Goal: Information Seeking & Learning: Learn about a topic

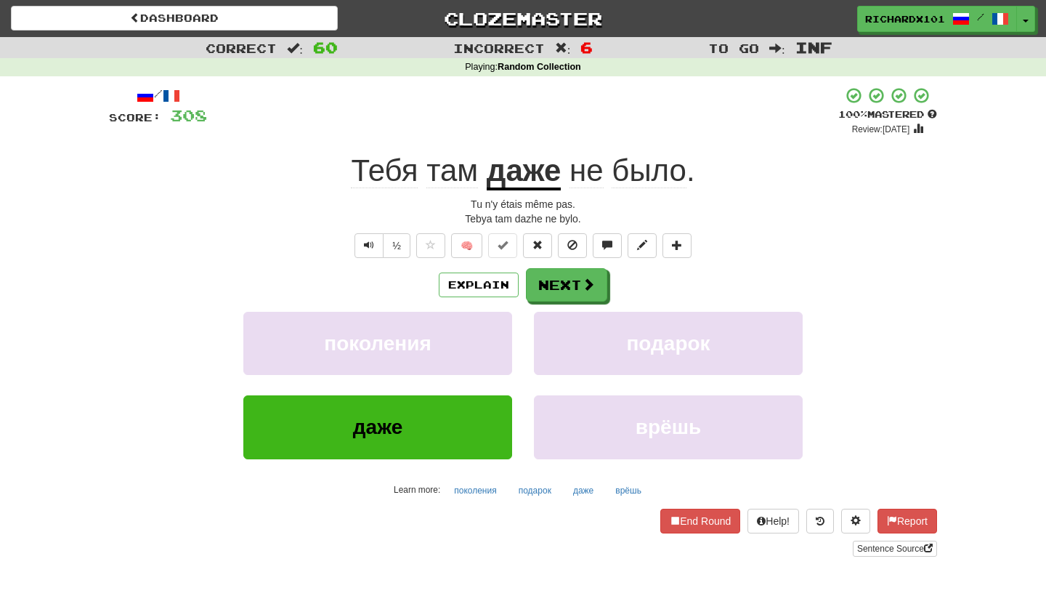
scroll to position [1, 0]
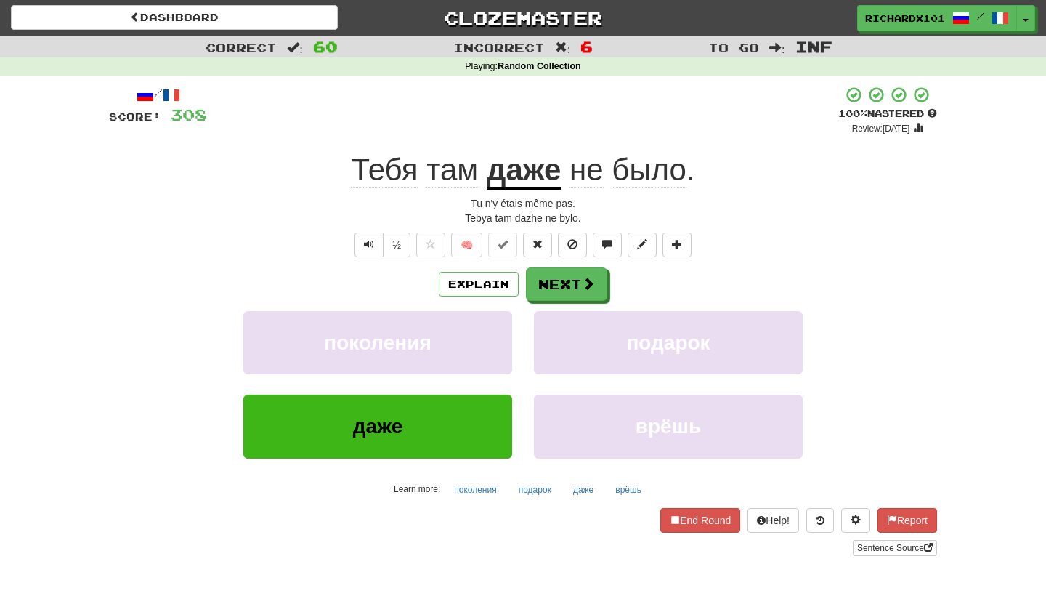
click at [548, 288] on button "Next" at bounding box center [566, 283] width 81 height 33
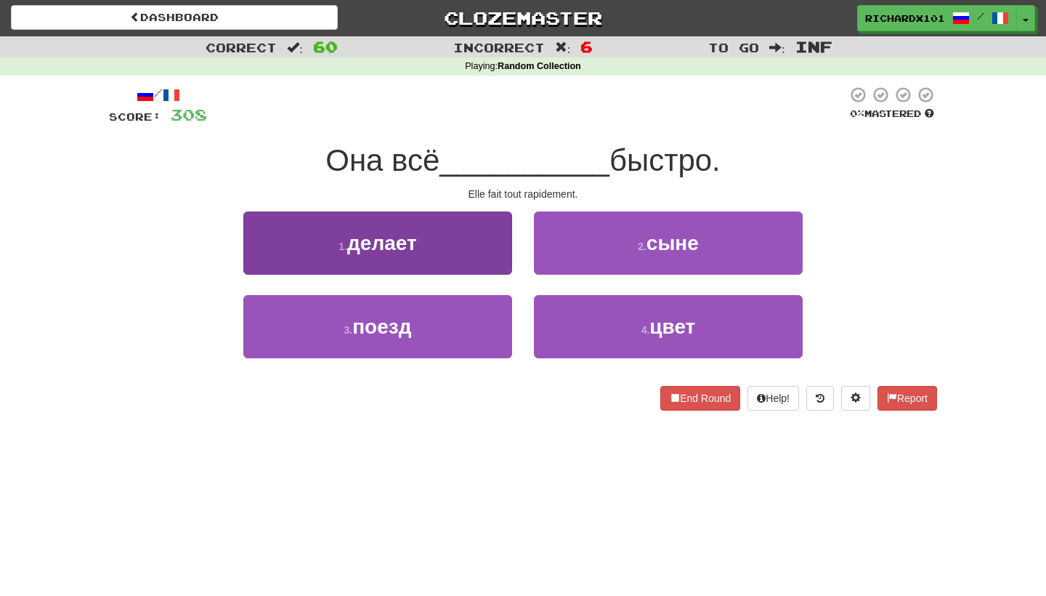
drag, startPoint x: 0, startPoint y: 0, endPoint x: 477, endPoint y: 217, distance: 524.5
click at [477, 217] on button "1 . делает" at bounding box center [377, 242] width 269 height 63
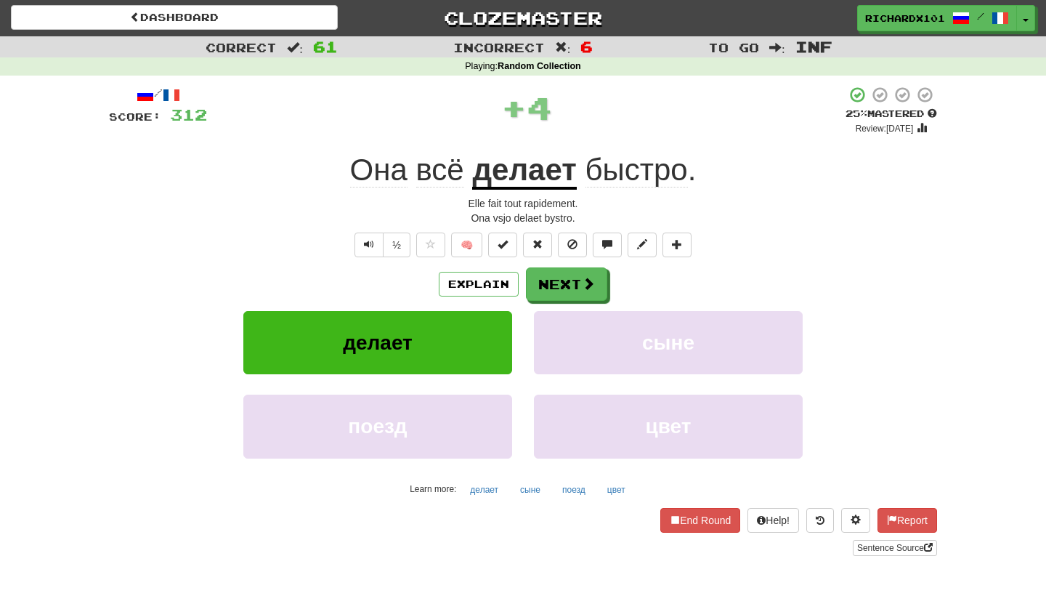
click at [496, 238] on button at bounding box center [502, 245] width 29 height 25
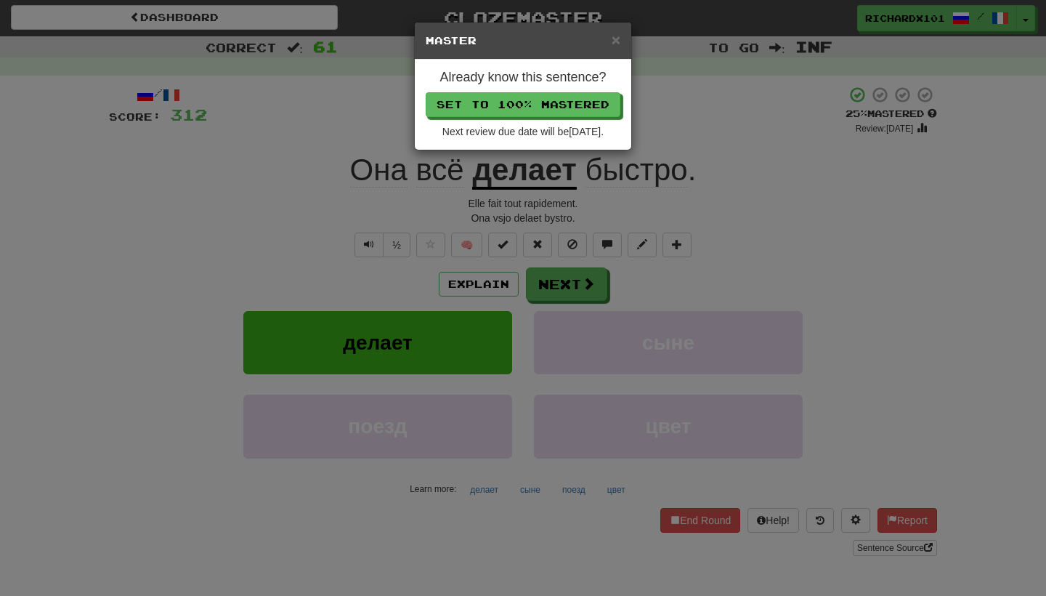
click at [509, 110] on button "Set to 100% Mastered" at bounding box center [523, 104] width 195 height 25
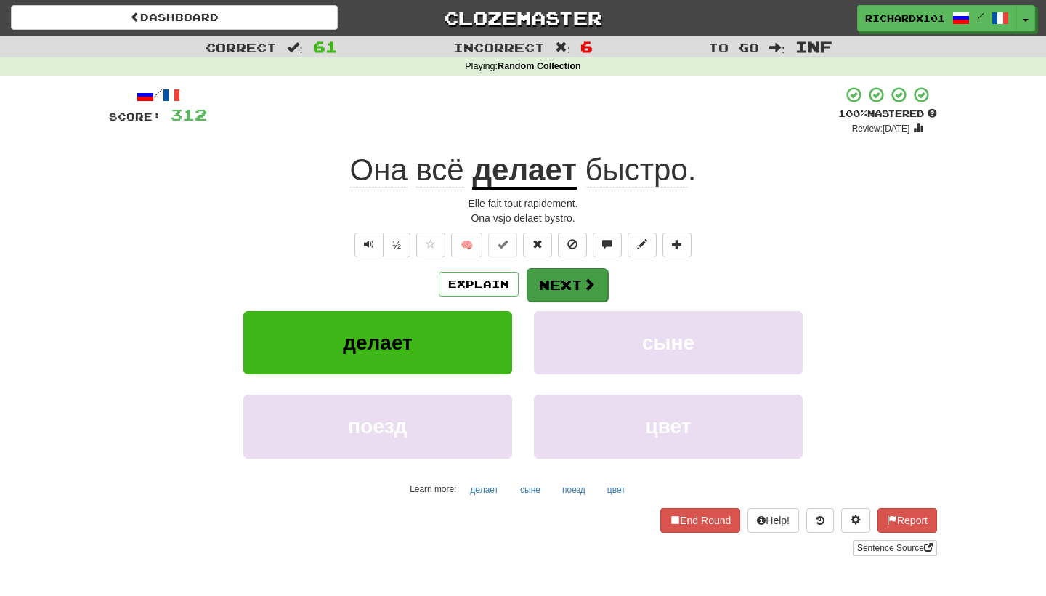
drag, startPoint x: 509, startPoint y: 110, endPoint x: 547, endPoint y: 275, distance: 168.7
click at [547, 275] on button "Next" at bounding box center [567, 284] width 81 height 33
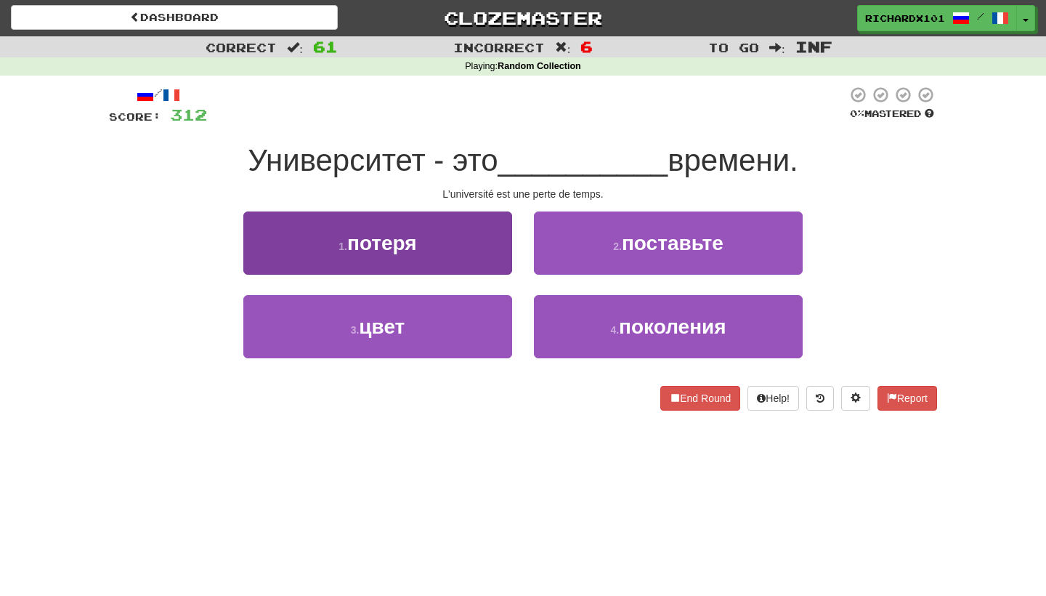
drag, startPoint x: 547, startPoint y: 275, endPoint x: 458, endPoint y: 224, distance: 102.2
click at [458, 224] on button "1 . потеря" at bounding box center [377, 242] width 269 height 63
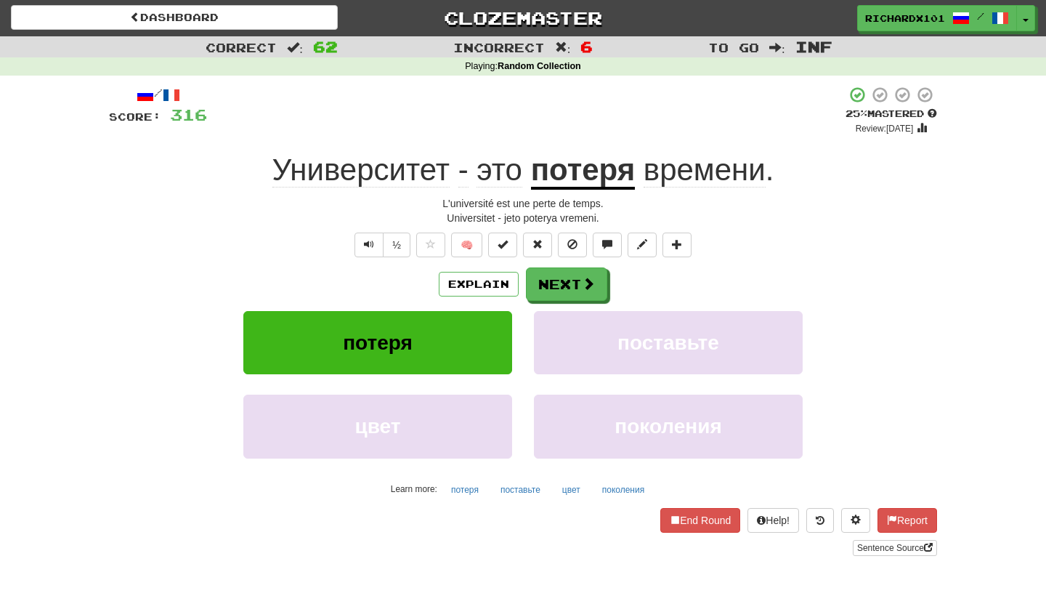
click at [510, 245] on button at bounding box center [502, 245] width 29 height 25
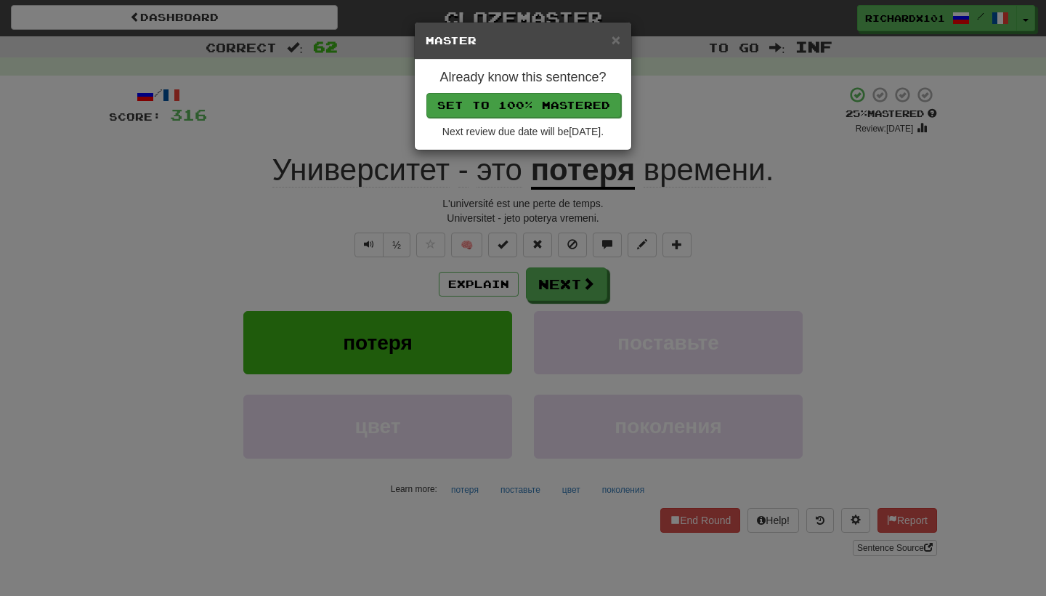
drag, startPoint x: 458, startPoint y: 224, endPoint x: 555, endPoint y: 95, distance: 160.9
click at [555, 95] on button "Set to 100% Mastered" at bounding box center [524, 105] width 195 height 25
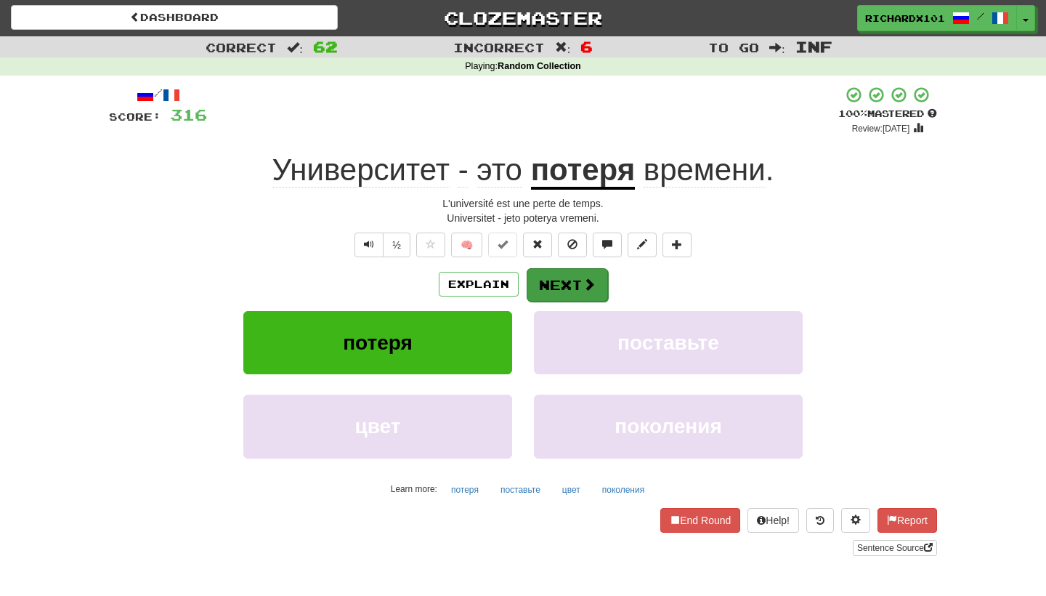
drag, startPoint x: 555, startPoint y: 95, endPoint x: 569, endPoint y: 288, distance: 193.0
click at [569, 288] on button "Next" at bounding box center [567, 284] width 81 height 33
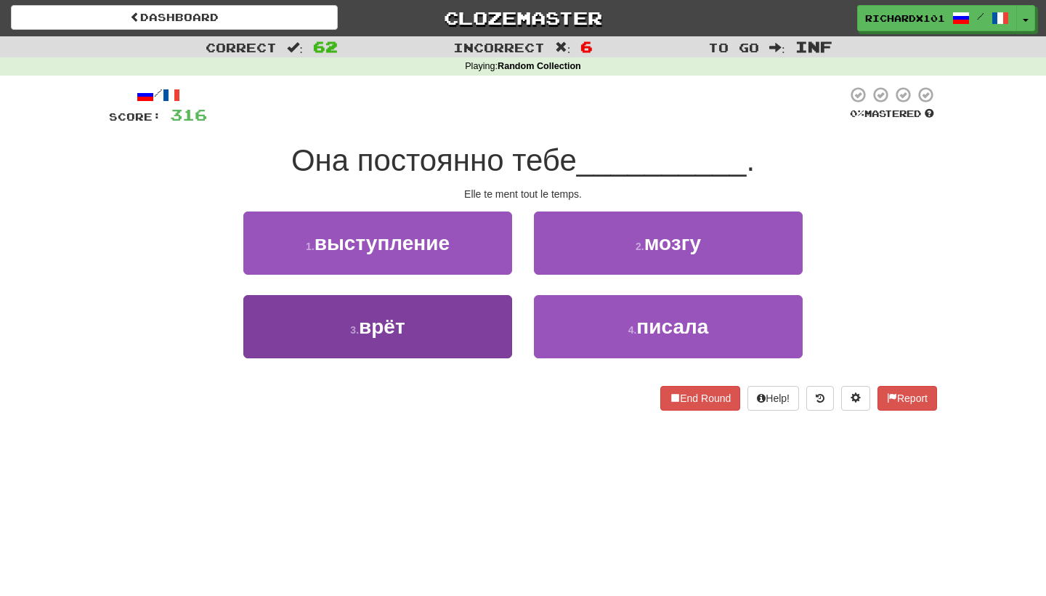
drag, startPoint x: 569, startPoint y: 288, endPoint x: 484, endPoint y: 327, distance: 93.6
click at [484, 327] on button "3 . врёт" at bounding box center [377, 326] width 269 height 63
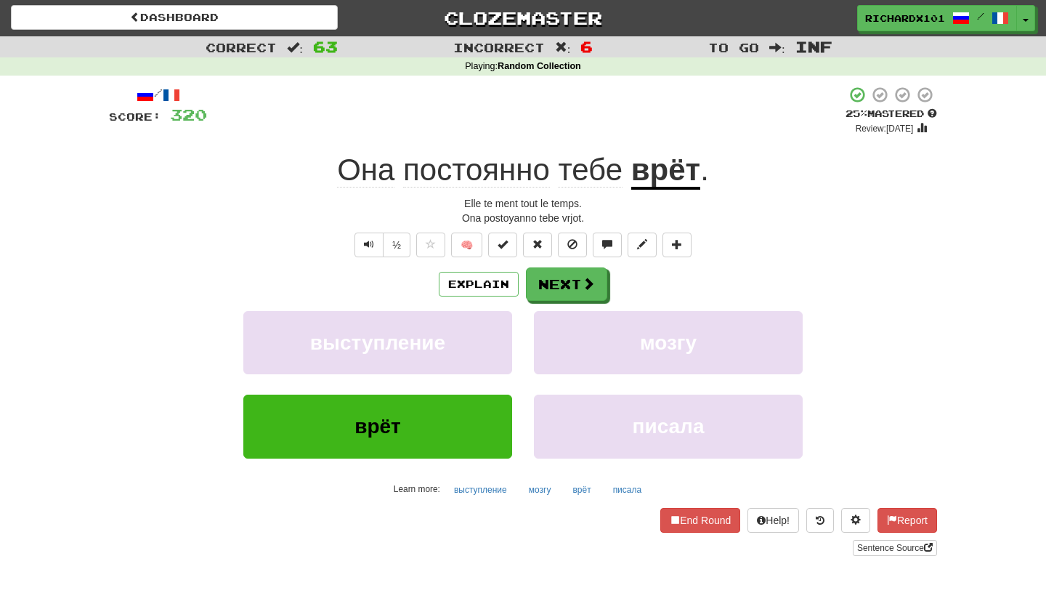
click at [506, 248] on span at bounding box center [503, 244] width 10 height 10
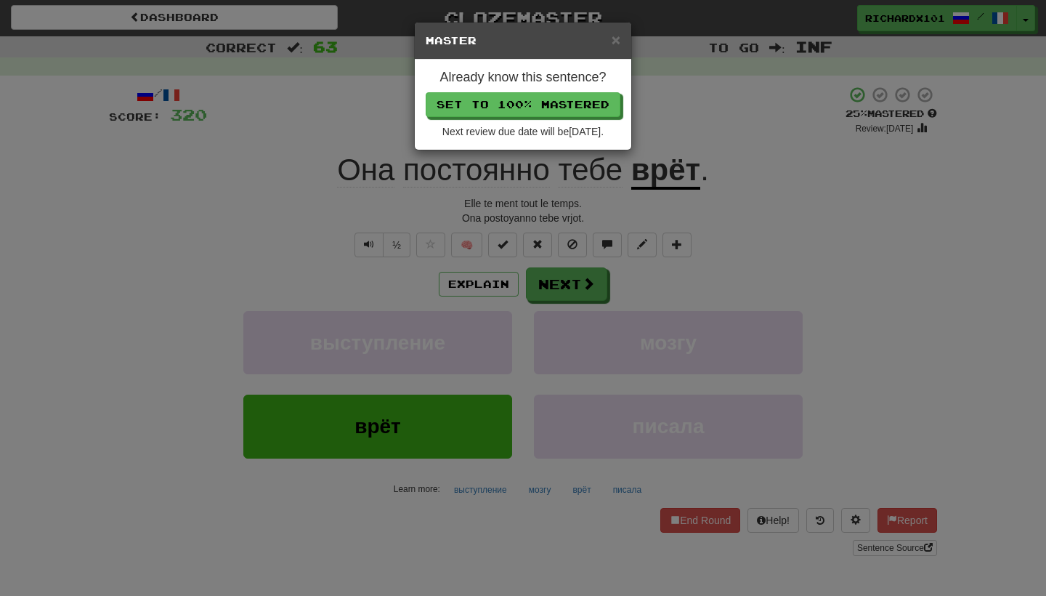
click at [541, 94] on button "Set to 100% Mastered" at bounding box center [523, 104] width 195 height 25
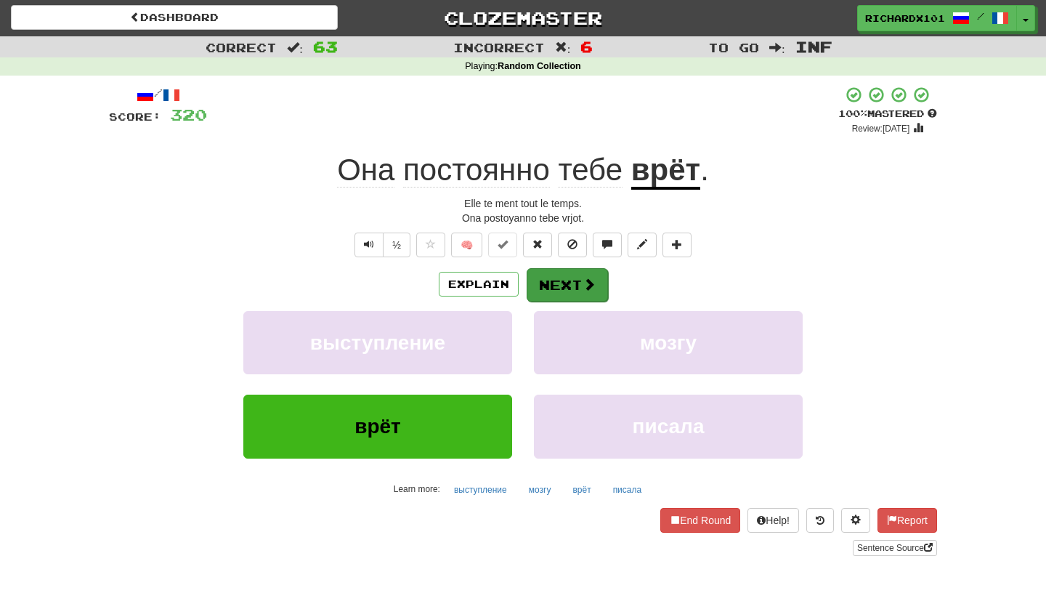
drag, startPoint x: 541, startPoint y: 94, endPoint x: 565, endPoint y: 281, distance: 189.1
click at [565, 281] on button "Next" at bounding box center [567, 284] width 81 height 33
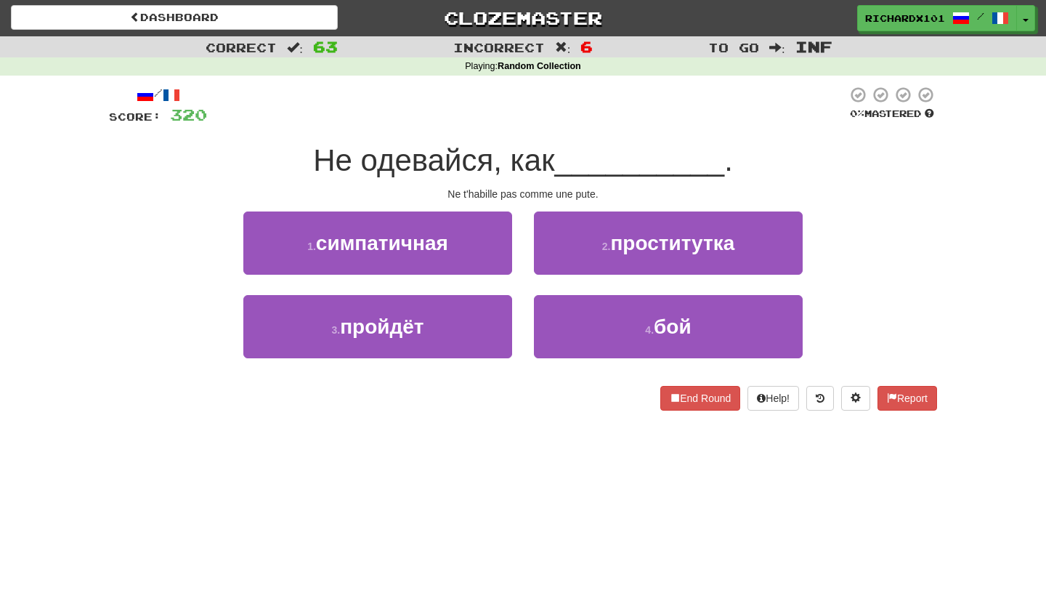
click at [588, 241] on button "2 . проститутка" at bounding box center [668, 242] width 269 height 63
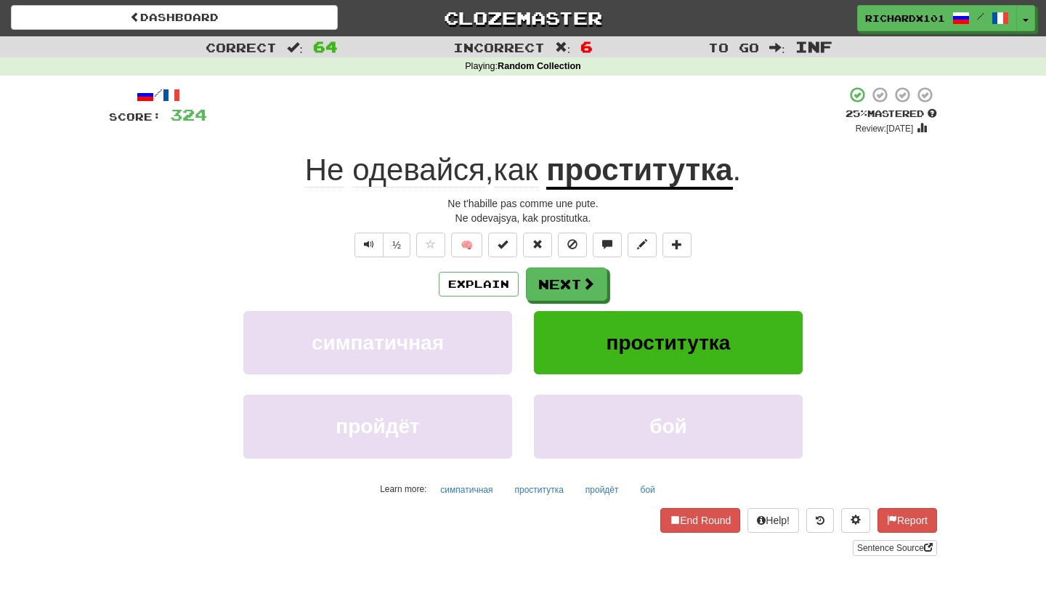
click at [506, 242] on span at bounding box center [503, 244] width 10 height 10
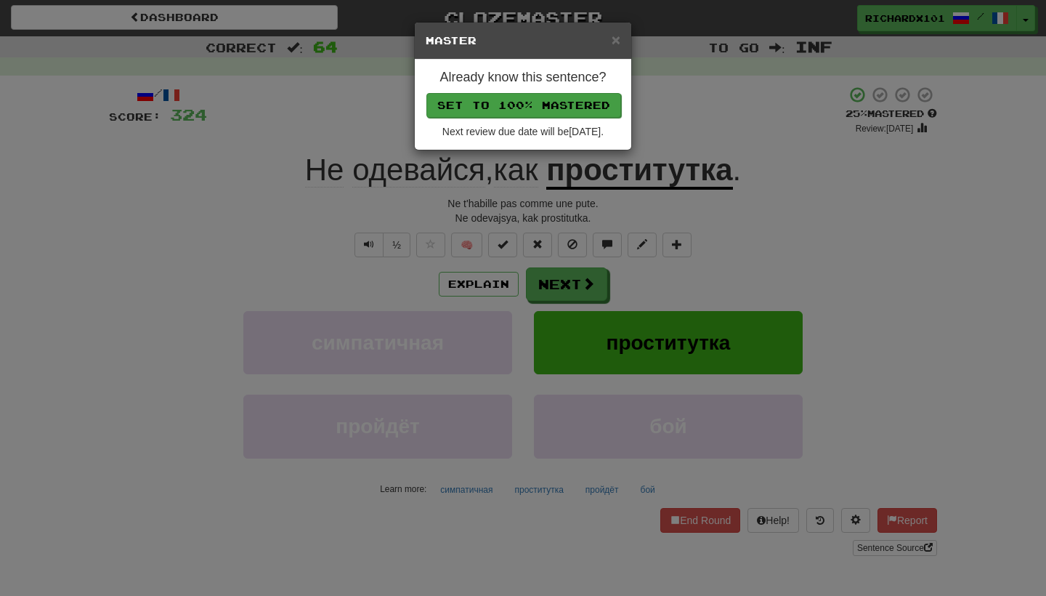
drag, startPoint x: 565, startPoint y: 281, endPoint x: 539, endPoint y: 106, distance: 177.1
click at [539, 106] on button "Set to 100% Mastered" at bounding box center [524, 105] width 195 height 25
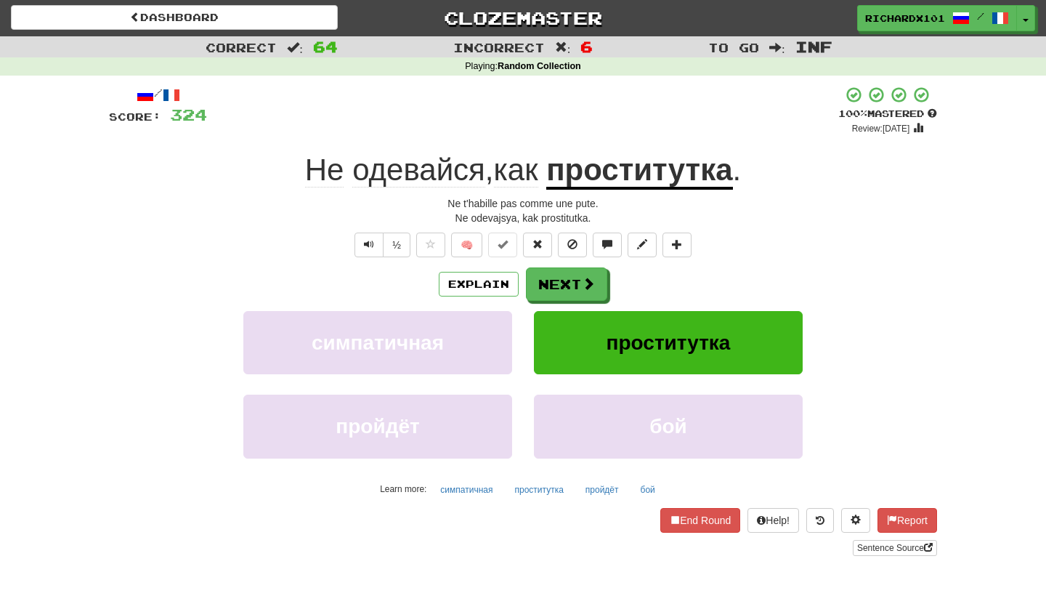
click at [567, 276] on button "Next" at bounding box center [566, 283] width 81 height 33
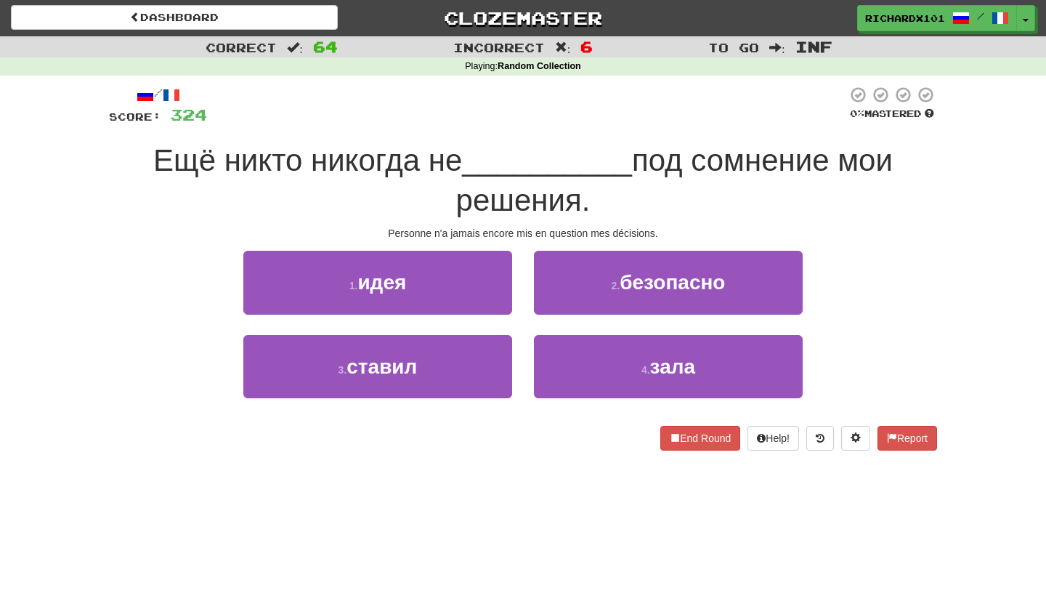
click at [437, 375] on button "3 . ставил" at bounding box center [377, 366] width 269 height 63
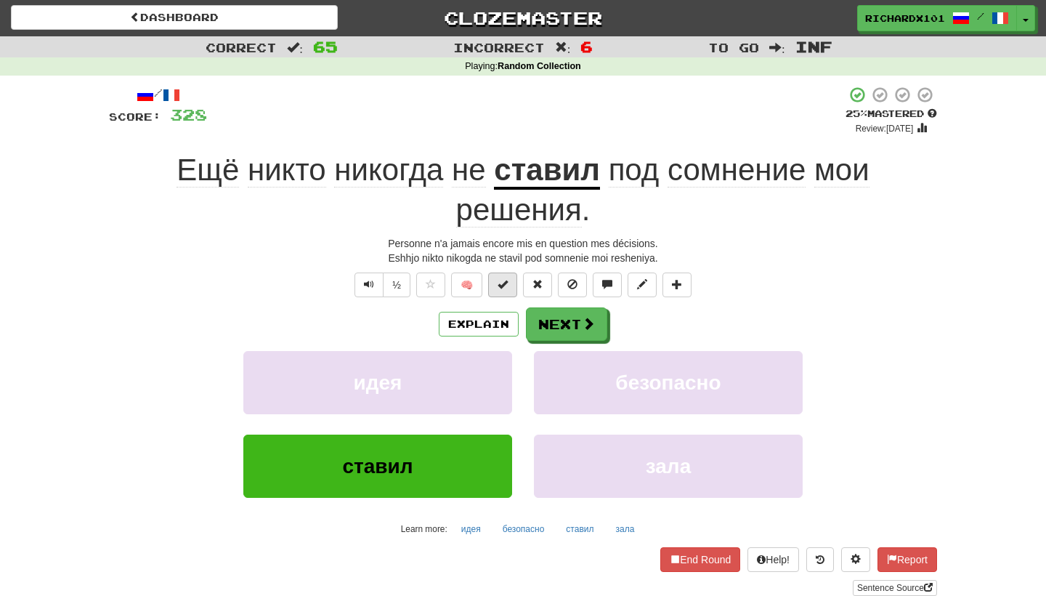
drag, startPoint x: 539, startPoint y: 106, endPoint x: 496, endPoint y: 283, distance: 181.9
click at [496, 283] on button at bounding box center [502, 284] width 29 height 25
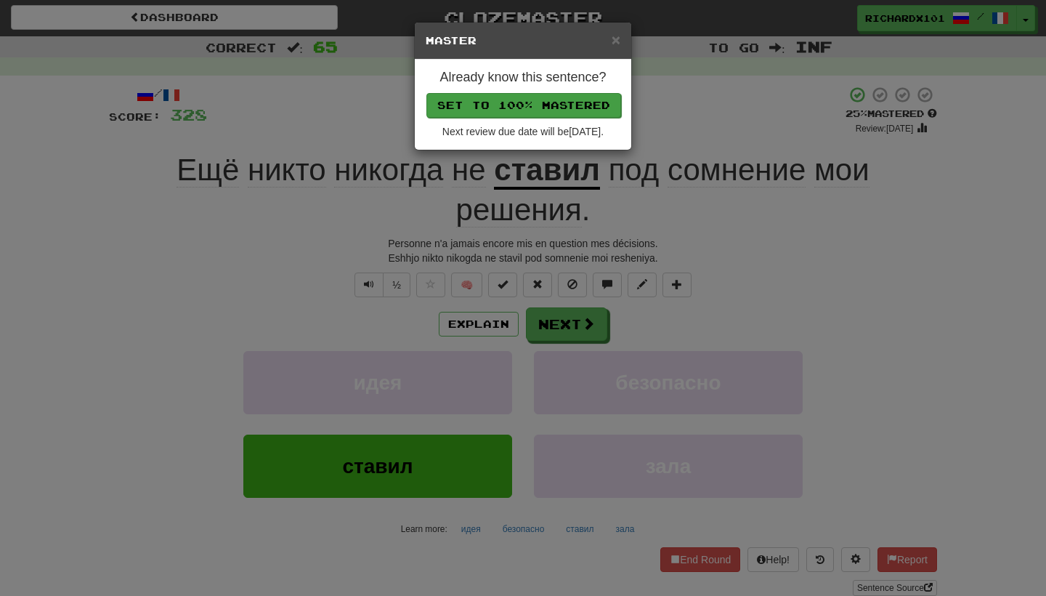
drag, startPoint x: 496, startPoint y: 283, endPoint x: 514, endPoint y: 107, distance: 176.8
click at [514, 107] on button "Set to 100% Mastered" at bounding box center [524, 105] width 195 height 25
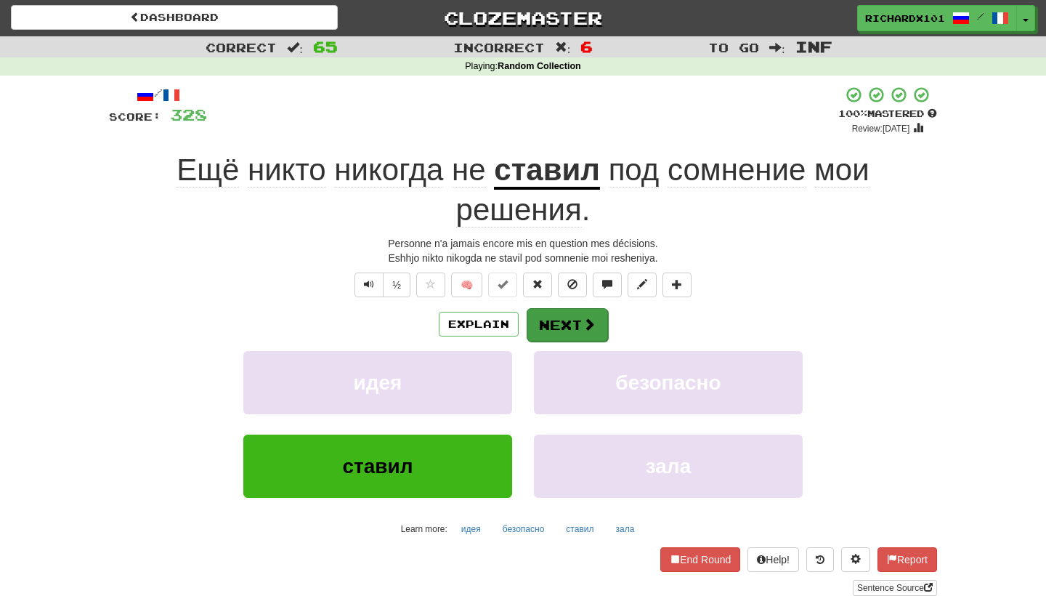
drag, startPoint x: 514, startPoint y: 107, endPoint x: 560, endPoint y: 320, distance: 218.6
click at [560, 320] on button "Next" at bounding box center [567, 324] width 81 height 33
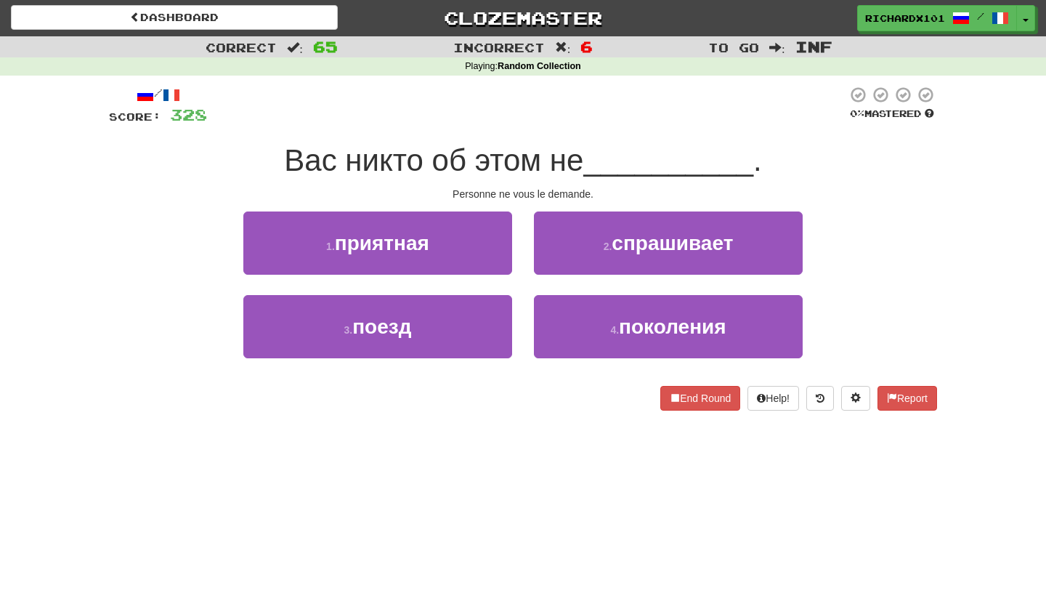
click at [610, 242] on small "2 ." at bounding box center [608, 247] width 9 height 12
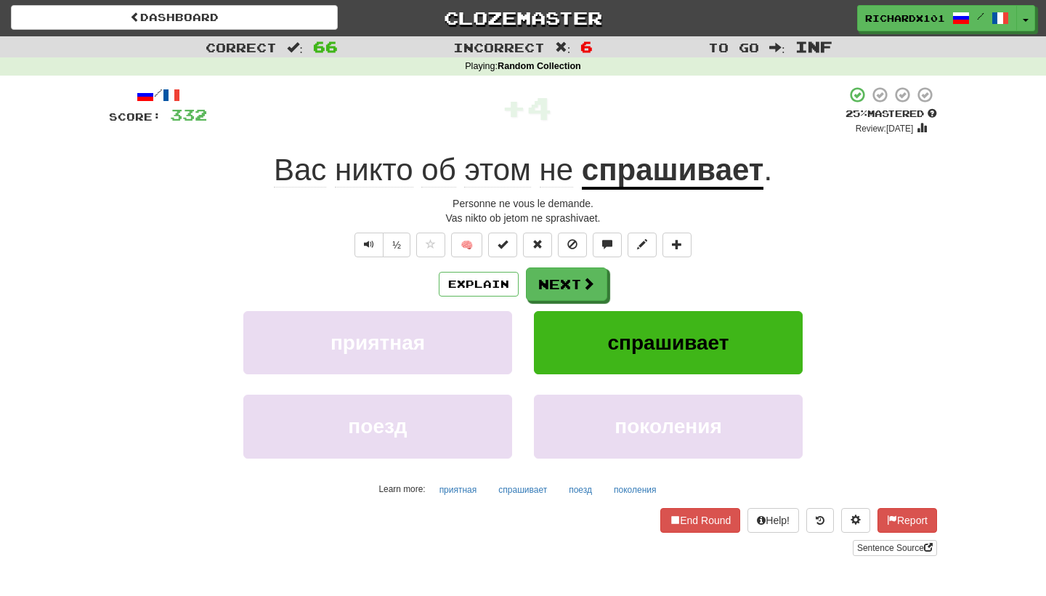
click at [508, 243] on span at bounding box center [503, 244] width 10 height 10
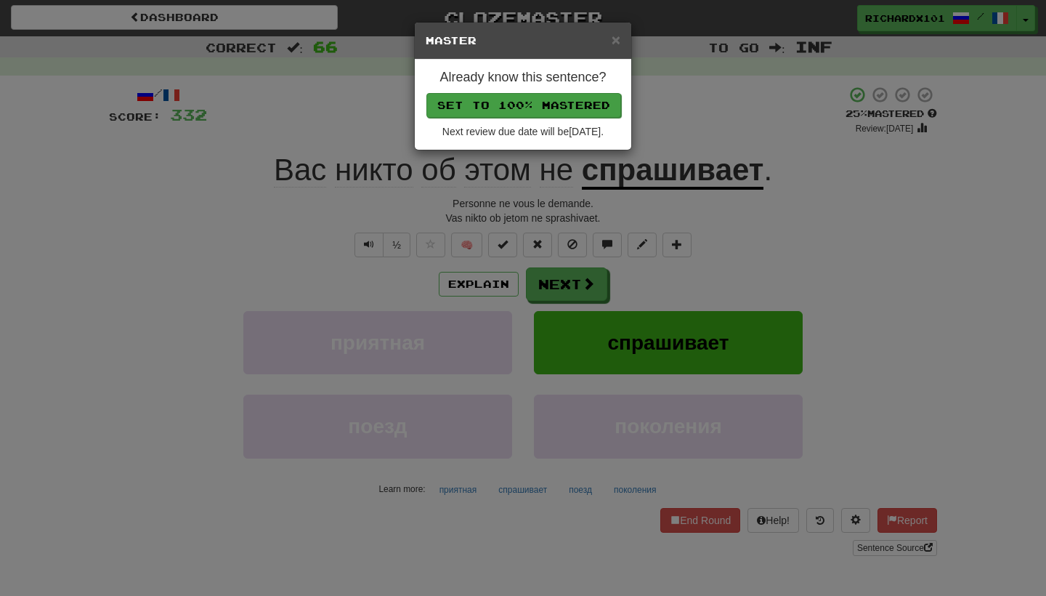
drag, startPoint x: 560, startPoint y: 320, endPoint x: 570, endPoint y: 97, distance: 224.0
click at [570, 97] on button "Set to 100% Mastered" at bounding box center [524, 105] width 195 height 25
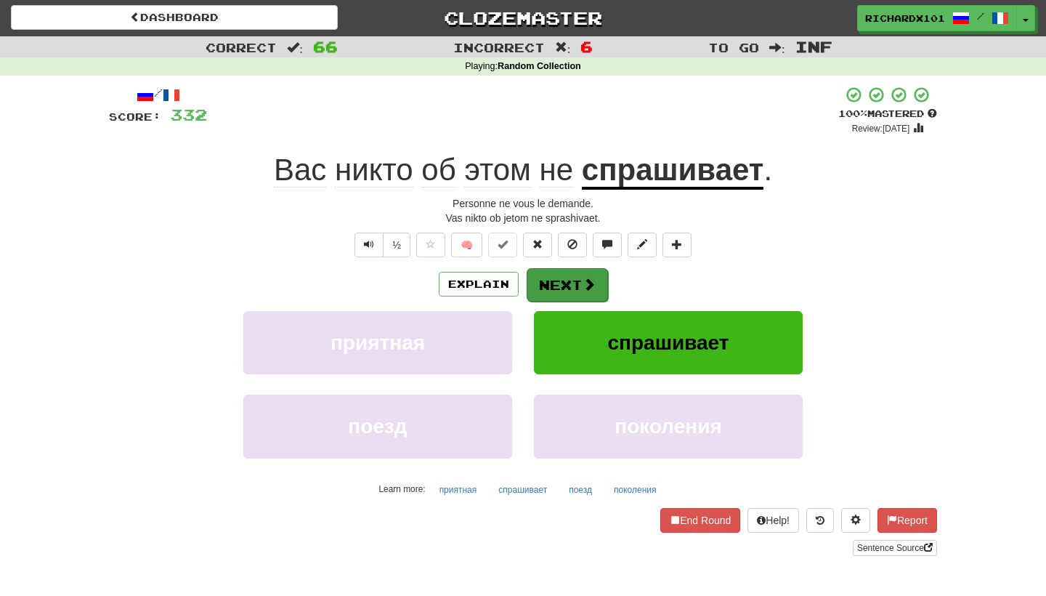
drag, startPoint x: 570, startPoint y: 97, endPoint x: 556, endPoint y: 286, distance: 189.5
click at [556, 286] on button "Next" at bounding box center [567, 284] width 81 height 33
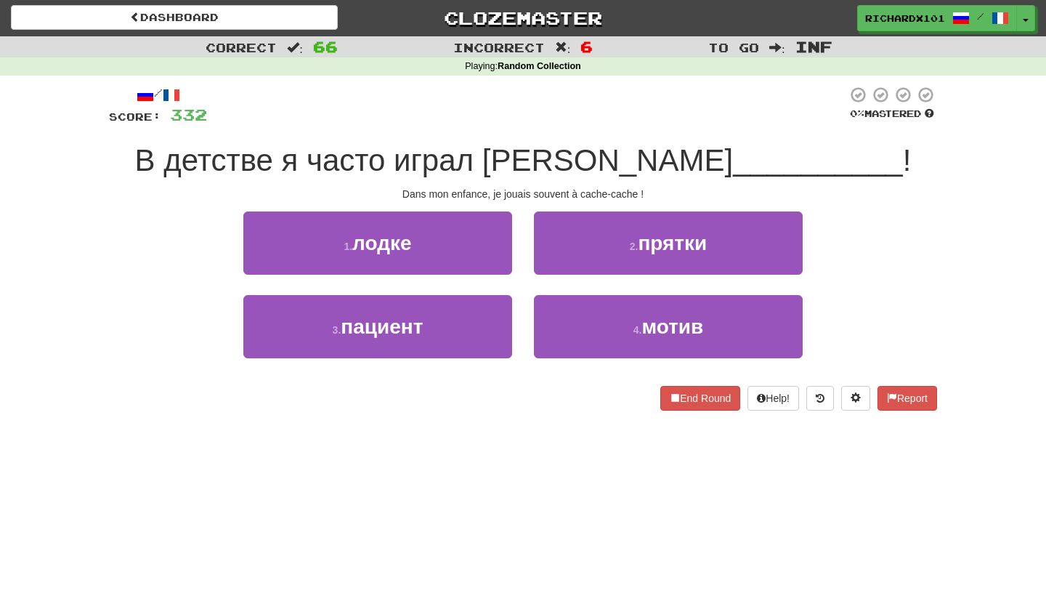
click at [578, 246] on button "2 . прятки" at bounding box center [668, 242] width 269 height 63
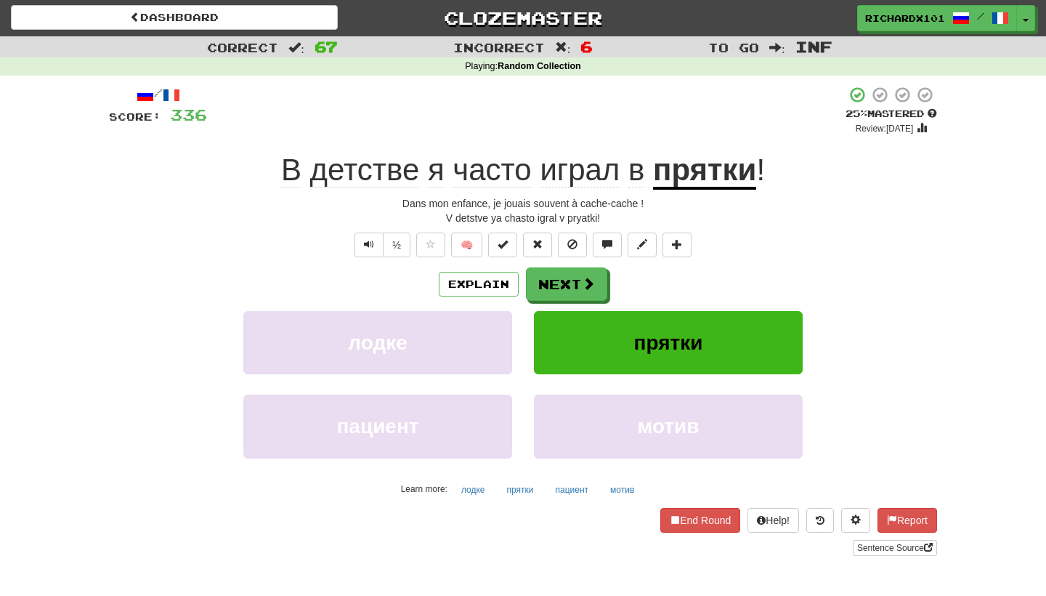
click at [508, 245] on span at bounding box center [503, 244] width 10 height 10
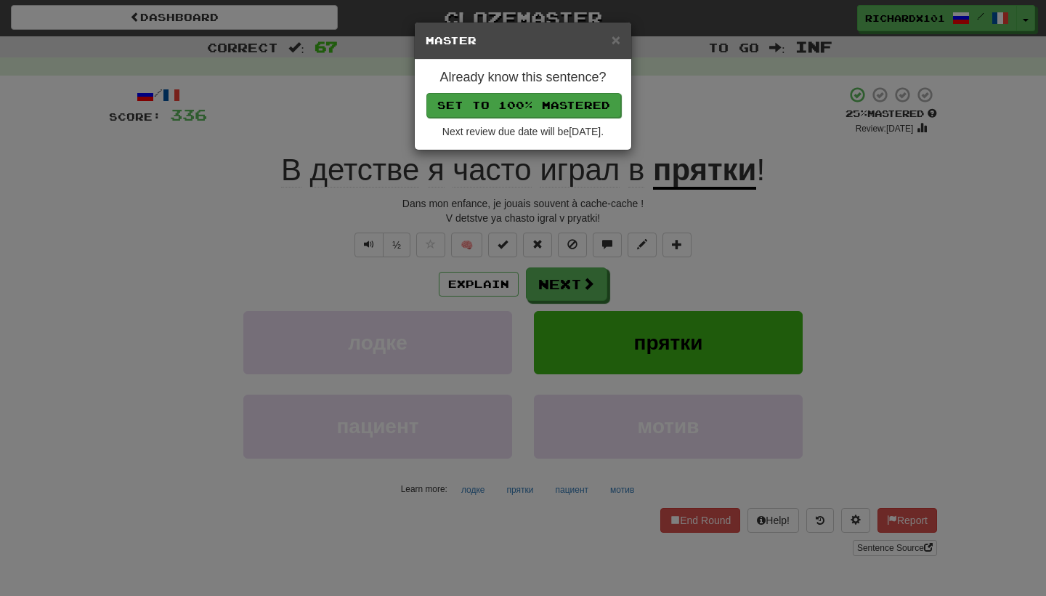
drag, startPoint x: 556, startPoint y: 286, endPoint x: 557, endPoint y: 107, distance: 178.8
click at [557, 107] on button "Set to 100% Mastered" at bounding box center [524, 105] width 195 height 25
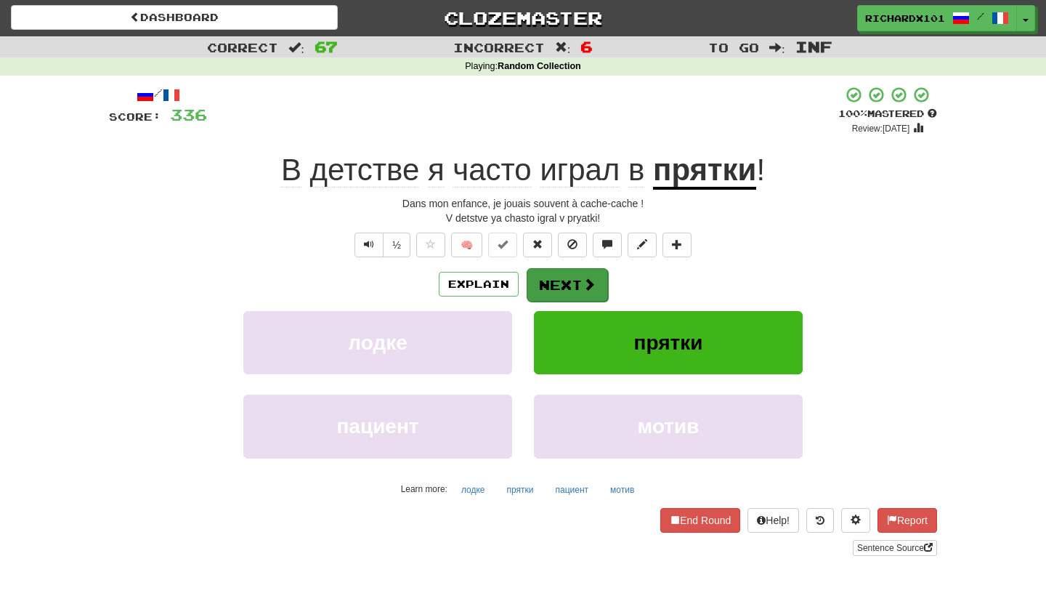
drag, startPoint x: 557, startPoint y: 107, endPoint x: 549, endPoint y: 275, distance: 168.8
click at [549, 275] on button "Next" at bounding box center [567, 284] width 81 height 33
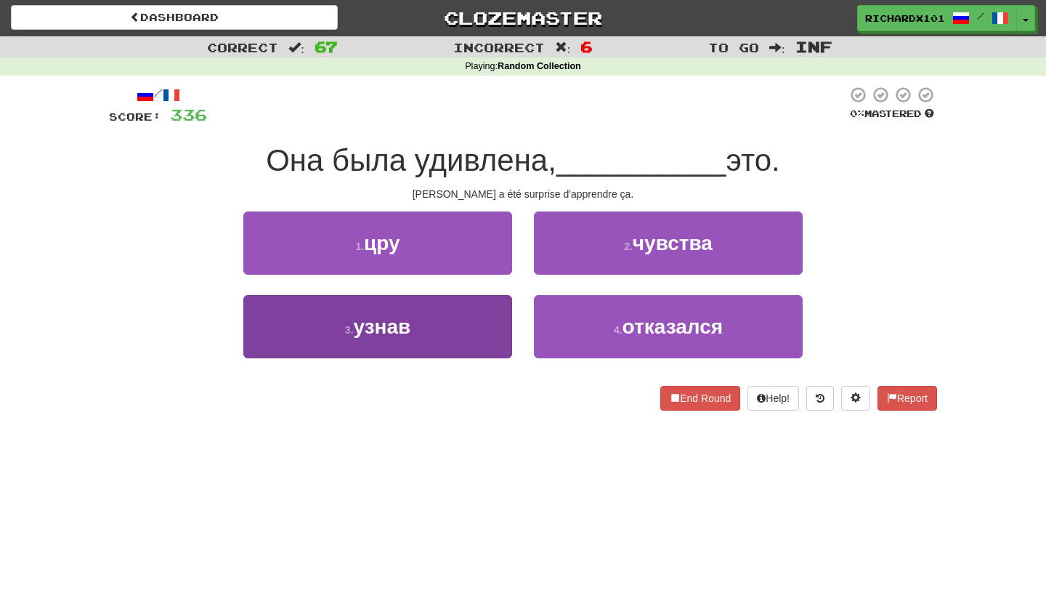
drag, startPoint x: 549, startPoint y: 275, endPoint x: 492, endPoint y: 326, distance: 76.7
click at [492, 326] on button "3 . узнав" at bounding box center [377, 326] width 269 height 63
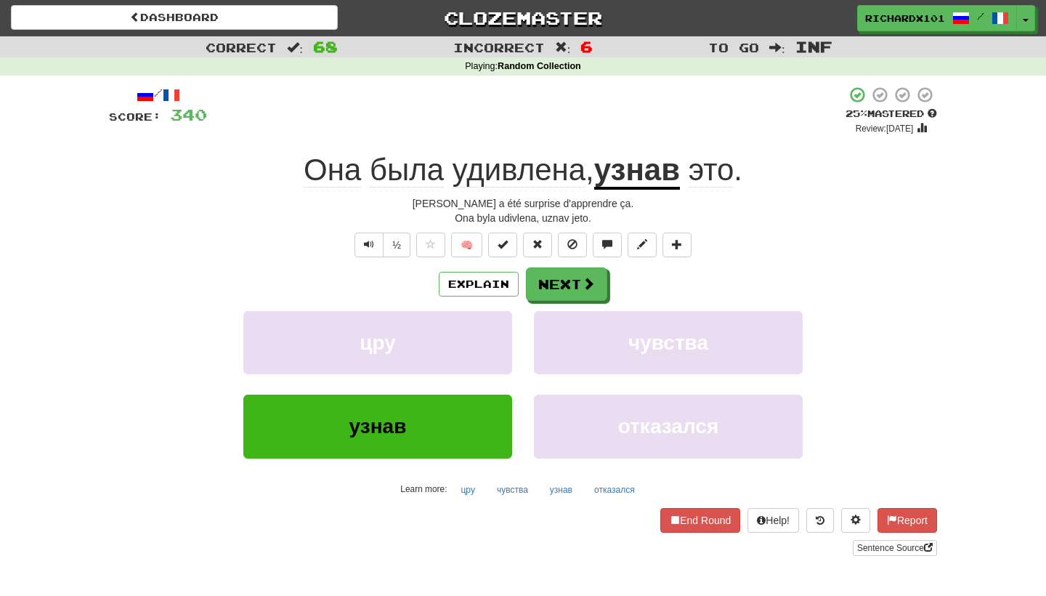
click at [509, 243] on button at bounding box center [502, 245] width 29 height 25
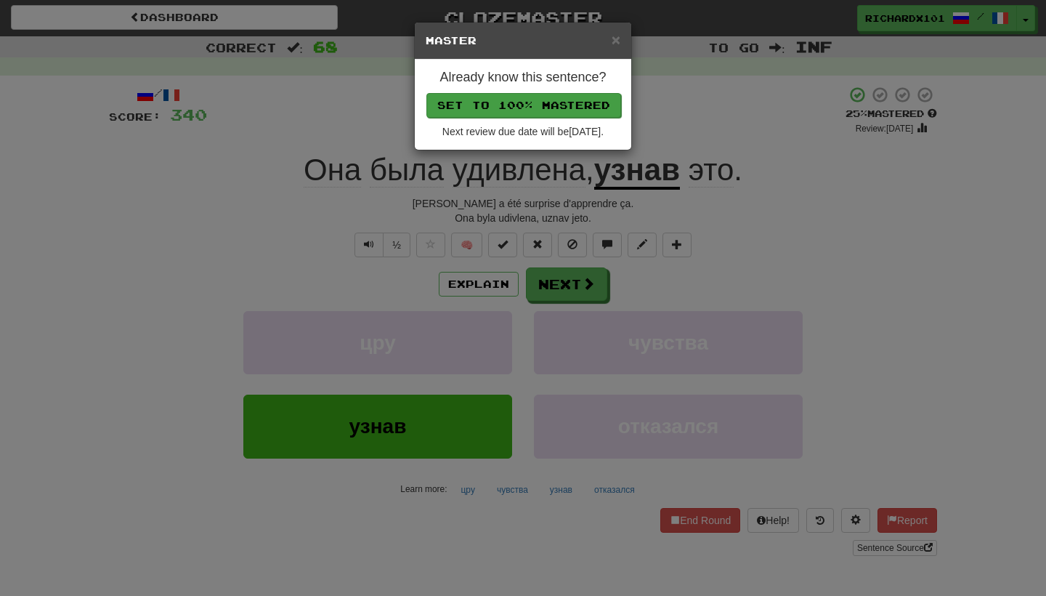
drag, startPoint x: 492, startPoint y: 326, endPoint x: 555, endPoint y: 95, distance: 239.6
click at [555, 95] on button "Set to 100% Mastered" at bounding box center [524, 105] width 195 height 25
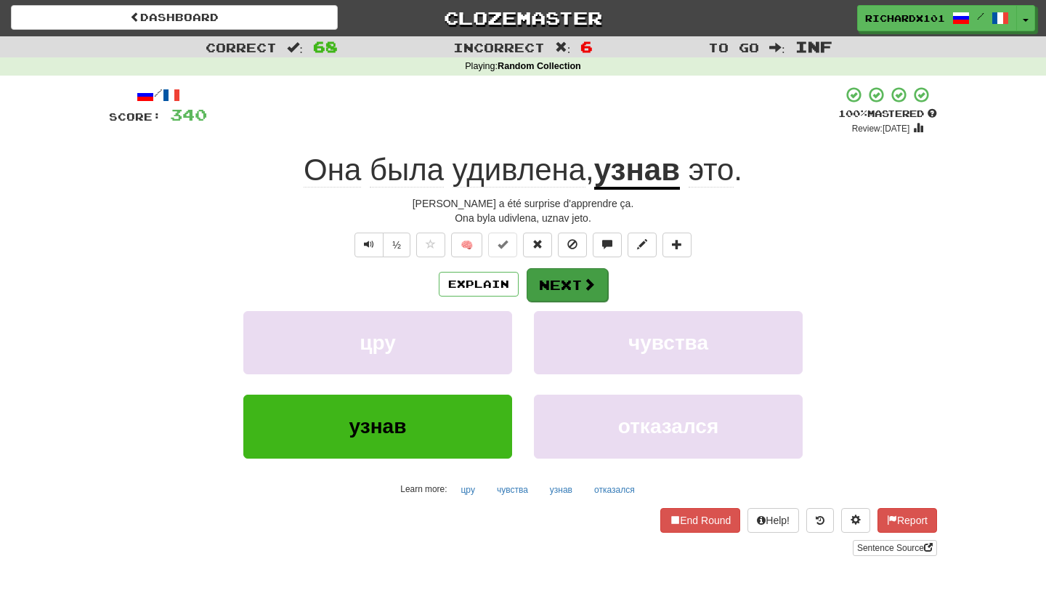
drag, startPoint x: 555, startPoint y: 95, endPoint x: 554, endPoint y: 276, distance: 180.9
click at [554, 276] on button "Next" at bounding box center [567, 284] width 81 height 33
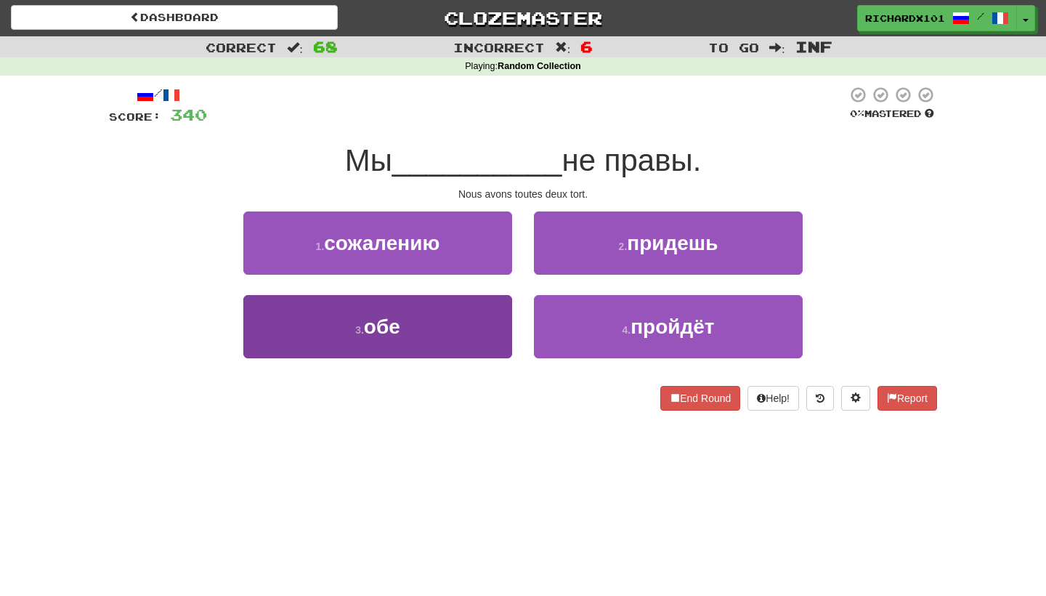
drag, startPoint x: 554, startPoint y: 276, endPoint x: 496, endPoint y: 324, distance: 75.9
click at [496, 324] on button "3 . обе" at bounding box center [377, 326] width 269 height 63
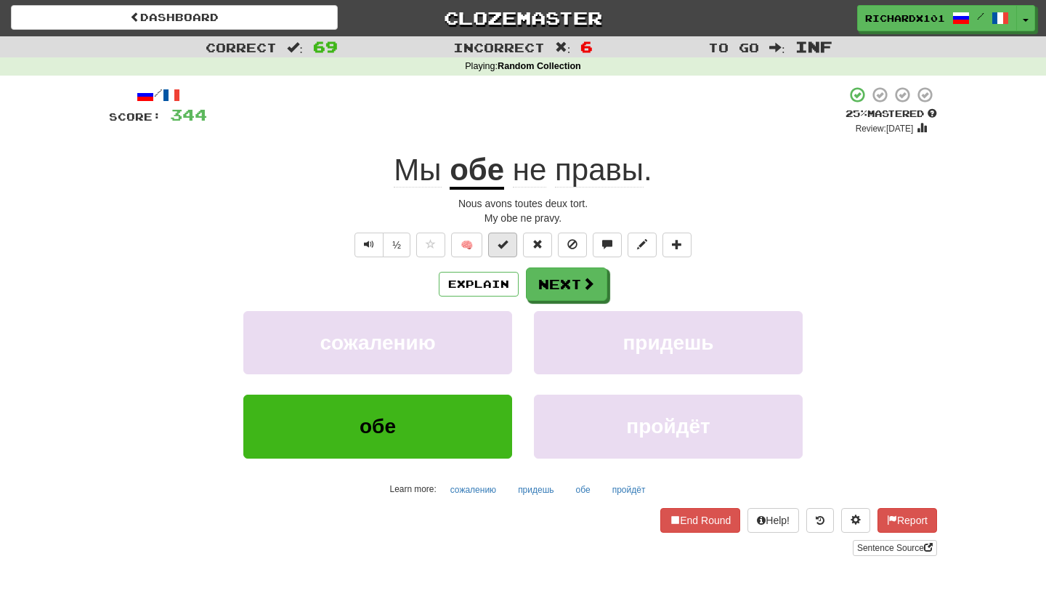
drag, startPoint x: 496, startPoint y: 324, endPoint x: 513, endPoint y: 250, distance: 76.1
click at [513, 250] on button at bounding box center [502, 245] width 29 height 25
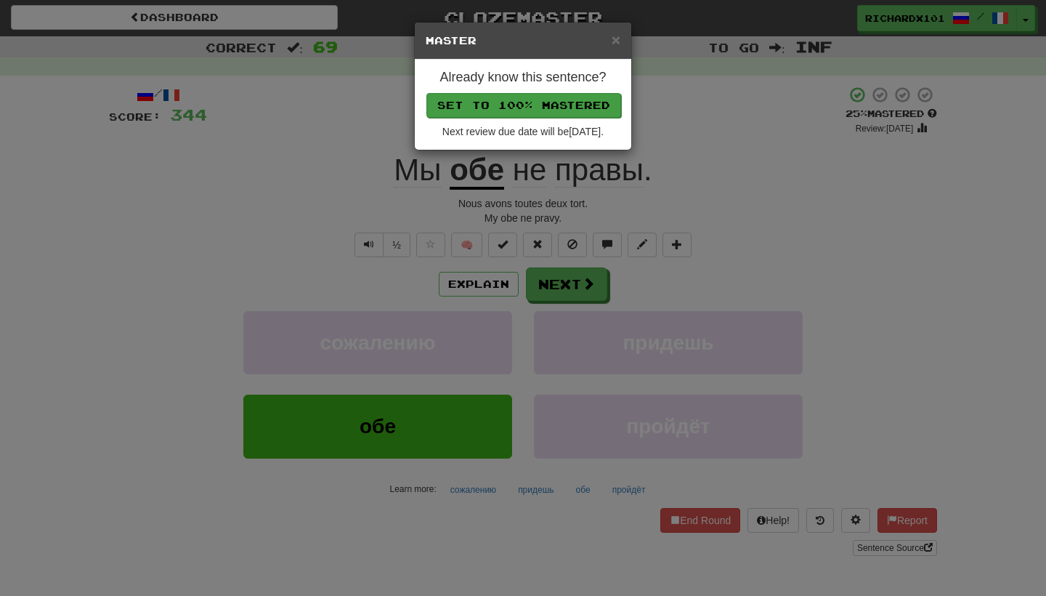
drag, startPoint x: 513, startPoint y: 250, endPoint x: 555, endPoint y: 103, distance: 152.7
click at [555, 103] on button "Set to 100% Mastered" at bounding box center [524, 105] width 195 height 25
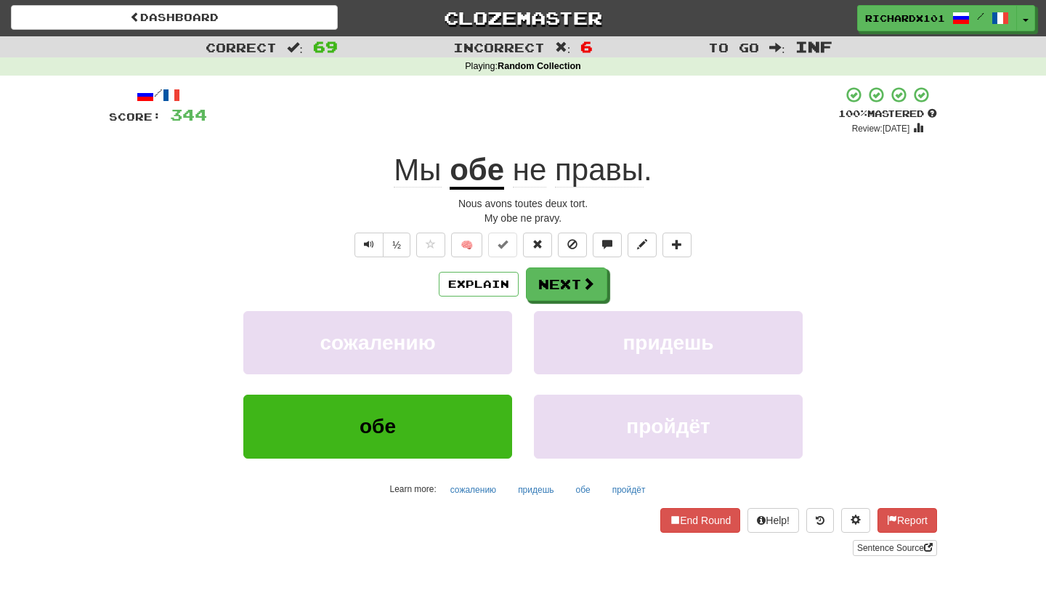
click at [562, 283] on button "Next" at bounding box center [566, 283] width 81 height 33
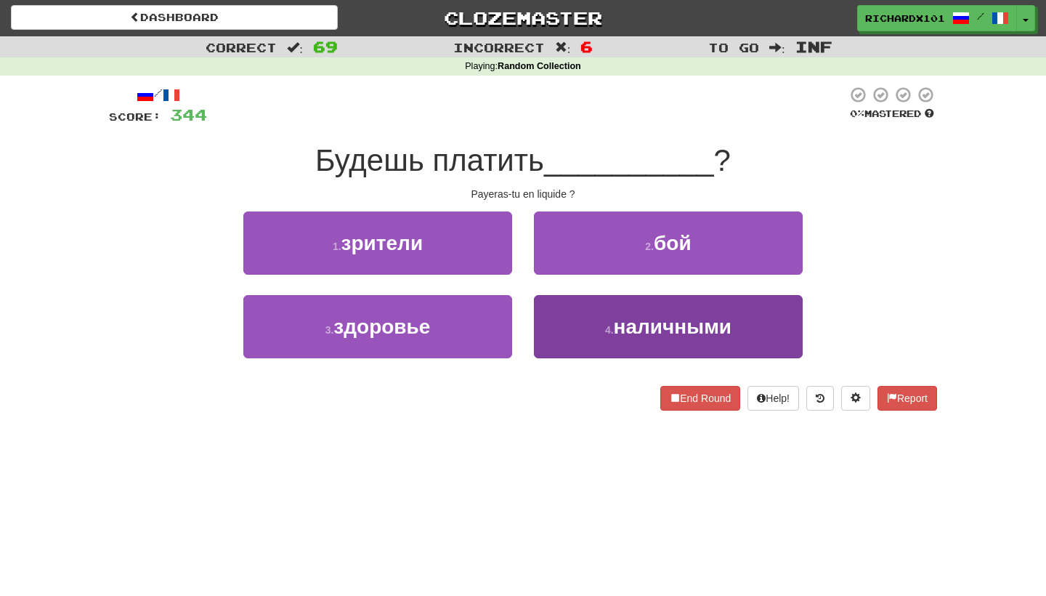
drag, startPoint x: 555, startPoint y: 103, endPoint x: 565, endPoint y: 318, distance: 214.6
click at [565, 318] on button "4 . наличными" at bounding box center [668, 326] width 269 height 63
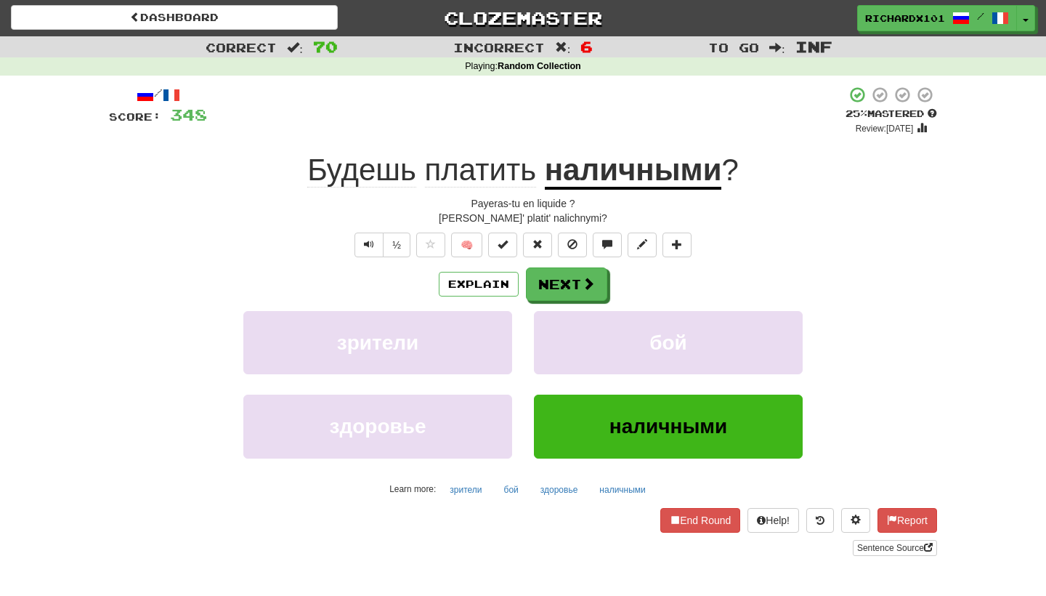
click at [514, 246] on button at bounding box center [502, 245] width 29 height 25
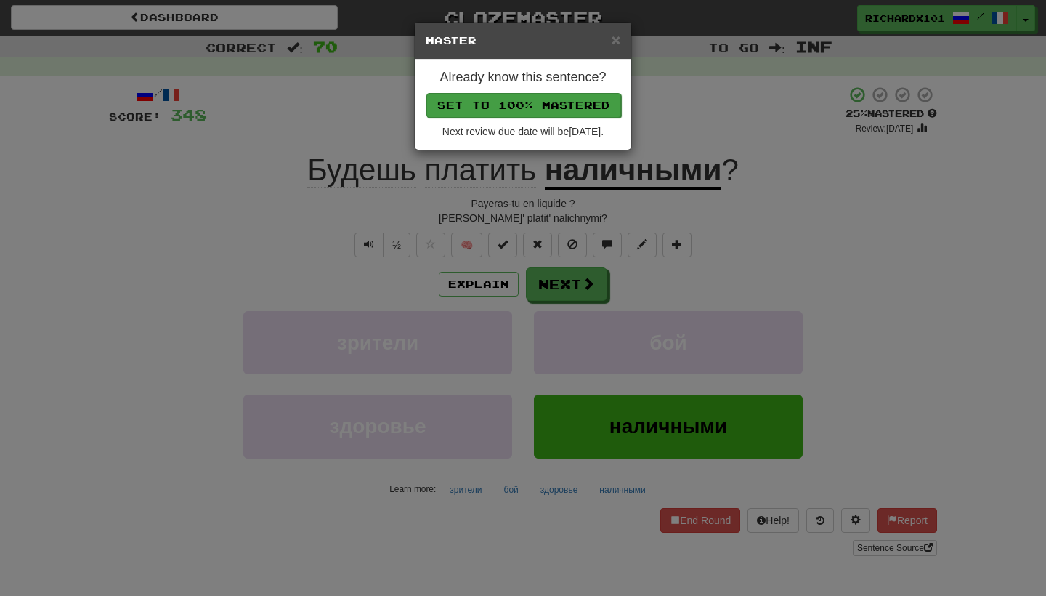
drag, startPoint x: 565, startPoint y: 318, endPoint x: 552, endPoint y: 102, distance: 216.2
click at [552, 102] on button "Set to 100% Mastered" at bounding box center [524, 105] width 195 height 25
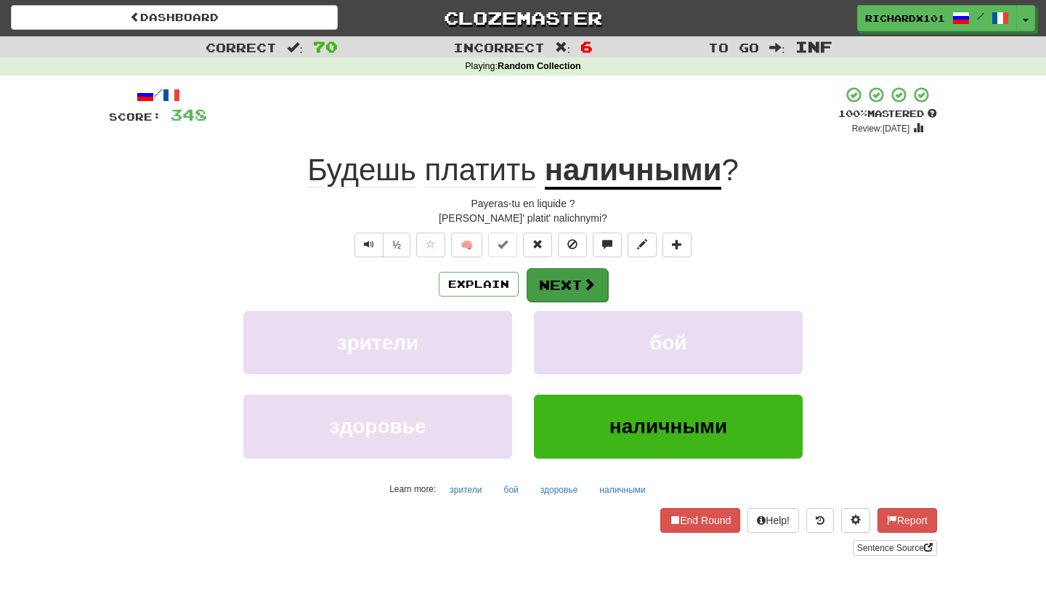
drag, startPoint x: 552, startPoint y: 102, endPoint x: 556, endPoint y: 280, distance: 178.1
click at [556, 280] on button "Next" at bounding box center [567, 284] width 81 height 33
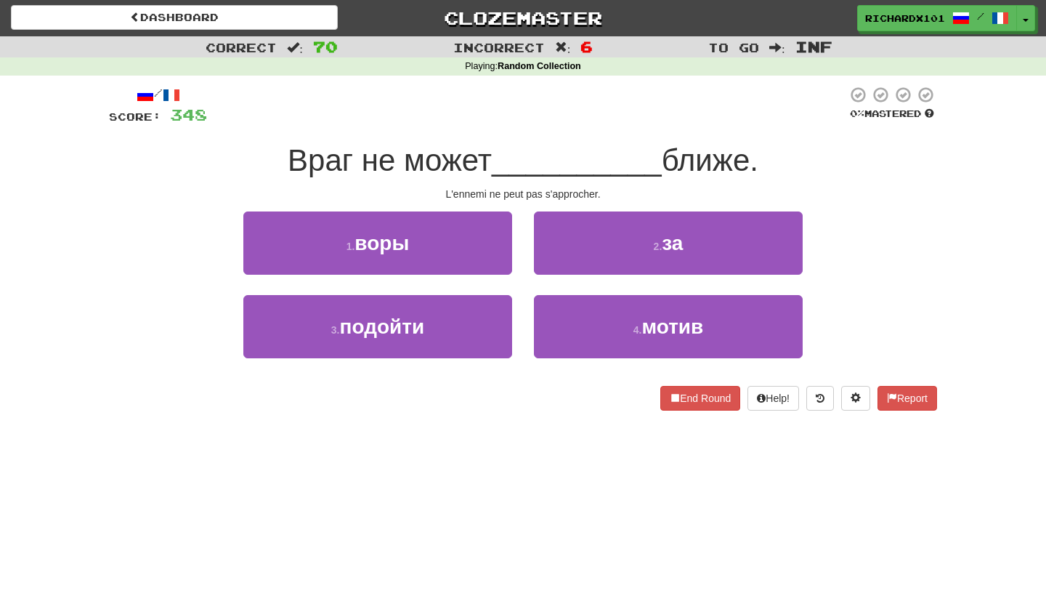
click at [489, 332] on button "3 . подойти" at bounding box center [377, 326] width 269 height 63
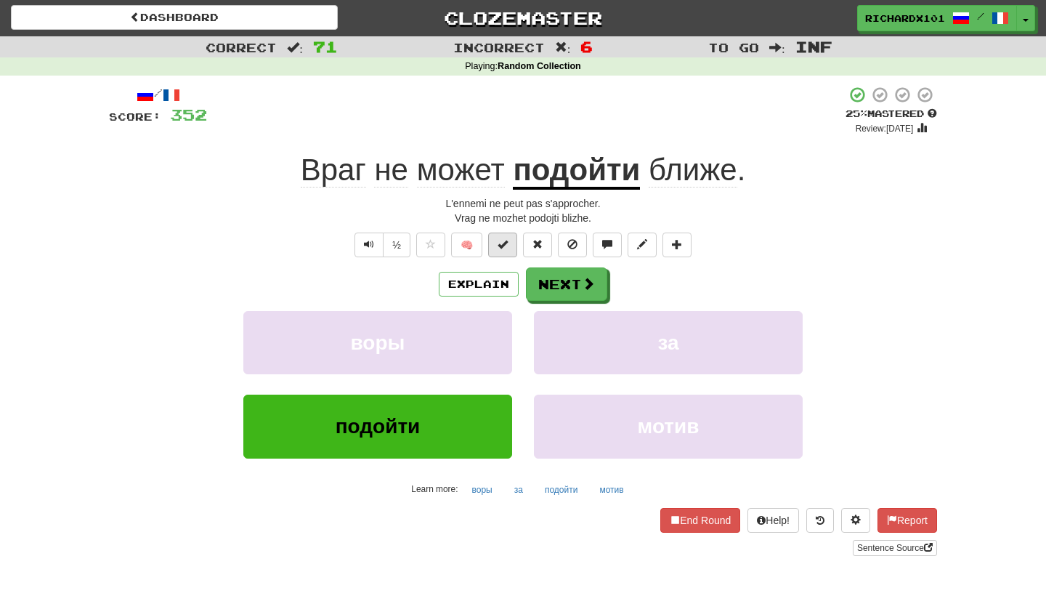
drag, startPoint x: 556, startPoint y: 280, endPoint x: 504, endPoint y: 243, distance: 63.5
click at [504, 243] on span at bounding box center [503, 244] width 10 height 10
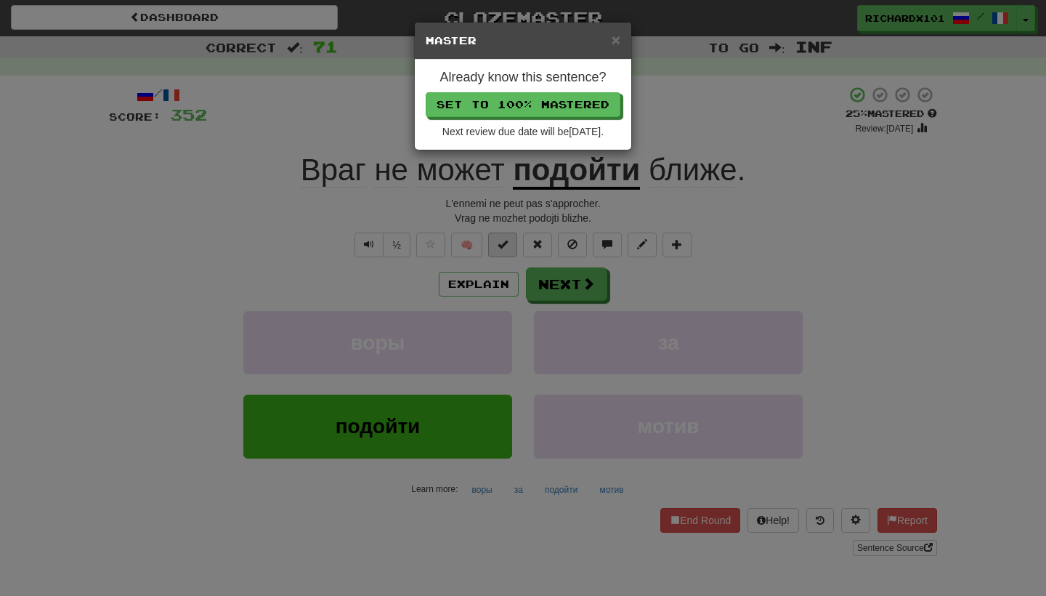
click at [557, 104] on button "Set to 100% Mastered" at bounding box center [523, 104] width 195 height 25
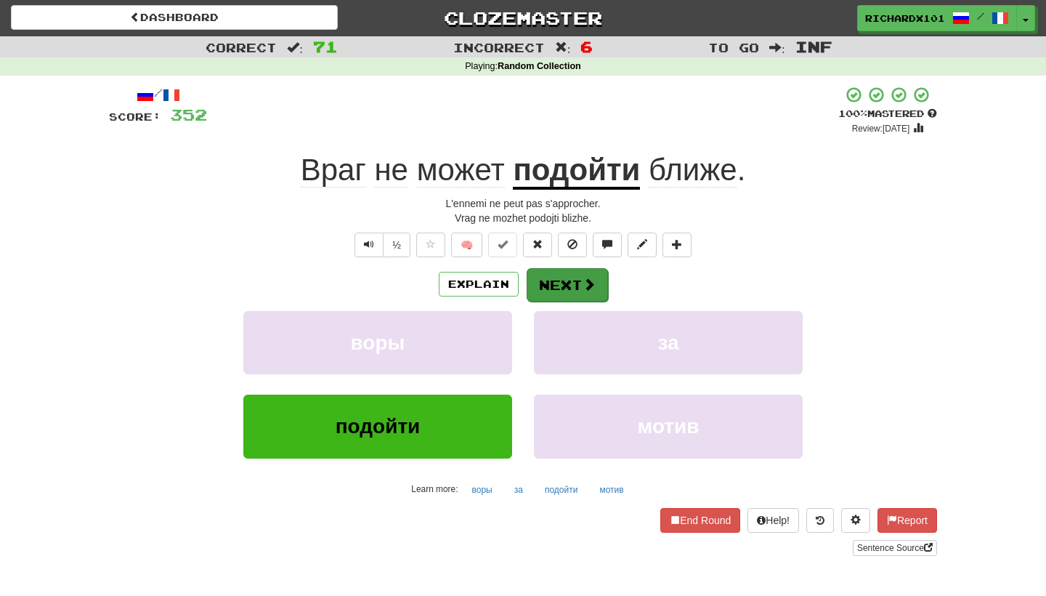
drag, startPoint x: 557, startPoint y: 104, endPoint x: 564, endPoint y: 275, distance: 170.9
click at [564, 275] on button "Next" at bounding box center [567, 284] width 81 height 33
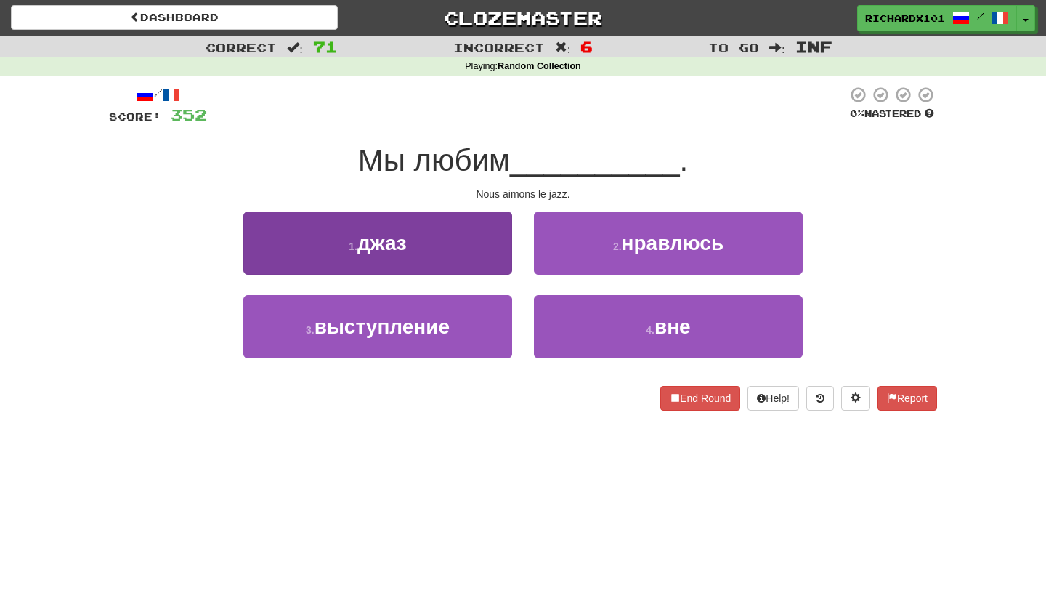
drag, startPoint x: 564, startPoint y: 275, endPoint x: 460, endPoint y: 254, distance: 106.0
click at [460, 254] on button "1 . джаз" at bounding box center [377, 242] width 269 height 63
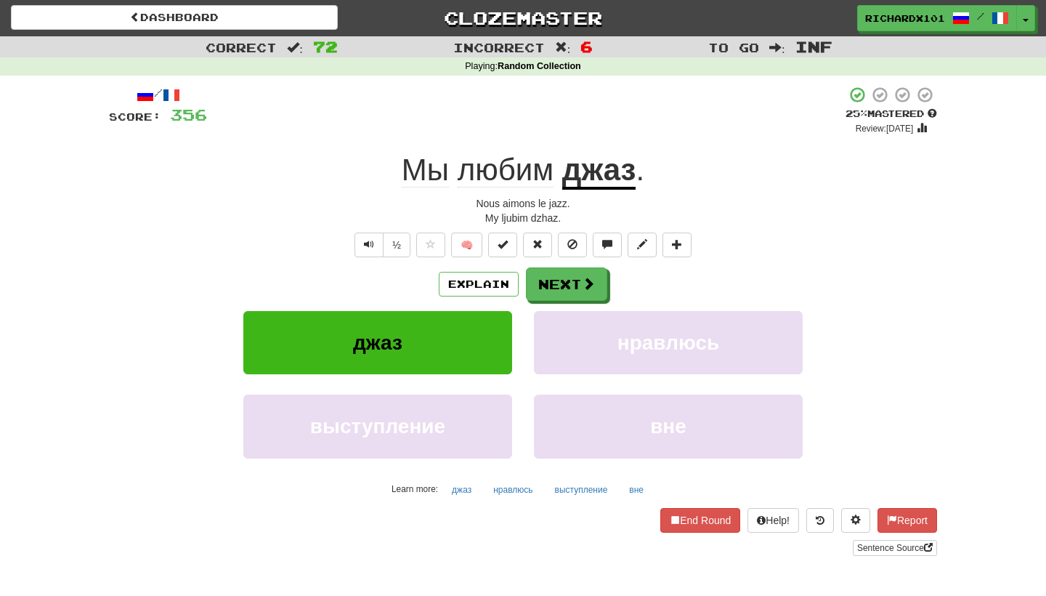
click at [506, 240] on span at bounding box center [503, 244] width 10 height 10
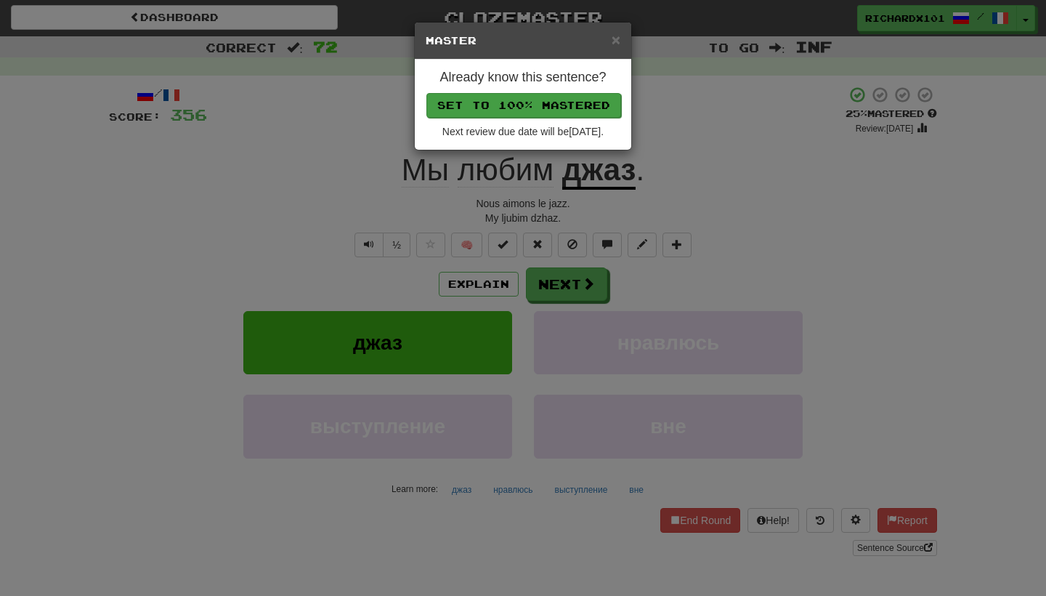
drag, startPoint x: 460, startPoint y: 254, endPoint x: 561, endPoint y: 102, distance: 181.8
click at [561, 102] on button "Set to 100% Mastered" at bounding box center [524, 105] width 195 height 25
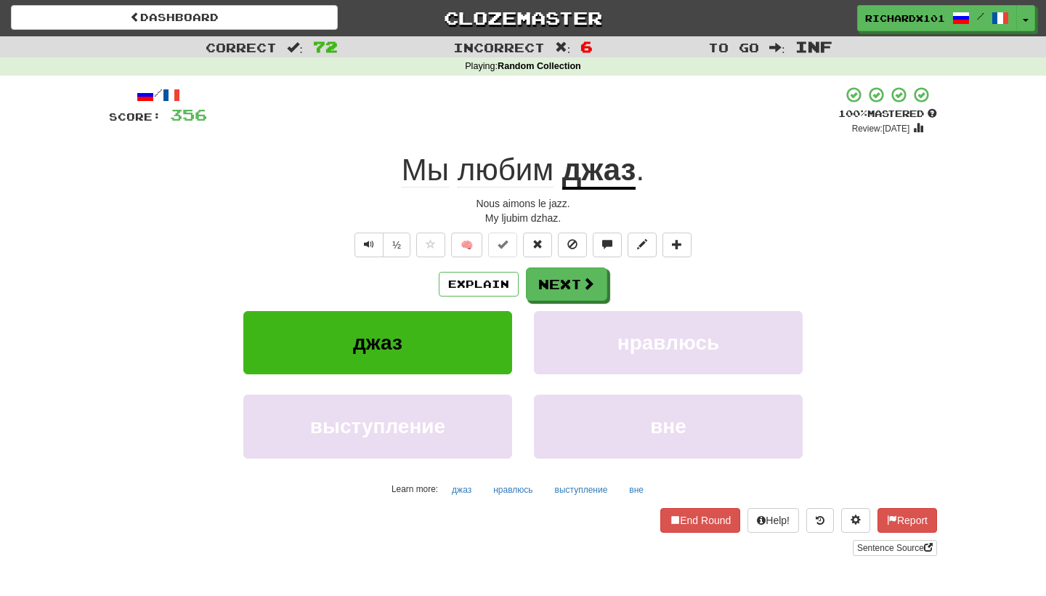
click at [549, 280] on button "Next" at bounding box center [566, 283] width 81 height 33
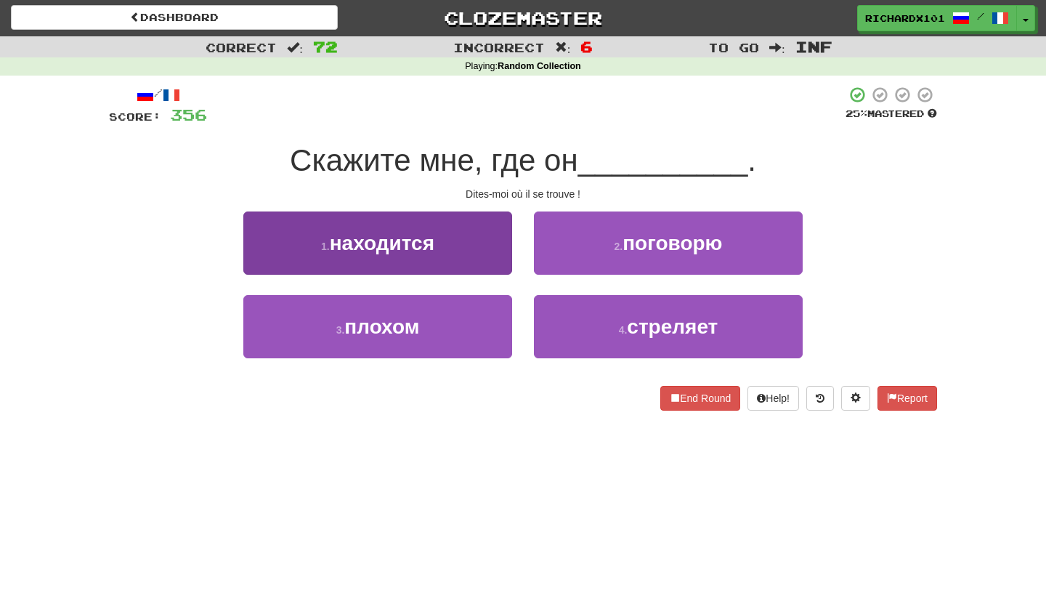
drag, startPoint x: 561, startPoint y: 102, endPoint x: 482, endPoint y: 262, distance: 178.4
click at [482, 262] on button "1 . находится" at bounding box center [377, 242] width 269 height 63
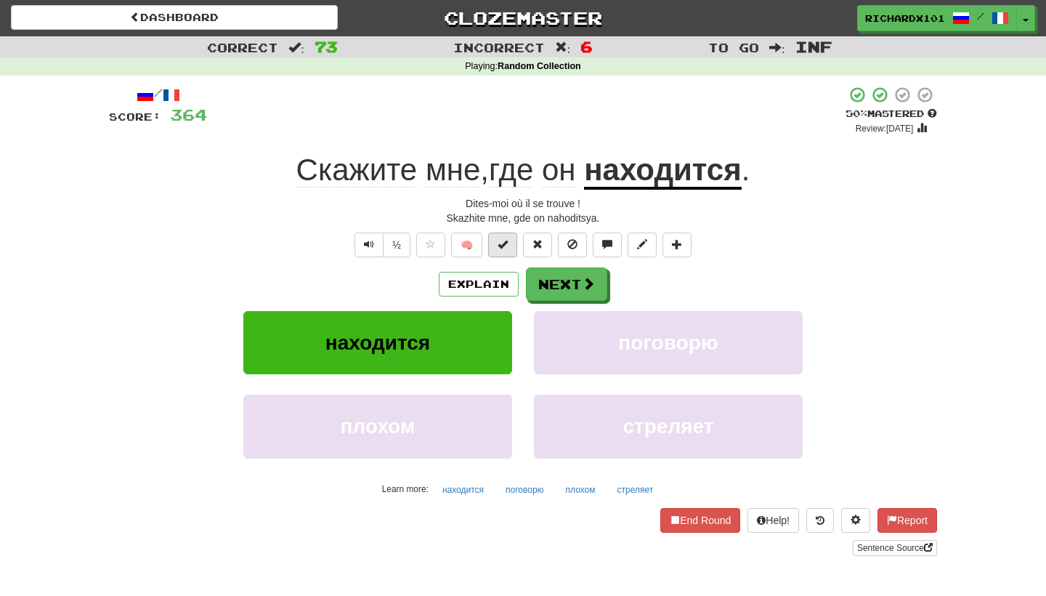
drag, startPoint x: 482, startPoint y: 262, endPoint x: 507, endPoint y: 243, distance: 31.7
click at [507, 243] on span at bounding box center [503, 244] width 10 height 10
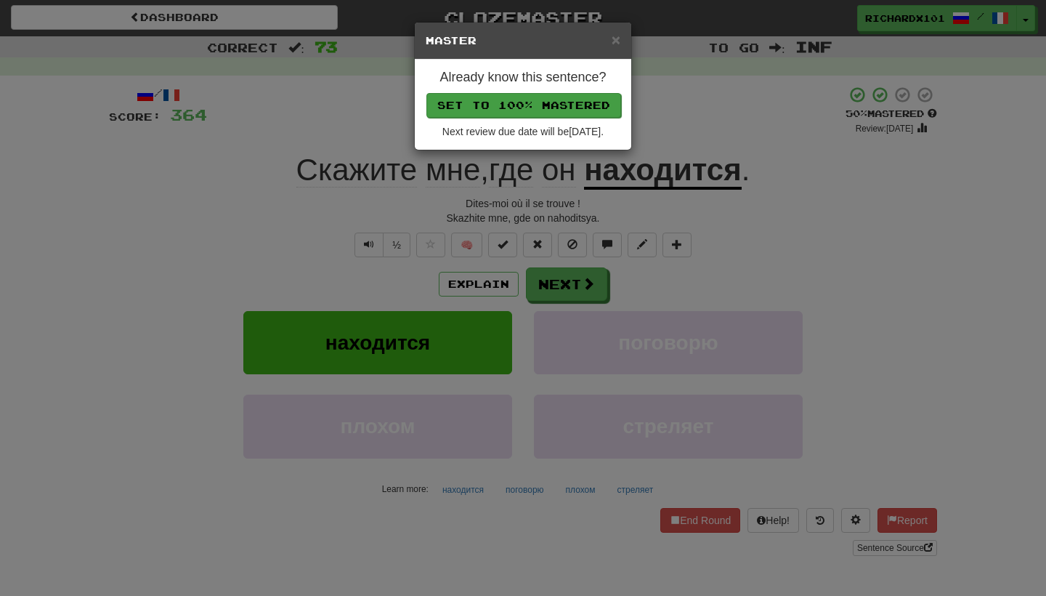
drag, startPoint x: 507, startPoint y: 243, endPoint x: 577, endPoint y: 102, distance: 157.3
click at [577, 102] on button "Set to 100% Mastered" at bounding box center [524, 105] width 195 height 25
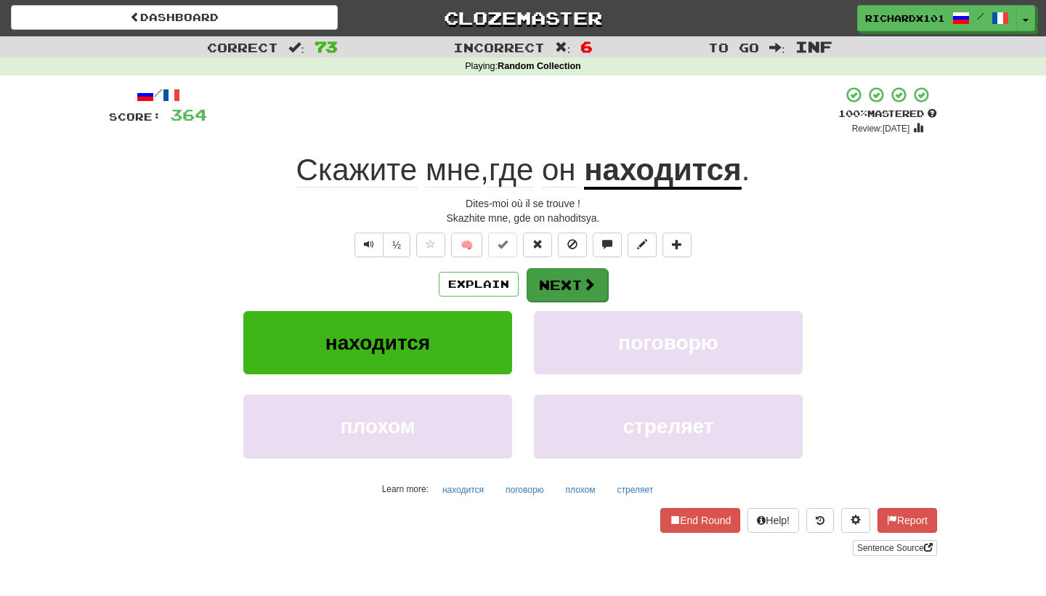
drag, startPoint x: 577, startPoint y: 102, endPoint x: 545, endPoint y: 287, distance: 187.3
click at [545, 287] on button "Next" at bounding box center [567, 284] width 81 height 33
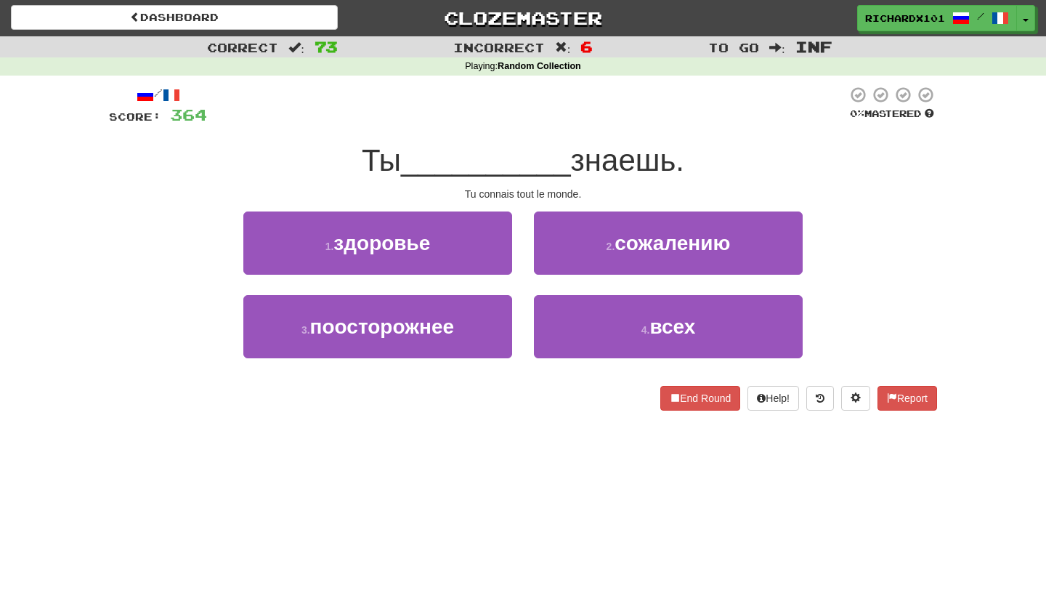
click at [561, 315] on button "4 . всех" at bounding box center [668, 326] width 269 height 63
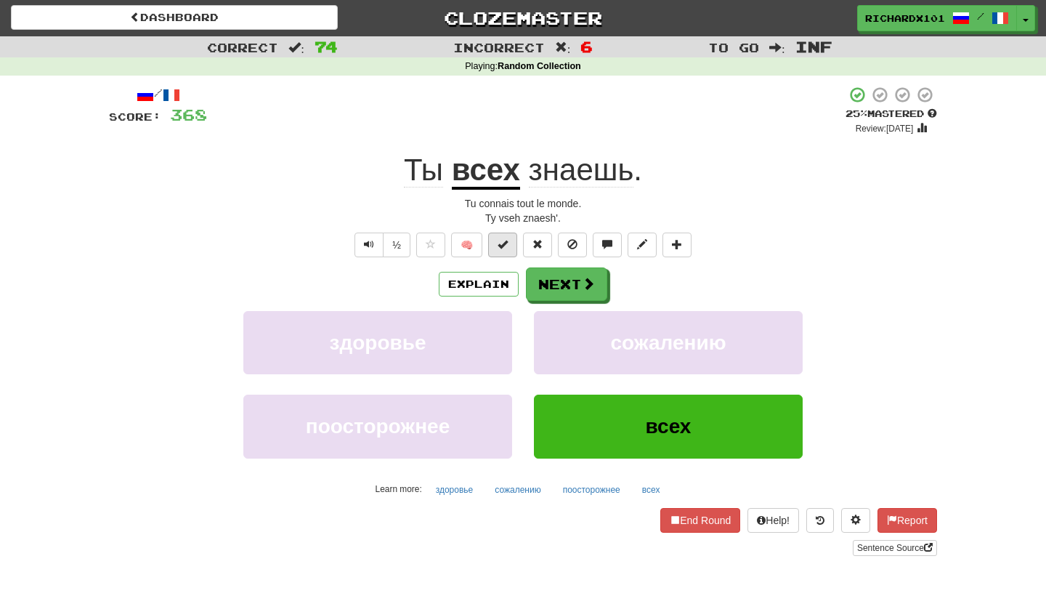
drag, startPoint x: 545, startPoint y: 287, endPoint x: 502, endPoint y: 243, distance: 61.1
click at [502, 243] on span at bounding box center [503, 244] width 10 height 10
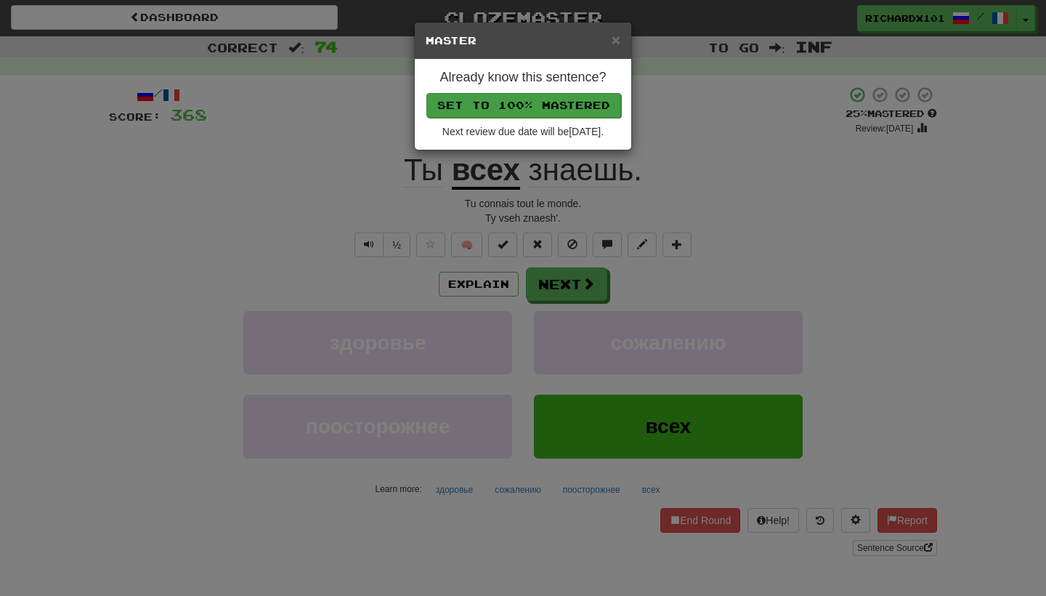
drag, startPoint x: 502, startPoint y: 243, endPoint x: 558, endPoint y: 103, distance: 151.0
click at [558, 103] on button "Set to 100% Mastered" at bounding box center [524, 105] width 195 height 25
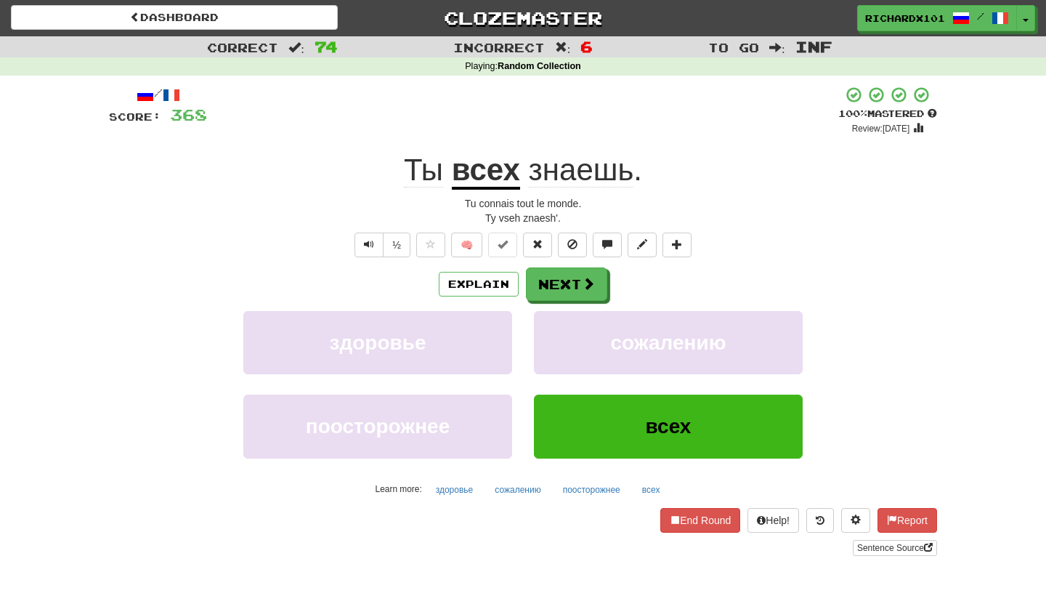
click at [546, 277] on button "Next" at bounding box center [566, 283] width 81 height 33
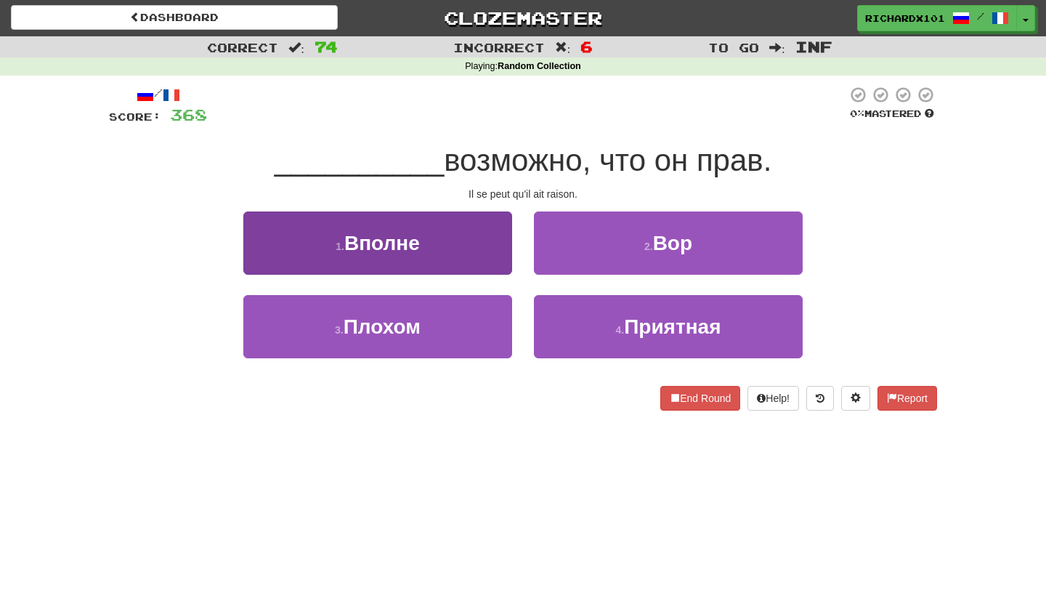
drag, startPoint x: 558, startPoint y: 103, endPoint x: 485, endPoint y: 243, distance: 158.3
click at [485, 243] on button "1 . [GEOGRAPHIC_DATA]" at bounding box center [377, 242] width 269 height 63
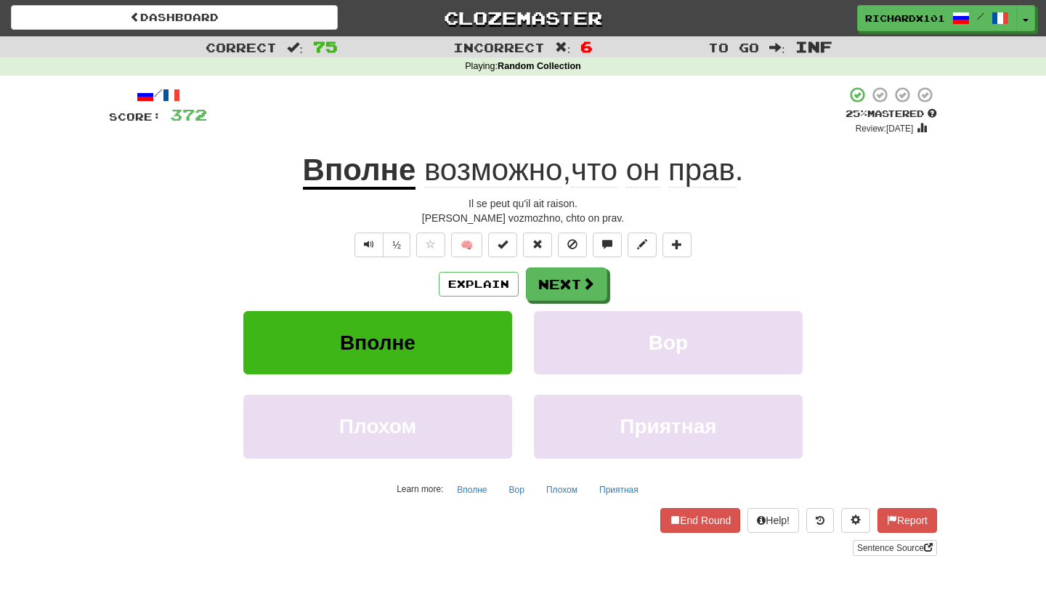
click at [500, 245] on span at bounding box center [503, 244] width 10 height 10
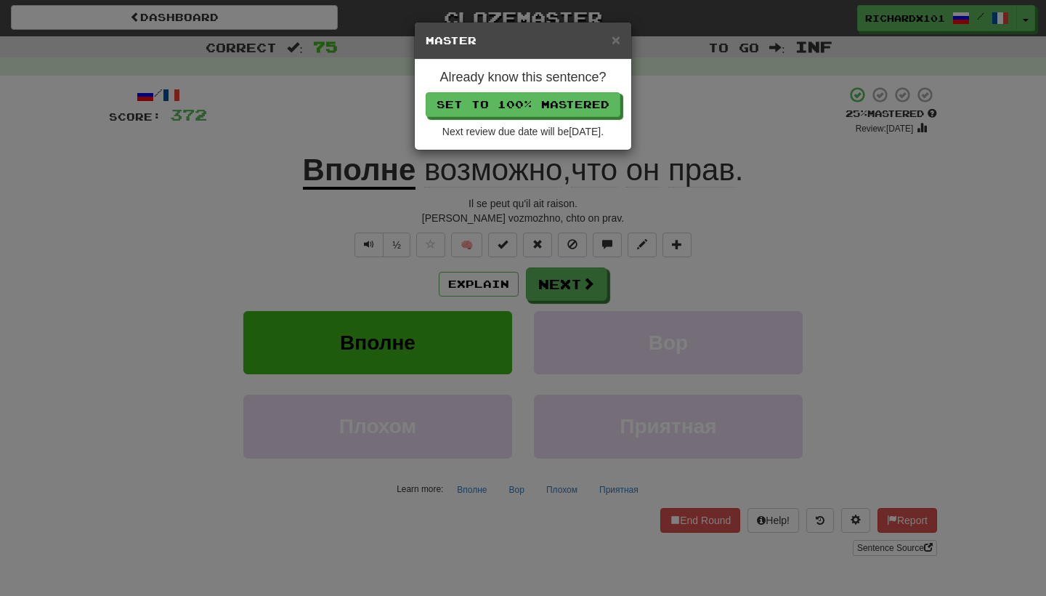
click at [551, 108] on button "Set to 100% Mastered" at bounding box center [523, 104] width 195 height 25
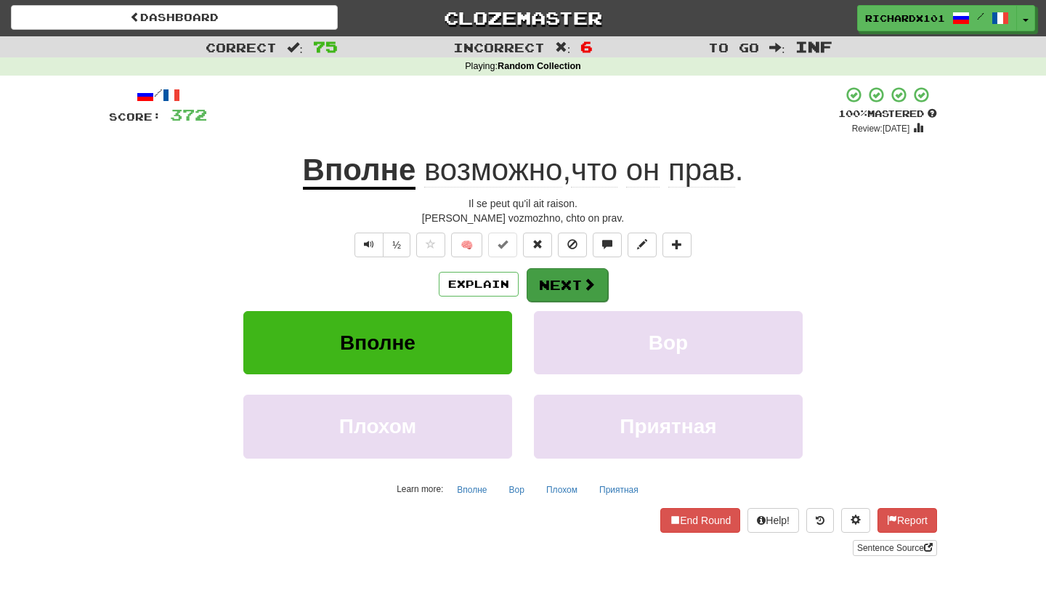
drag, startPoint x: 551, startPoint y: 108, endPoint x: 562, endPoint y: 286, distance: 177.6
click at [562, 286] on button "Next" at bounding box center [567, 284] width 81 height 33
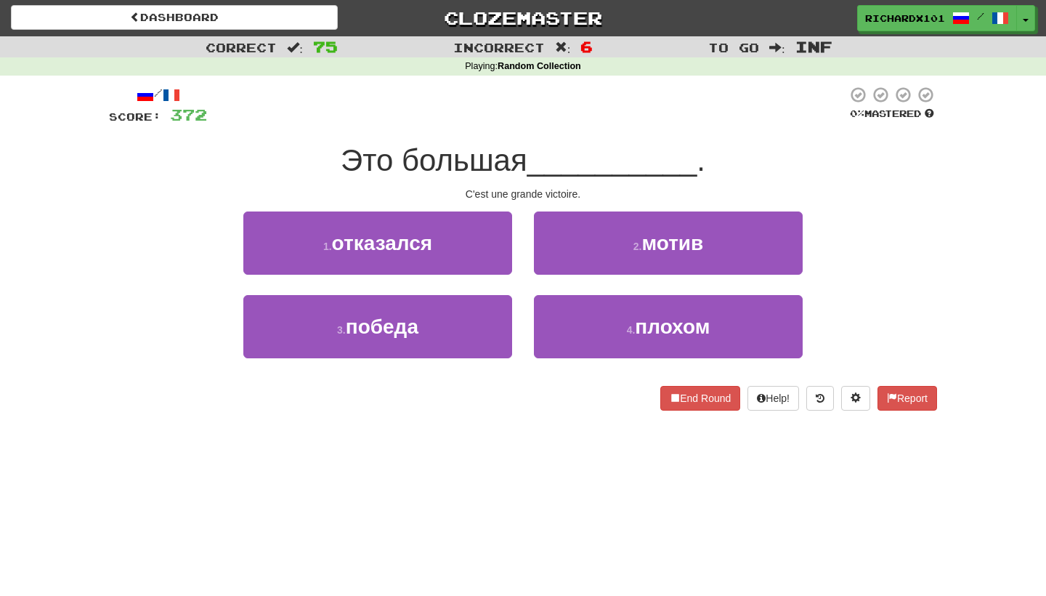
click at [487, 320] on button "3 . победа" at bounding box center [377, 326] width 269 height 63
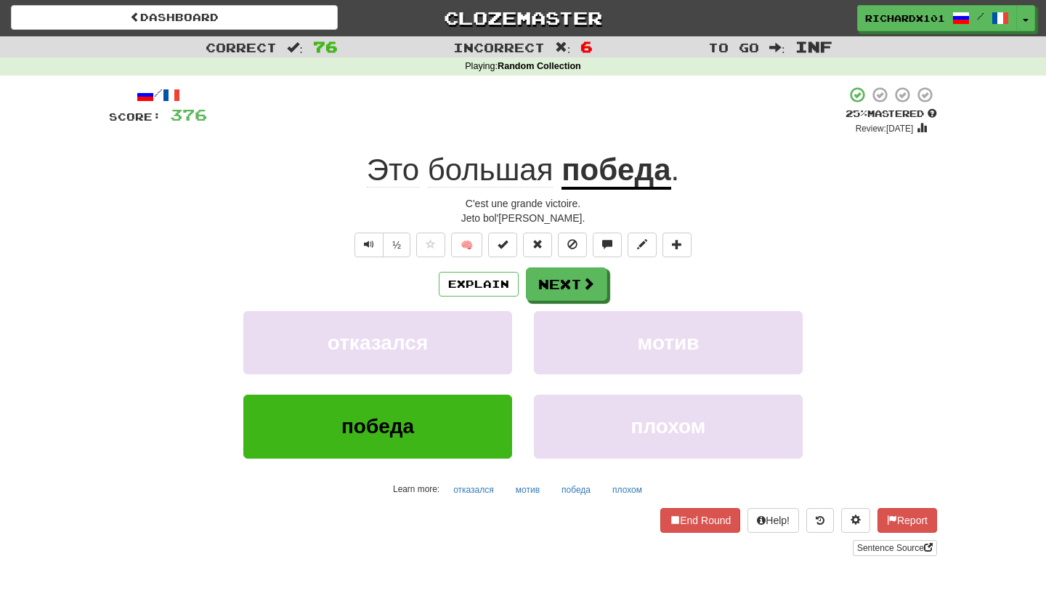
click at [509, 247] on button at bounding box center [502, 245] width 29 height 25
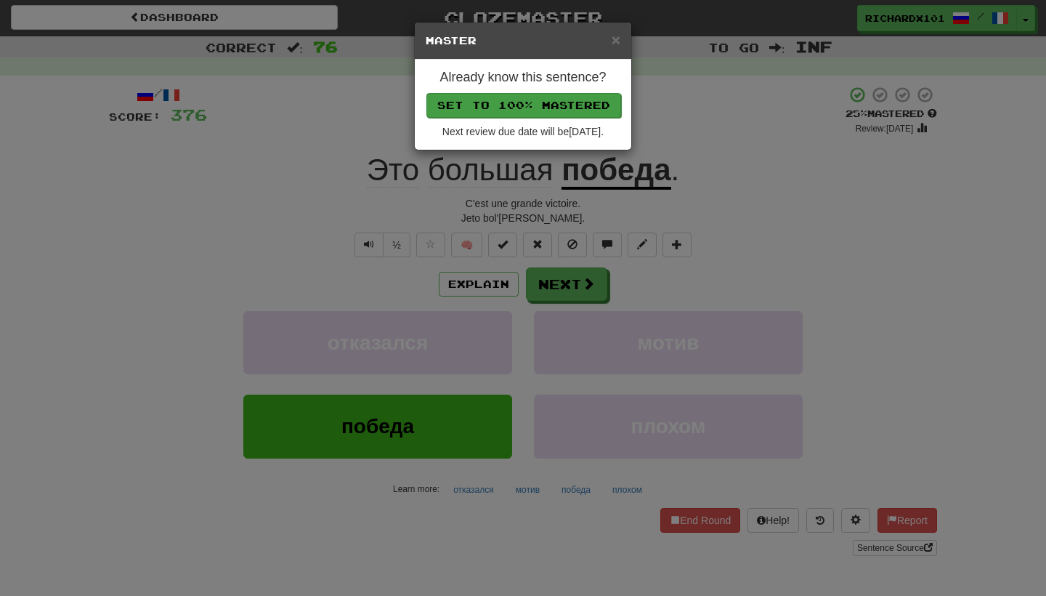
drag, startPoint x: 562, startPoint y: 286, endPoint x: 559, endPoint y: 100, distance: 186.0
click at [559, 100] on button "Set to 100% Mastered" at bounding box center [524, 105] width 195 height 25
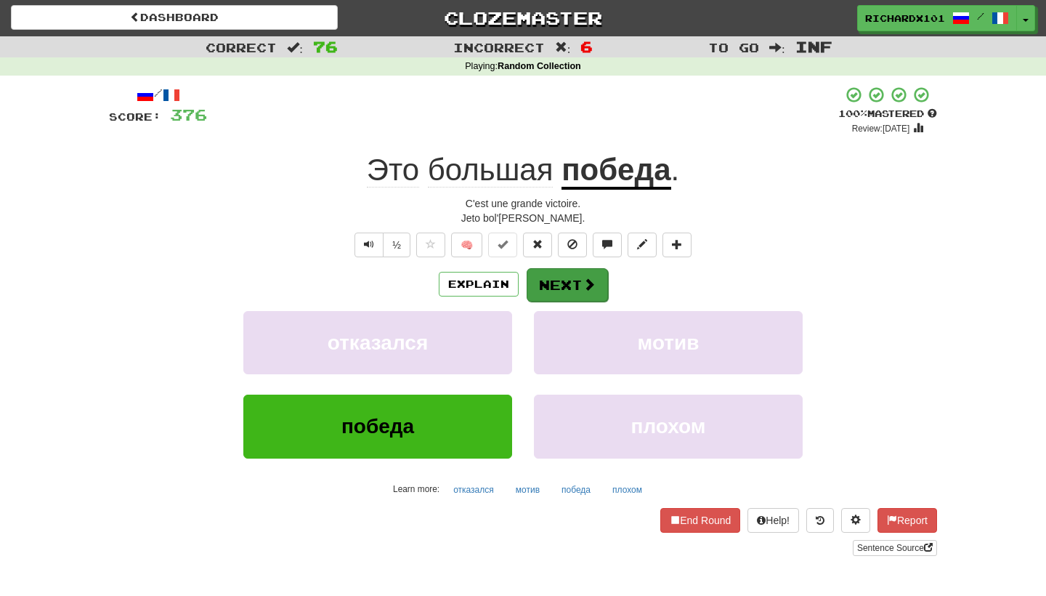
drag, startPoint x: 559, startPoint y: 100, endPoint x: 552, endPoint y: 279, distance: 179.6
click at [552, 279] on button "Next" at bounding box center [567, 284] width 81 height 33
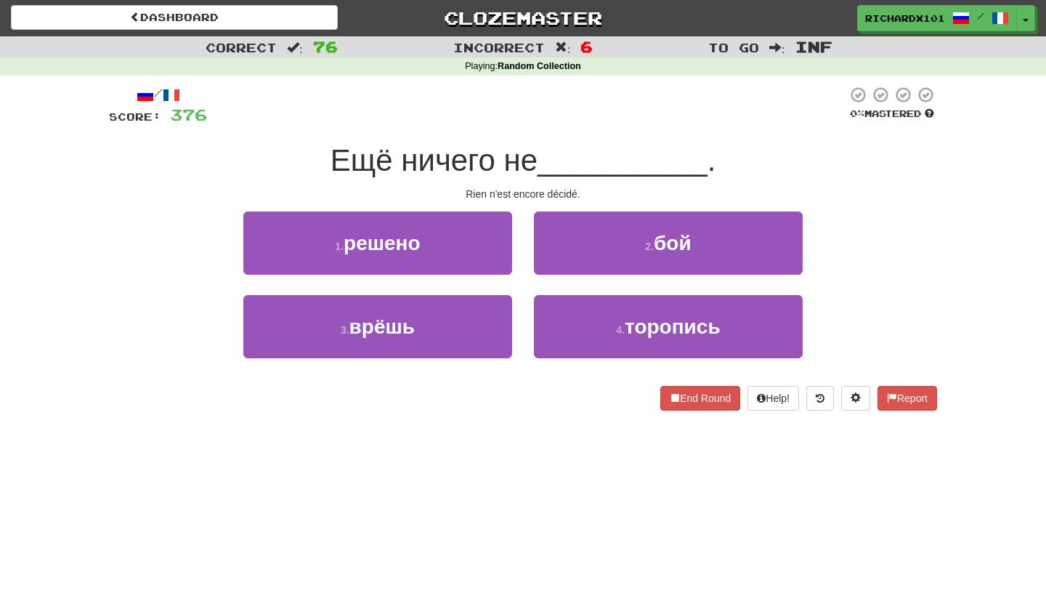
click at [468, 243] on button "1 . решено" at bounding box center [377, 242] width 269 height 63
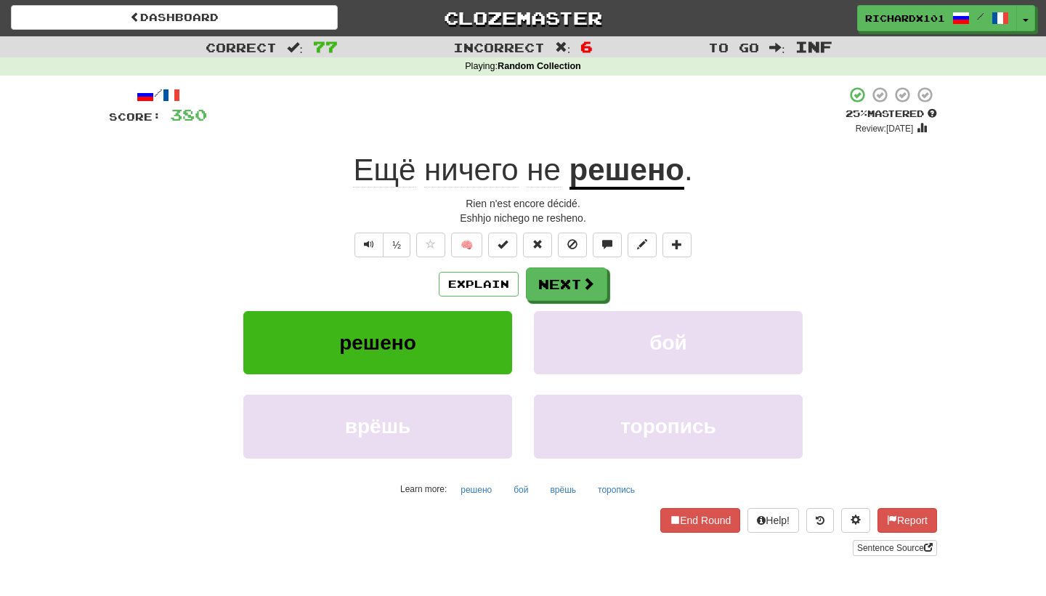
click at [499, 241] on span at bounding box center [503, 244] width 10 height 10
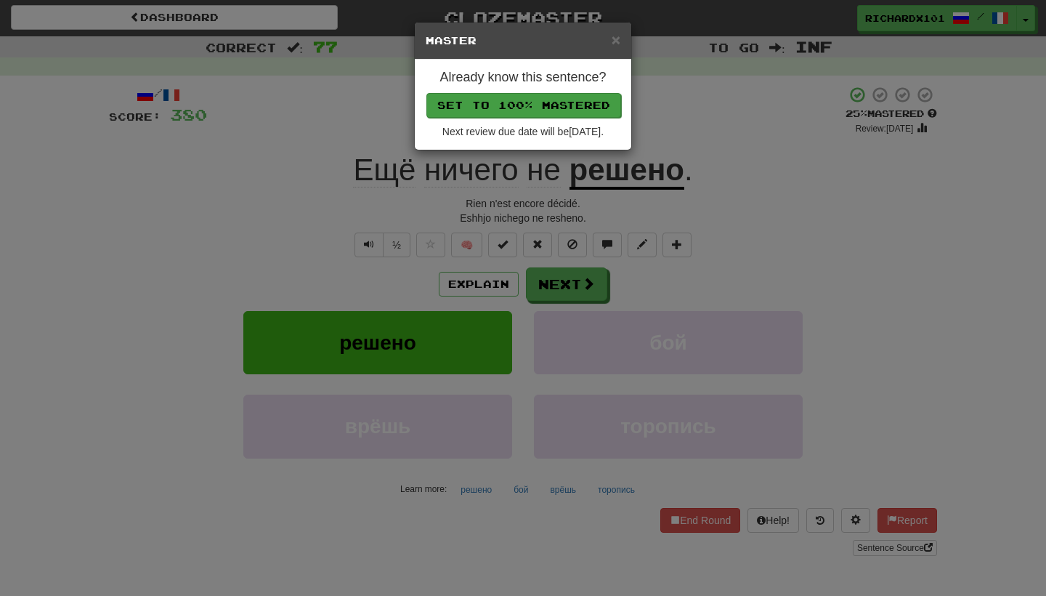
drag, startPoint x: 552, startPoint y: 279, endPoint x: 554, endPoint y: 101, distance: 178.0
click at [554, 101] on button "Set to 100% Mastered" at bounding box center [524, 105] width 195 height 25
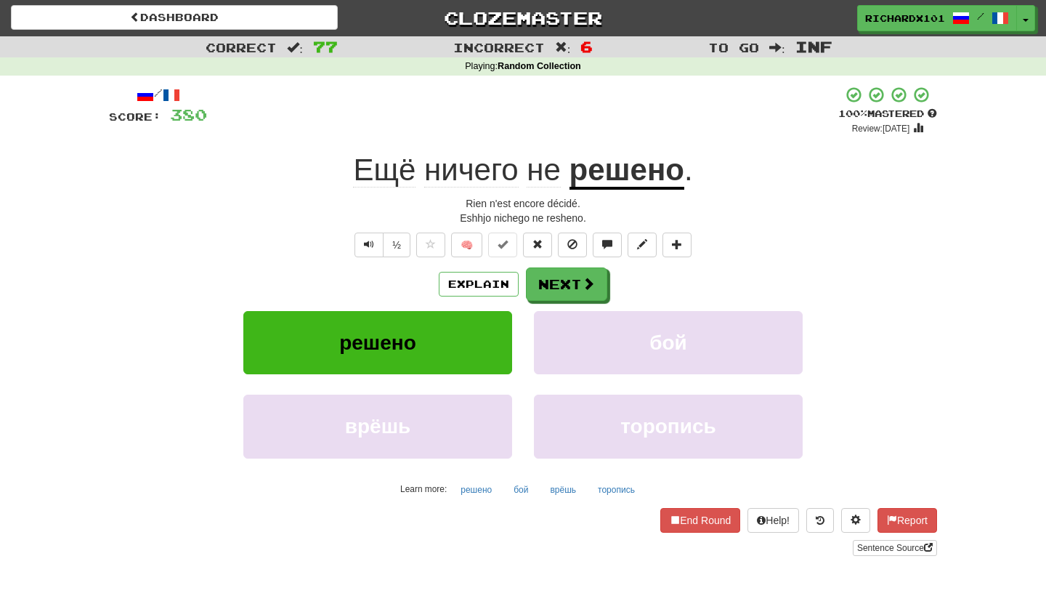
click at [563, 284] on button "Next" at bounding box center [566, 283] width 81 height 33
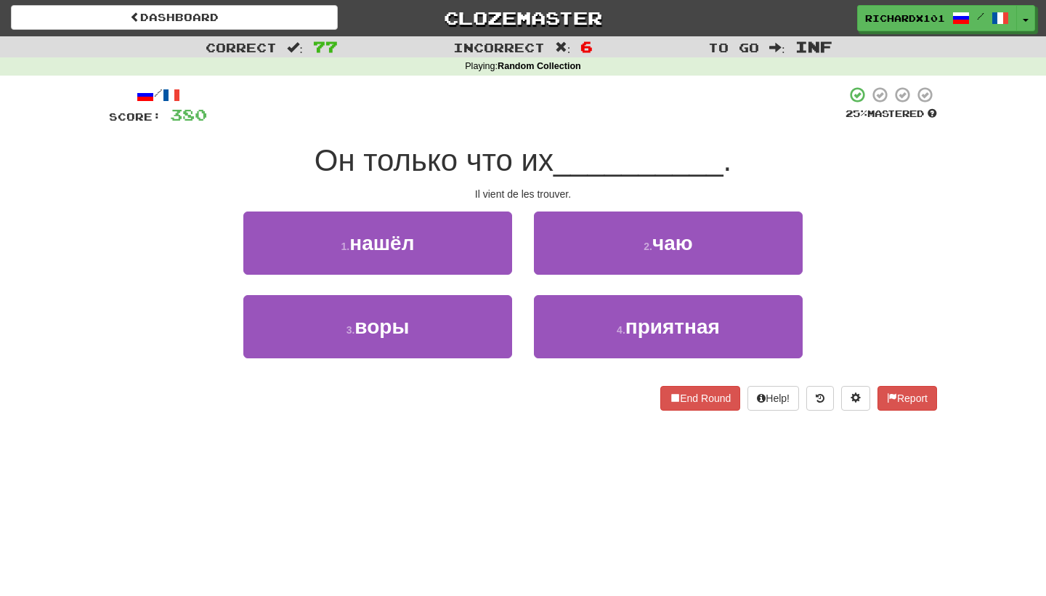
click at [487, 247] on button "1 . нашёл" at bounding box center [377, 242] width 269 height 63
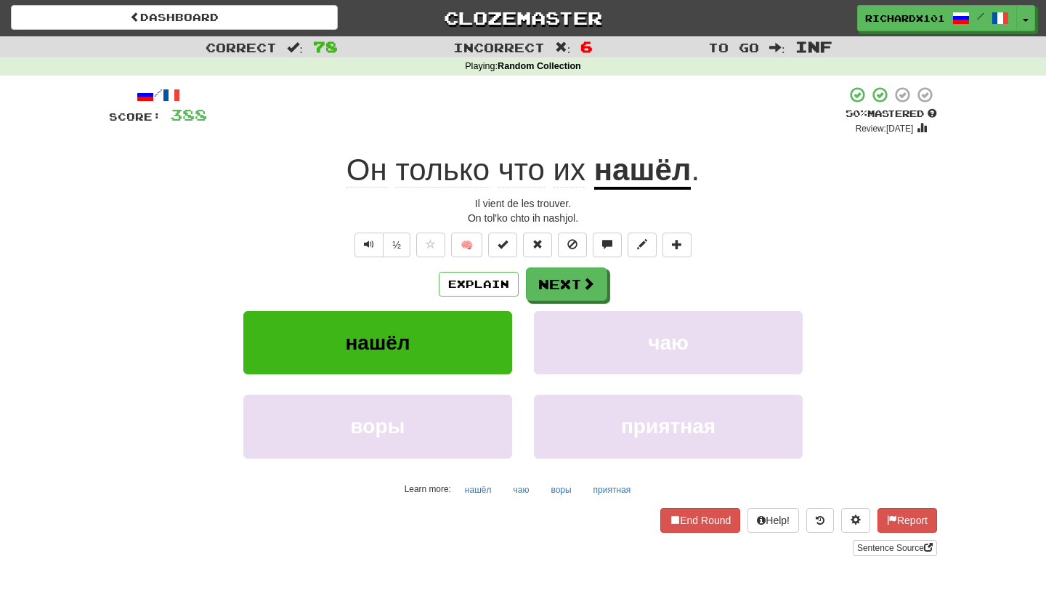
click at [509, 242] on button at bounding box center [502, 245] width 29 height 25
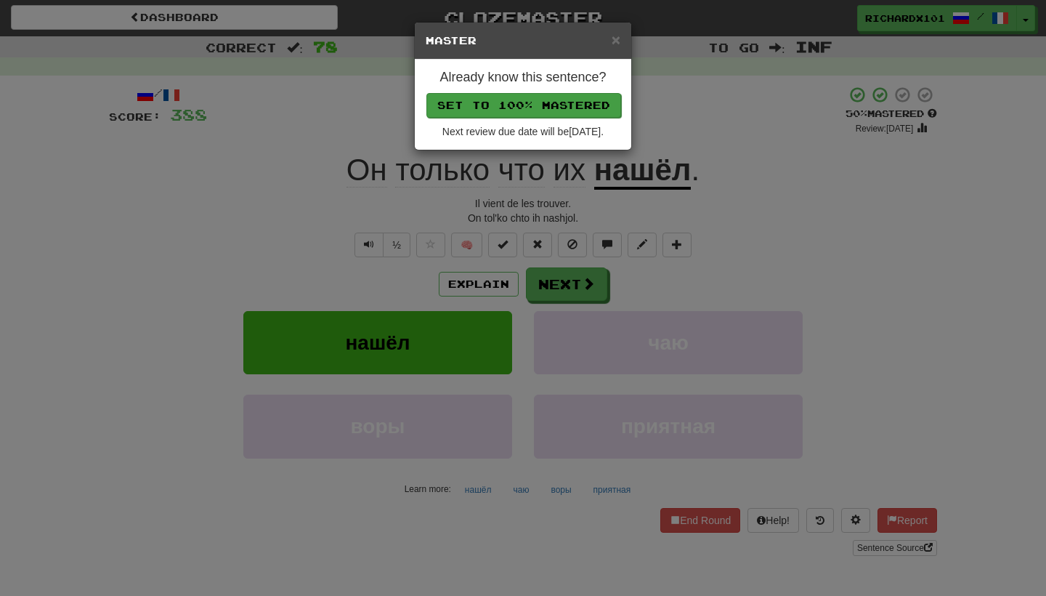
drag, startPoint x: 554, startPoint y: 101, endPoint x: 572, endPoint y: 105, distance: 17.8
click at [572, 105] on button "Set to 100% Mastered" at bounding box center [524, 105] width 195 height 25
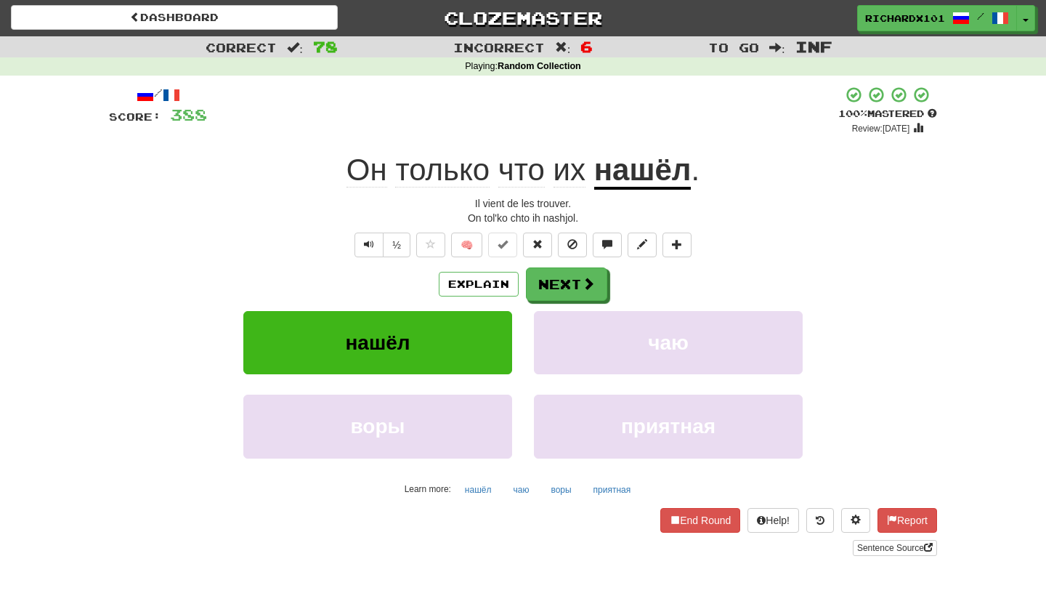
click at [551, 280] on button "Next" at bounding box center [566, 283] width 81 height 33
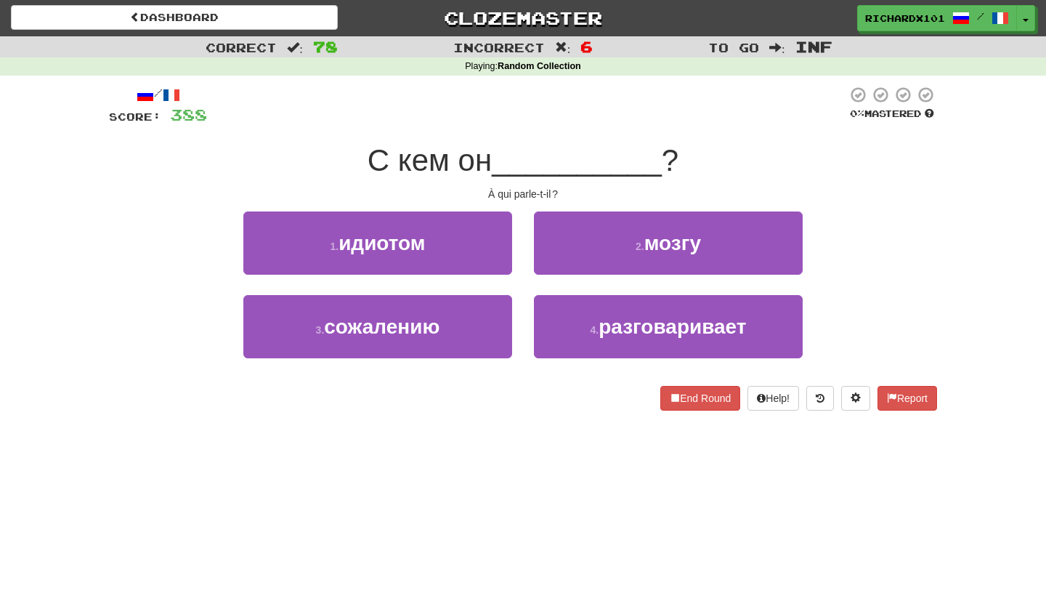
click at [581, 320] on button "4 . разговаривает" at bounding box center [668, 326] width 269 height 63
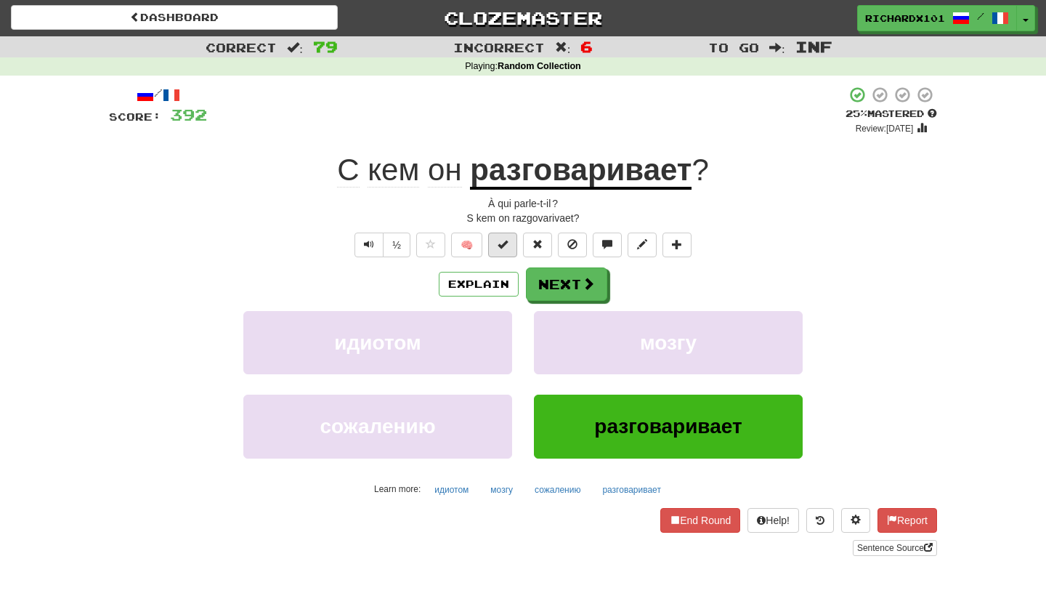
drag, startPoint x: 572, startPoint y: 105, endPoint x: 506, endPoint y: 236, distance: 146.9
click at [506, 236] on button at bounding box center [502, 245] width 29 height 25
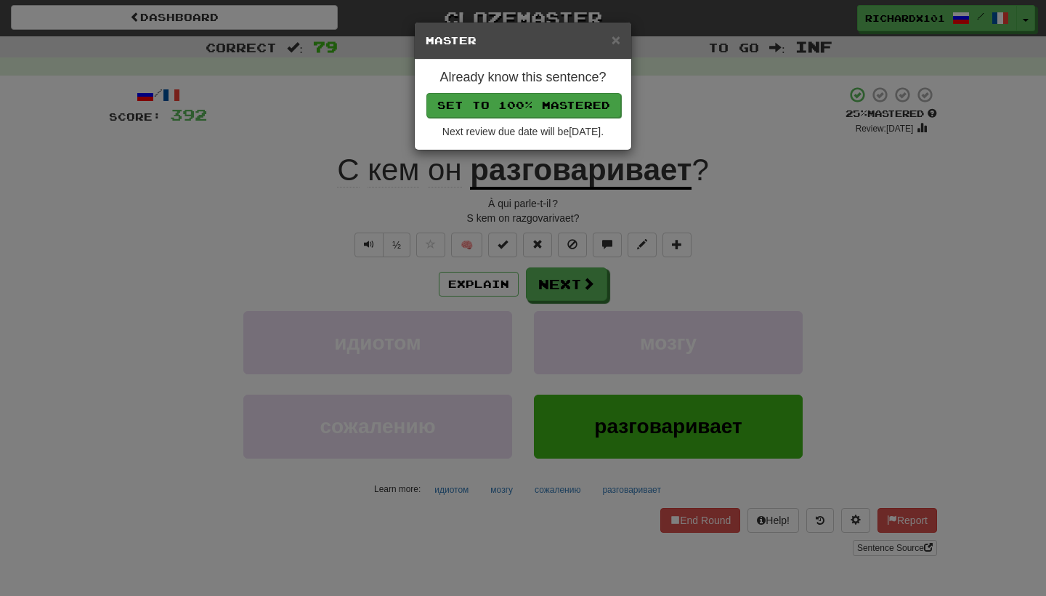
drag, startPoint x: 506, startPoint y: 236, endPoint x: 554, endPoint y: 100, distance: 144.5
click at [554, 100] on button "Set to 100% Mastered" at bounding box center [524, 105] width 195 height 25
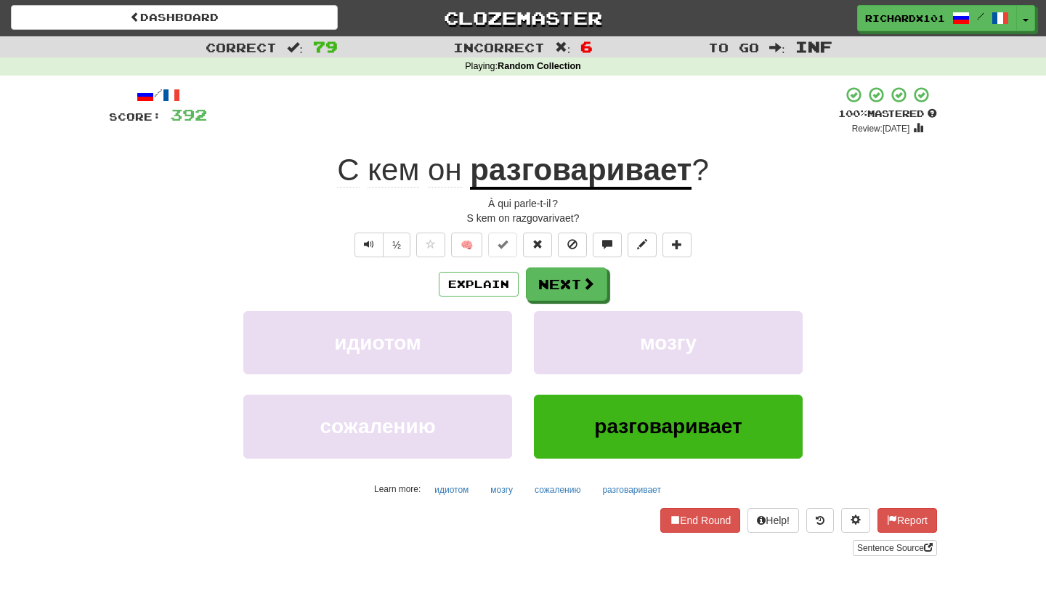
click at [551, 286] on button "Next" at bounding box center [566, 283] width 81 height 33
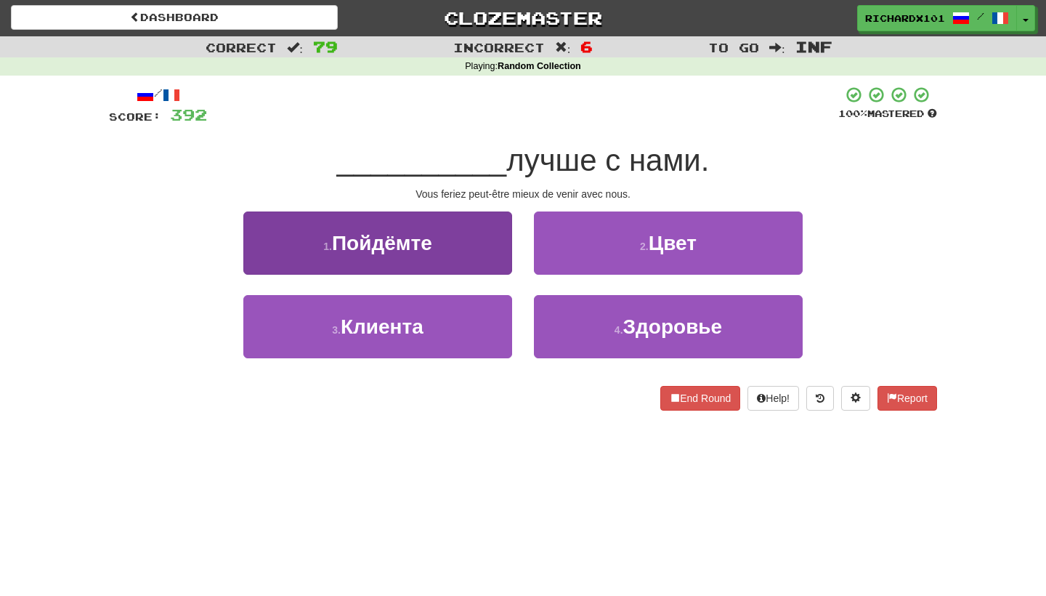
drag, startPoint x: 554, startPoint y: 100, endPoint x: 480, endPoint y: 248, distance: 166.4
click at [480, 248] on button "1 . Пойдёмте" at bounding box center [377, 242] width 269 height 63
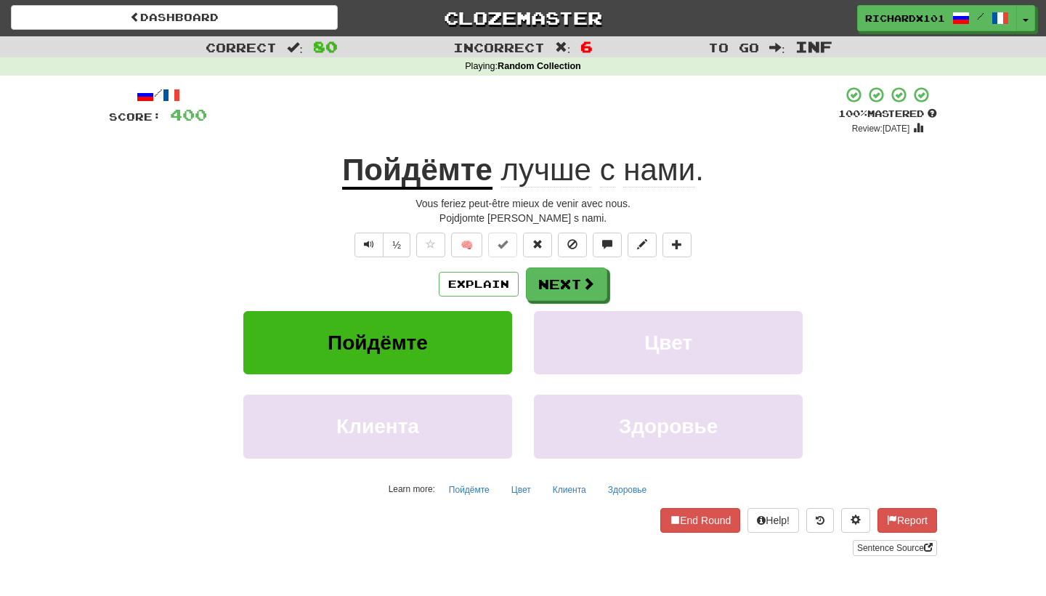
click at [558, 283] on button "Next" at bounding box center [566, 283] width 81 height 33
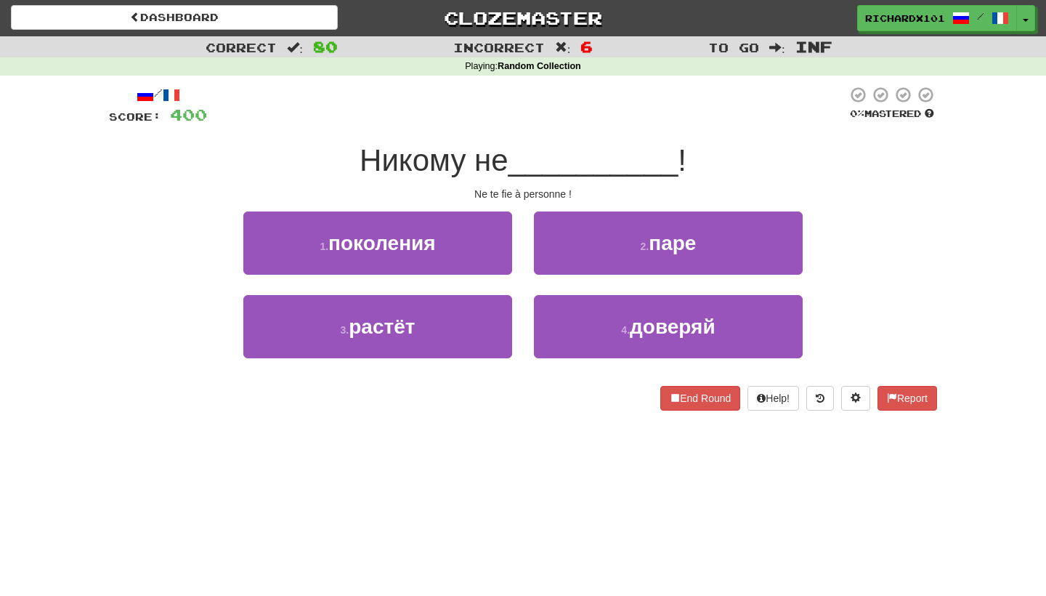
click at [587, 316] on button "4 . доверяй" at bounding box center [668, 326] width 269 height 63
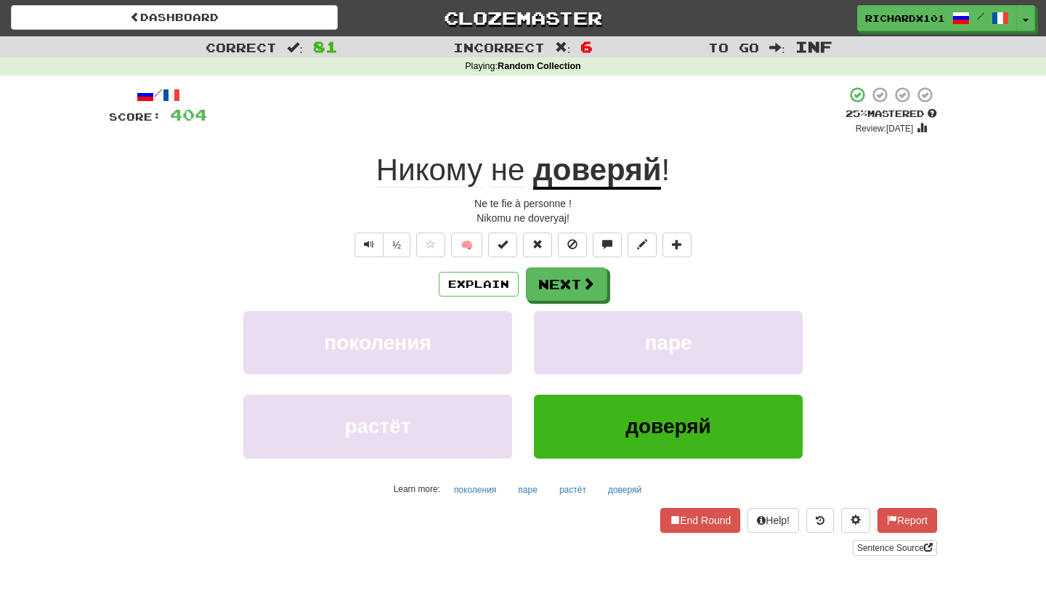
click at [509, 243] on button at bounding box center [502, 245] width 29 height 25
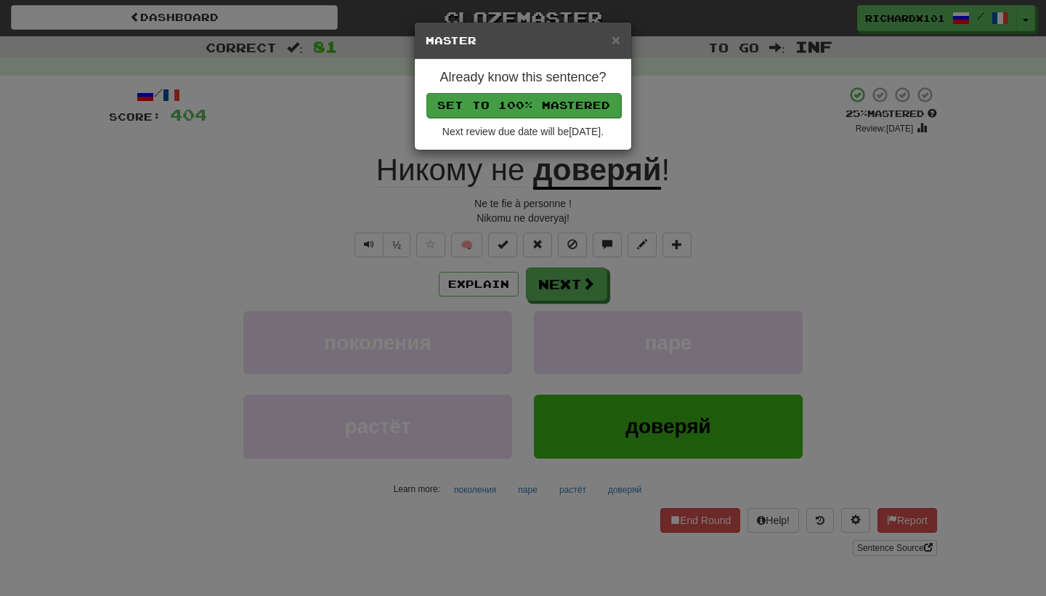
drag, startPoint x: 480, startPoint y: 248, endPoint x: 561, endPoint y: 105, distance: 164.7
click at [561, 105] on button "Set to 100% Mastered" at bounding box center [524, 105] width 195 height 25
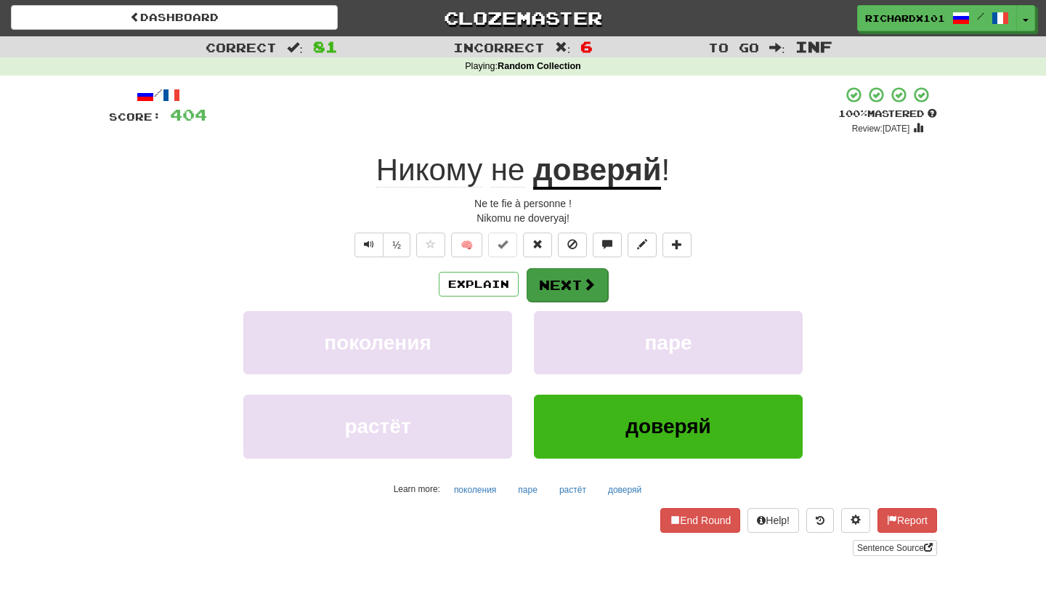
drag, startPoint x: 561, startPoint y: 105, endPoint x: 551, endPoint y: 275, distance: 169.6
click at [551, 275] on button "Next" at bounding box center [567, 284] width 81 height 33
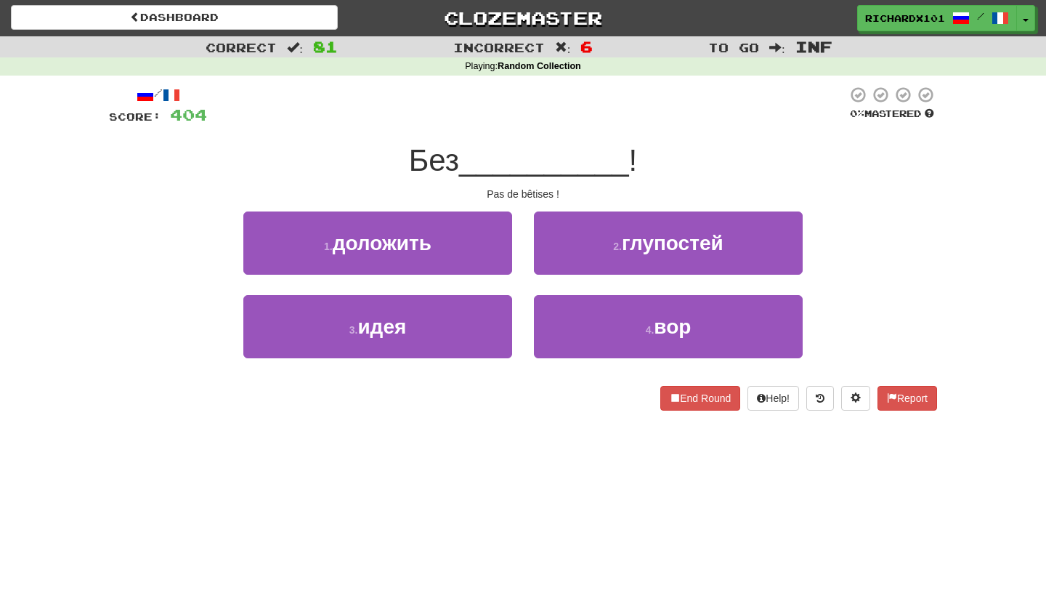
click at [480, 338] on button "3 . идея" at bounding box center [377, 326] width 269 height 63
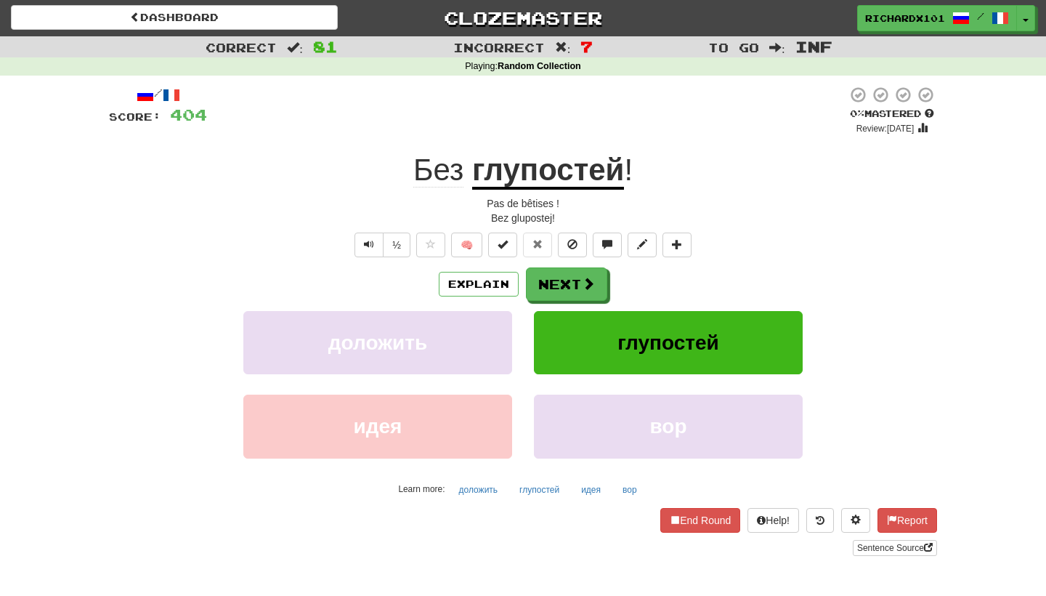
click at [508, 247] on span at bounding box center [503, 244] width 10 height 10
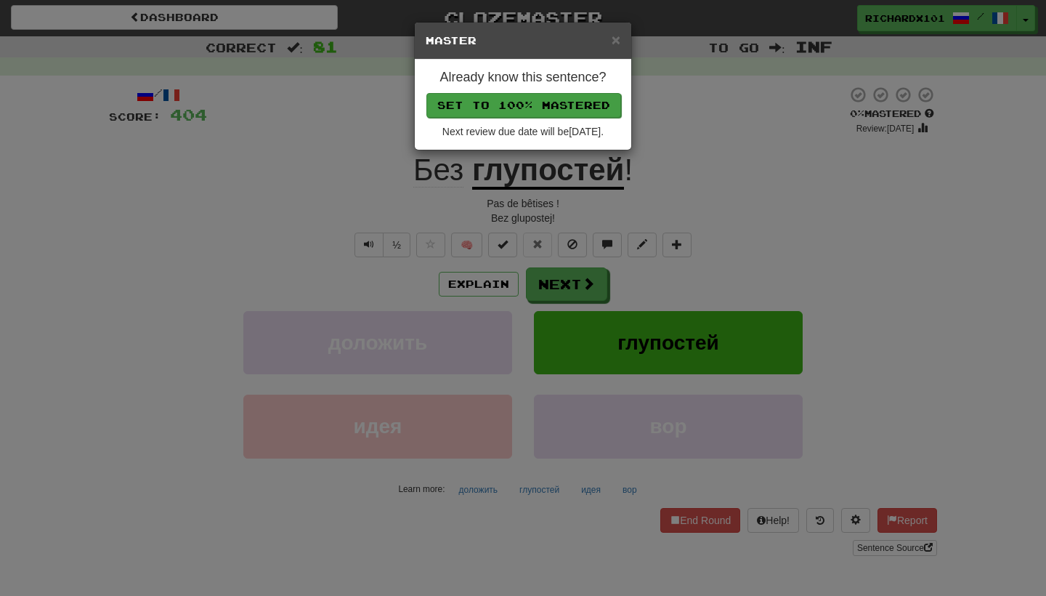
drag, startPoint x: 551, startPoint y: 275, endPoint x: 571, endPoint y: 100, distance: 176.2
click at [571, 100] on button "Set to 100% Mastered" at bounding box center [524, 105] width 195 height 25
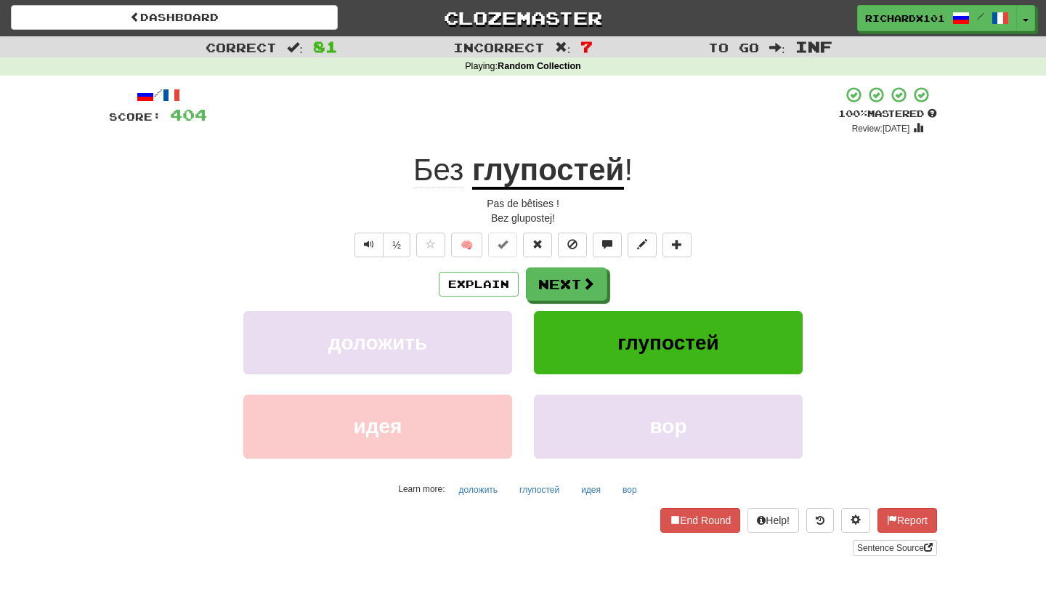
click at [560, 280] on button "Next" at bounding box center [566, 283] width 81 height 33
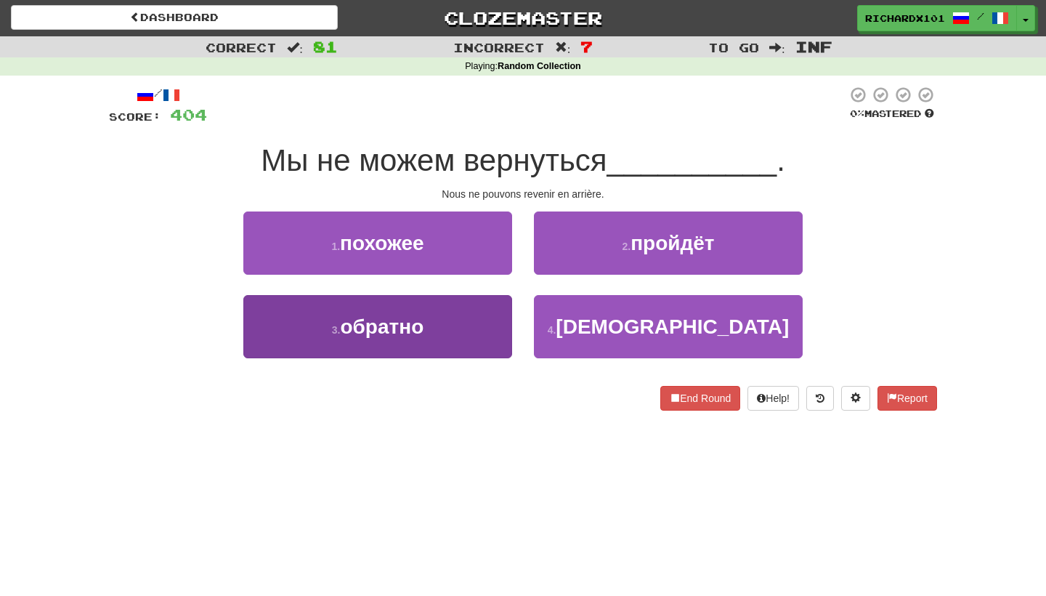
drag, startPoint x: 571, startPoint y: 100, endPoint x: 490, endPoint y: 328, distance: 242.9
click at [490, 328] on button "3 . обратно" at bounding box center [377, 326] width 269 height 63
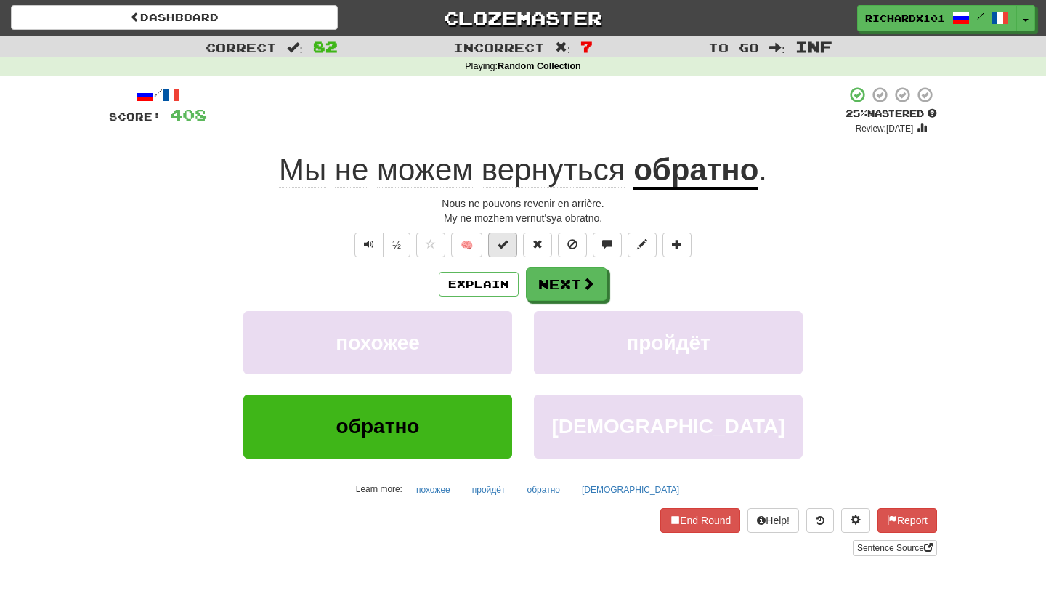
drag, startPoint x: 490, startPoint y: 328, endPoint x: 507, endPoint y: 243, distance: 86.8
click at [507, 243] on span at bounding box center [503, 244] width 10 height 10
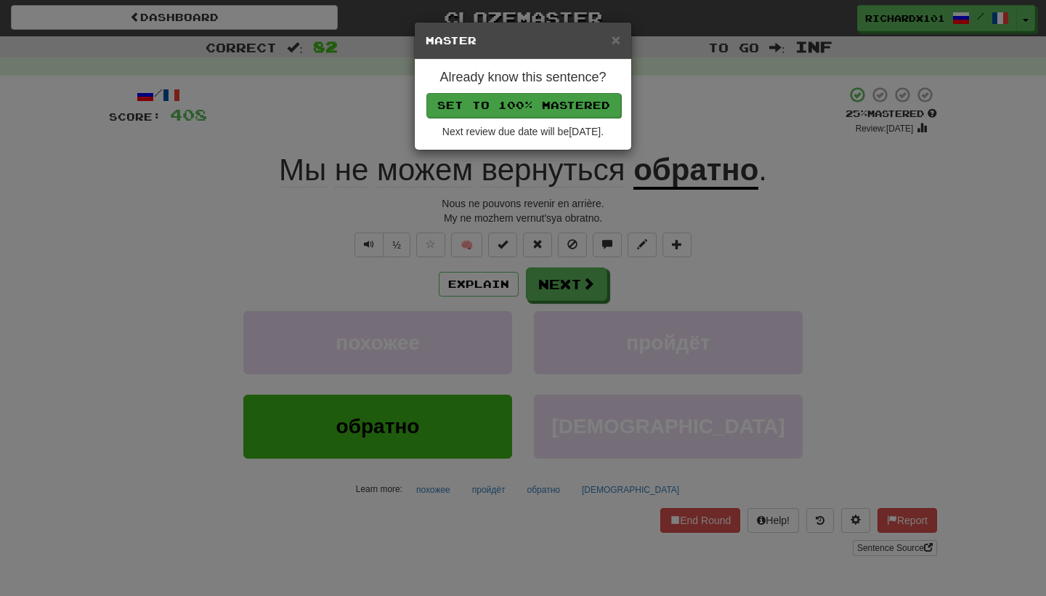
drag, startPoint x: 507, startPoint y: 243, endPoint x: 565, endPoint y: 99, distance: 155.8
click at [565, 99] on button "Set to 100% Mastered" at bounding box center [524, 105] width 195 height 25
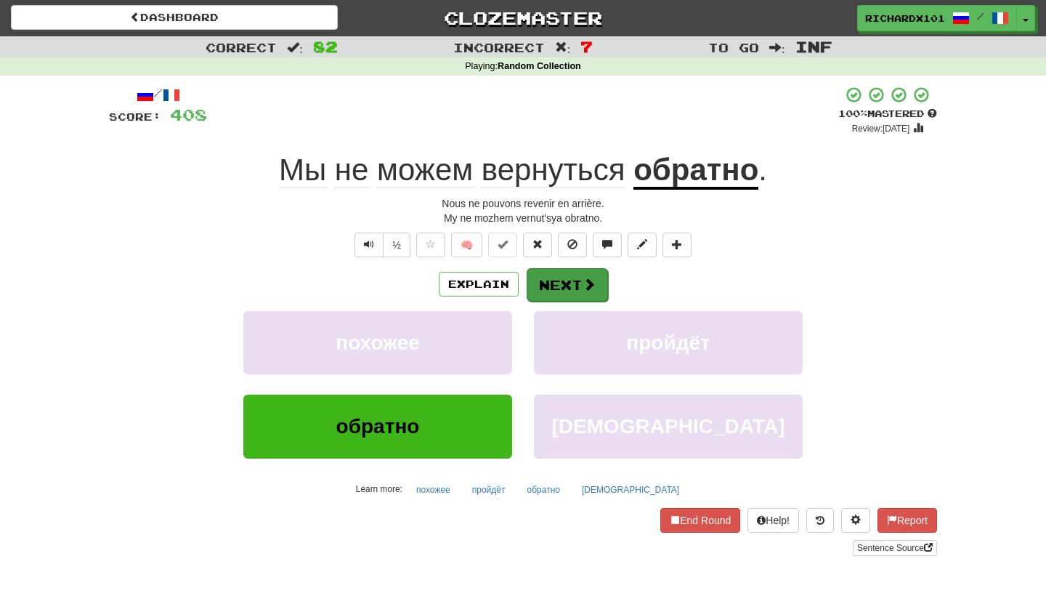
drag, startPoint x: 565, startPoint y: 99, endPoint x: 558, endPoint y: 278, distance: 179.6
click at [558, 278] on button "Next" at bounding box center [567, 284] width 81 height 33
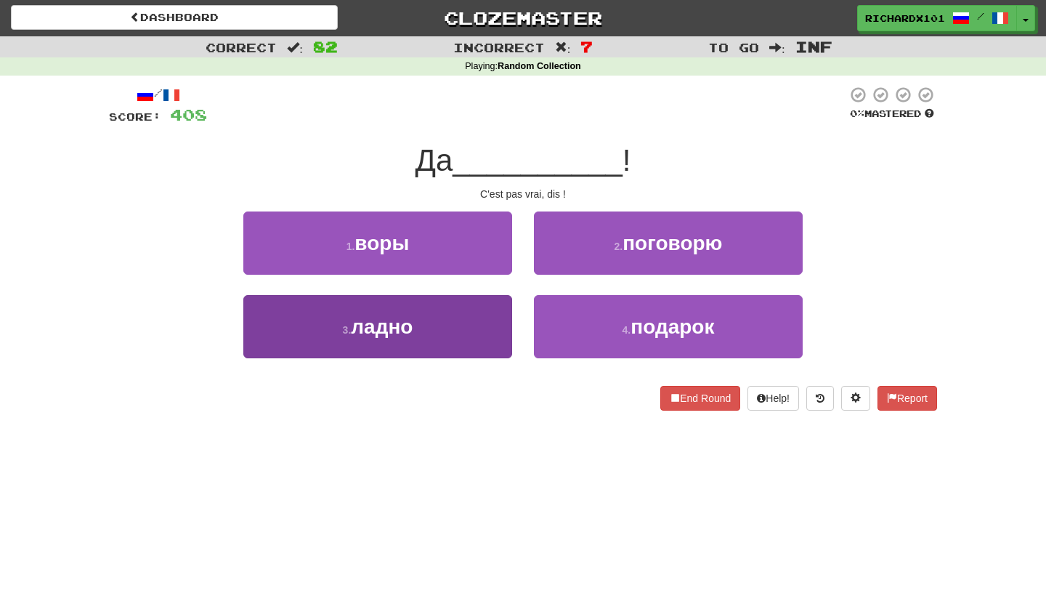
drag, startPoint x: 558, startPoint y: 278, endPoint x: 500, endPoint y: 335, distance: 81.2
click at [500, 335] on button "3 . ладно" at bounding box center [377, 326] width 269 height 63
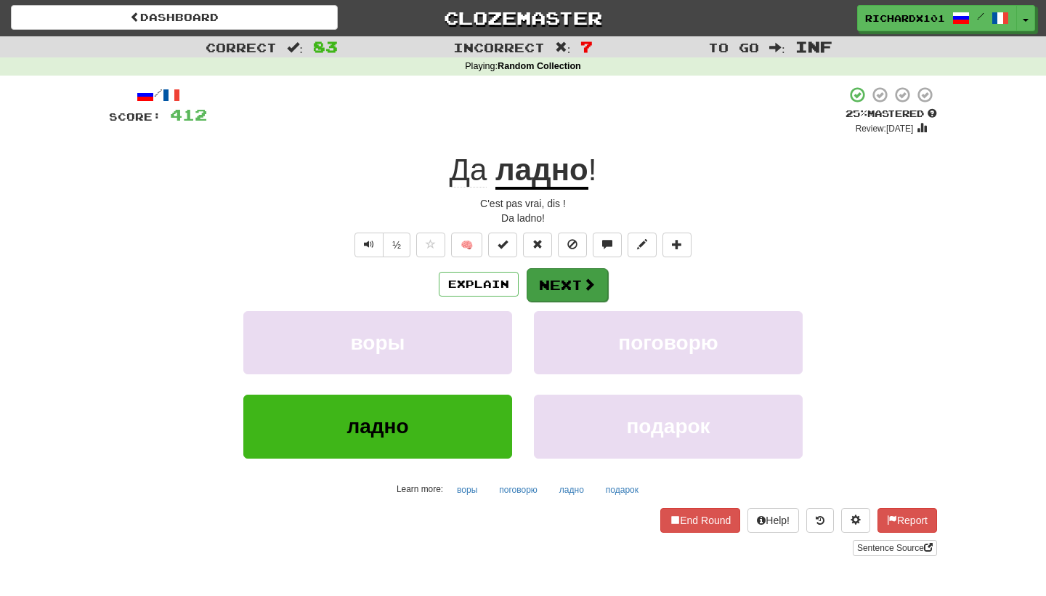
drag, startPoint x: 500, startPoint y: 335, endPoint x: 560, endPoint y: 282, distance: 80.3
click at [560, 282] on button "Next" at bounding box center [567, 284] width 81 height 33
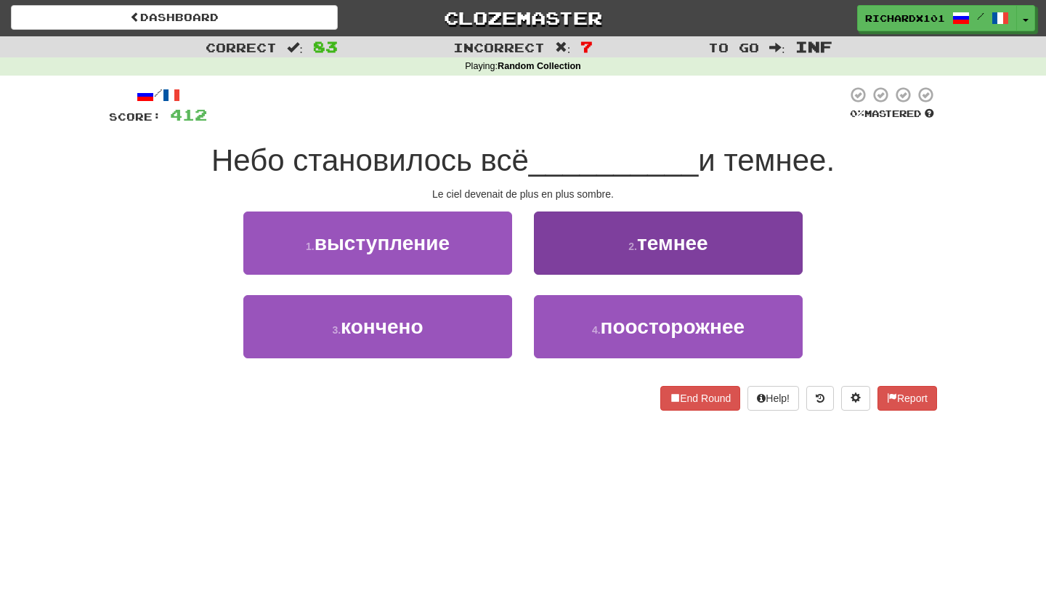
drag, startPoint x: 560, startPoint y: 282, endPoint x: 612, endPoint y: 241, distance: 66.2
click at [612, 241] on button "2 . темнее" at bounding box center [668, 242] width 269 height 63
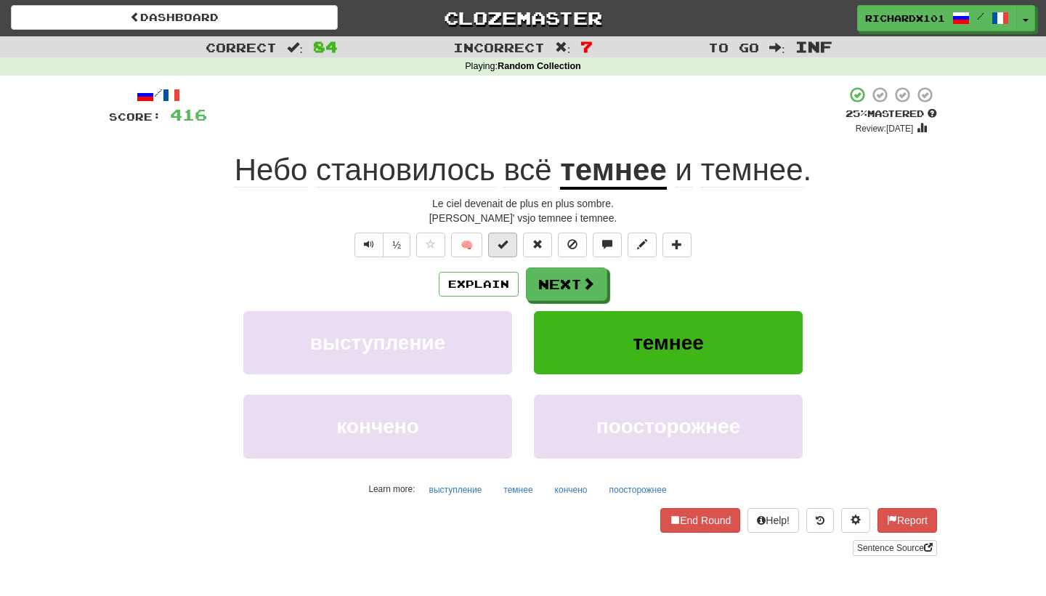
drag, startPoint x: 612, startPoint y: 241, endPoint x: 506, endPoint y: 243, distance: 105.4
click at [506, 243] on span at bounding box center [503, 244] width 10 height 10
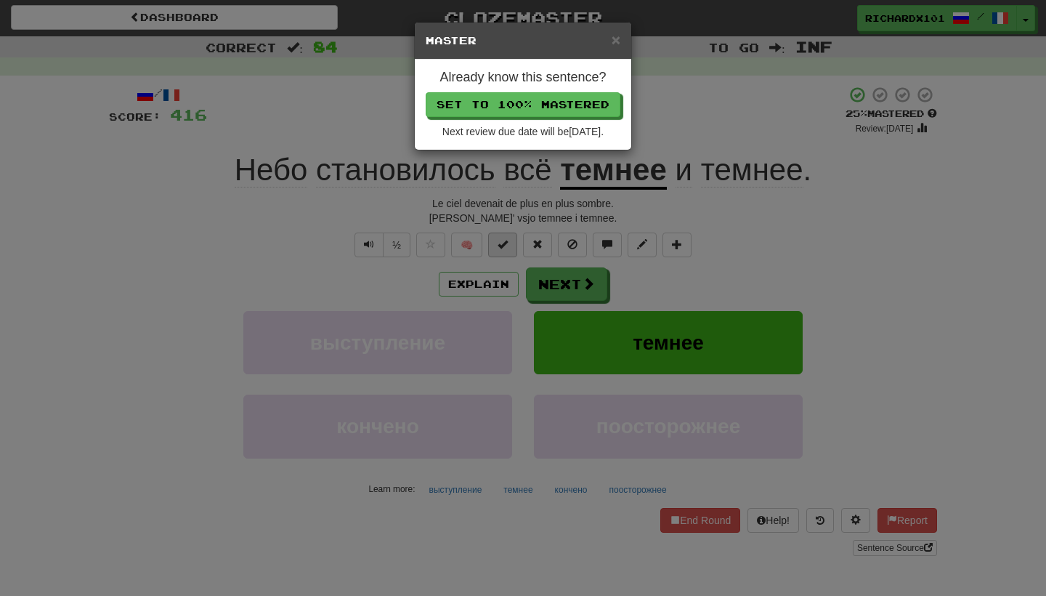
click at [568, 100] on button "Set to 100% Mastered" at bounding box center [523, 104] width 195 height 25
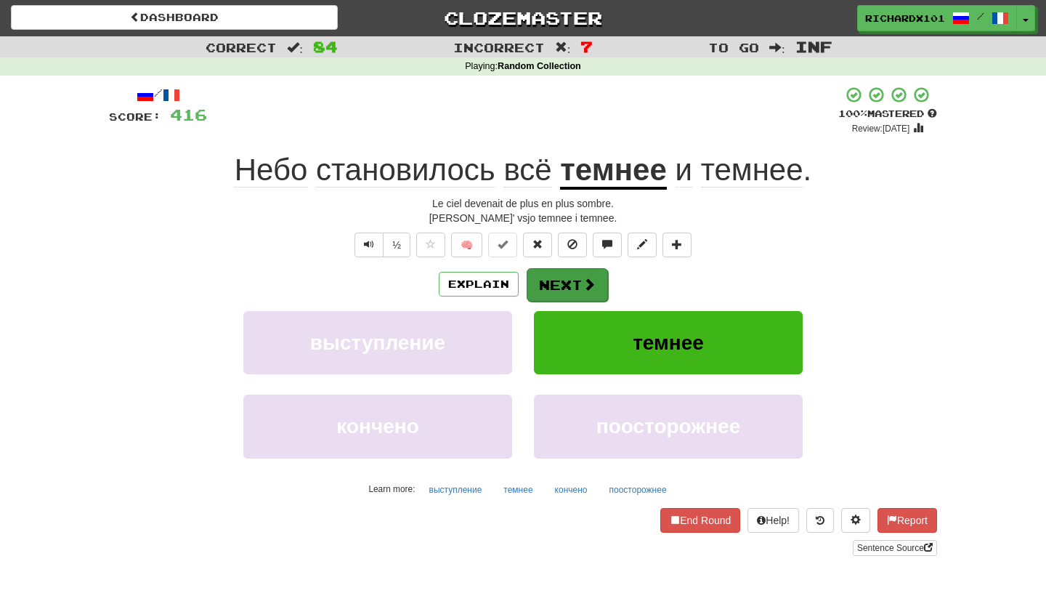
drag, startPoint x: 568, startPoint y: 100, endPoint x: 551, endPoint y: 277, distance: 177.4
click at [551, 277] on button "Next" at bounding box center [567, 284] width 81 height 33
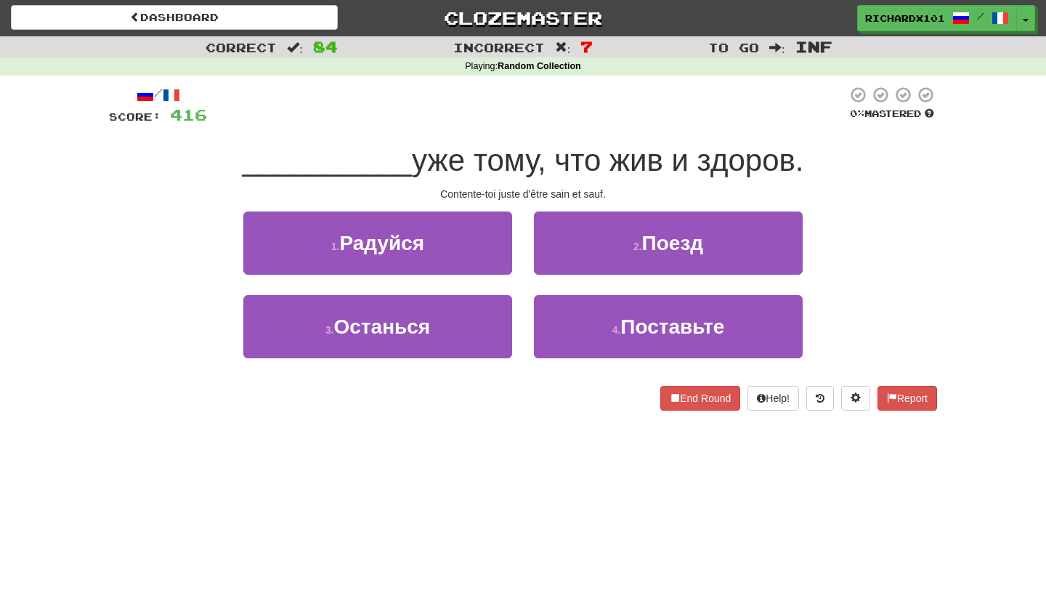
click at [567, 320] on button "4 . Поставьте" at bounding box center [668, 326] width 269 height 63
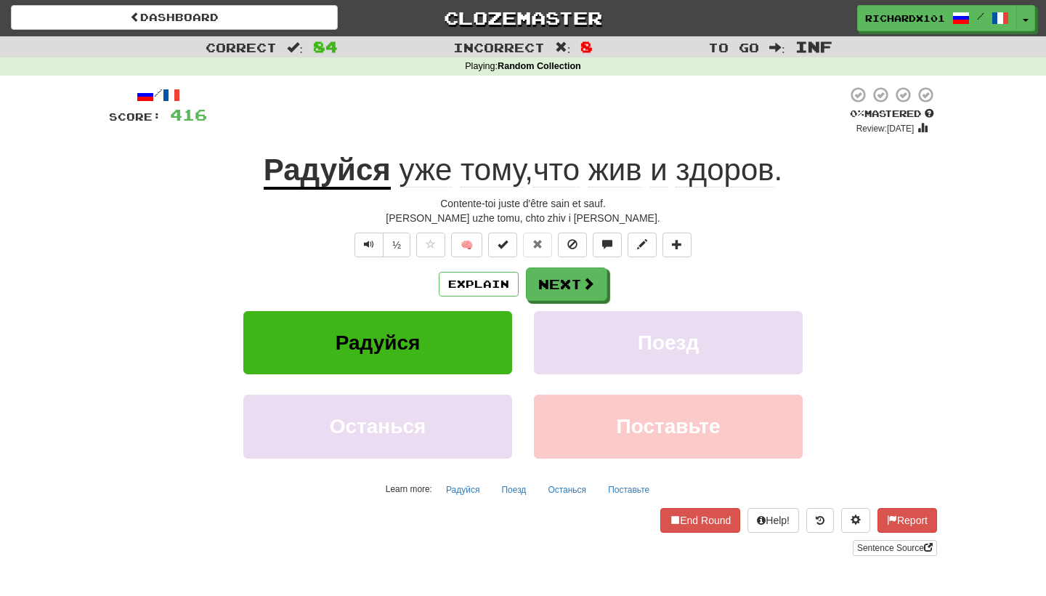
click at [507, 243] on span at bounding box center [503, 244] width 10 height 10
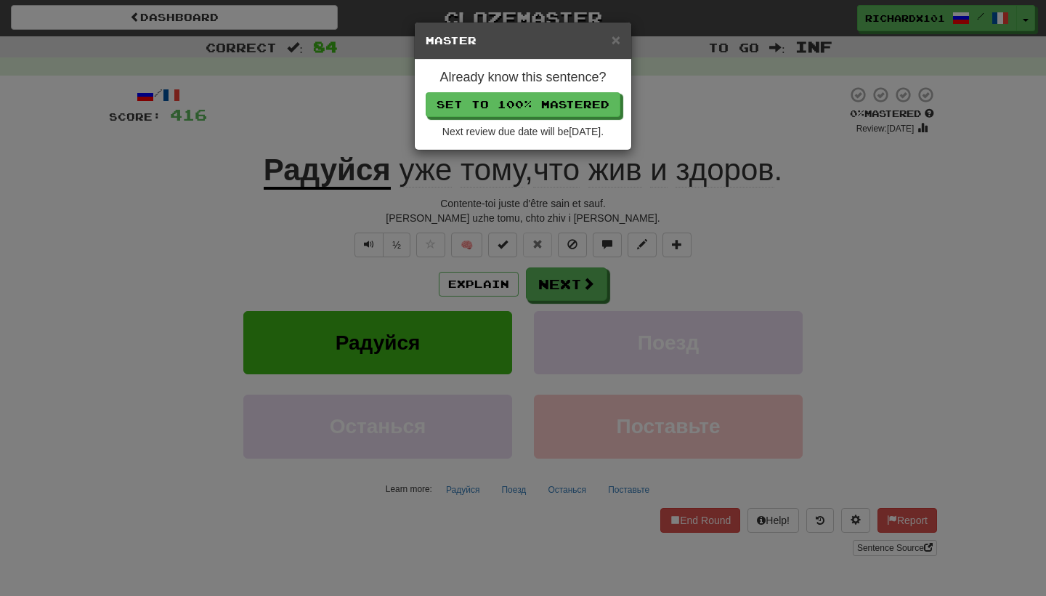
click at [553, 95] on button "Set to 100% Mastered" at bounding box center [523, 104] width 195 height 25
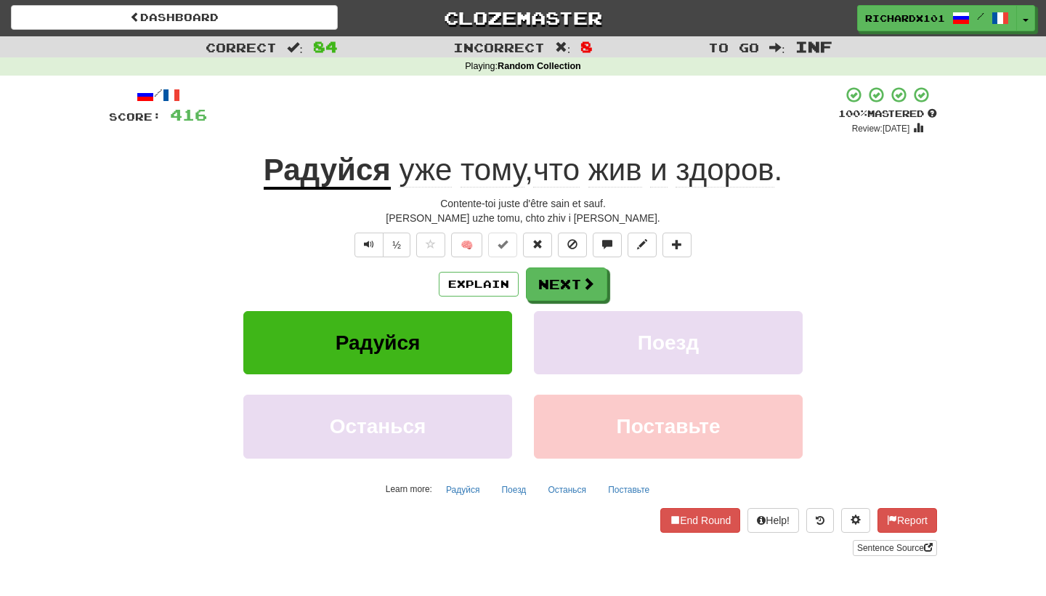
click at [544, 275] on button "Next" at bounding box center [566, 283] width 81 height 33
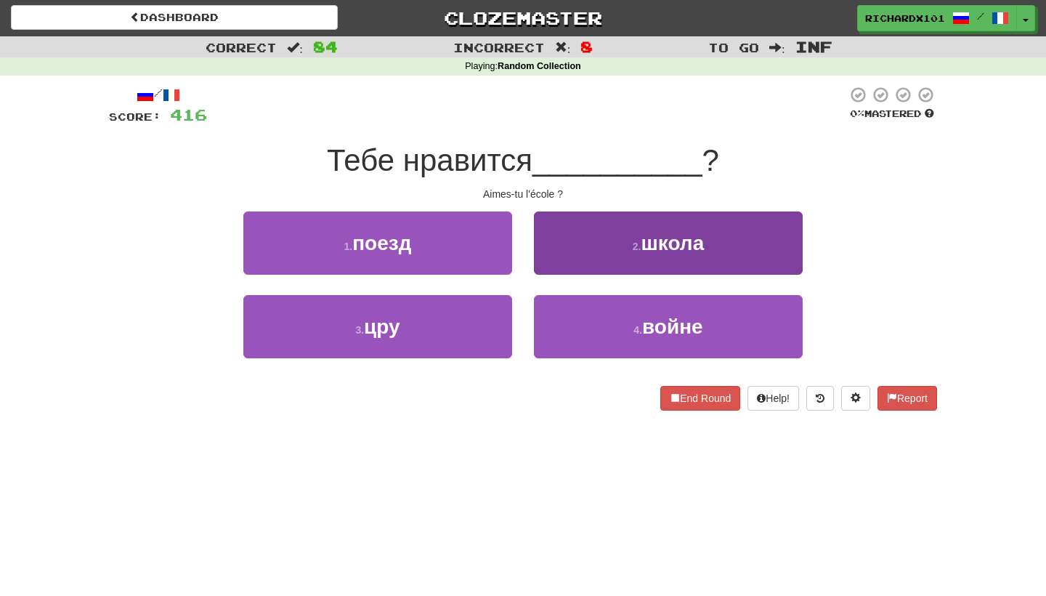
drag, startPoint x: 553, startPoint y: 95, endPoint x: 565, endPoint y: 251, distance: 156.7
click at [565, 251] on button "2 . школа" at bounding box center [668, 242] width 269 height 63
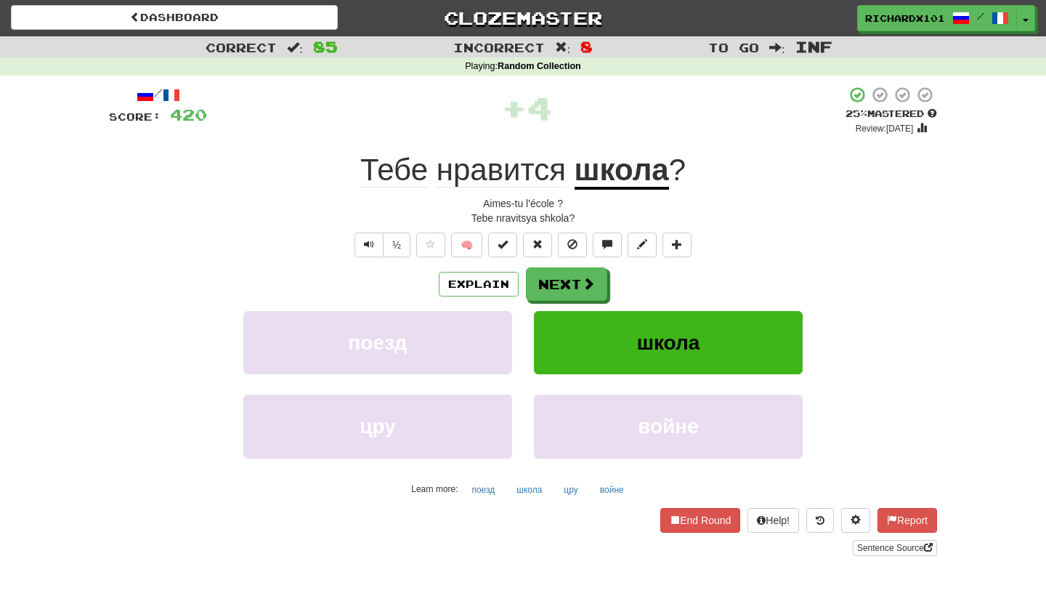
click at [508, 248] on span at bounding box center [503, 244] width 10 height 10
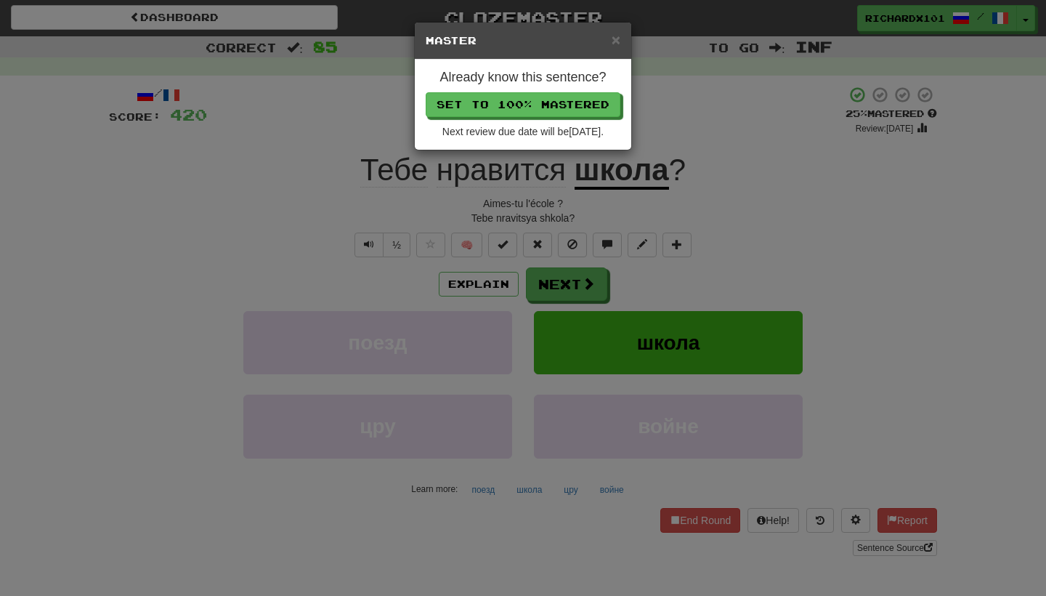
click at [567, 102] on button "Set to 100% Mastered" at bounding box center [523, 104] width 195 height 25
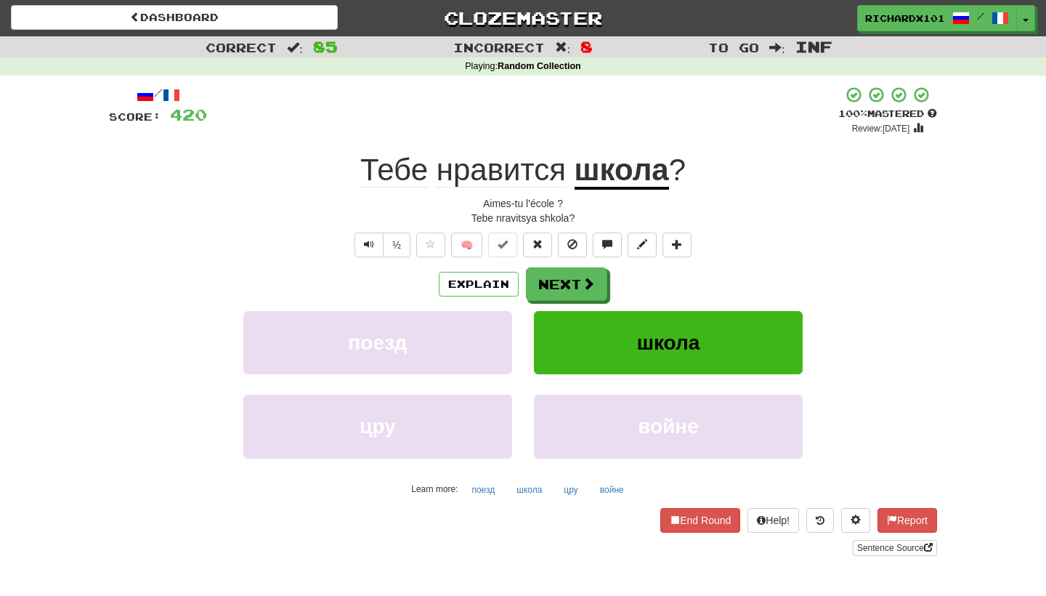
click at [548, 287] on button "Next" at bounding box center [566, 283] width 81 height 33
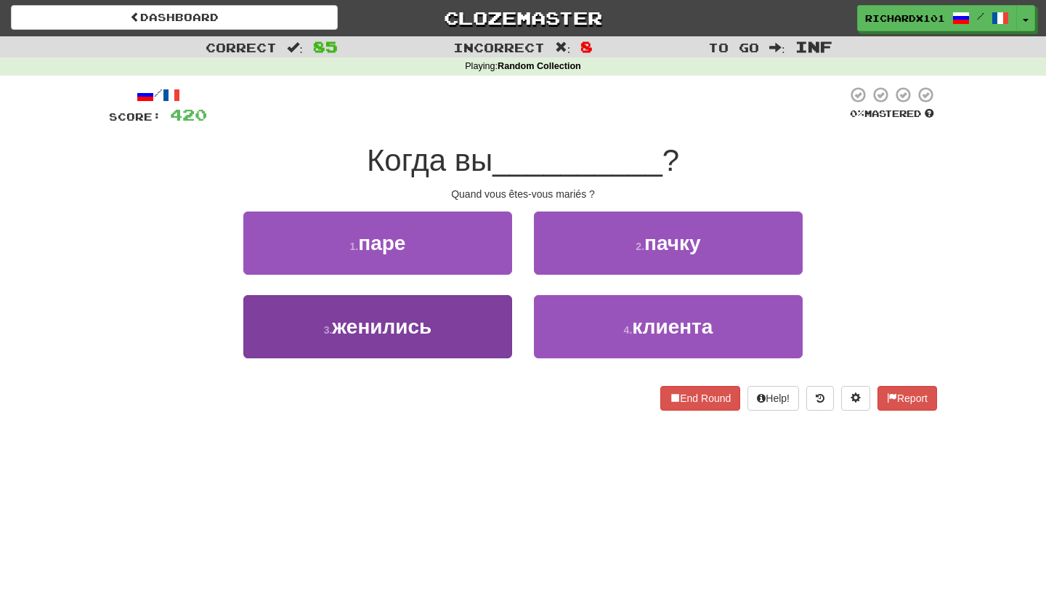
drag, startPoint x: 567, startPoint y: 102, endPoint x: 482, endPoint y: 333, distance: 245.5
click at [482, 333] on button "3 . женились" at bounding box center [377, 326] width 269 height 63
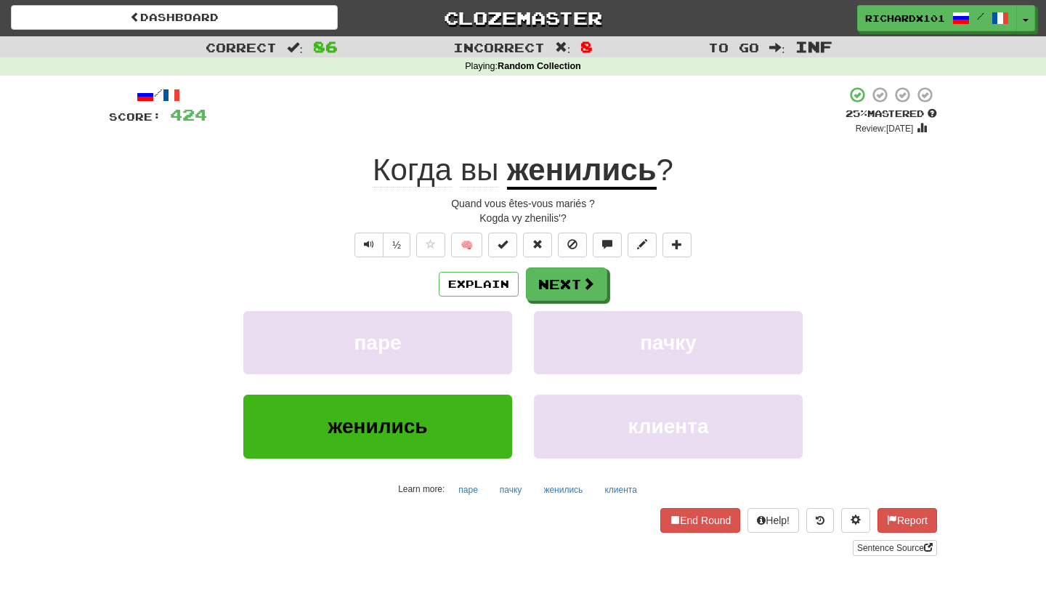
click at [513, 245] on button at bounding box center [502, 245] width 29 height 25
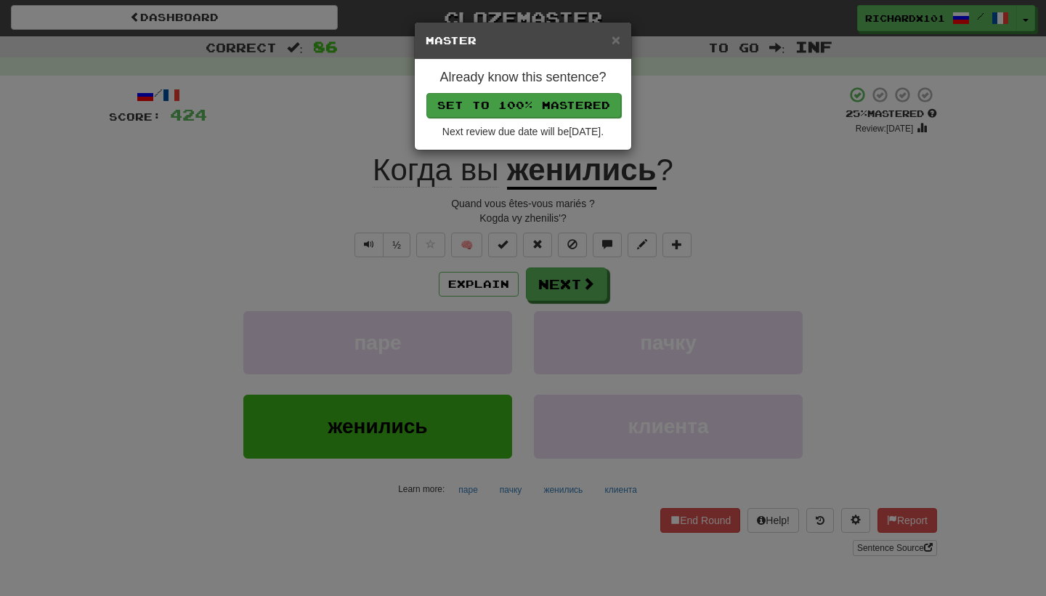
drag, startPoint x: 482, startPoint y: 333, endPoint x: 575, endPoint y: 106, distance: 244.8
click at [575, 106] on button "Set to 100% Mastered" at bounding box center [524, 105] width 195 height 25
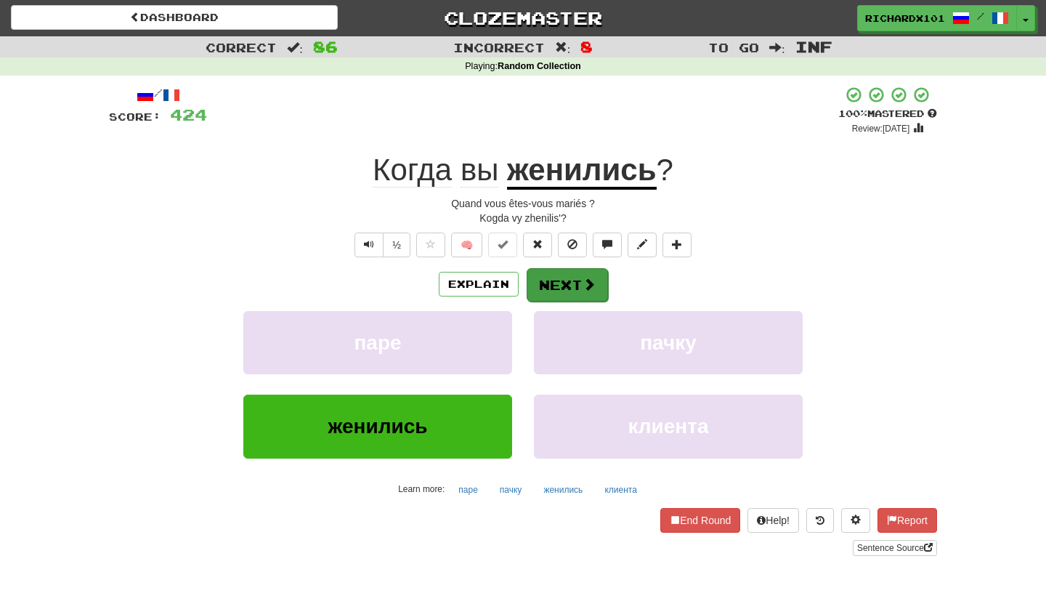
drag, startPoint x: 575, startPoint y: 106, endPoint x: 557, endPoint y: 281, distance: 176.1
click at [557, 281] on button "Next" at bounding box center [567, 284] width 81 height 33
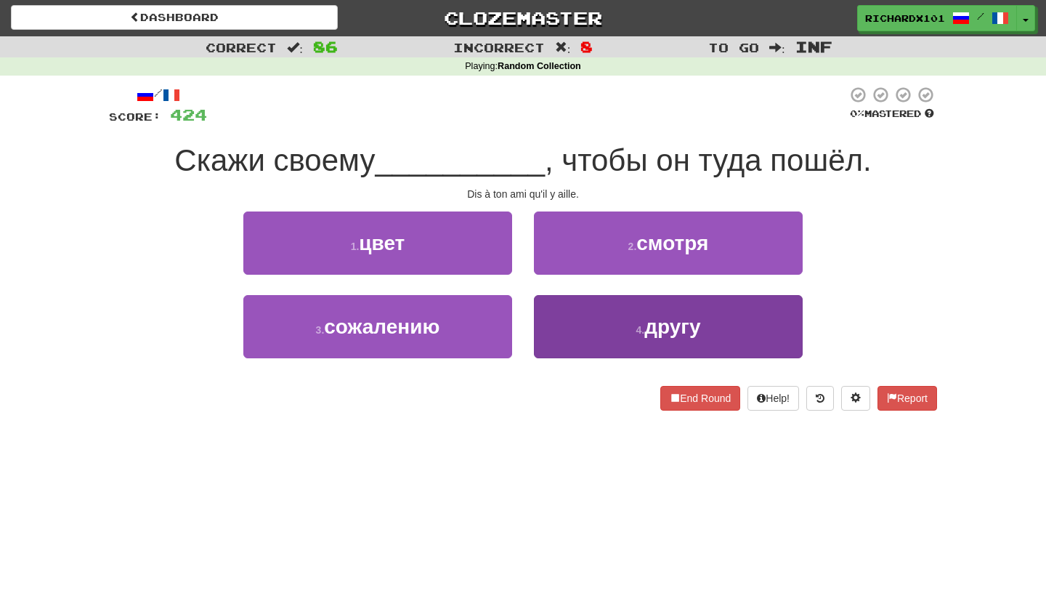
drag, startPoint x: 557, startPoint y: 281, endPoint x: 583, endPoint y: 322, distance: 48.8
click at [583, 322] on button "4 . другу" at bounding box center [668, 326] width 269 height 63
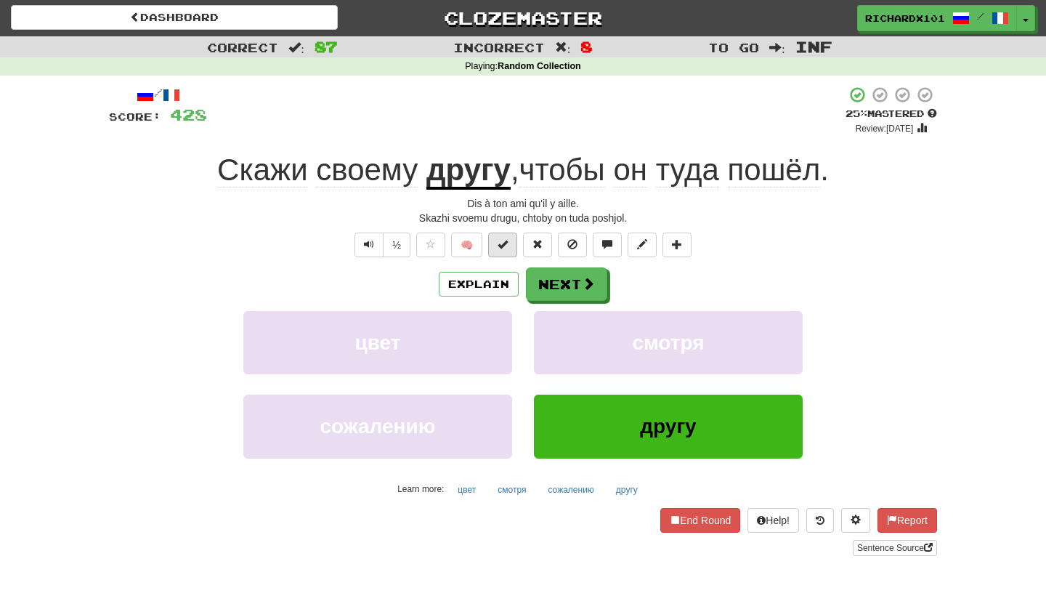
drag, startPoint x: 583, startPoint y: 322, endPoint x: 510, endPoint y: 242, distance: 108.5
click at [510, 242] on button at bounding box center [502, 245] width 29 height 25
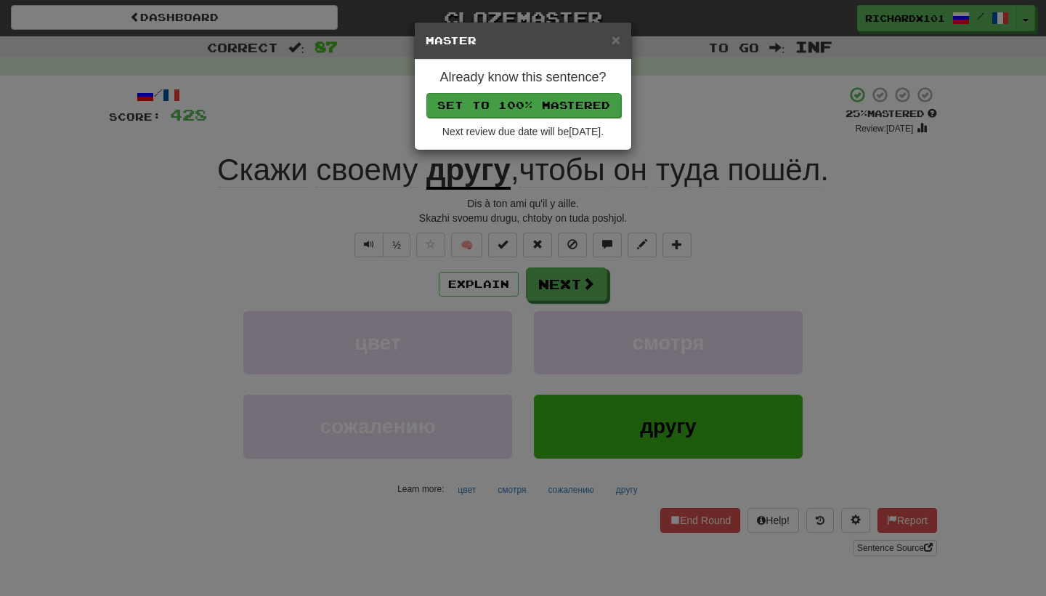
drag, startPoint x: 510, startPoint y: 242, endPoint x: 565, endPoint y: 109, distance: 143.7
click at [565, 109] on button "Set to 100% Mastered" at bounding box center [524, 105] width 195 height 25
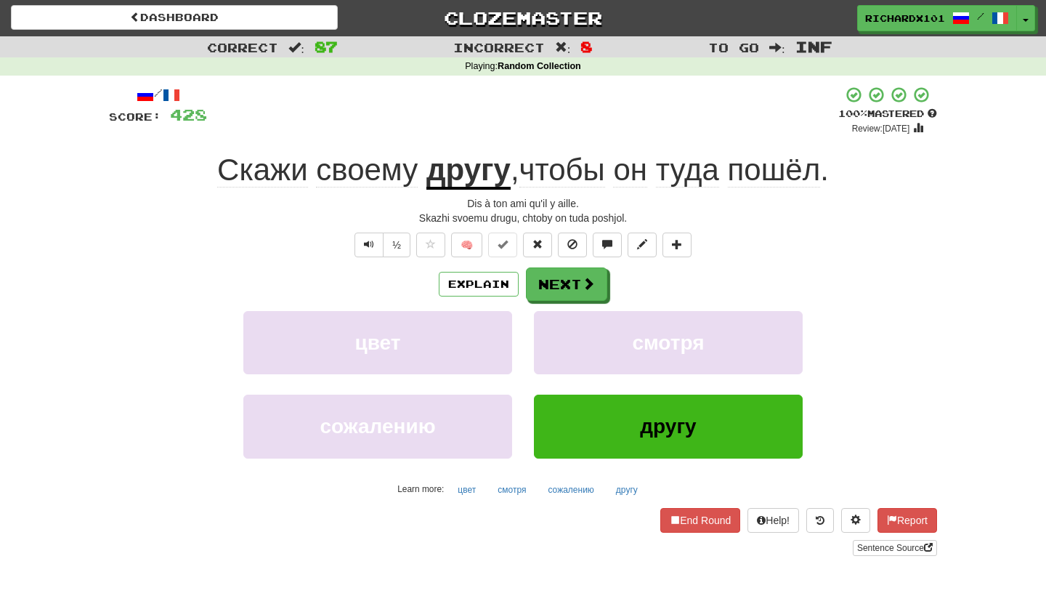
click at [554, 276] on button "Next" at bounding box center [566, 283] width 81 height 33
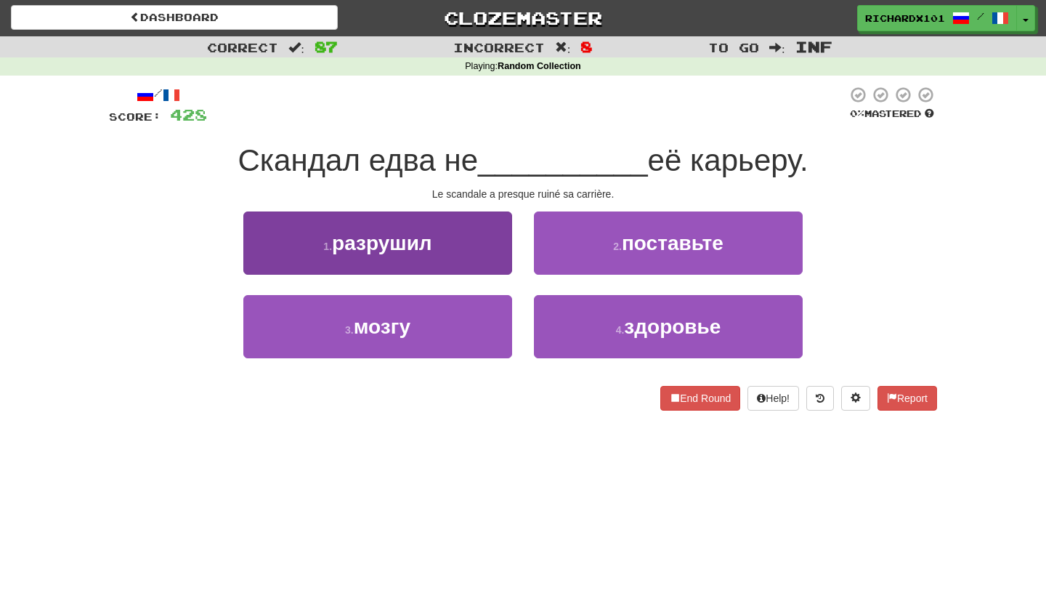
drag, startPoint x: 565, startPoint y: 109, endPoint x: 504, endPoint y: 246, distance: 149.3
click at [504, 246] on button "1 . разрушил" at bounding box center [377, 242] width 269 height 63
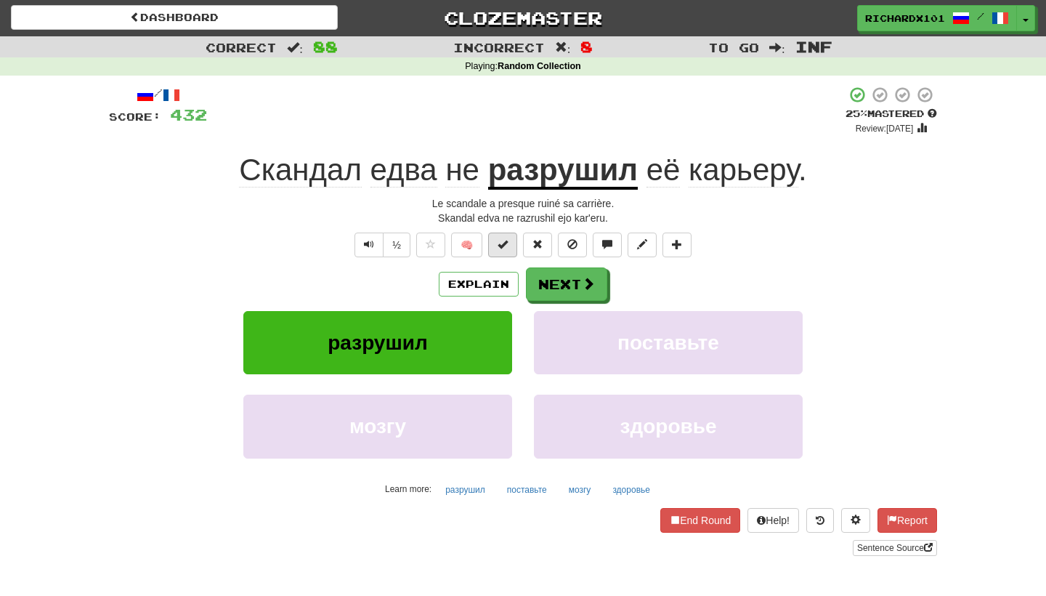
click at [504, 246] on span at bounding box center [503, 244] width 10 height 10
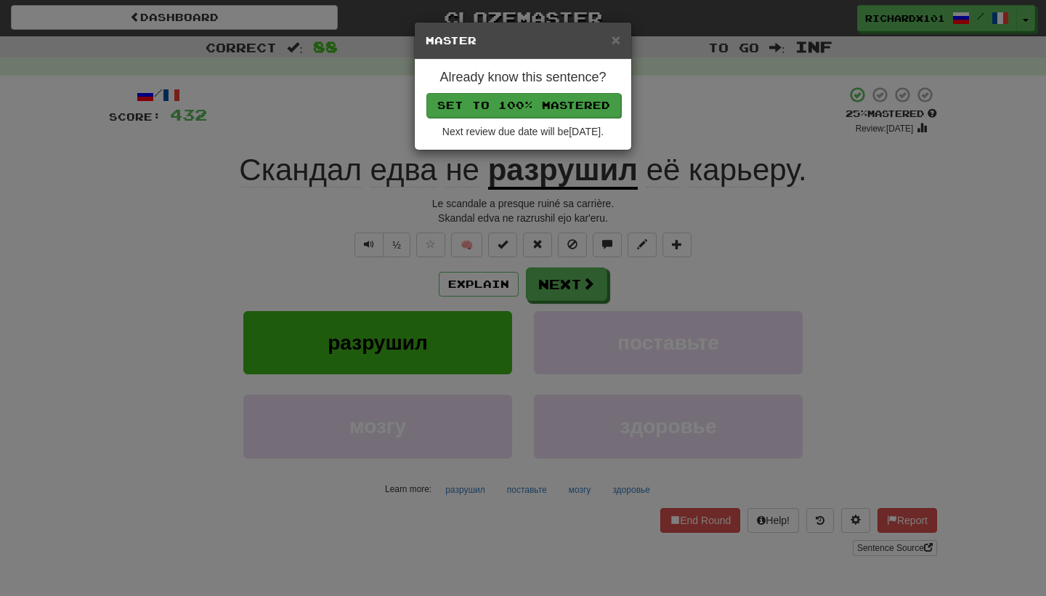
drag, startPoint x: 504, startPoint y: 246, endPoint x: 559, endPoint y: 100, distance: 155.9
click at [559, 100] on button "Set to 100% Mastered" at bounding box center [524, 105] width 195 height 25
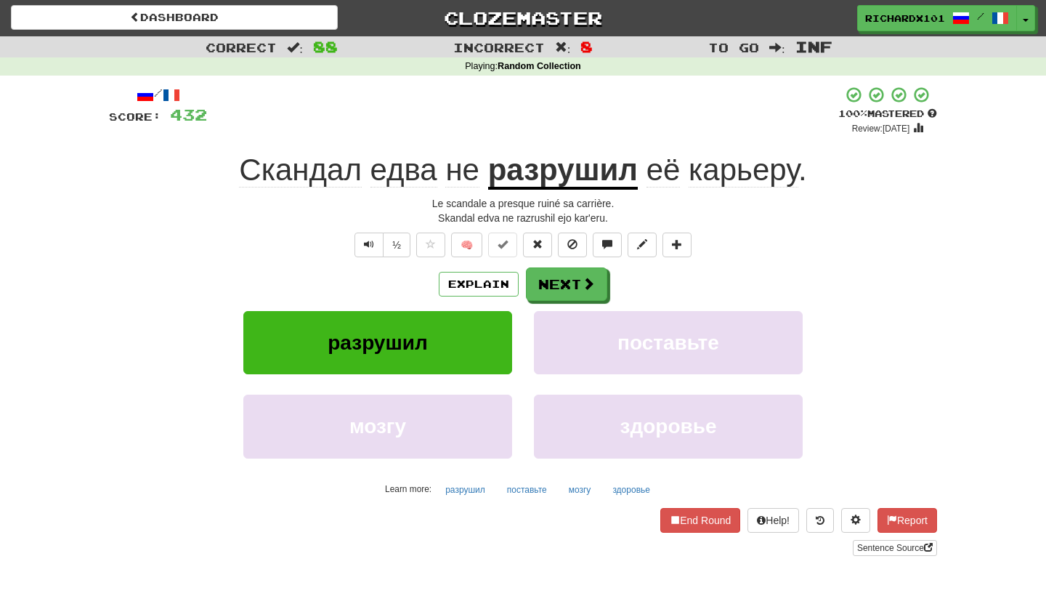
click at [553, 278] on button "Next" at bounding box center [566, 283] width 81 height 33
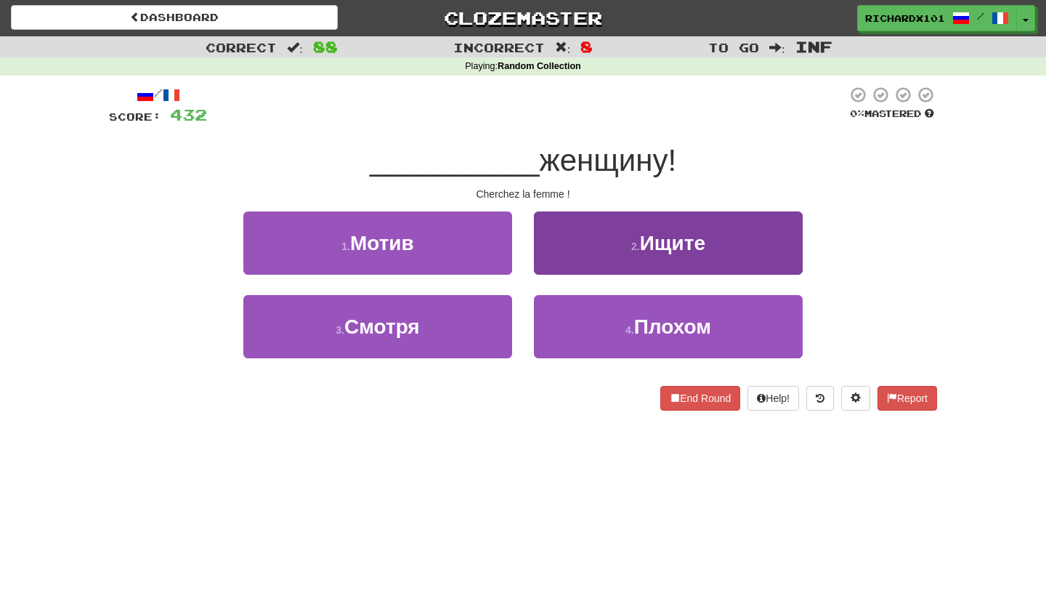
drag, startPoint x: 559, startPoint y: 100, endPoint x: 578, endPoint y: 246, distance: 148.0
click at [578, 246] on button "2 . Ищите" at bounding box center [668, 242] width 269 height 63
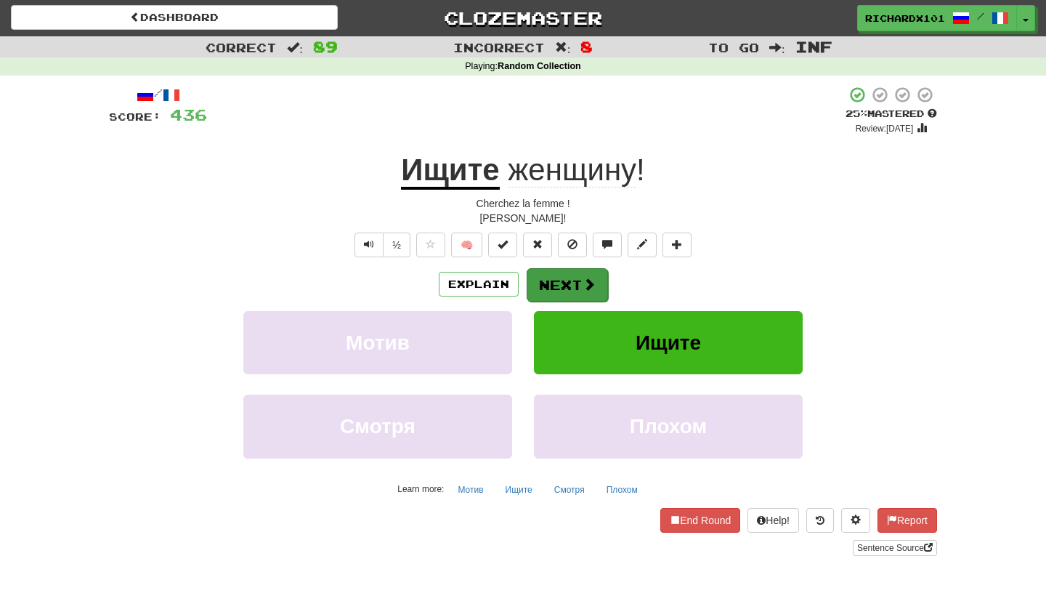
drag, startPoint x: 578, startPoint y: 246, endPoint x: 567, endPoint y: 279, distance: 34.5
click at [567, 279] on button "Next" at bounding box center [567, 284] width 81 height 33
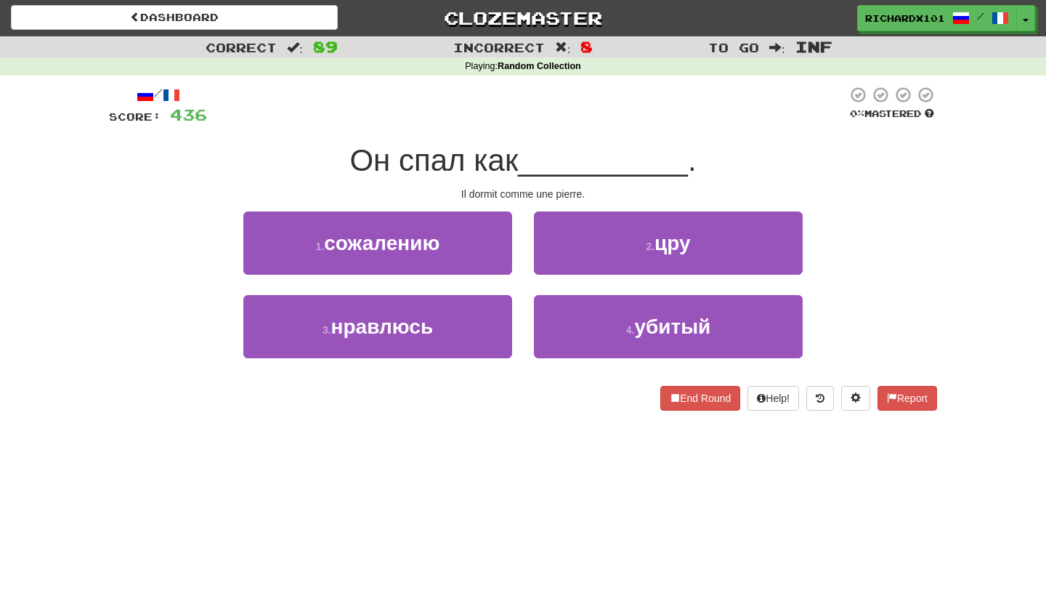
click at [592, 251] on button "2 . цру" at bounding box center [668, 242] width 269 height 63
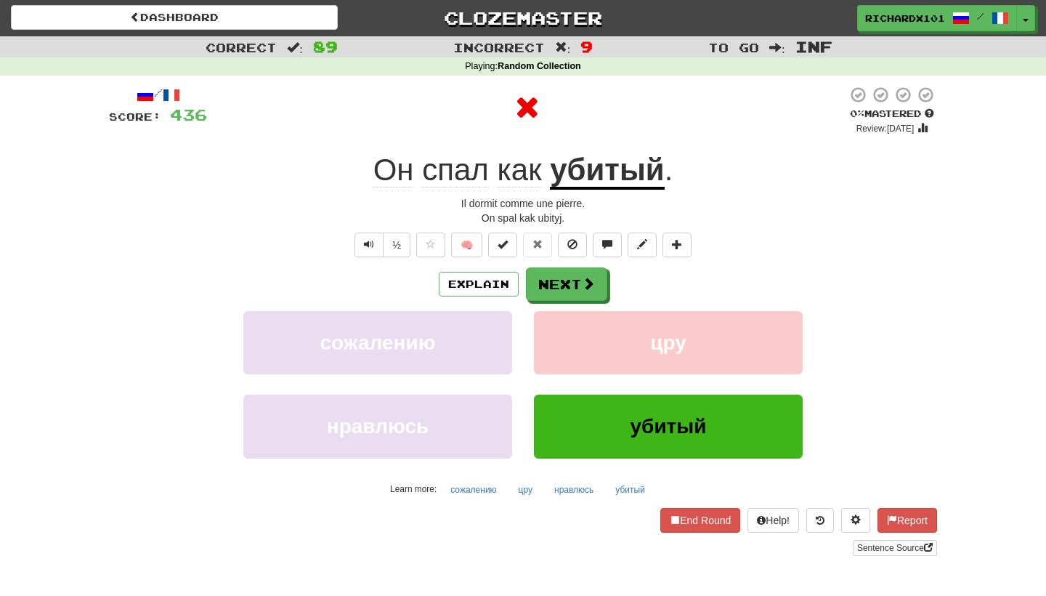
click at [513, 246] on button at bounding box center [502, 245] width 29 height 25
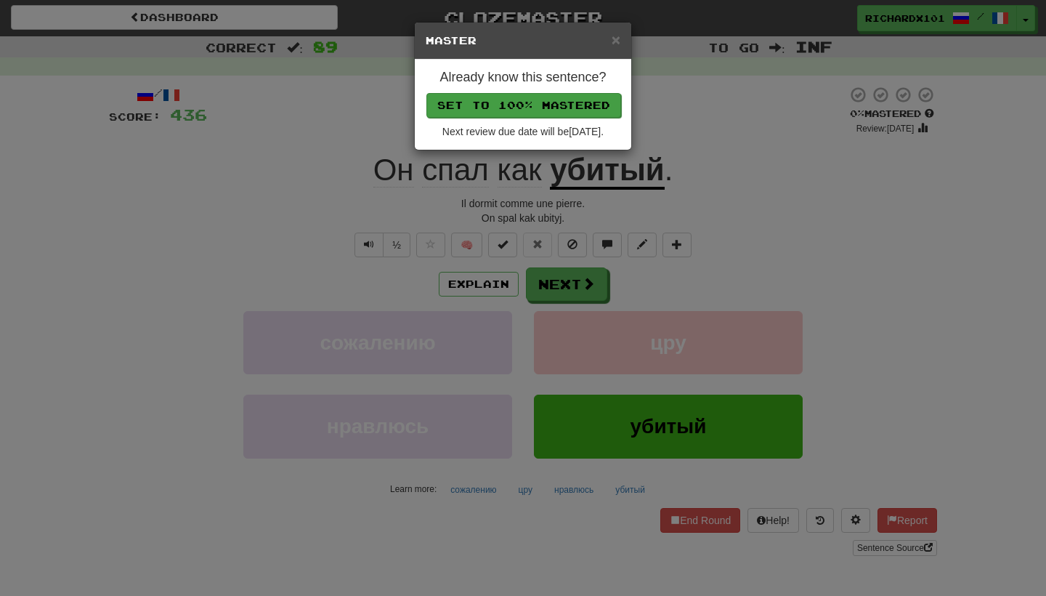
drag, startPoint x: 567, startPoint y: 279, endPoint x: 564, endPoint y: 92, distance: 186.8
click at [564, 93] on button "Set to 100% Mastered" at bounding box center [524, 105] width 195 height 25
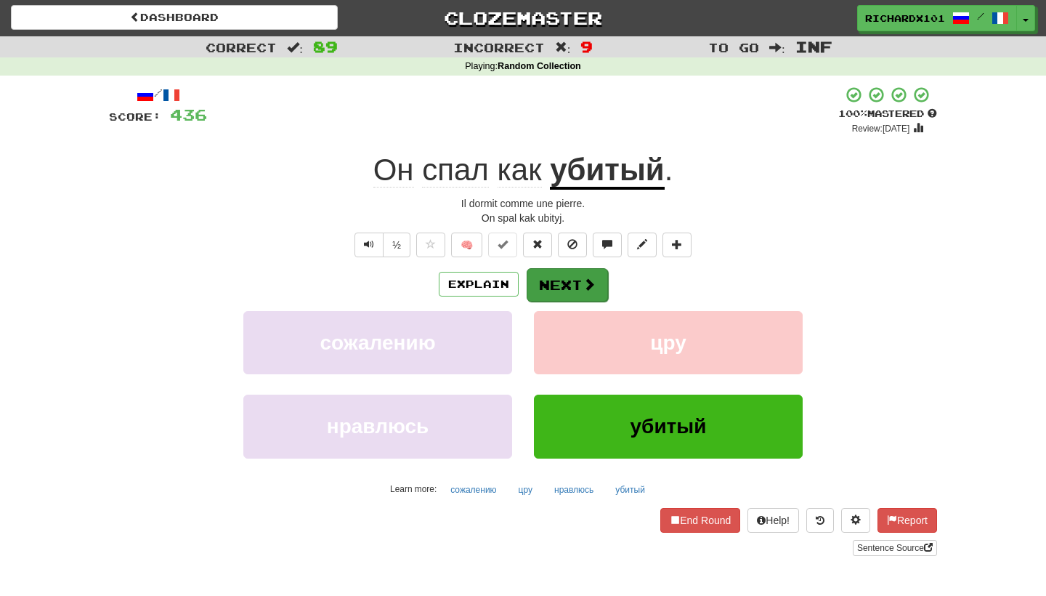
drag, startPoint x: 564, startPoint y: 92, endPoint x: 559, endPoint y: 289, distance: 197.0
click at [559, 289] on button "Next" at bounding box center [567, 284] width 81 height 33
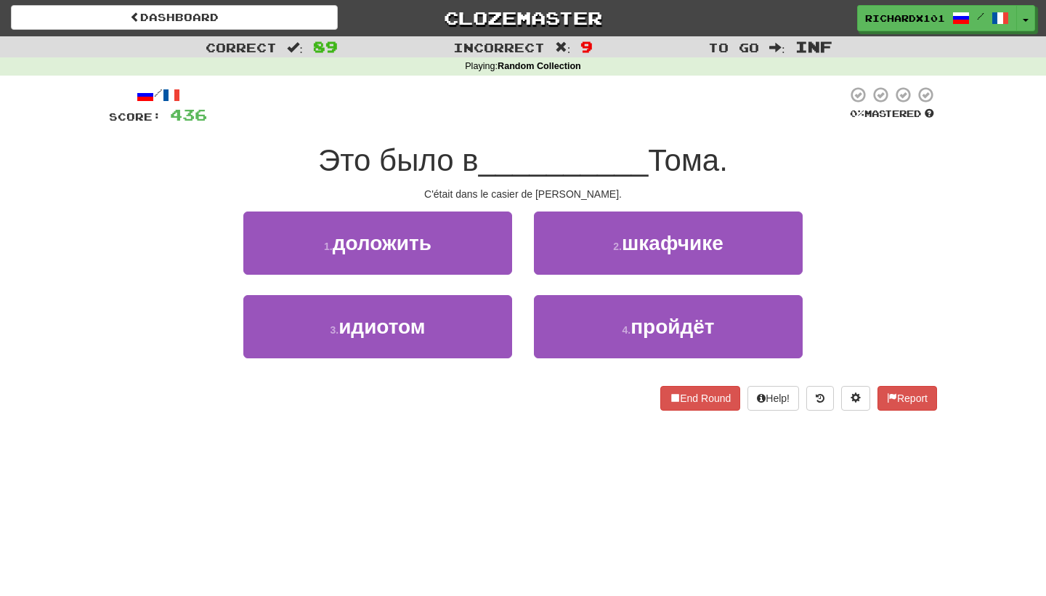
click at [613, 250] on small "2 ." at bounding box center [617, 247] width 9 height 12
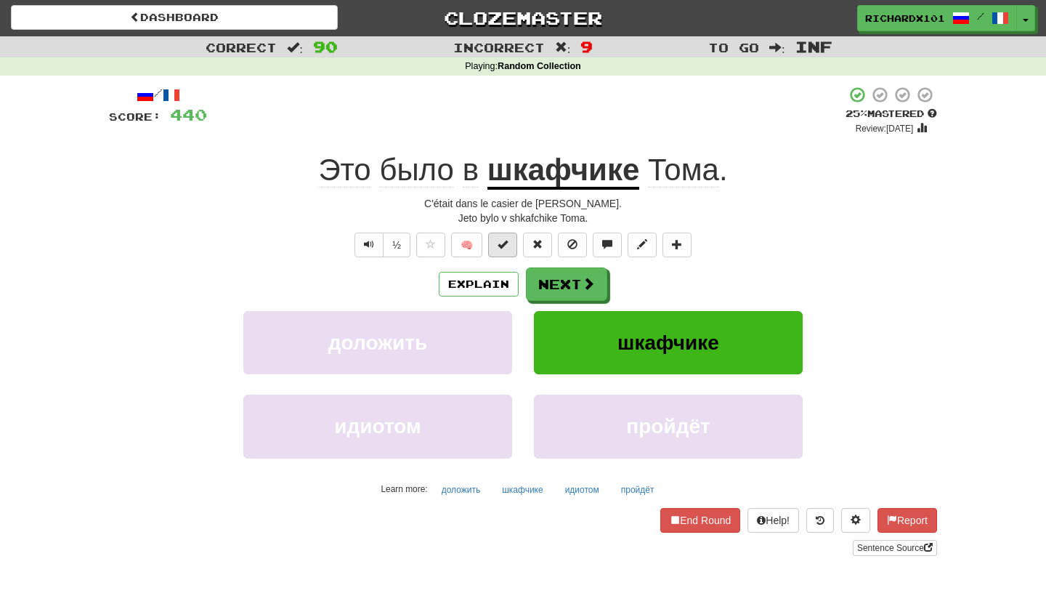
drag, startPoint x: 559, startPoint y: 289, endPoint x: 508, endPoint y: 245, distance: 68.0
click at [508, 245] on span at bounding box center [503, 244] width 10 height 10
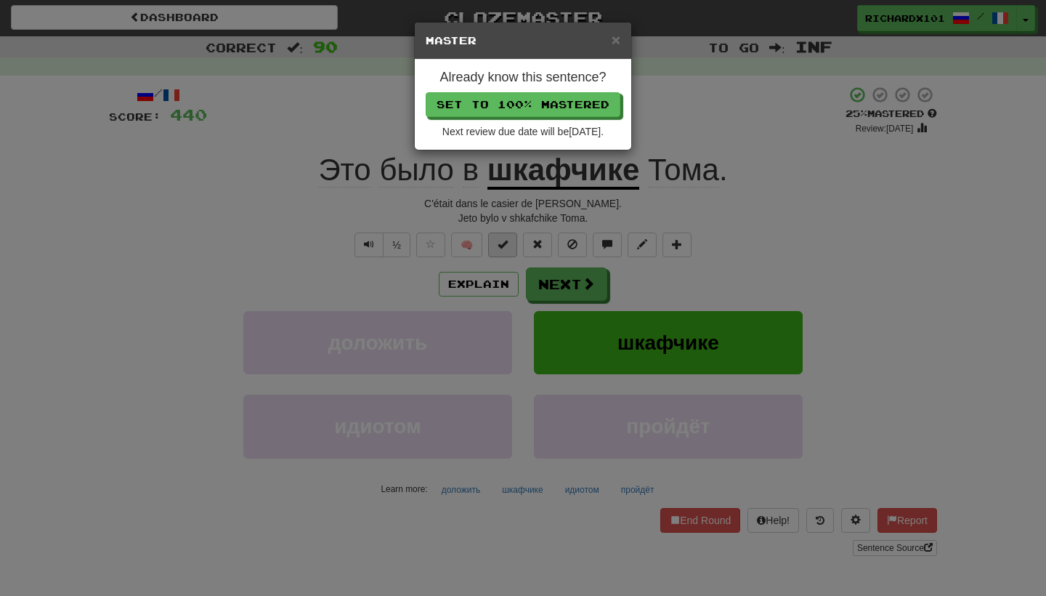
click at [567, 94] on button "Set to 100% Mastered" at bounding box center [523, 104] width 195 height 25
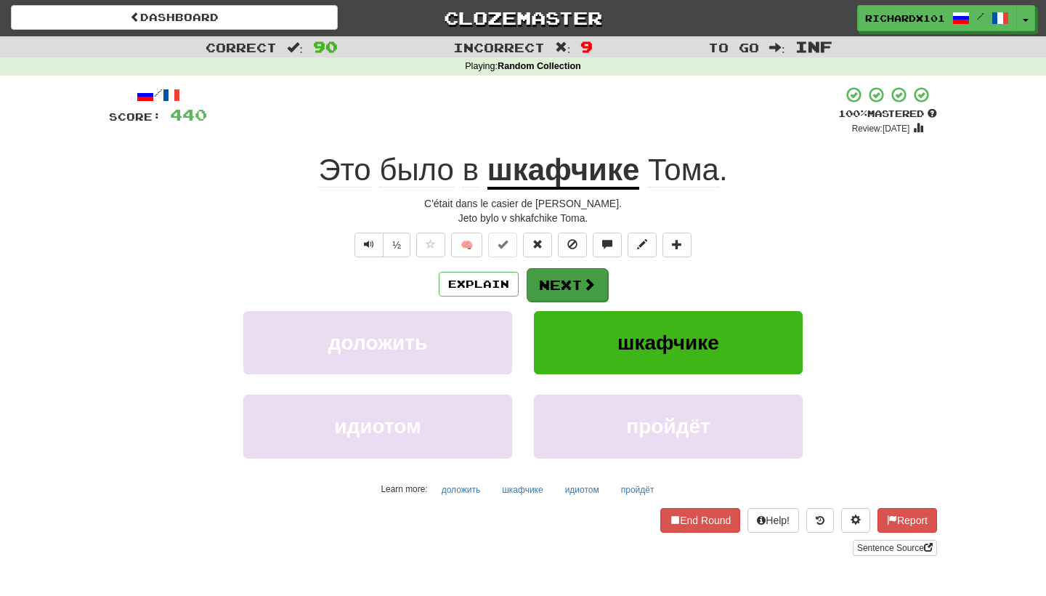
drag, startPoint x: 567, startPoint y: 94, endPoint x: 556, endPoint y: 278, distance: 184.2
click at [556, 278] on button "Next" at bounding box center [567, 284] width 81 height 33
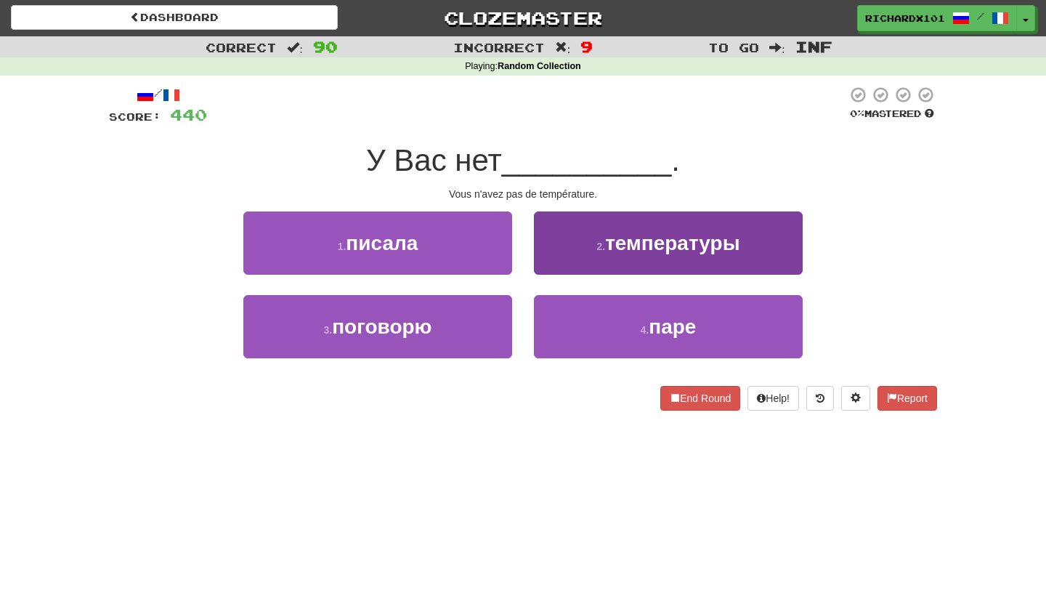
drag, startPoint x: 556, startPoint y: 278, endPoint x: 575, endPoint y: 252, distance: 32.1
click at [575, 252] on button "2 . температуры" at bounding box center [668, 242] width 269 height 63
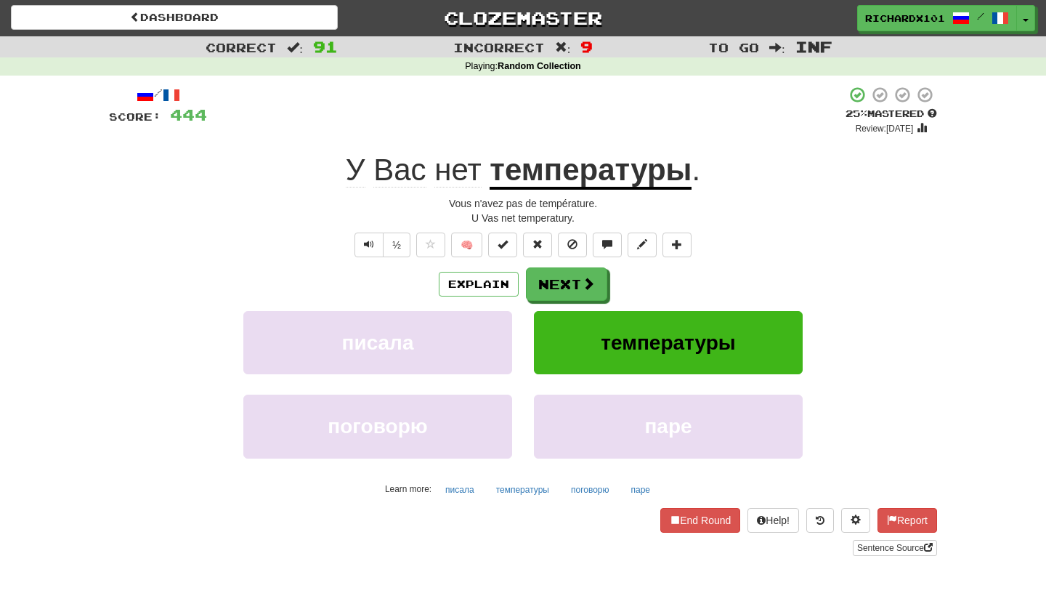
click at [506, 243] on span at bounding box center [503, 244] width 10 height 10
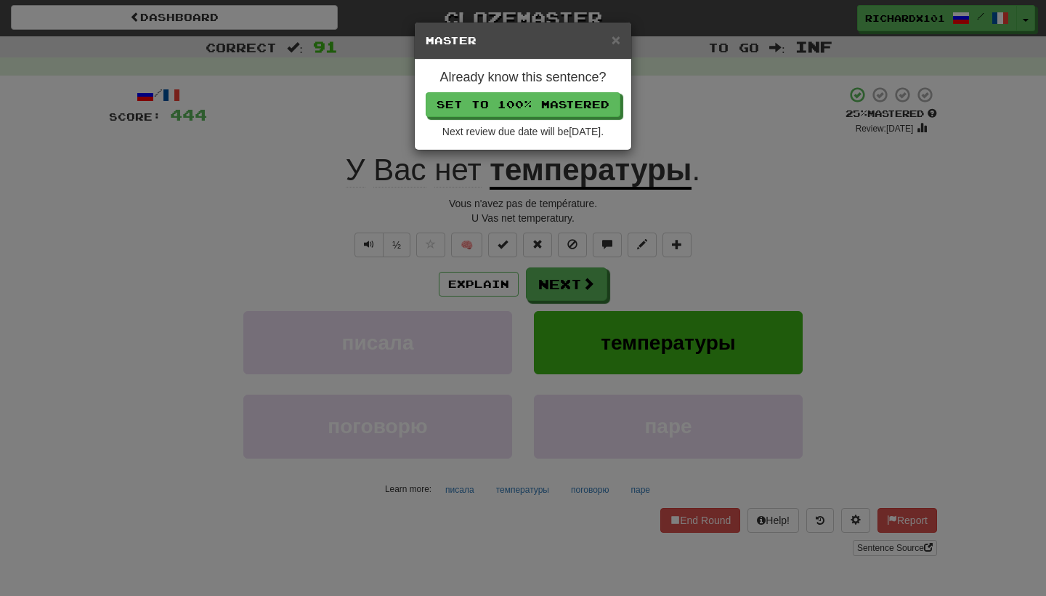
click at [557, 95] on button "Set to 100% Mastered" at bounding box center [523, 104] width 195 height 25
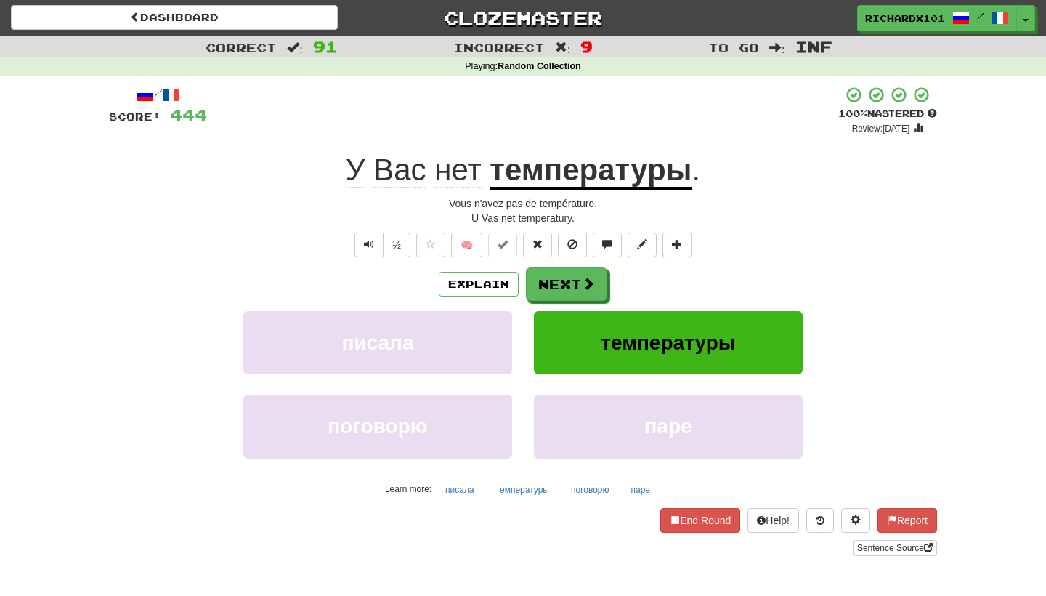
click at [566, 288] on button "Next" at bounding box center [566, 283] width 81 height 33
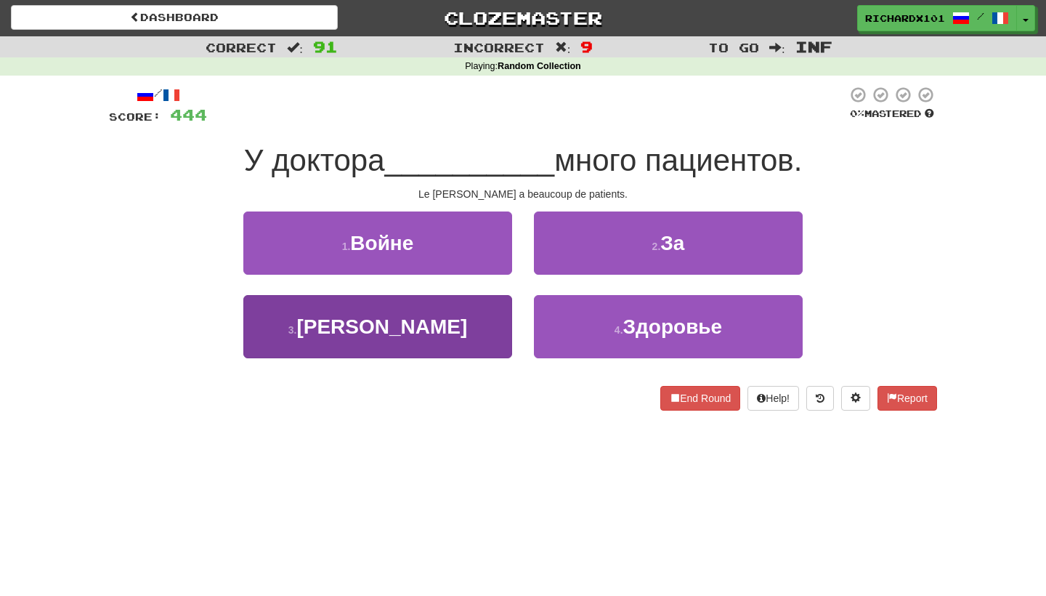
drag, startPoint x: 557, startPoint y: 95, endPoint x: 493, endPoint y: 320, distance: 233.6
click at [493, 320] on button "3 . Смита" at bounding box center [377, 326] width 269 height 63
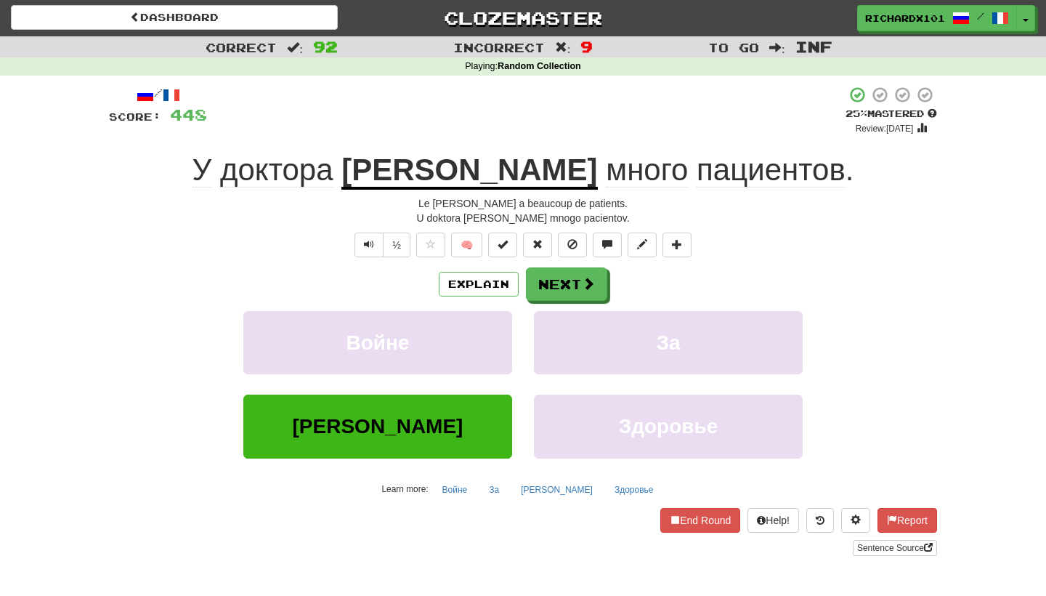
click at [503, 246] on span at bounding box center [503, 244] width 10 height 10
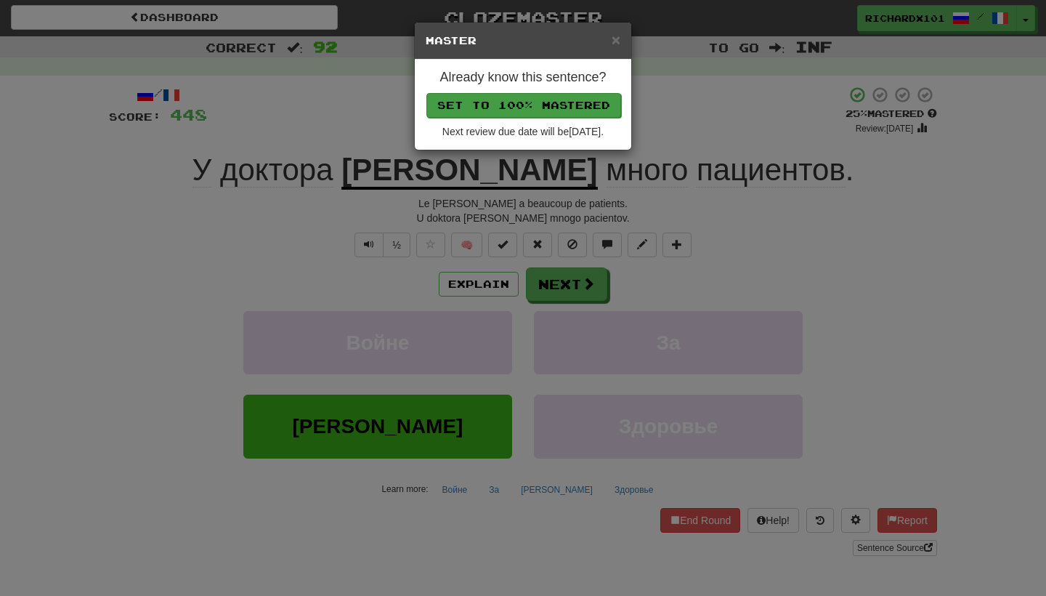
drag, startPoint x: 493, startPoint y: 320, endPoint x: 546, endPoint y: 104, distance: 222.4
click at [546, 104] on button "Set to 100% Mastered" at bounding box center [524, 105] width 195 height 25
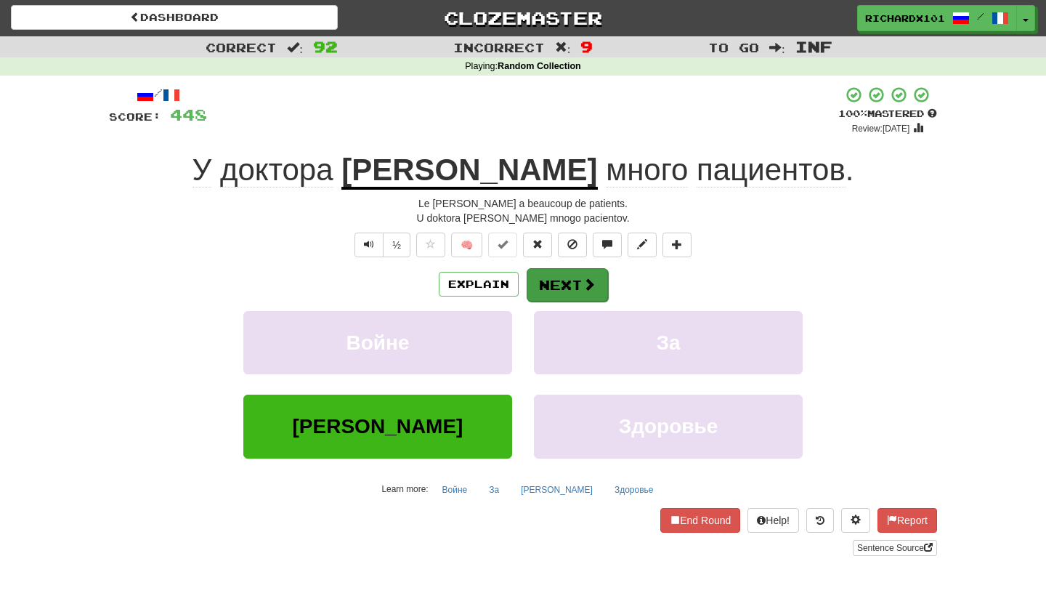
drag, startPoint x: 546, startPoint y: 104, endPoint x: 554, endPoint y: 280, distance: 176.0
click at [554, 280] on button "Next" at bounding box center [567, 284] width 81 height 33
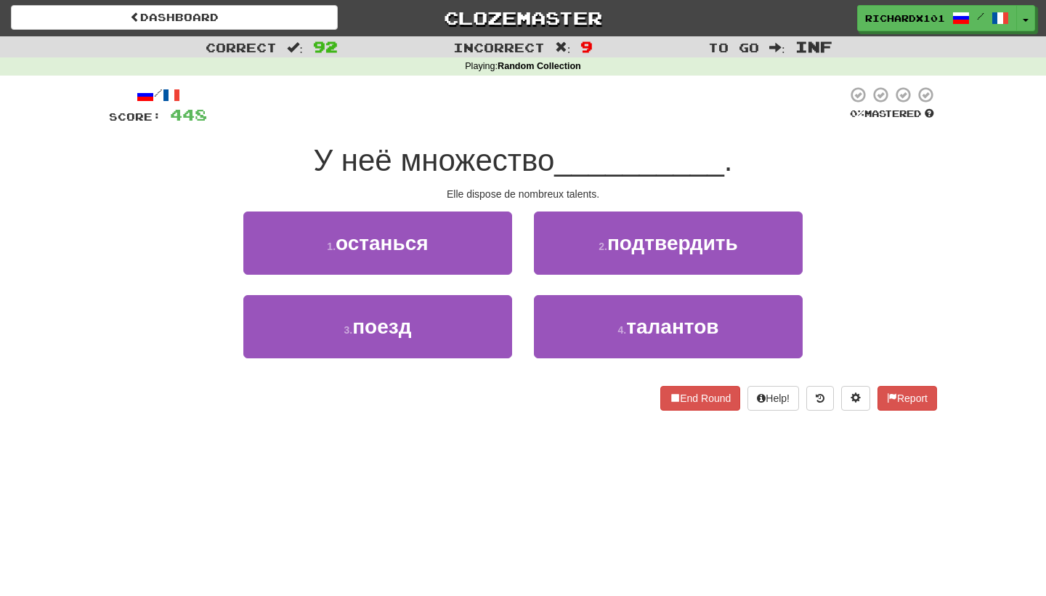
click at [565, 316] on button "4 . талантов" at bounding box center [668, 326] width 269 height 63
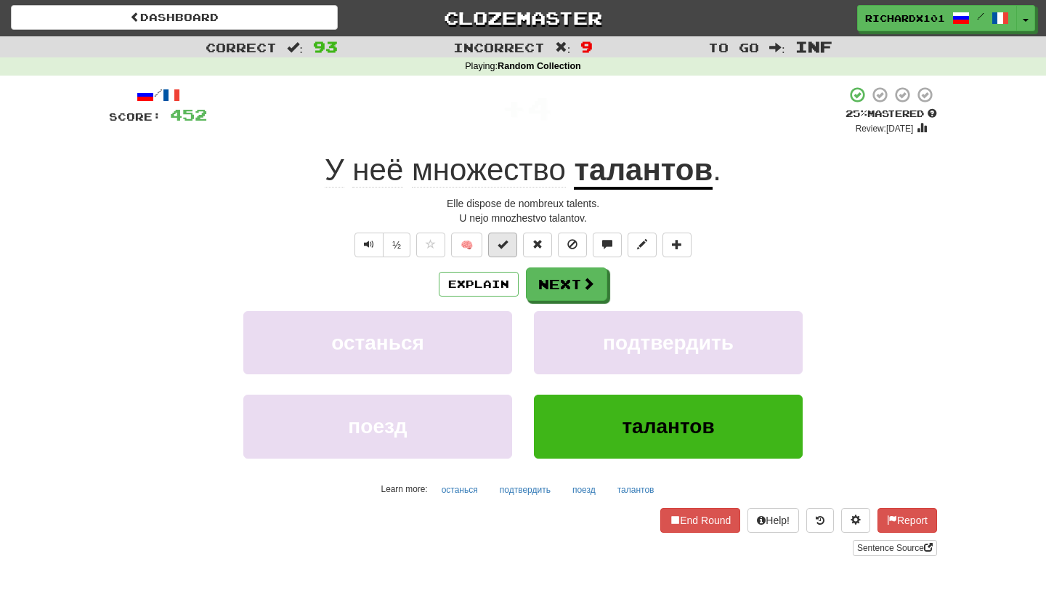
drag, startPoint x: 554, startPoint y: 280, endPoint x: 512, endPoint y: 242, distance: 57.1
click at [512, 242] on button at bounding box center [502, 245] width 29 height 25
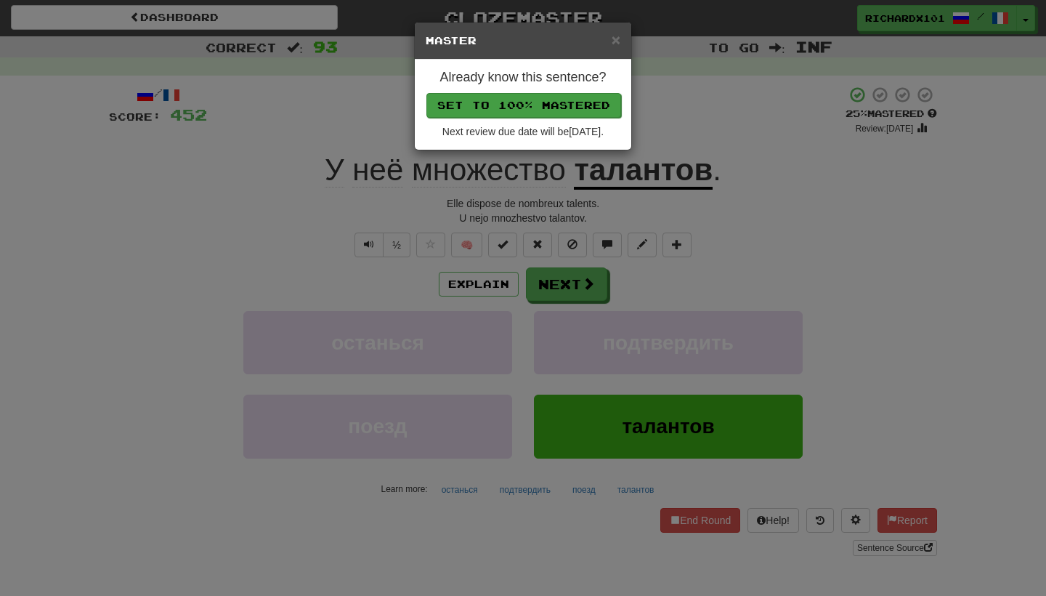
drag, startPoint x: 512, startPoint y: 242, endPoint x: 548, endPoint y: 108, distance: 139.2
click at [548, 108] on button "Set to 100% Mastered" at bounding box center [524, 105] width 195 height 25
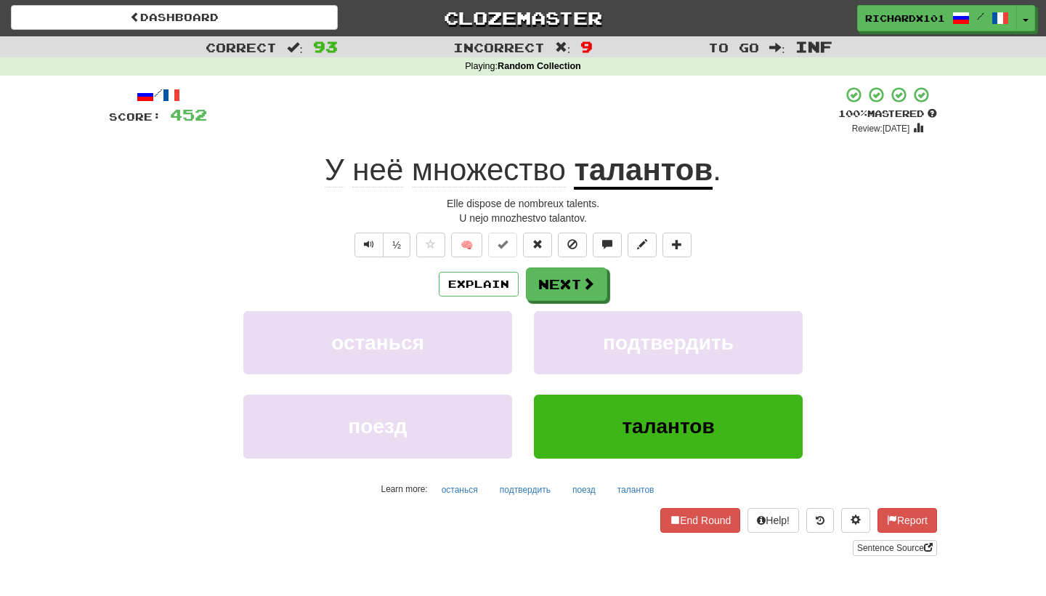
click at [561, 280] on button "Next" at bounding box center [566, 283] width 81 height 33
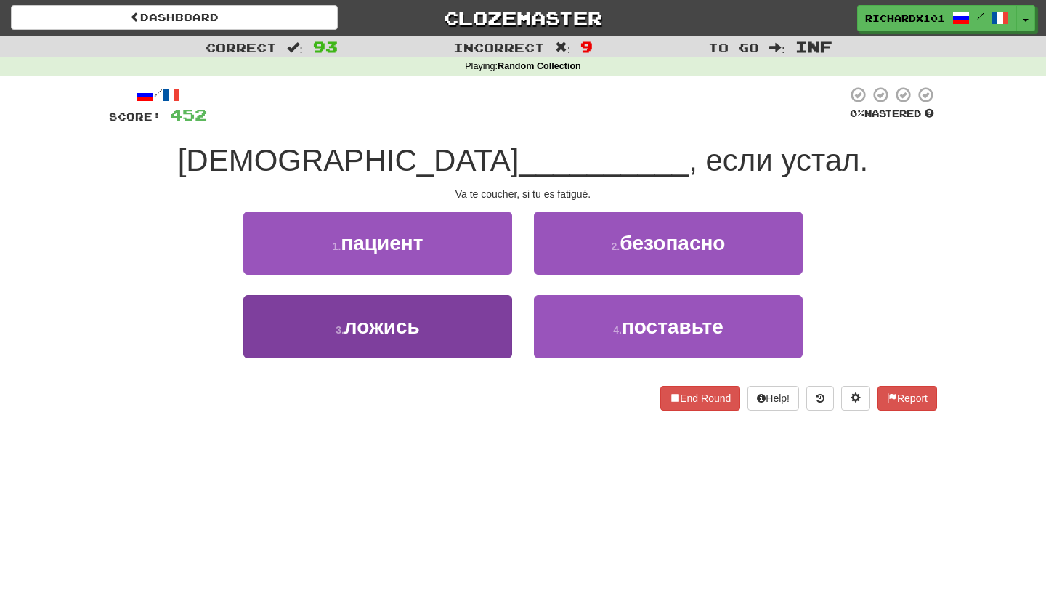
drag, startPoint x: 548, startPoint y: 108, endPoint x: 489, endPoint y: 343, distance: 242.7
click at [489, 343] on button "3 . ложись" at bounding box center [377, 326] width 269 height 63
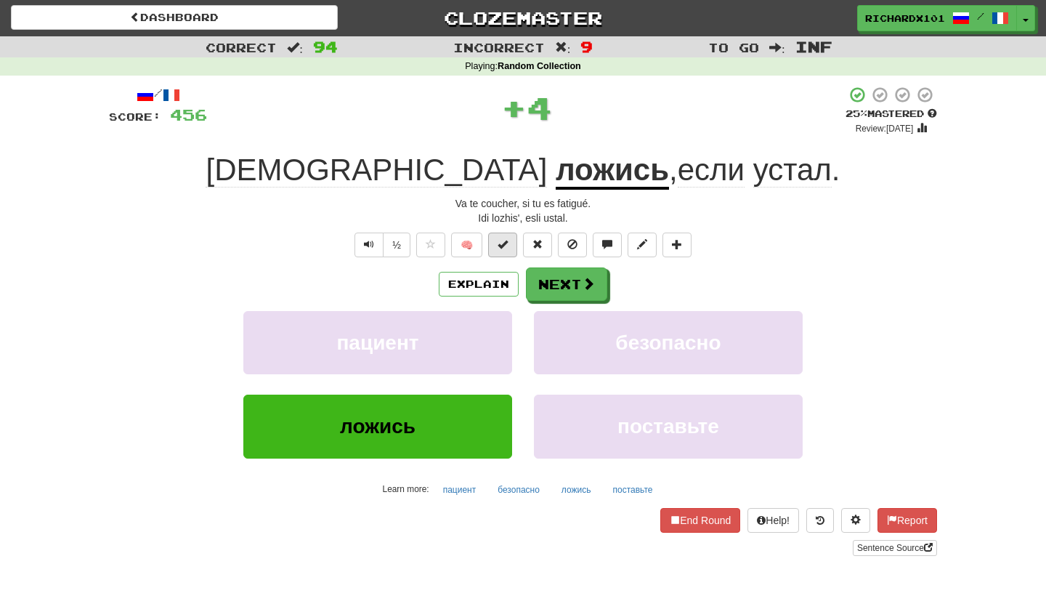
drag, startPoint x: 489, startPoint y: 343, endPoint x: 512, endPoint y: 243, distance: 102.1
click at [512, 243] on button at bounding box center [502, 245] width 29 height 25
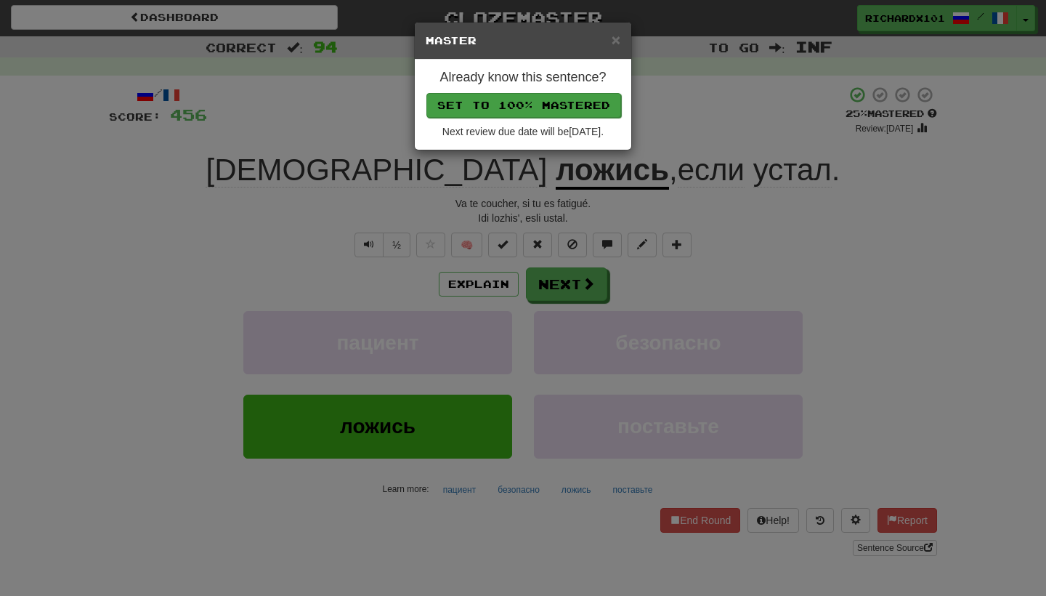
drag, startPoint x: 512, startPoint y: 243, endPoint x: 549, endPoint y: 102, distance: 145.8
click at [549, 102] on button "Set to 100% Mastered" at bounding box center [524, 105] width 195 height 25
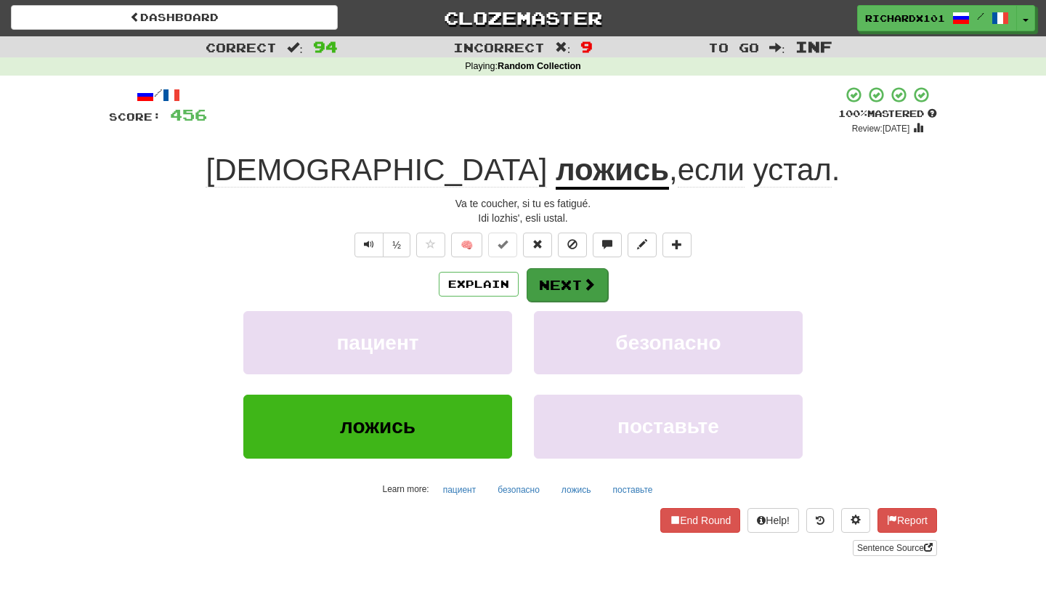
drag, startPoint x: 549, startPoint y: 102, endPoint x: 546, endPoint y: 272, distance: 169.3
click at [546, 272] on button "Next" at bounding box center [567, 284] width 81 height 33
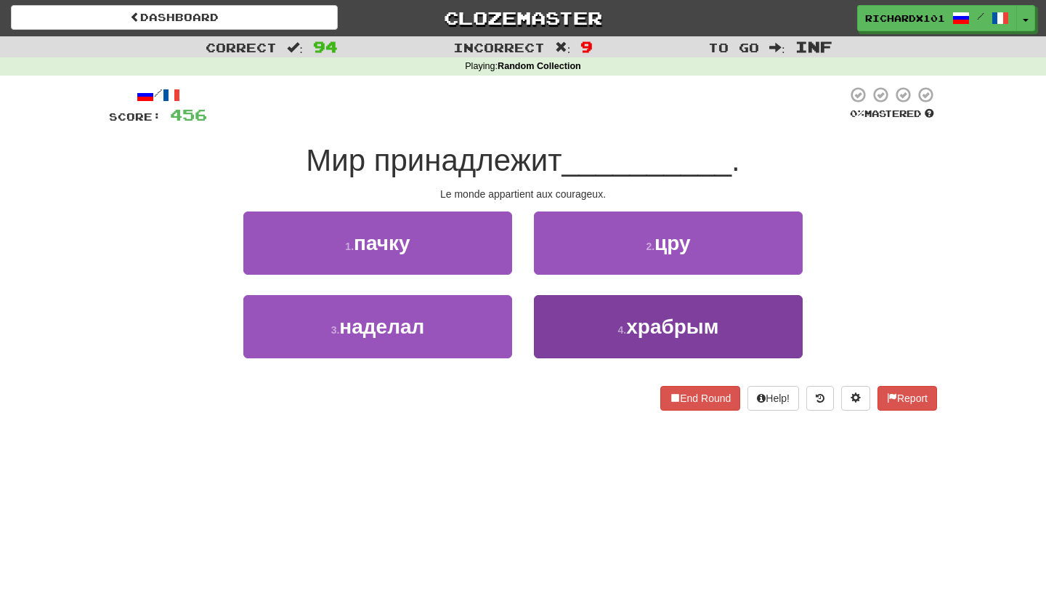
drag, startPoint x: 546, startPoint y: 272, endPoint x: 569, endPoint y: 324, distance: 57.0
click at [569, 324] on button "4 . храбрым" at bounding box center [668, 326] width 269 height 63
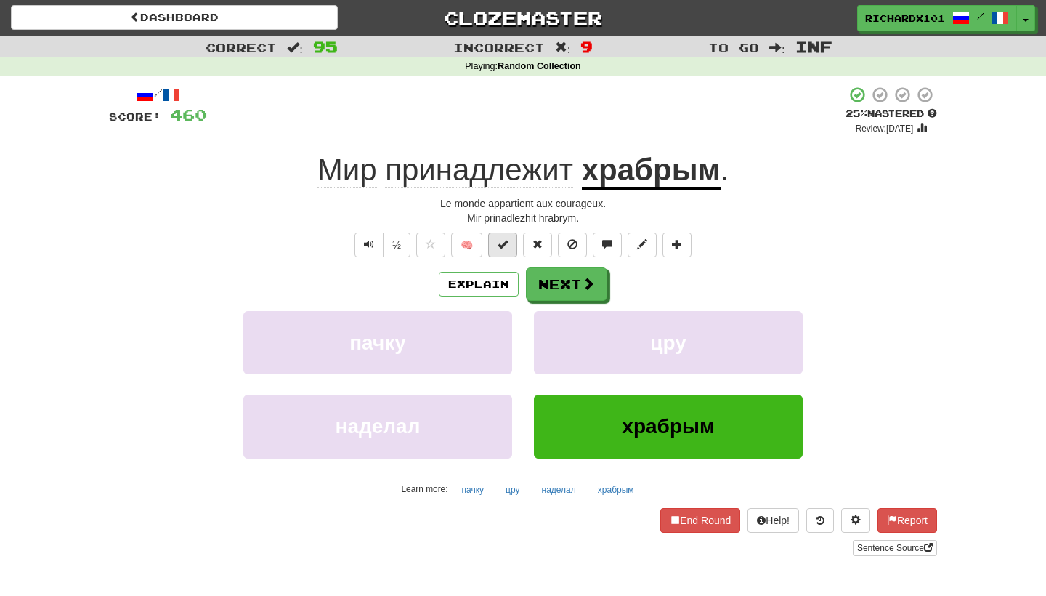
drag, startPoint x: 569, startPoint y: 324, endPoint x: 506, endPoint y: 240, distance: 105.4
click at [506, 240] on span at bounding box center [503, 244] width 10 height 10
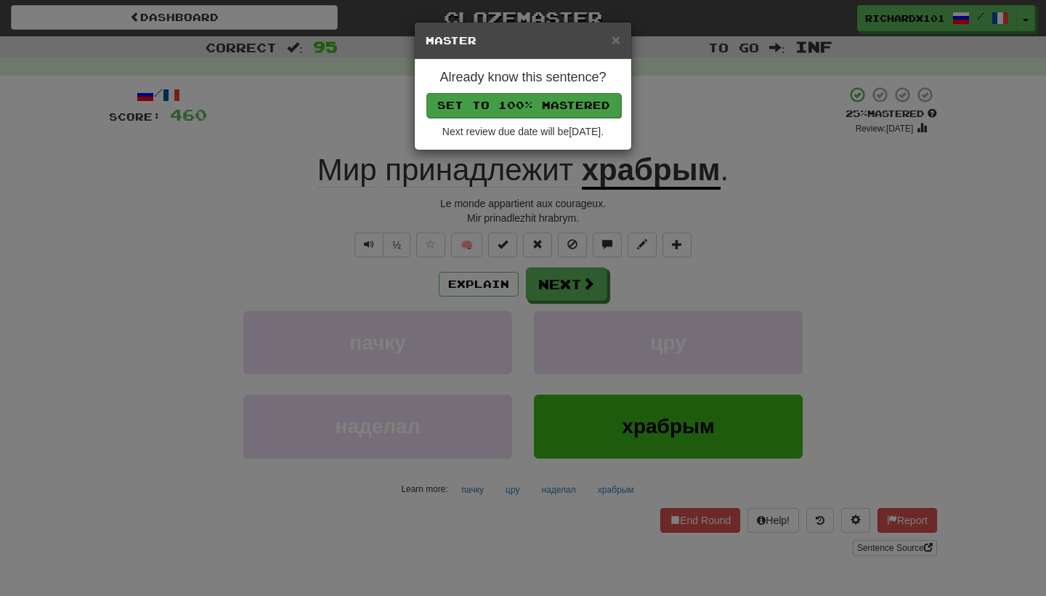
drag, startPoint x: 506, startPoint y: 240, endPoint x: 539, endPoint y: 102, distance: 141.3
click at [539, 102] on button "Set to 100% Mastered" at bounding box center [524, 105] width 195 height 25
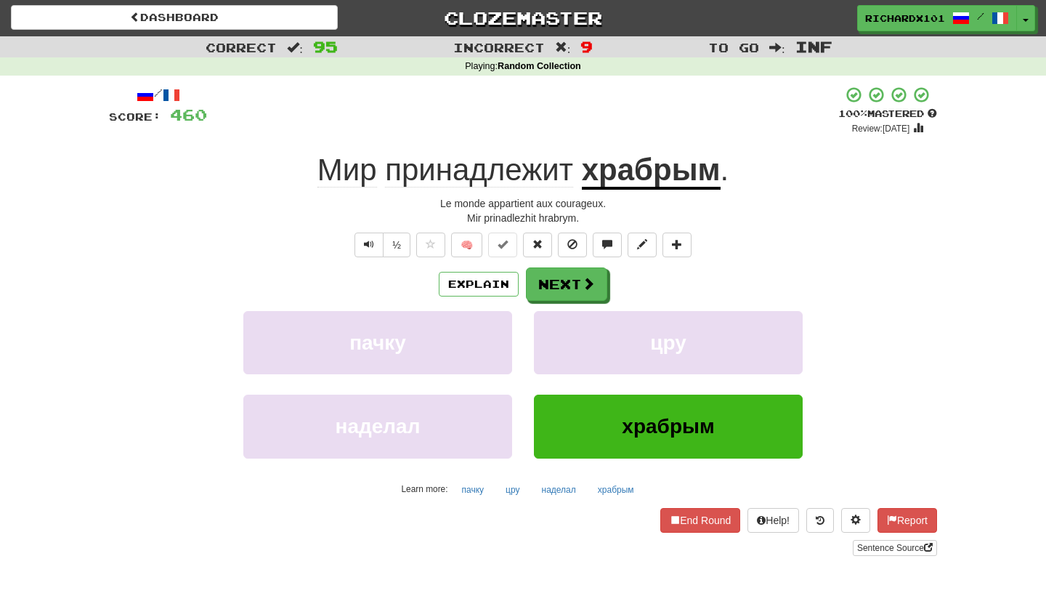
click at [682, 239] on span at bounding box center [677, 244] width 10 height 10
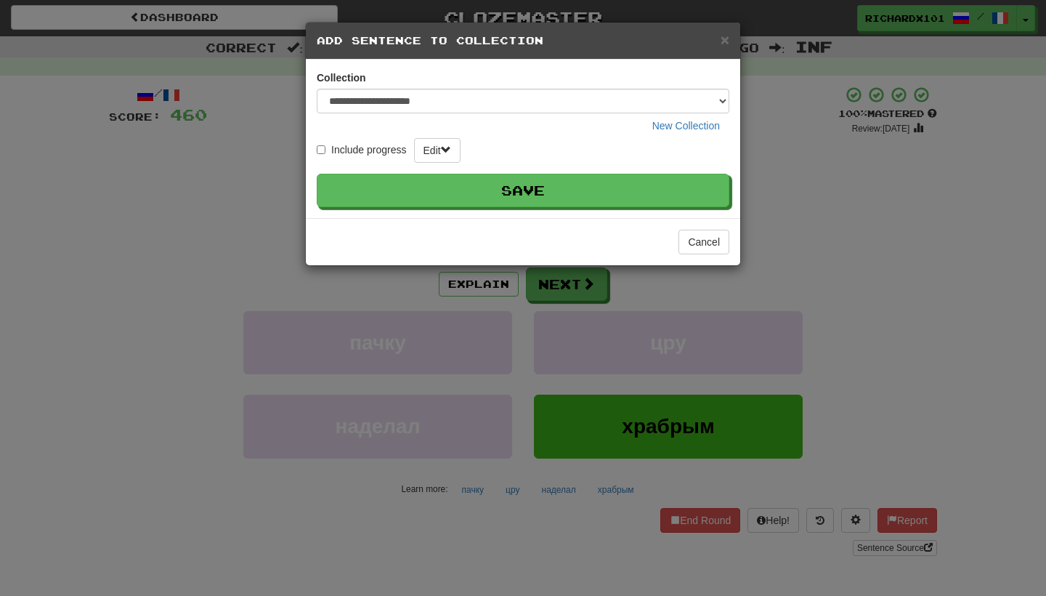
click at [671, 185] on button "Save" at bounding box center [523, 190] width 413 height 33
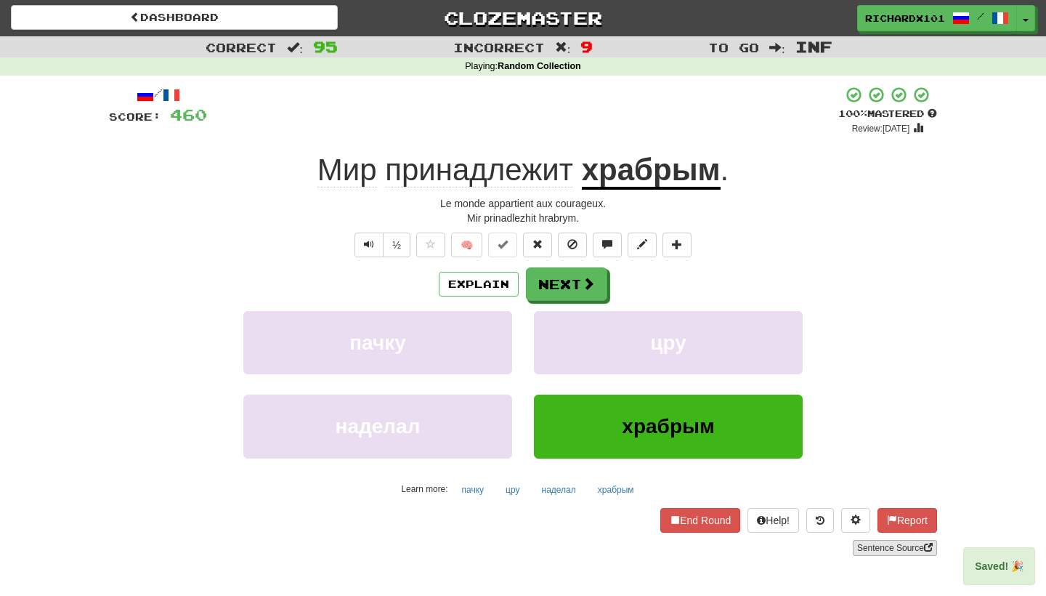
drag, startPoint x: 671, startPoint y: 185, endPoint x: 875, endPoint y: 547, distance: 416.1
click at [875, 547] on link "Sentence Source" at bounding box center [895, 548] width 84 height 16
click at [557, 287] on button "Next" at bounding box center [566, 283] width 81 height 33
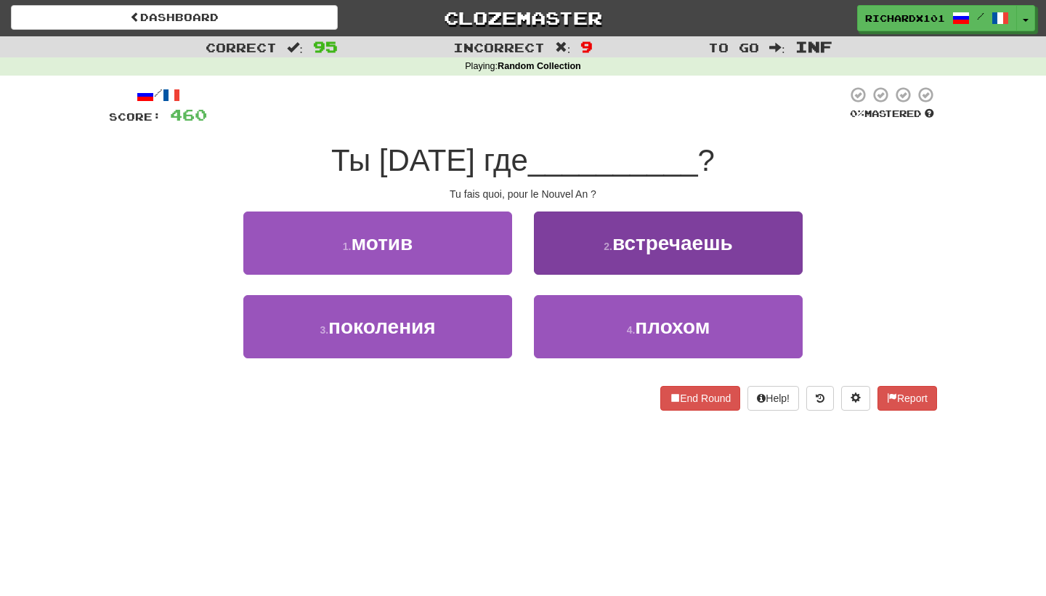
drag, startPoint x: 875, startPoint y: 547, endPoint x: 612, endPoint y: 244, distance: 401.2
click at [612, 244] on small "2 ." at bounding box center [608, 247] width 9 height 12
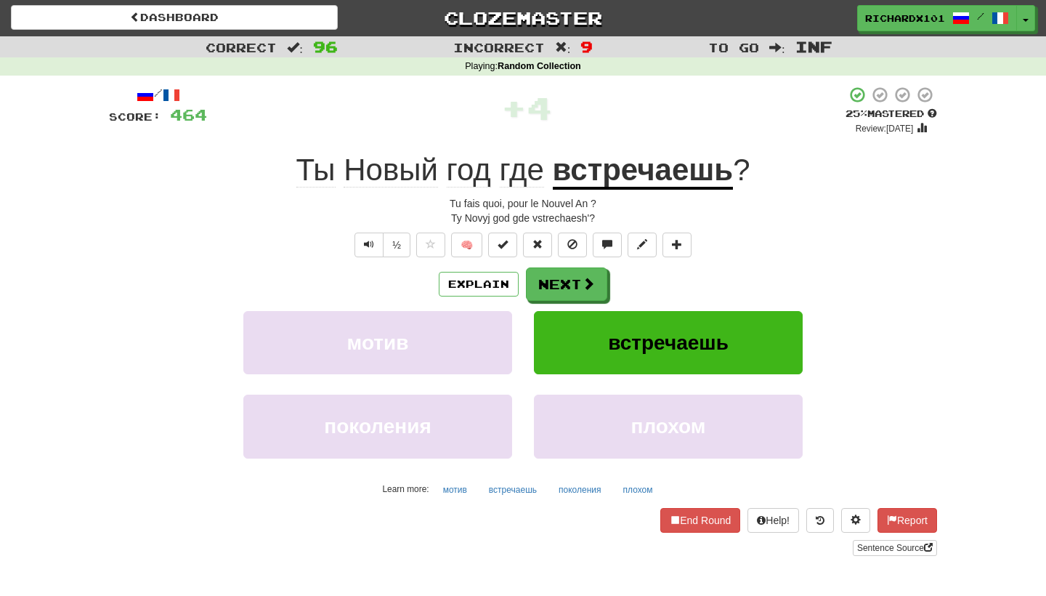
click at [503, 241] on span at bounding box center [503, 244] width 10 height 10
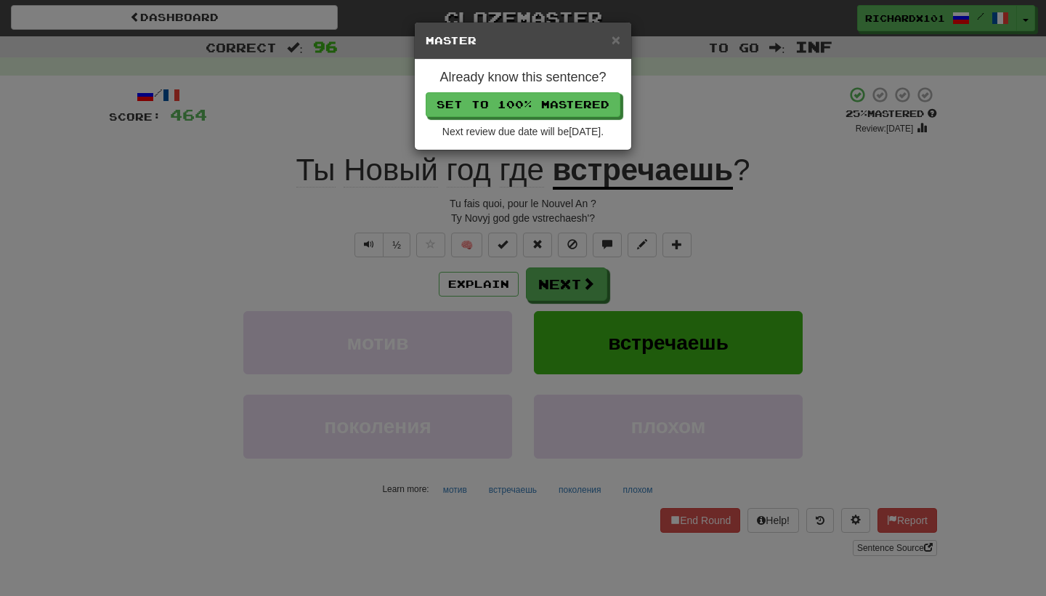
click at [538, 110] on button "Set to 100% Mastered" at bounding box center [523, 104] width 195 height 25
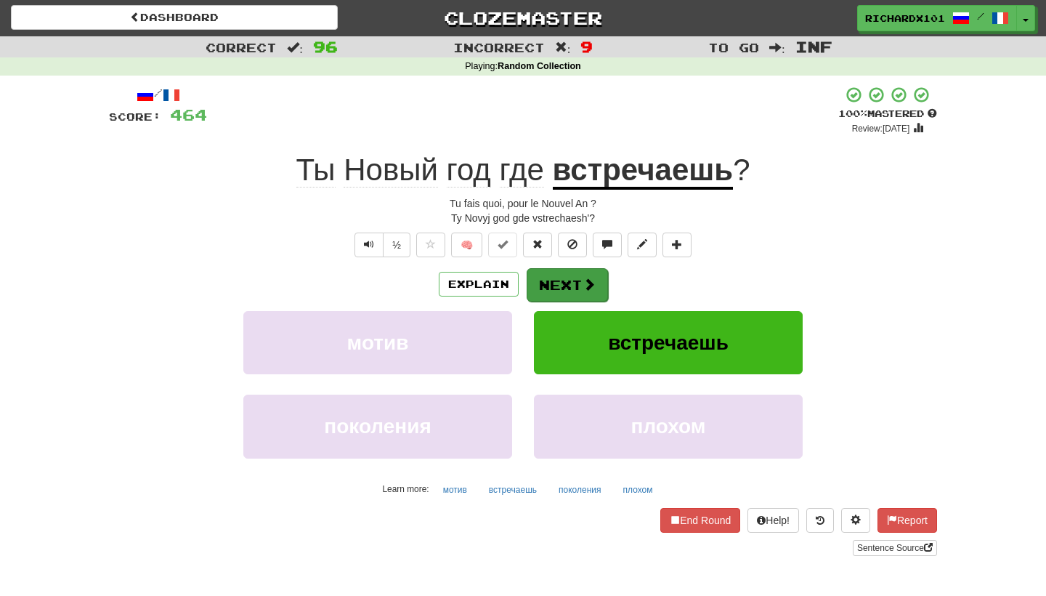
drag, startPoint x: 538, startPoint y: 110, endPoint x: 543, endPoint y: 279, distance: 168.6
click at [543, 279] on button "Next" at bounding box center [567, 284] width 81 height 33
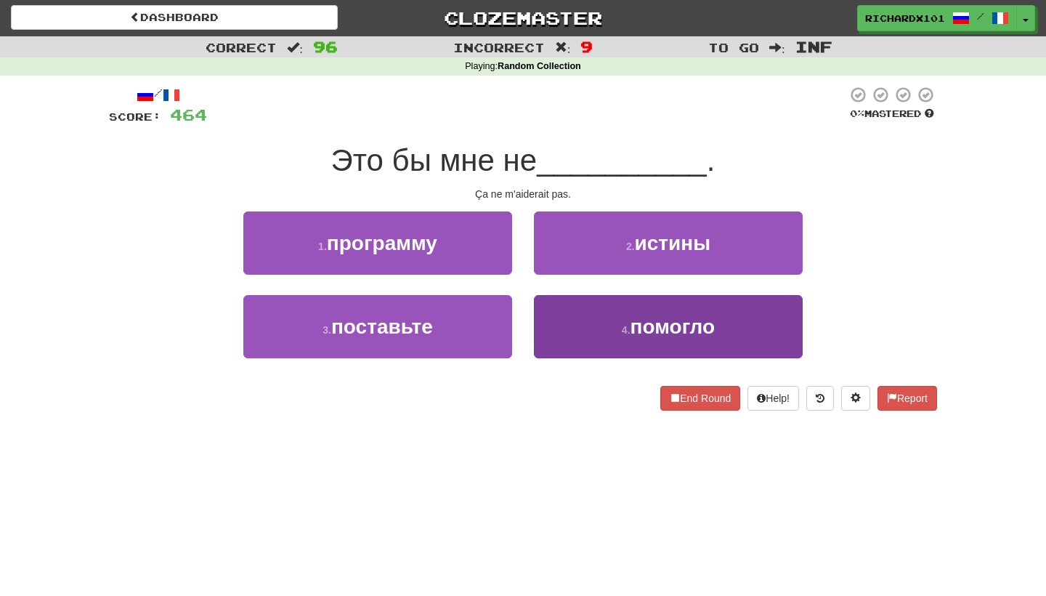
drag, startPoint x: 543, startPoint y: 279, endPoint x: 555, endPoint y: 319, distance: 41.8
click at [555, 319] on button "4 . помогло" at bounding box center [668, 326] width 269 height 63
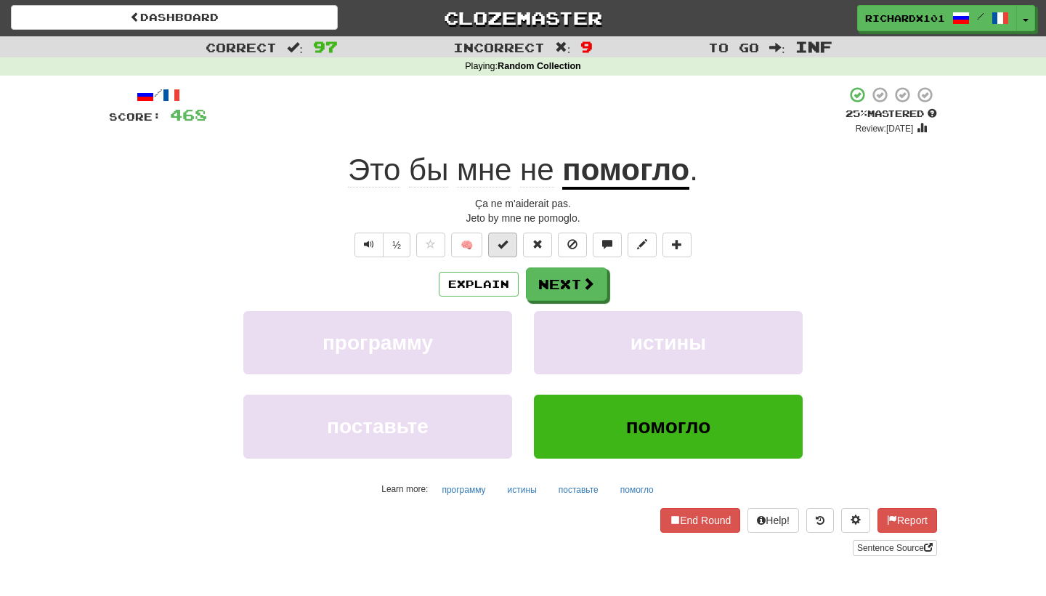
drag, startPoint x: 555, startPoint y: 319, endPoint x: 509, endPoint y: 244, distance: 87.7
click at [509, 244] on button at bounding box center [502, 245] width 29 height 25
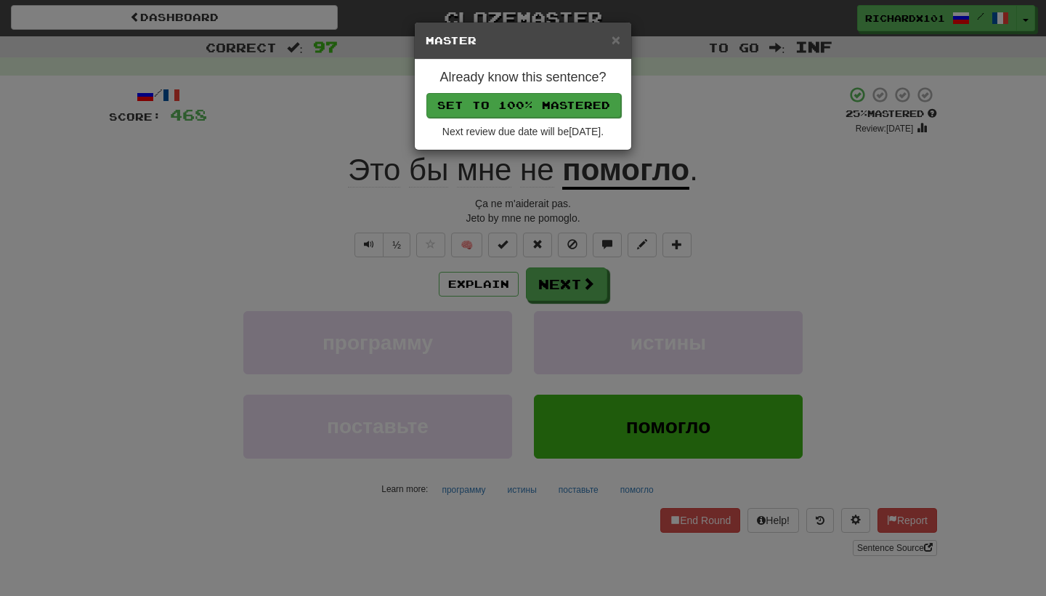
drag, startPoint x: 509, startPoint y: 244, endPoint x: 536, endPoint y: 108, distance: 138.4
click at [536, 108] on button "Set to 100% Mastered" at bounding box center [524, 105] width 195 height 25
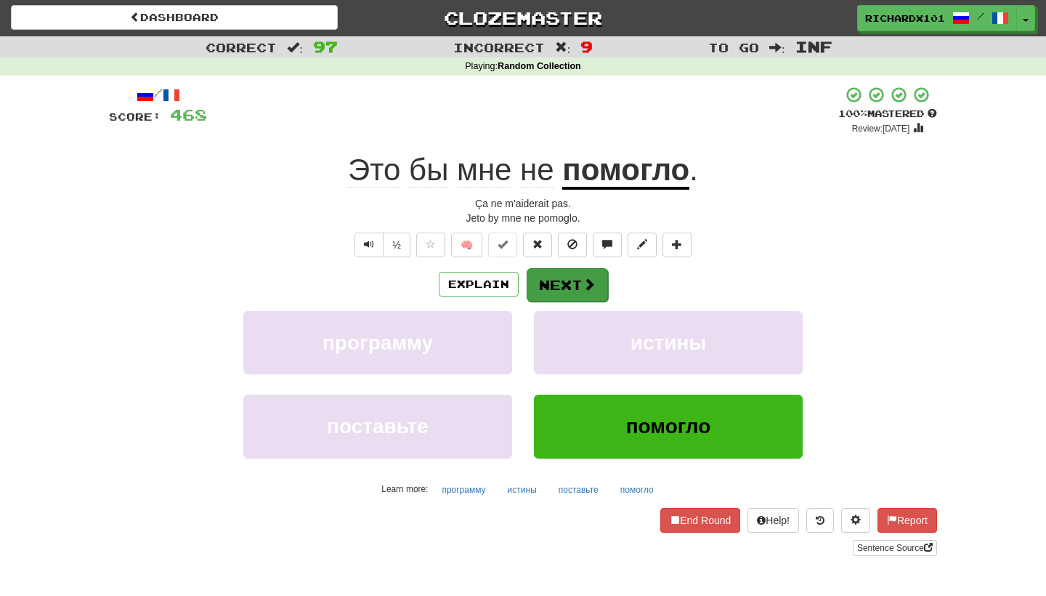
drag, startPoint x: 536, startPoint y: 108, endPoint x: 559, endPoint y: 278, distance: 171.6
click at [559, 278] on button "Next" at bounding box center [567, 284] width 81 height 33
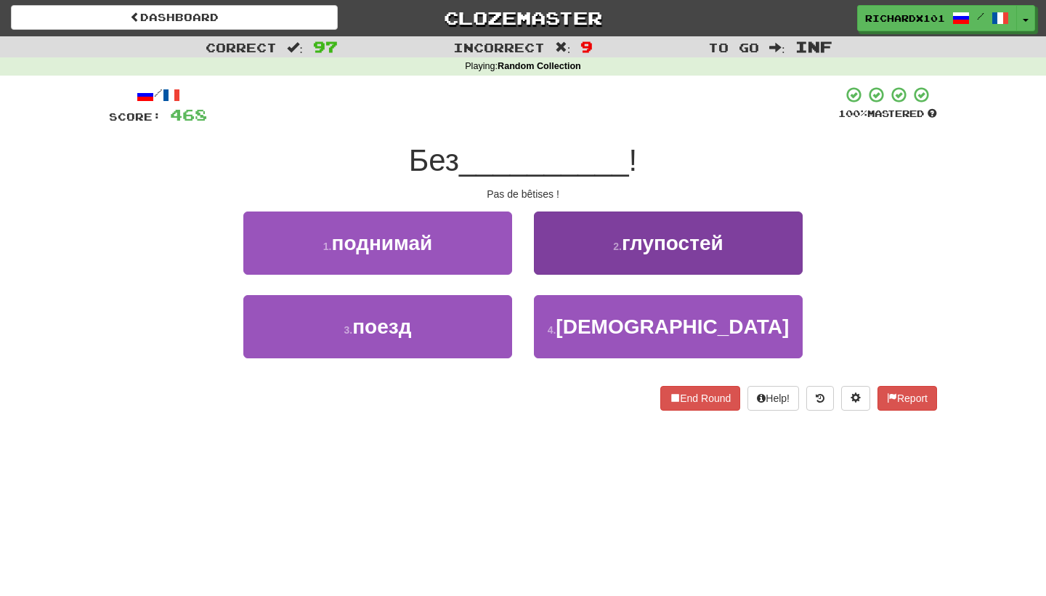
drag, startPoint x: 559, startPoint y: 278, endPoint x: 585, endPoint y: 257, distance: 33.6
click at [585, 257] on button "2 . глупостей" at bounding box center [668, 242] width 269 height 63
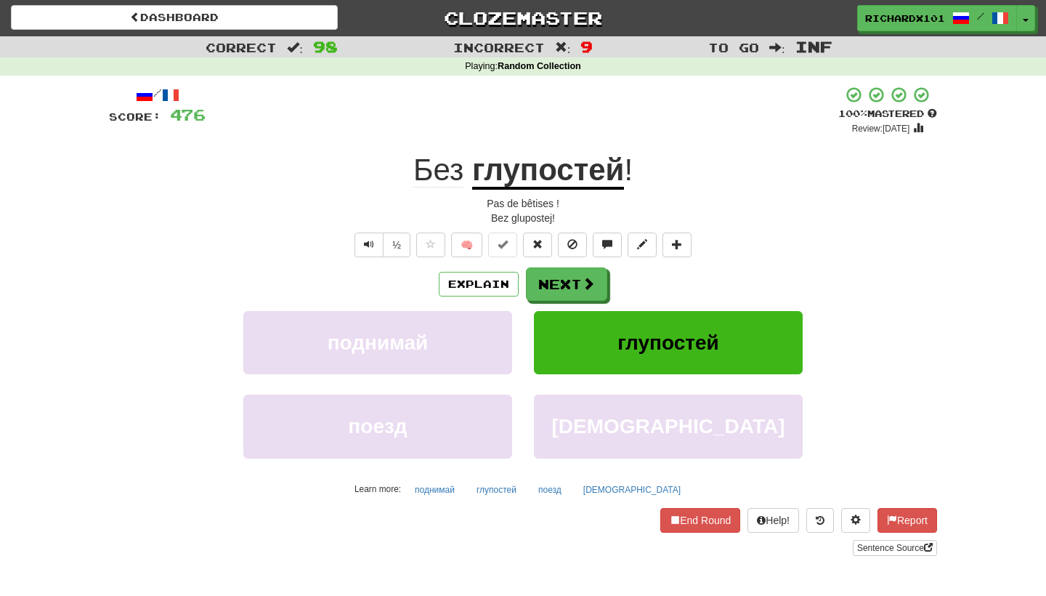
click at [586, 284] on span at bounding box center [588, 283] width 13 height 13
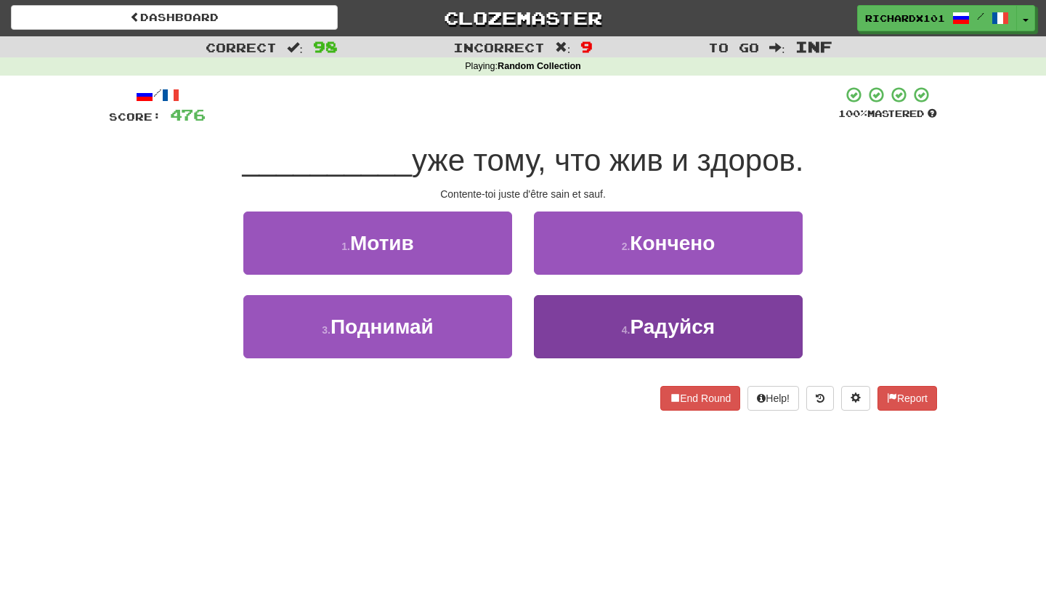
drag, startPoint x: 585, startPoint y: 257, endPoint x: 597, endPoint y: 314, distance: 58.0
click at [597, 314] on button "4 . Радуйся" at bounding box center [668, 326] width 269 height 63
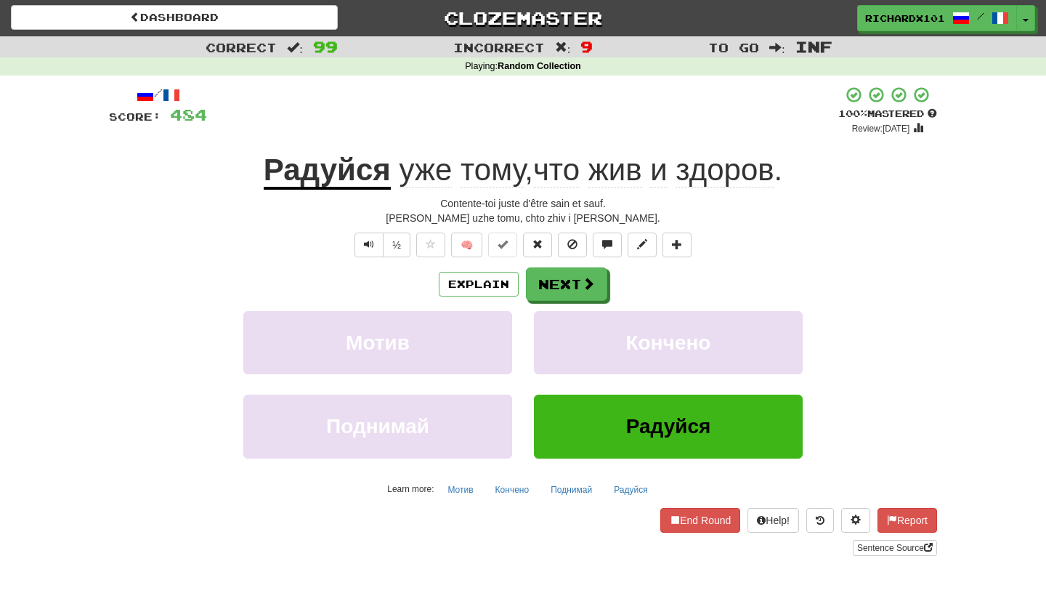
click at [559, 282] on button "Next" at bounding box center [566, 283] width 81 height 33
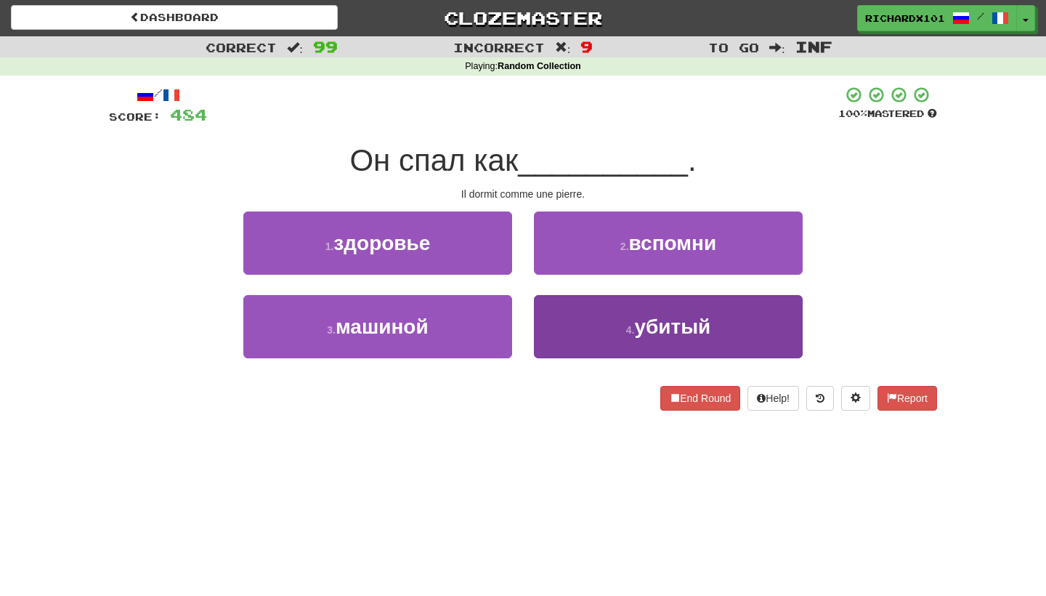
drag, startPoint x: 597, startPoint y: 314, endPoint x: 586, endPoint y: 320, distance: 13.0
click at [586, 320] on button "4 . убитый" at bounding box center [668, 326] width 269 height 63
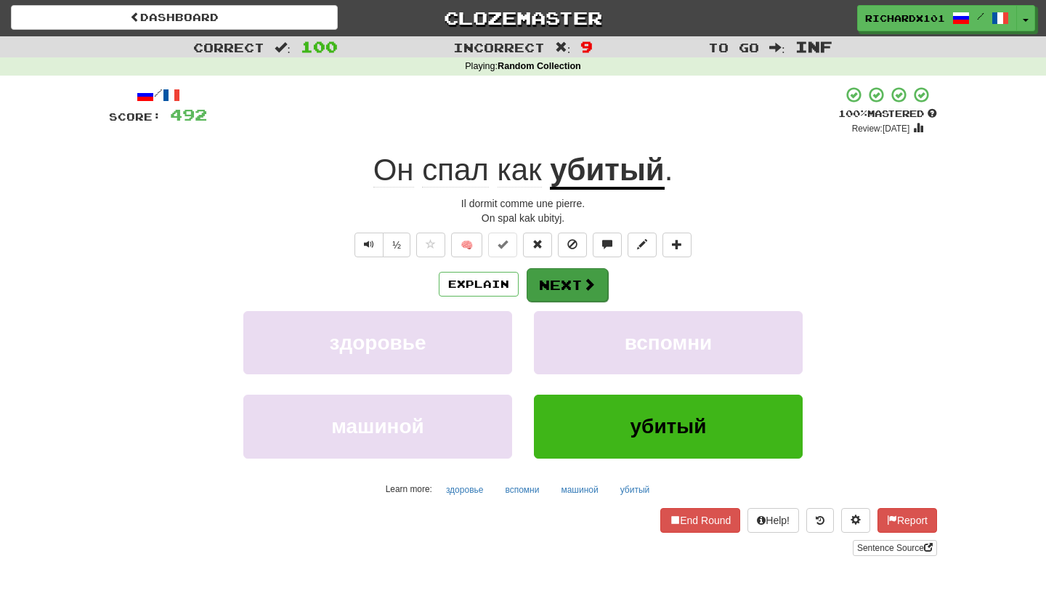
drag, startPoint x: 586, startPoint y: 320, endPoint x: 588, endPoint y: 276, distance: 43.7
click at [588, 278] on span at bounding box center [589, 284] width 13 height 13
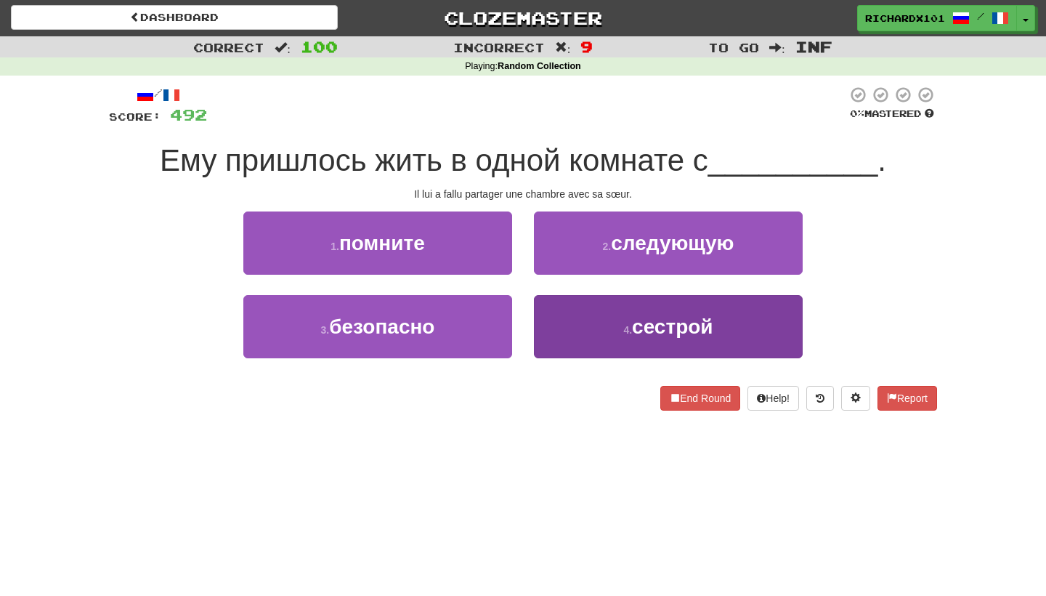
drag, startPoint x: 588, startPoint y: 276, endPoint x: 597, endPoint y: 315, distance: 39.7
click at [597, 315] on button "4 . сестрой" at bounding box center [668, 326] width 269 height 63
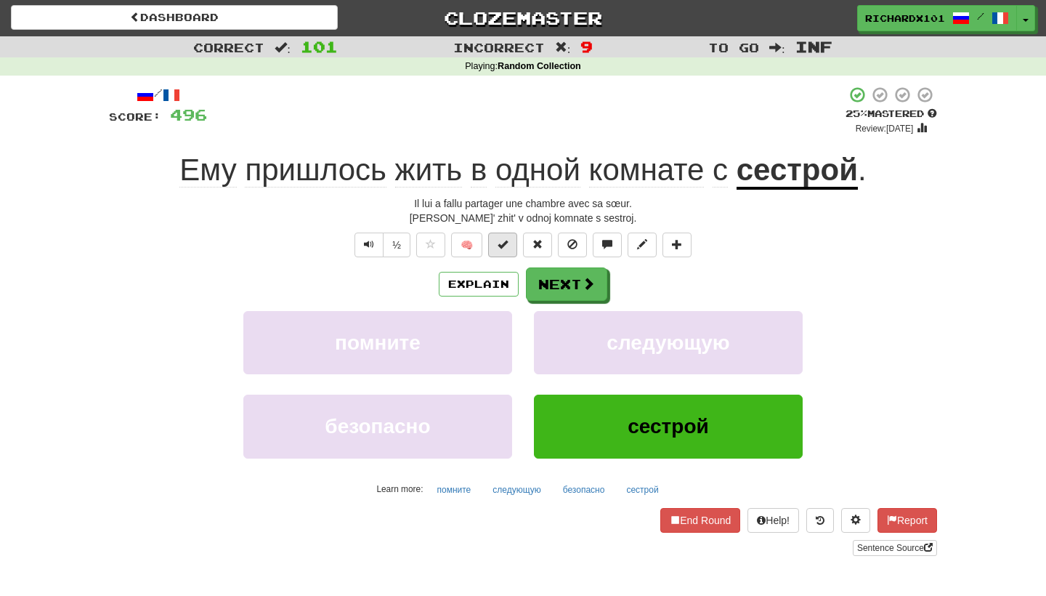
drag, startPoint x: 597, startPoint y: 315, endPoint x: 502, endPoint y: 242, distance: 119.7
click at [502, 242] on span at bounding box center [503, 244] width 10 height 10
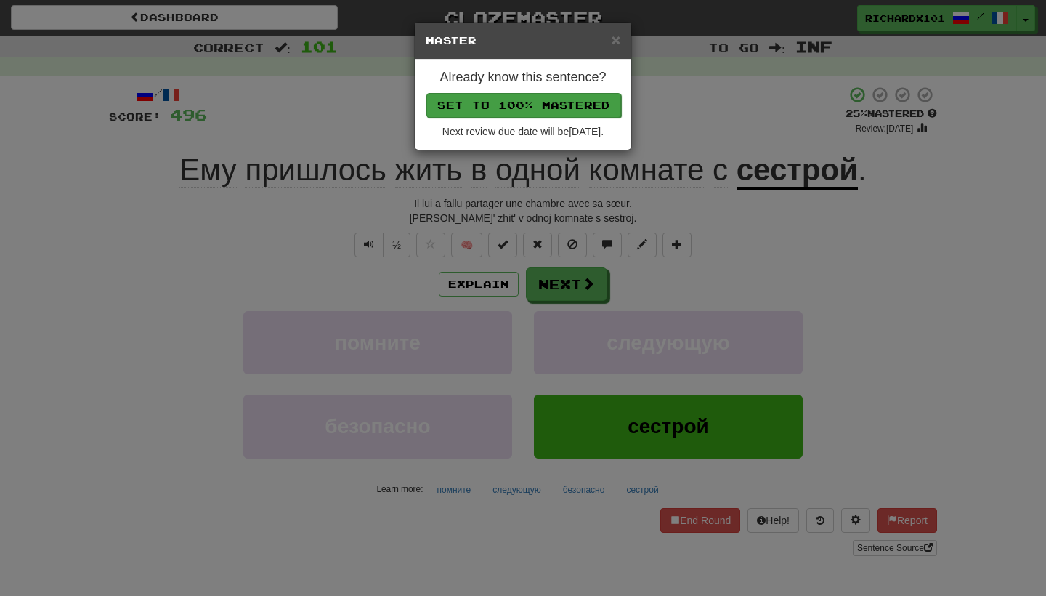
drag, startPoint x: 502, startPoint y: 242, endPoint x: 530, endPoint y: 99, distance: 145.8
click at [530, 99] on button "Set to 100% Mastered" at bounding box center [524, 105] width 195 height 25
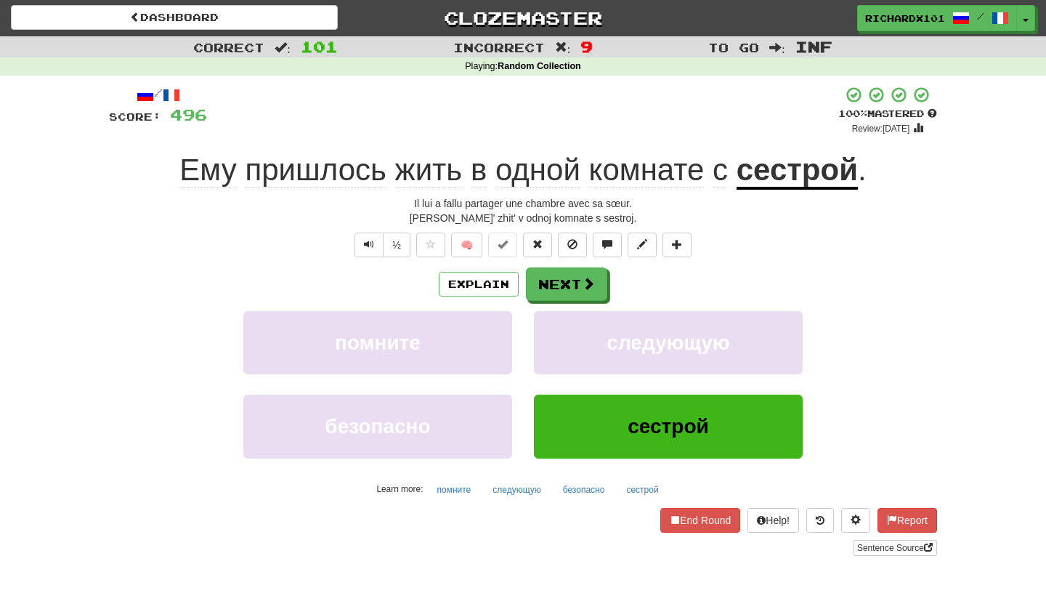
click at [873, 543] on link "Sentence Source" at bounding box center [895, 548] width 84 height 16
drag, startPoint x: 530, startPoint y: 99, endPoint x: 680, endPoint y: 246, distance: 210.2
click at [680, 246] on span at bounding box center [677, 244] width 10 height 10
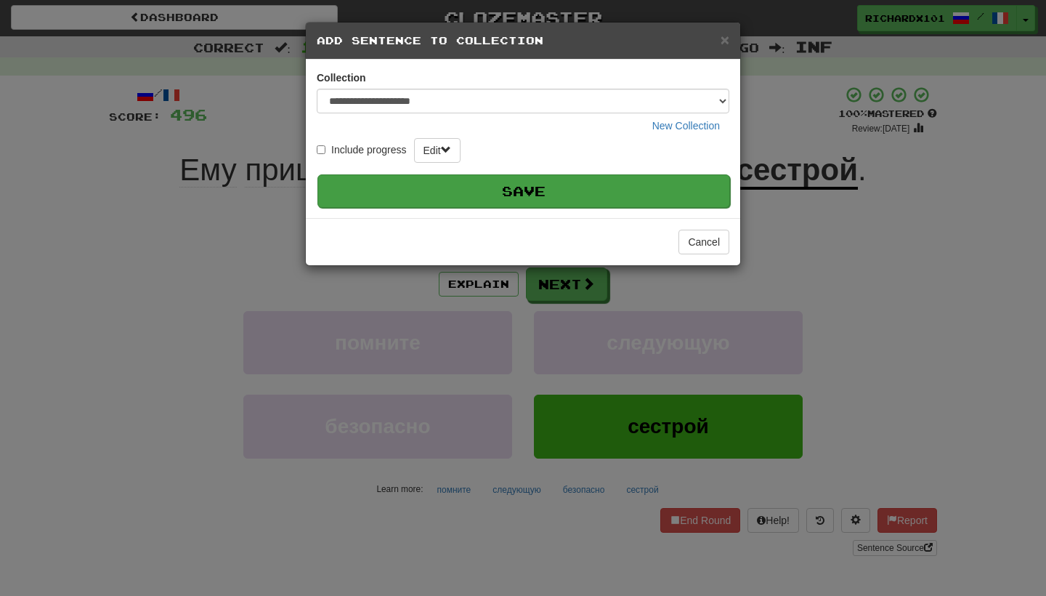
drag, startPoint x: 680, startPoint y: 246, endPoint x: 642, endPoint y: 182, distance: 74.3
click at [642, 182] on button "Save" at bounding box center [524, 190] width 413 height 33
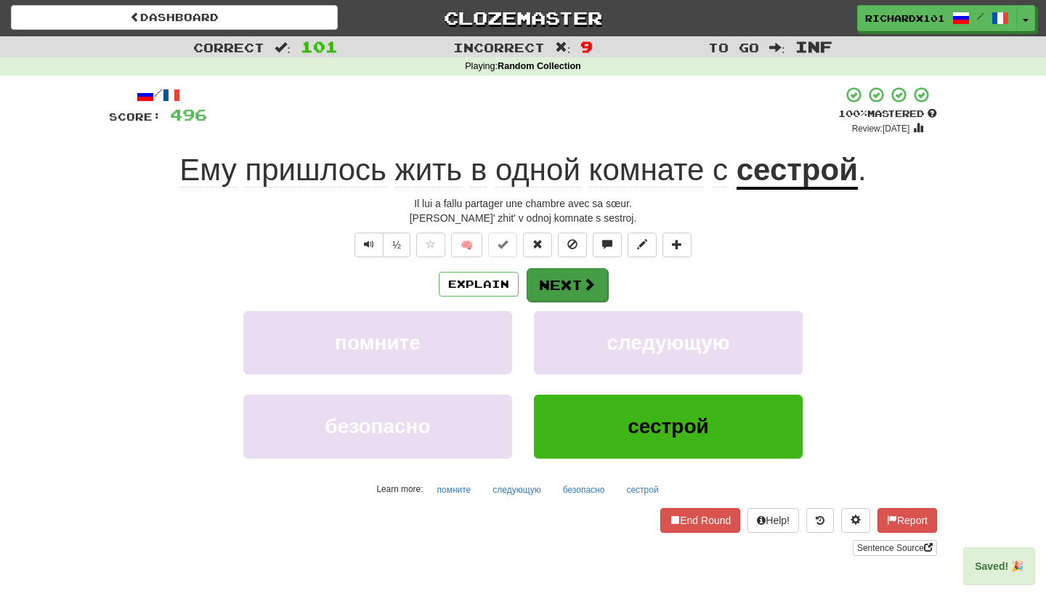
drag, startPoint x: 642, startPoint y: 182, endPoint x: 586, endPoint y: 291, distance: 122.5
click at [586, 291] on button "Next" at bounding box center [567, 284] width 81 height 33
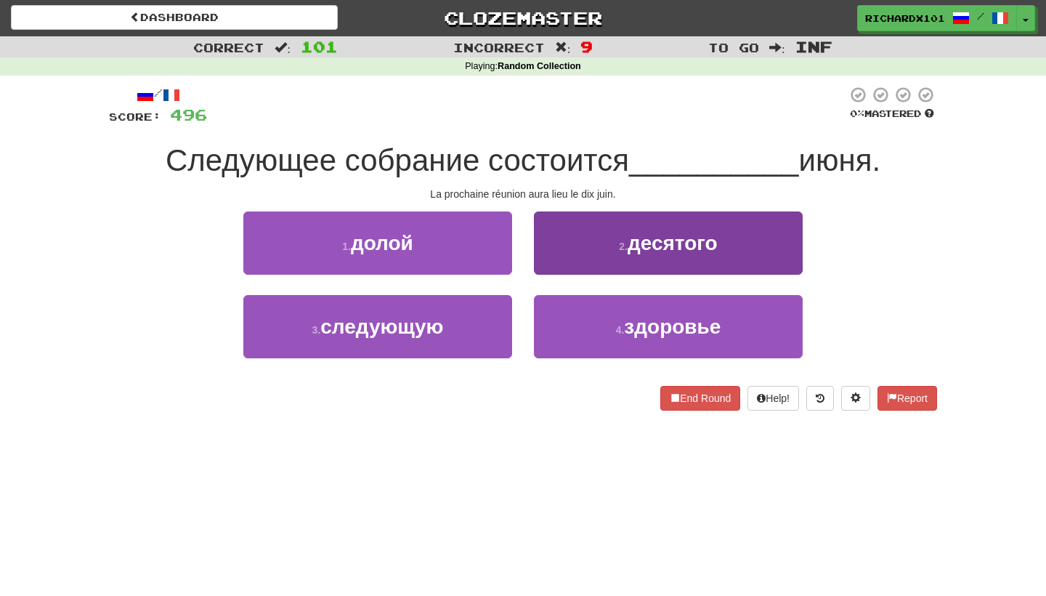
drag, startPoint x: 586, startPoint y: 291, endPoint x: 591, endPoint y: 254, distance: 37.4
click at [591, 254] on button "2 . десятого" at bounding box center [668, 242] width 269 height 63
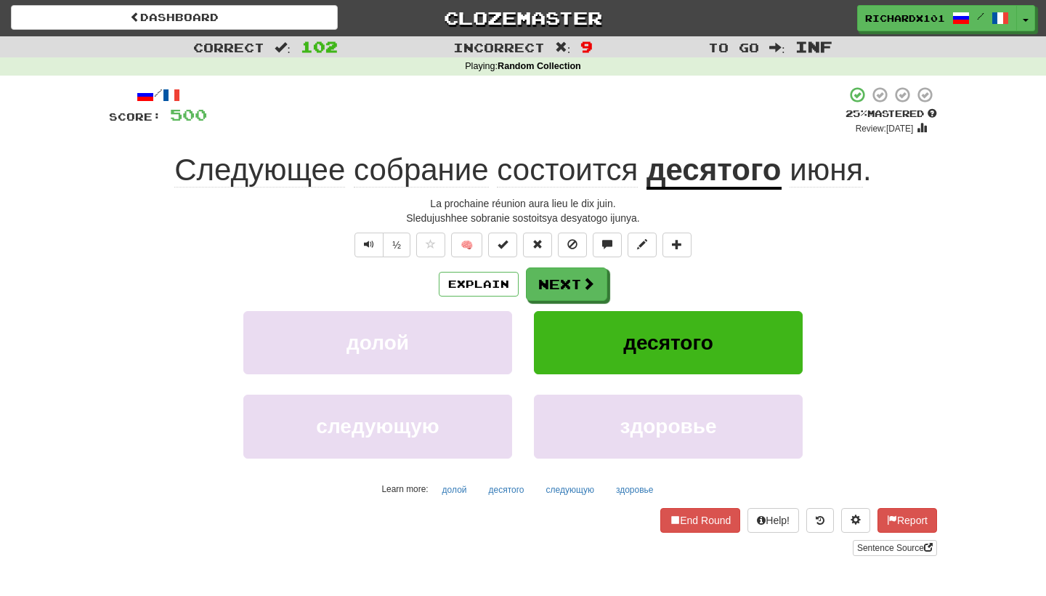
click at [507, 242] on span at bounding box center [503, 244] width 10 height 10
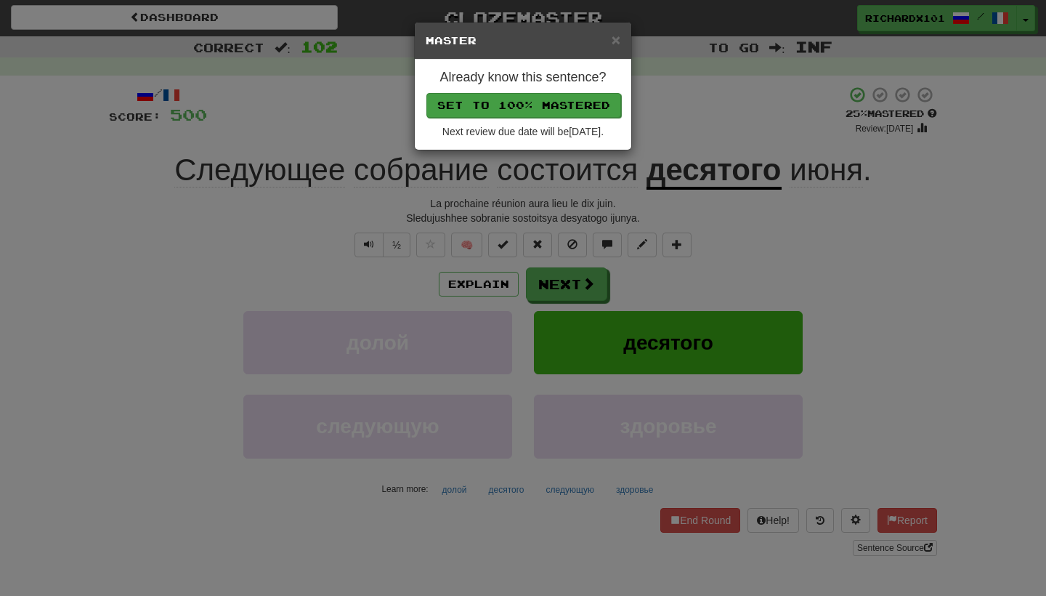
drag, startPoint x: 591, startPoint y: 254, endPoint x: 545, endPoint y: 97, distance: 163.7
click at [545, 97] on button "Set to 100% Mastered" at bounding box center [524, 105] width 195 height 25
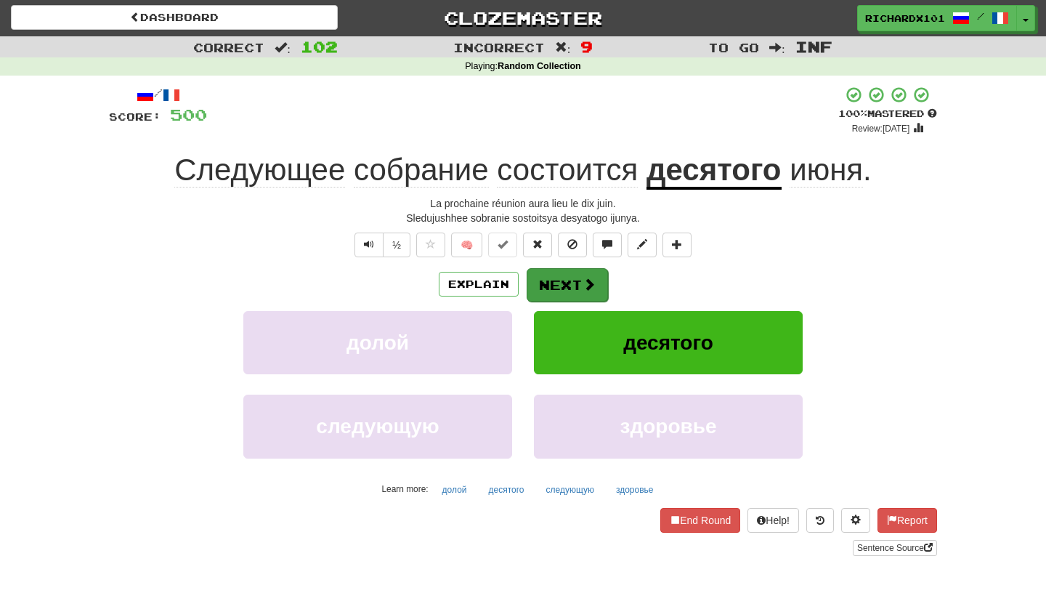
drag, startPoint x: 545, startPoint y: 97, endPoint x: 546, endPoint y: 283, distance: 186.7
click at [546, 283] on button "Next" at bounding box center [567, 284] width 81 height 33
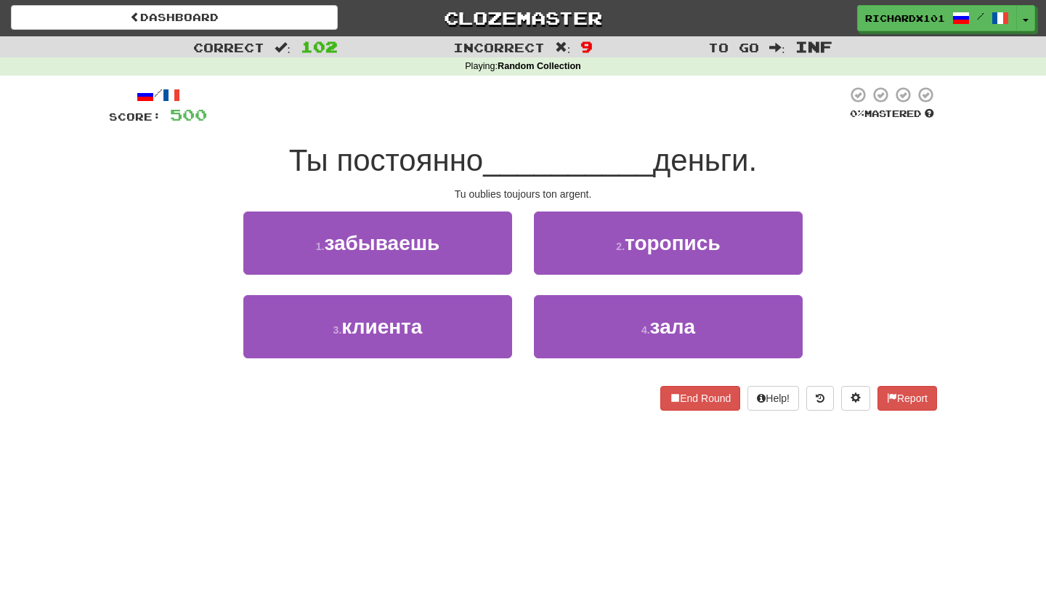
click at [493, 248] on button "1 . забываешь" at bounding box center [377, 242] width 269 height 63
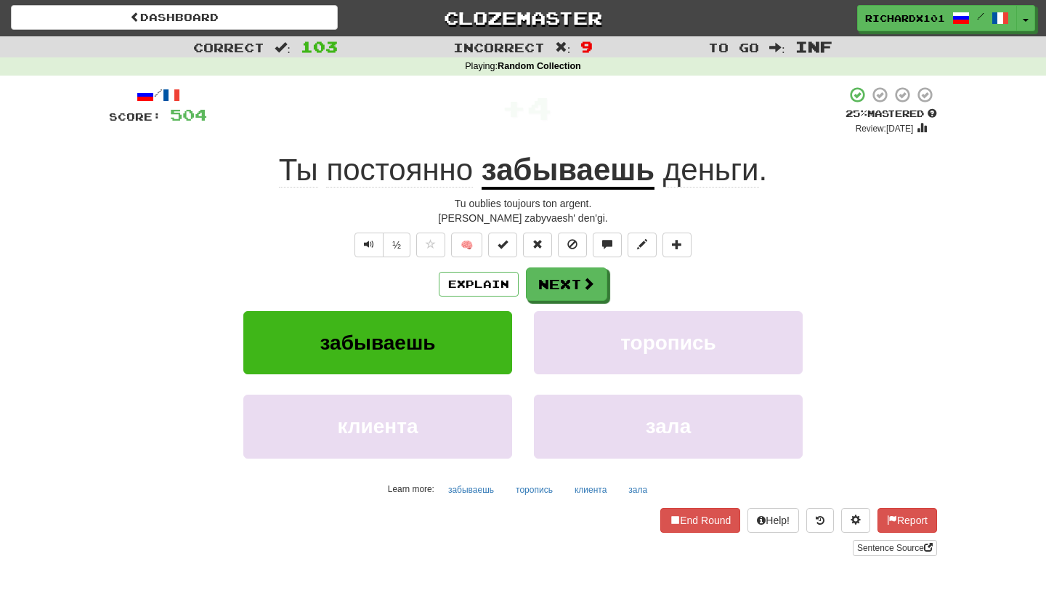
click at [508, 239] on span at bounding box center [503, 244] width 10 height 10
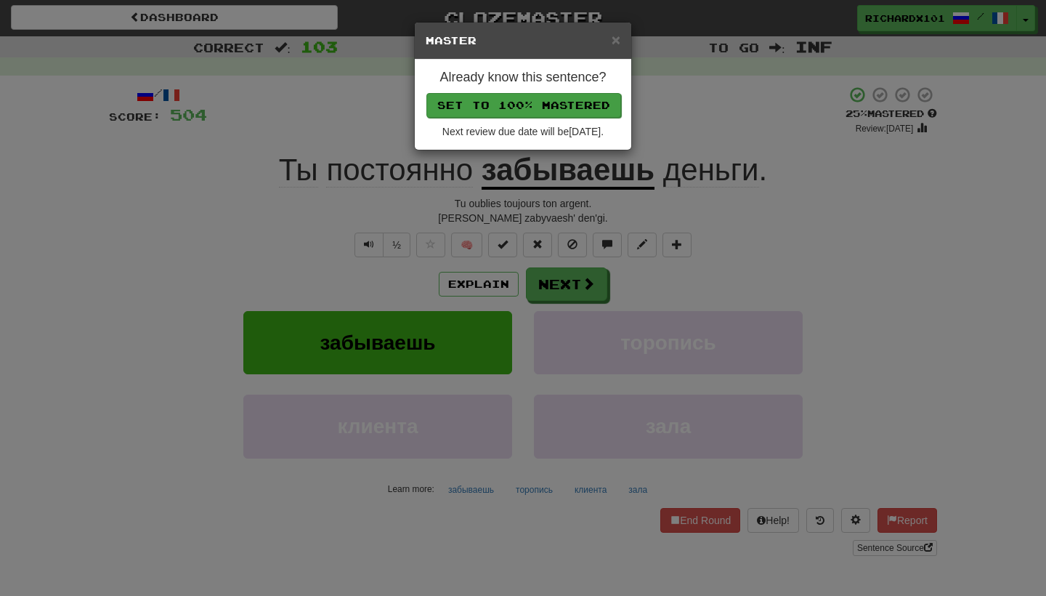
drag, startPoint x: 546, startPoint y: 283, endPoint x: 551, endPoint y: 105, distance: 178.8
click at [551, 105] on button "Set to 100% Mastered" at bounding box center [524, 105] width 195 height 25
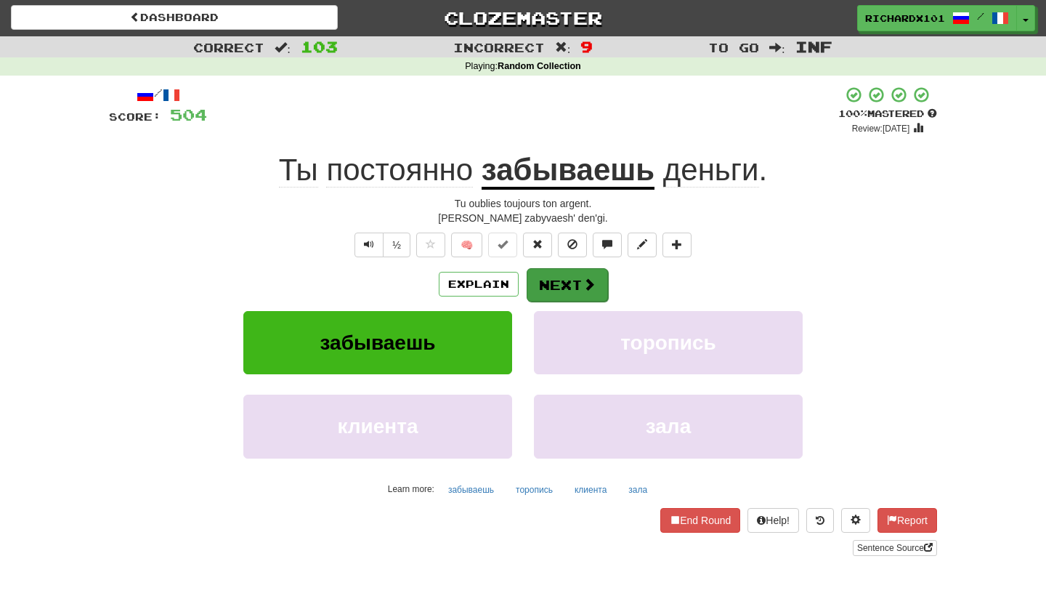
drag, startPoint x: 551, startPoint y: 105, endPoint x: 555, endPoint y: 283, distance: 178.8
click at [555, 283] on button "Next" at bounding box center [567, 284] width 81 height 33
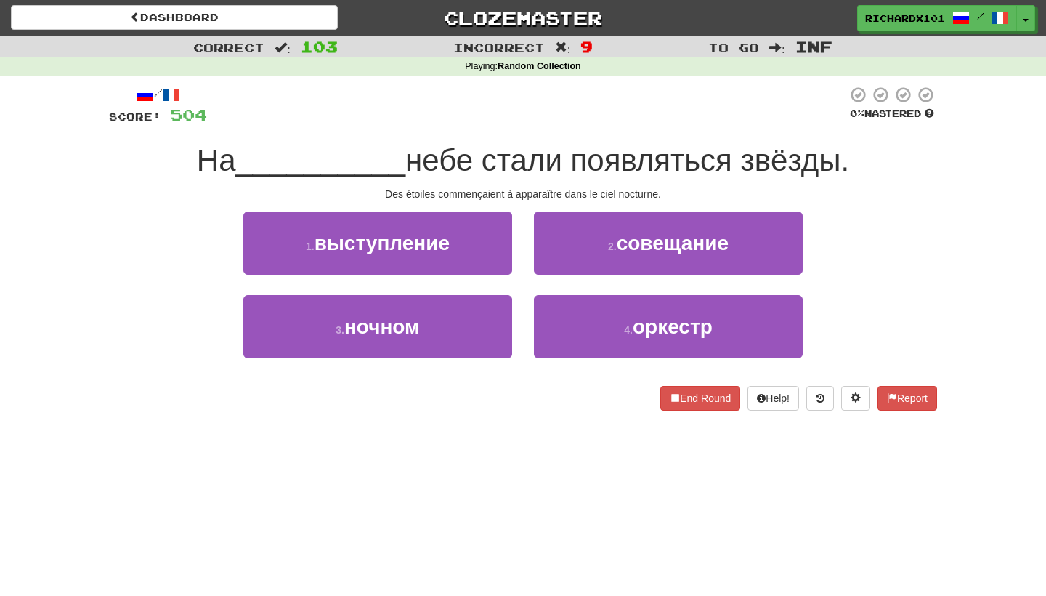
click at [479, 331] on button "3 . ночном" at bounding box center [377, 326] width 269 height 63
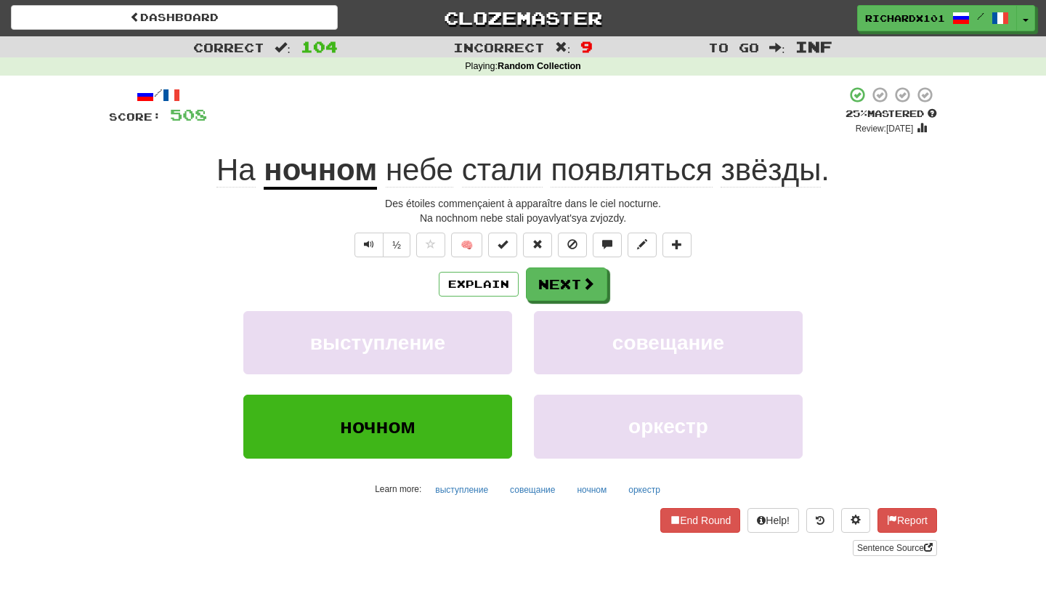
click at [507, 245] on span at bounding box center [503, 244] width 10 height 10
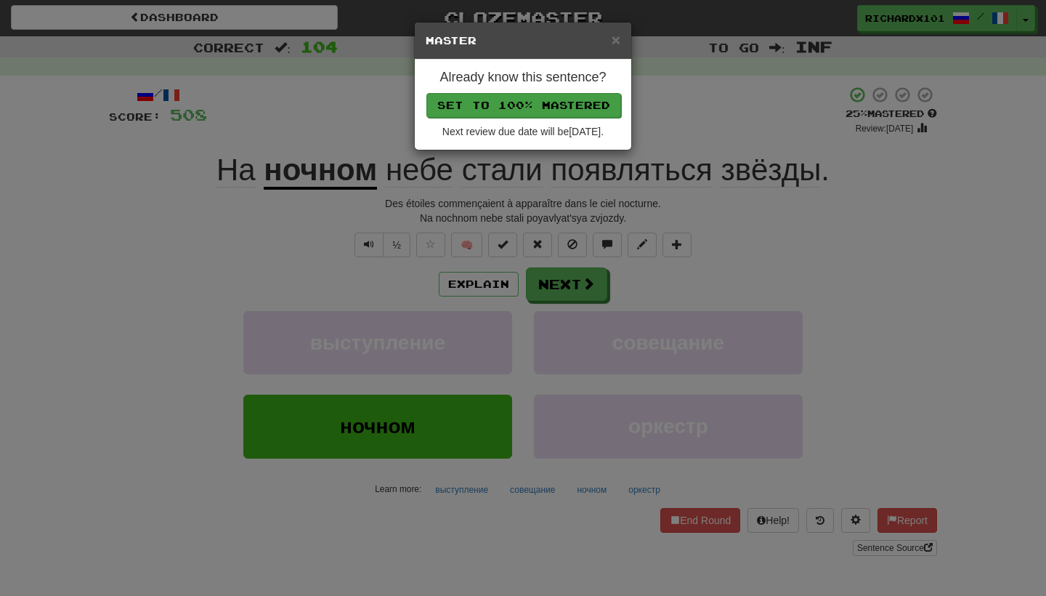
drag, startPoint x: 555, startPoint y: 283, endPoint x: 557, endPoint y: 105, distance: 178.8
click at [557, 105] on button "Set to 100% Mastered" at bounding box center [524, 105] width 195 height 25
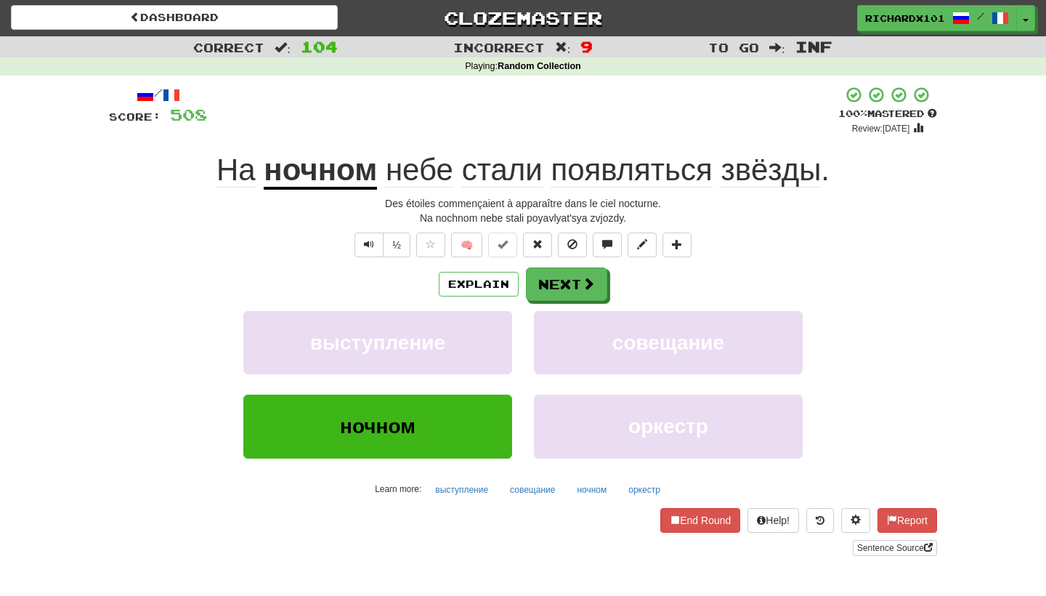
click at [551, 288] on button "Next" at bounding box center [566, 283] width 81 height 33
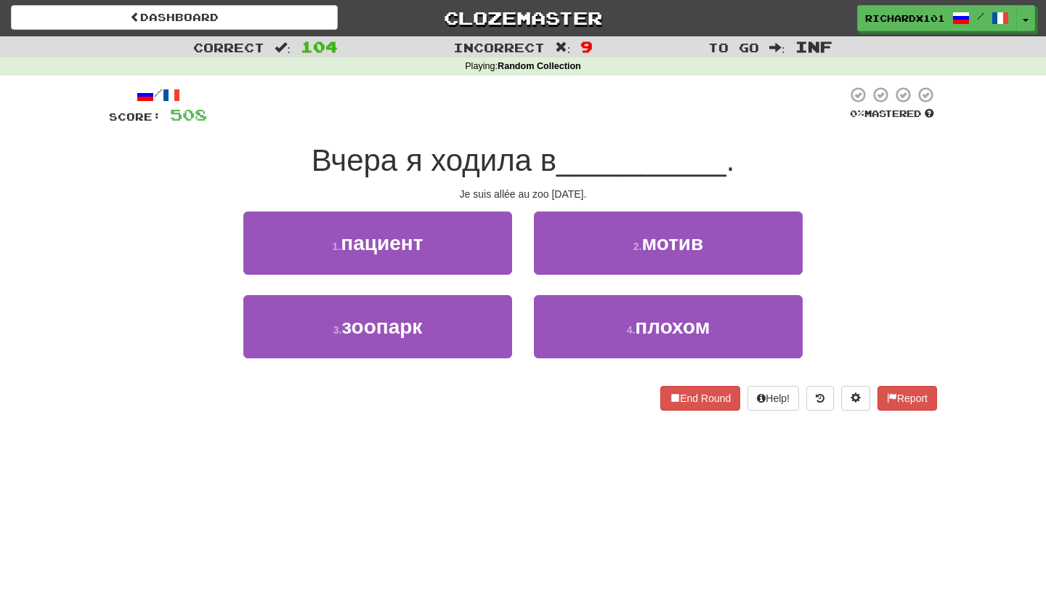
click at [486, 340] on button "3 . зоопарк" at bounding box center [377, 326] width 269 height 63
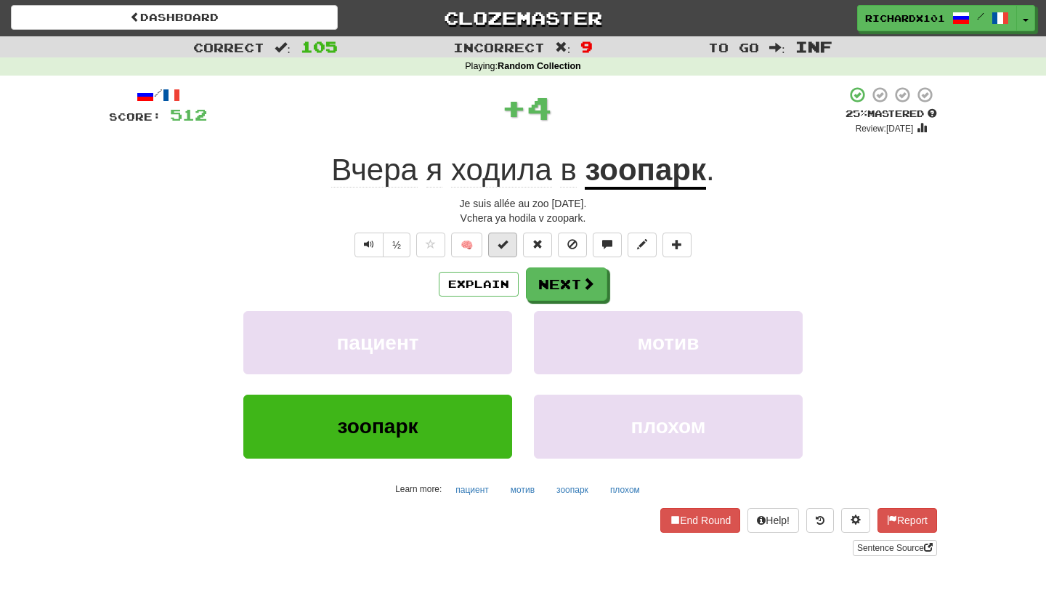
drag, startPoint x: 557, startPoint y: 105, endPoint x: 501, endPoint y: 241, distance: 147.3
click at [501, 241] on span at bounding box center [503, 244] width 10 height 10
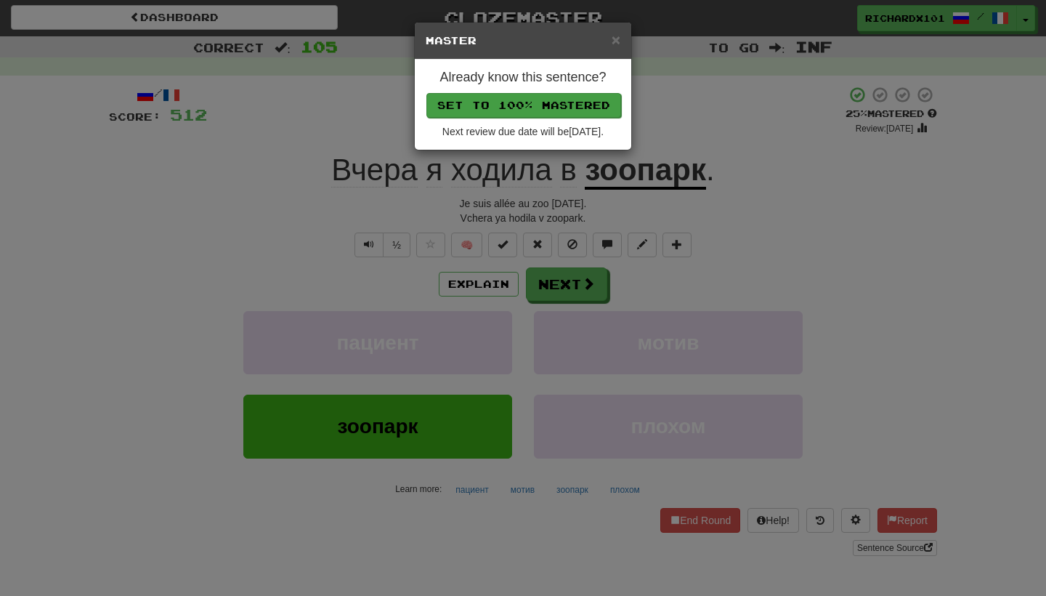
drag, startPoint x: 501, startPoint y: 241, endPoint x: 552, endPoint y: 107, distance: 143.7
click at [552, 107] on button "Set to 100% Mastered" at bounding box center [524, 105] width 195 height 25
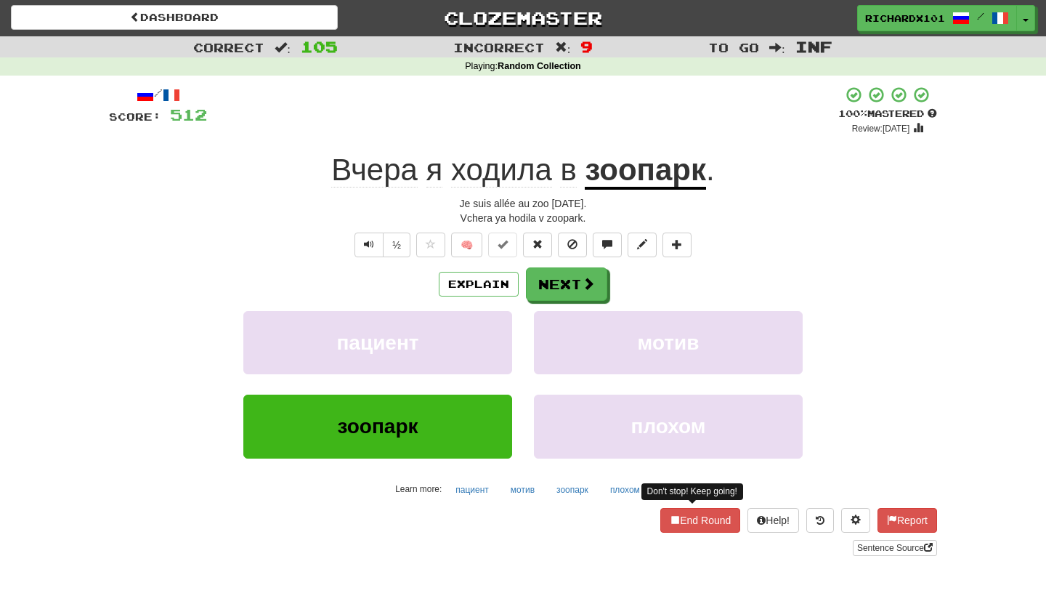
click at [677, 522] on button "End Round" at bounding box center [700, 520] width 80 height 25
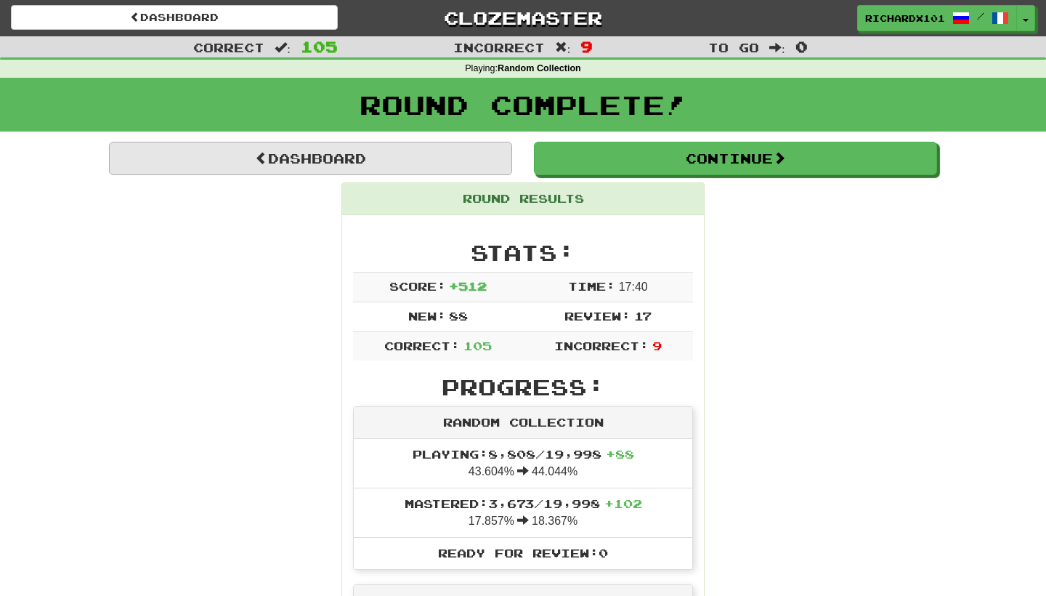
drag, startPoint x: 552, startPoint y: 107, endPoint x: 334, endPoint y: 154, distance: 223.8
click at [334, 154] on link "Dashboard" at bounding box center [310, 158] width 403 height 33
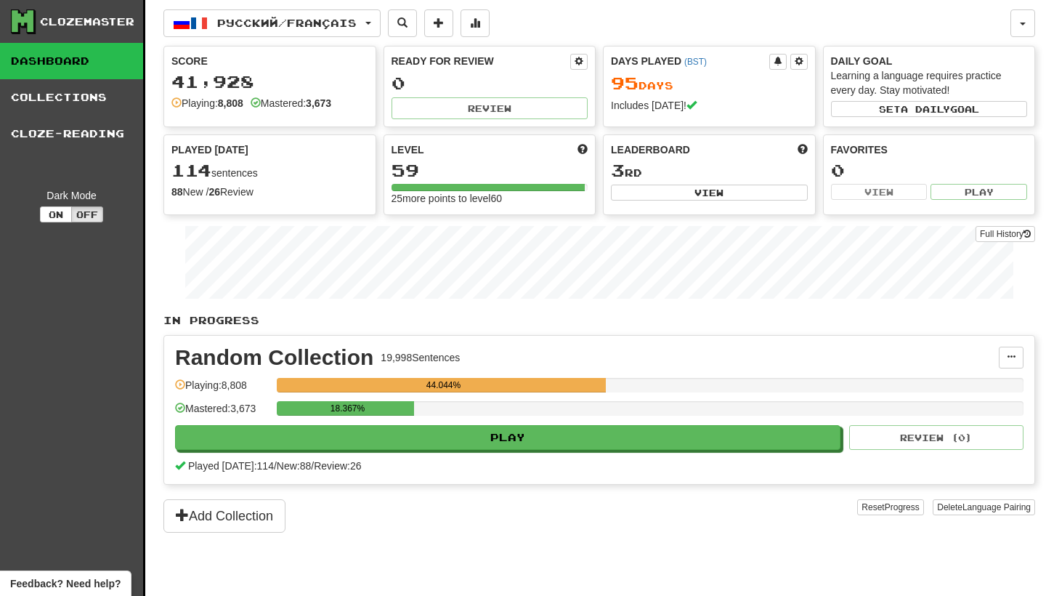
click at [456, 443] on button "Play" at bounding box center [508, 437] width 666 height 25
select select "********"
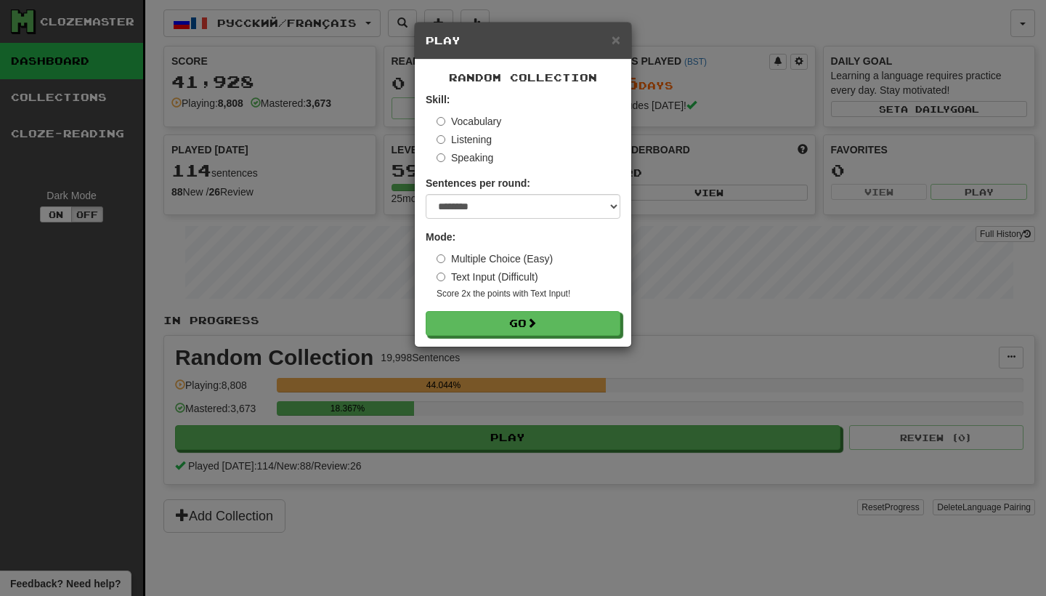
drag, startPoint x: 0, startPoint y: 0, endPoint x: 502, endPoint y: 310, distance: 589.8
click at [502, 310] on form "Skill: Vocabulary Listening Speaking Sentences per round: * ** ** ** ** ** *** …" at bounding box center [523, 213] width 195 height 243
click at [501, 323] on button "Go" at bounding box center [523, 323] width 195 height 25
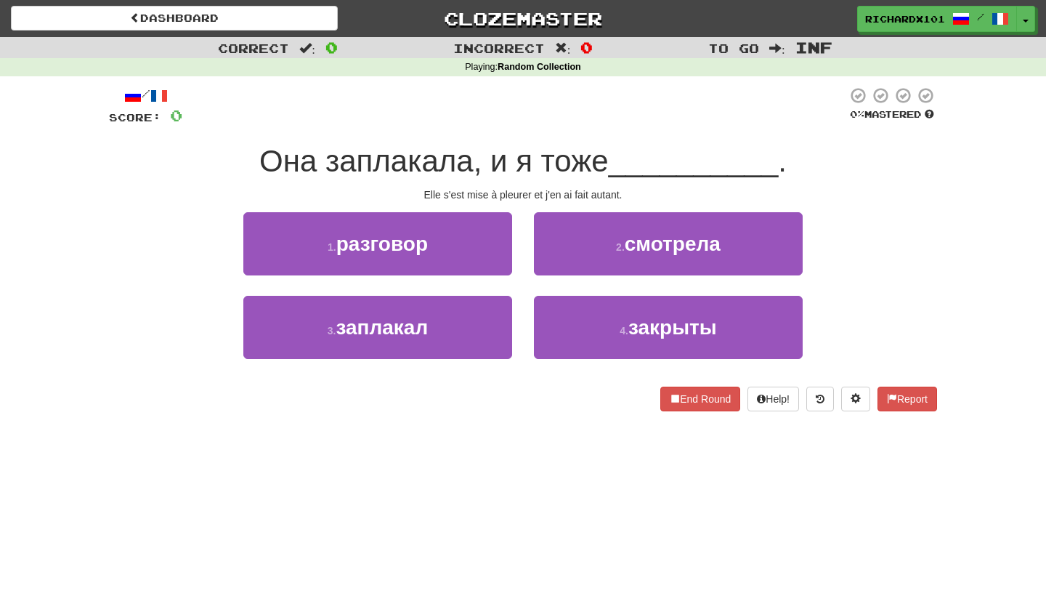
click at [501, 323] on button "3 . заплакал" at bounding box center [377, 327] width 269 height 63
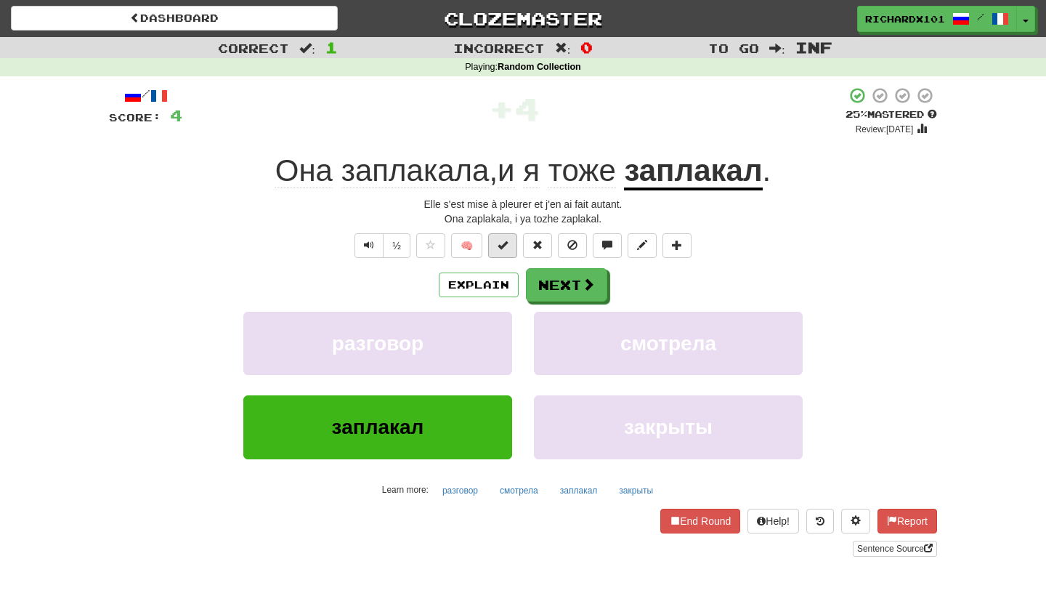
drag, startPoint x: 0, startPoint y: 0, endPoint x: 509, endPoint y: 238, distance: 561.4
click at [509, 238] on button at bounding box center [502, 245] width 29 height 25
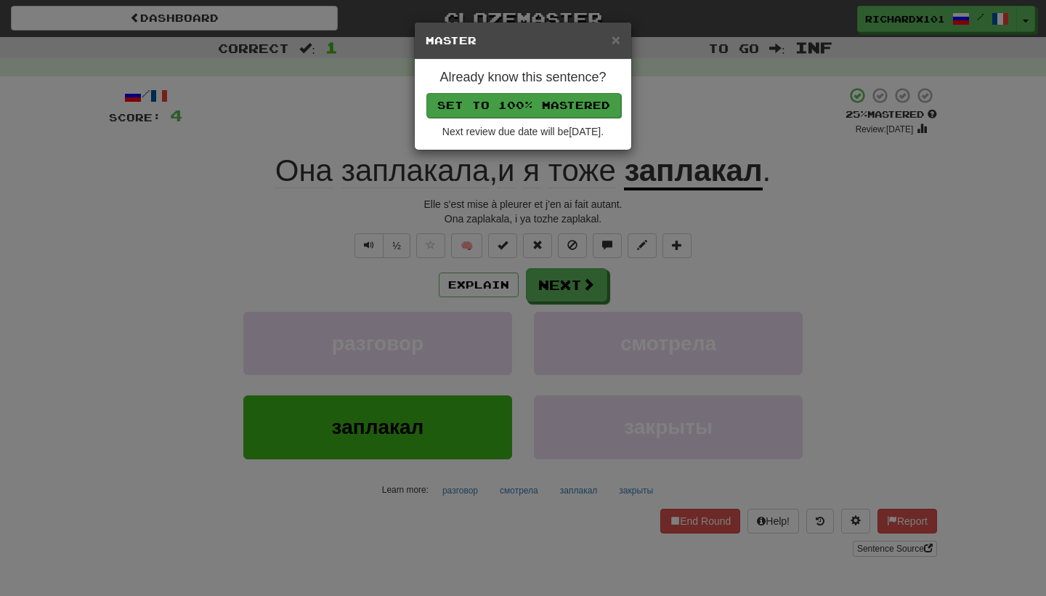
drag, startPoint x: 509, startPoint y: 238, endPoint x: 549, endPoint y: 105, distance: 139.1
click at [549, 105] on button "Set to 100% Mastered" at bounding box center [524, 105] width 195 height 25
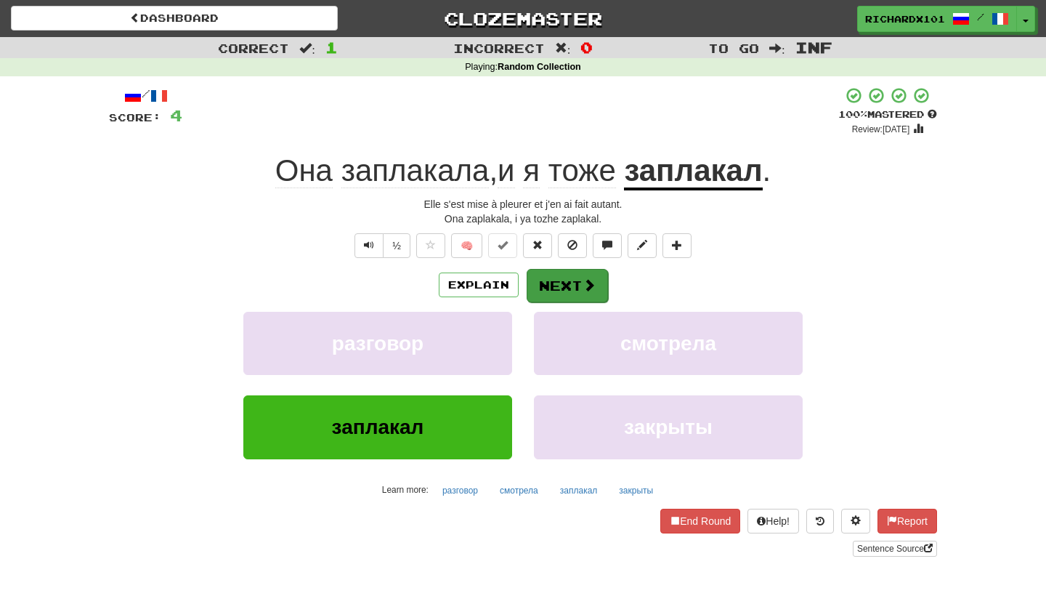
drag, startPoint x: 549, startPoint y: 105, endPoint x: 548, endPoint y: 275, distance: 170.8
click at [548, 275] on button "Next" at bounding box center [567, 285] width 81 height 33
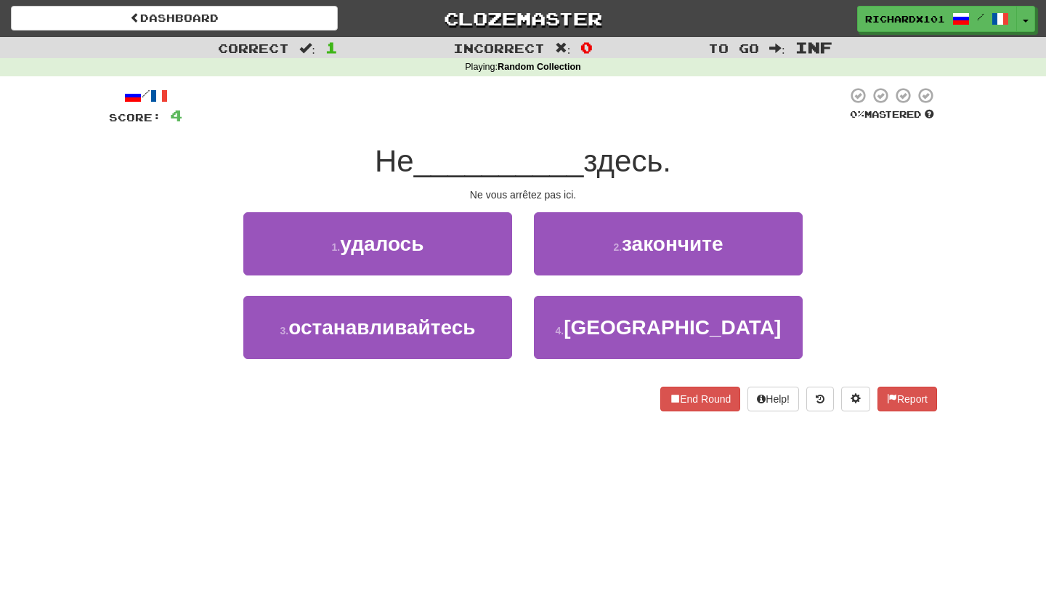
click at [492, 321] on button "3 . останавливайтесь" at bounding box center [377, 327] width 269 height 63
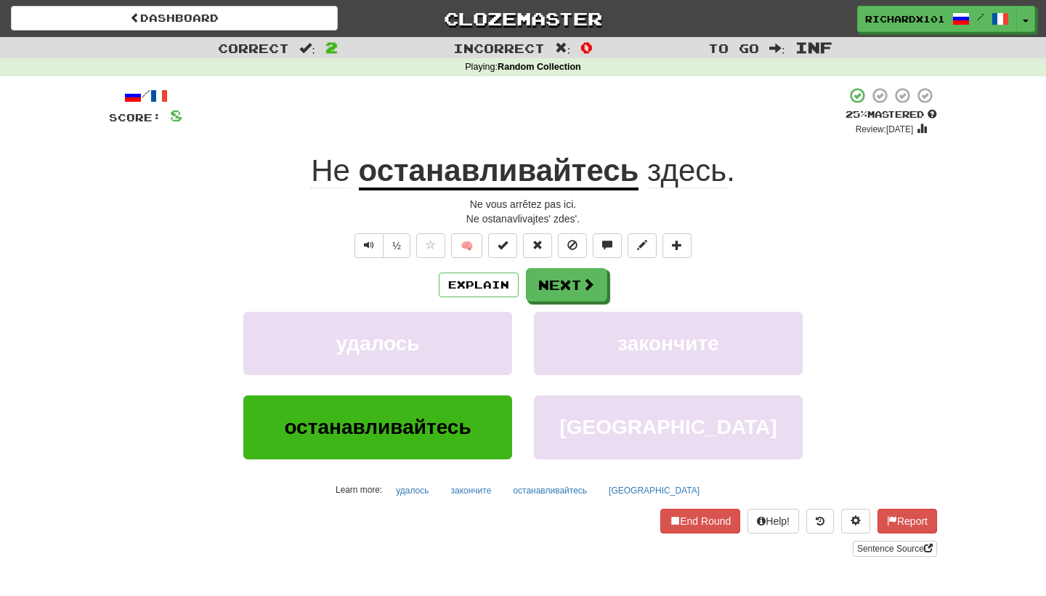
click at [509, 252] on button at bounding box center [502, 245] width 29 height 25
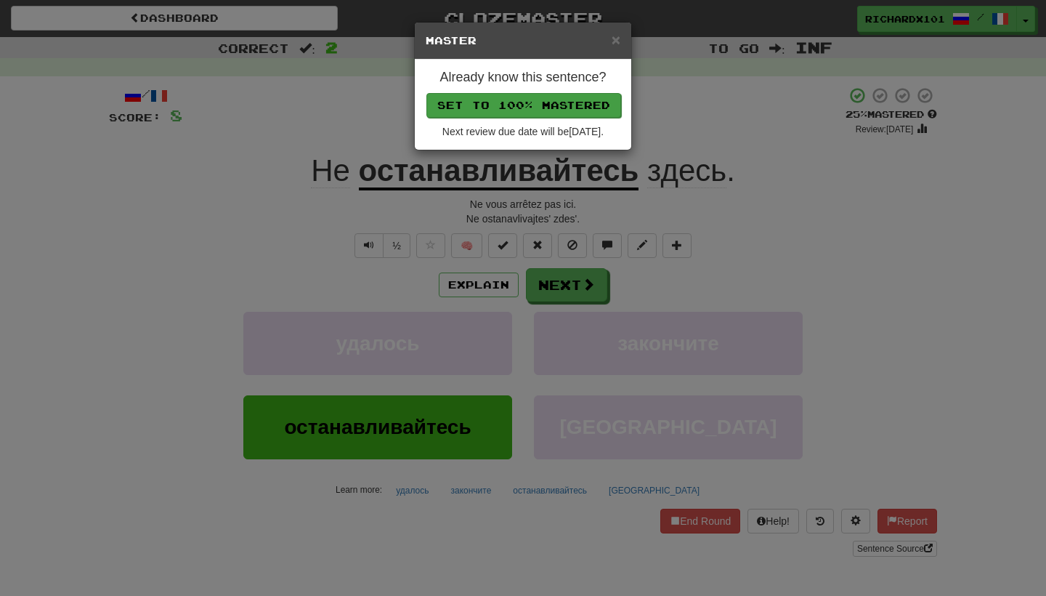
drag, startPoint x: 548, startPoint y: 275, endPoint x: 561, endPoint y: 106, distance: 169.8
click at [561, 106] on button "Set to 100% Mastered" at bounding box center [524, 105] width 195 height 25
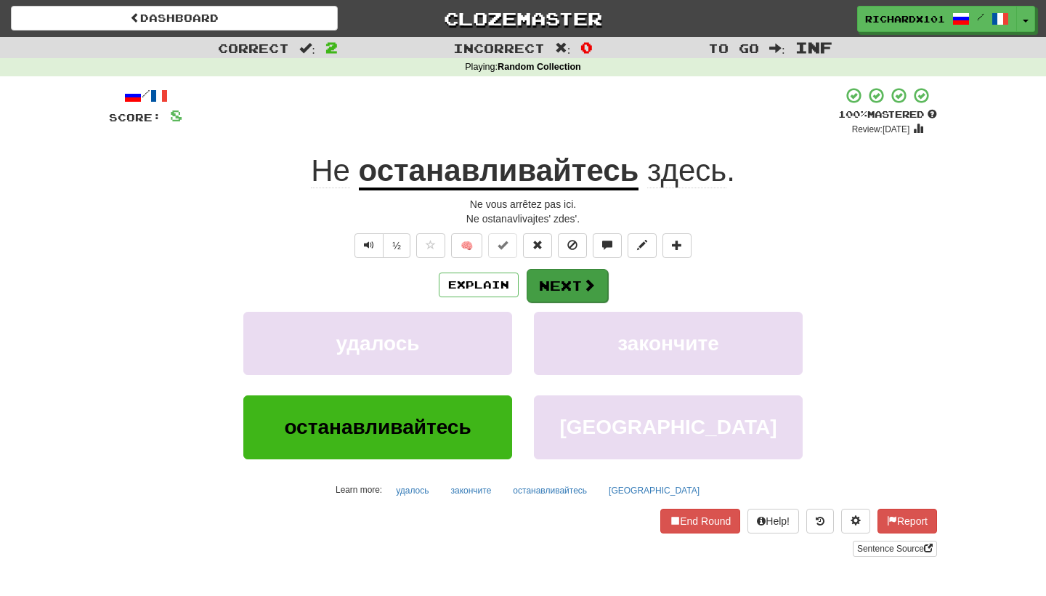
drag, startPoint x: 561, startPoint y: 106, endPoint x: 551, endPoint y: 283, distance: 176.9
click at [551, 283] on button "Next" at bounding box center [567, 285] width 81 height 33
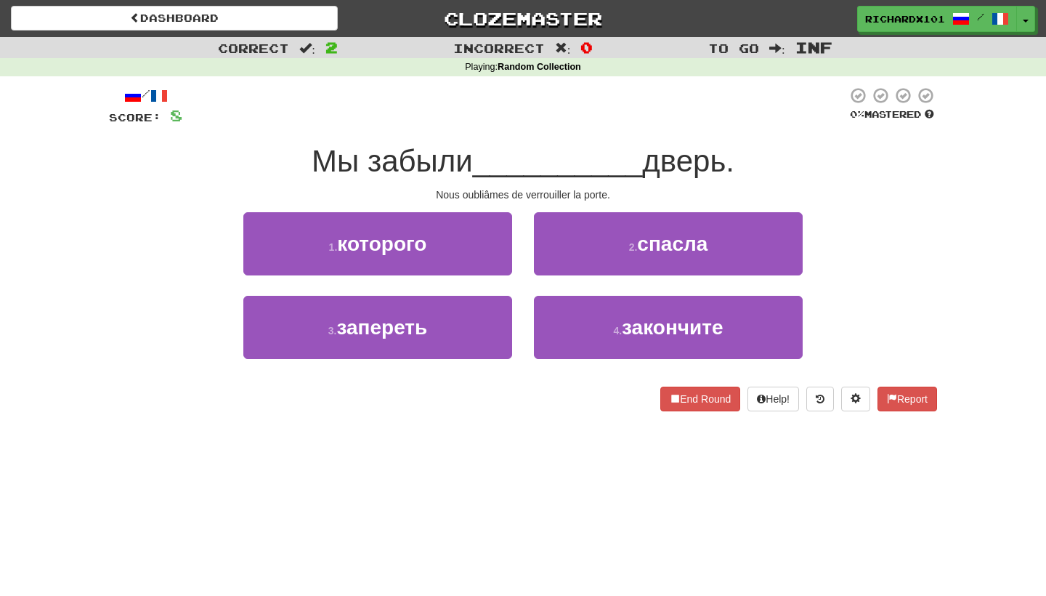
click at [497, 328] on button "3 . запереть" at bounding box center [377, 327] width 269 height 63
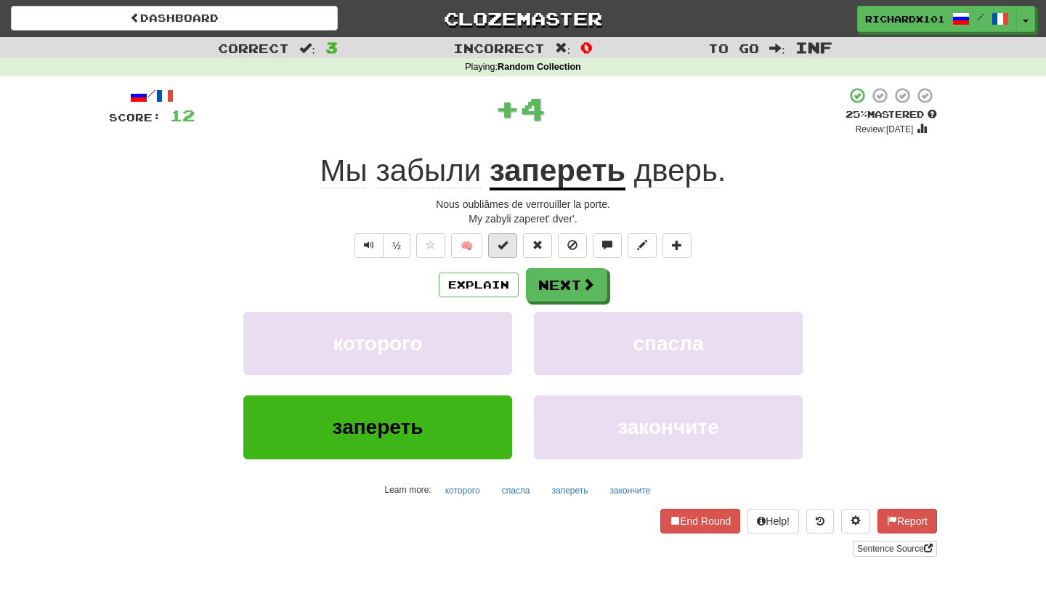
drag, startPoint x: 551, startPoint y: 283, endPoint x: 509, endPoint y: 251, distance: 52.9
click at [509, 251] on button at bounding box center [502, 245] width 29 height 25
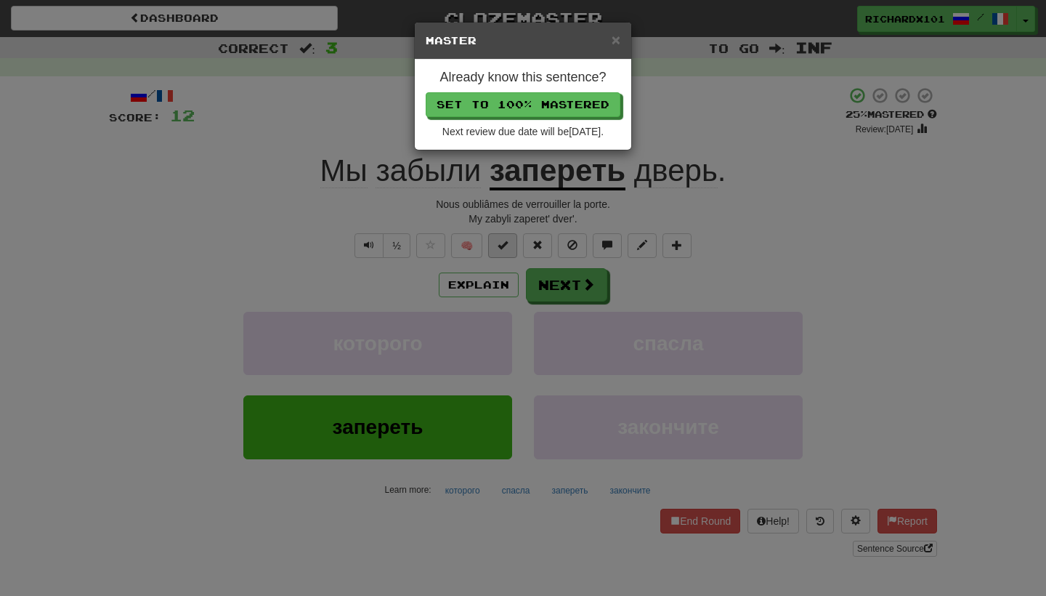
click at [556, 102] on button "Set to 100% Mastered" at bounding box center [523, 104] width 195 height 25
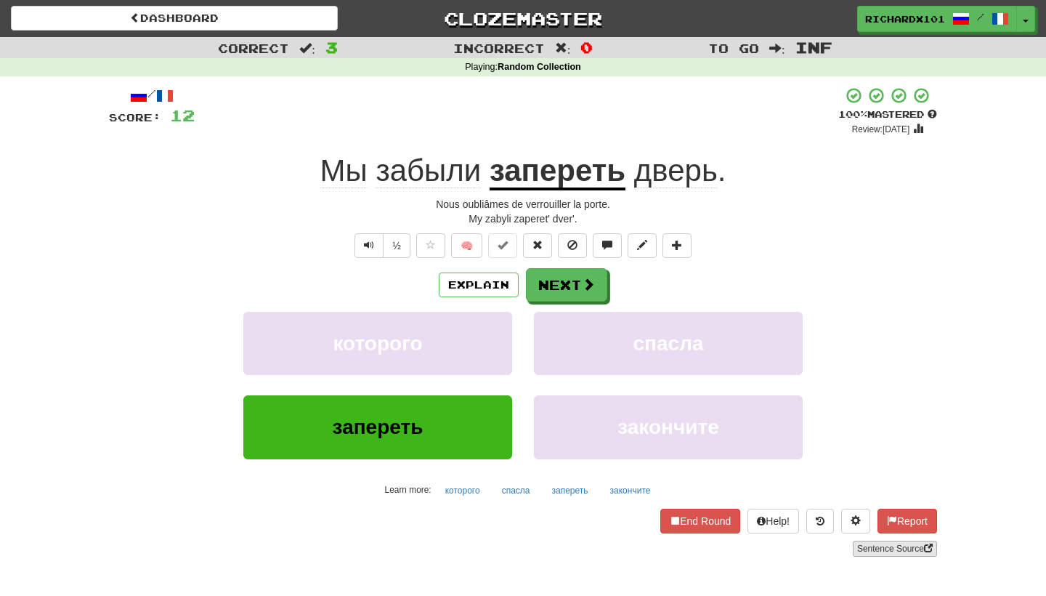
drag, startPoint x: 556, startPoint y: 102, endPoint x: 889, endPoint y: 546, distance: 554.3
click at [889, 546] on link "Sentence Source" at bounding box center [895, 549] width 84 height 16
click at [562, 291] on button "Next" at bounding box center [566, 284] width 81 height 33
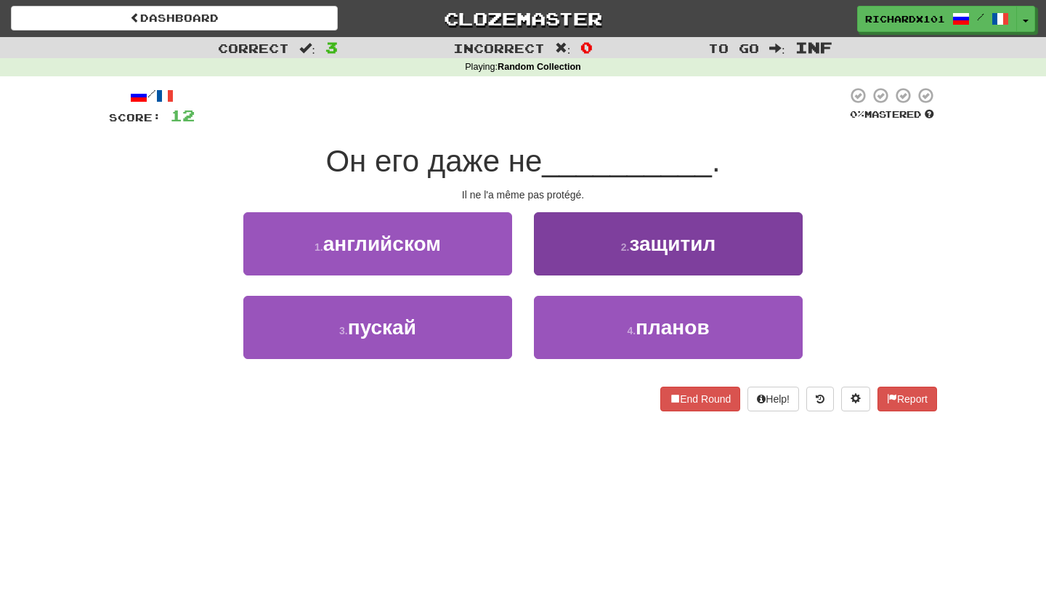
drag, startPoint x: 889, startPoint y: 546, endPoint x: 617, endPoint y: 248, distance: 402.7
click at [617, 248] on button "2 . защитил" at bounding box center [668, 243] width 269 height 63
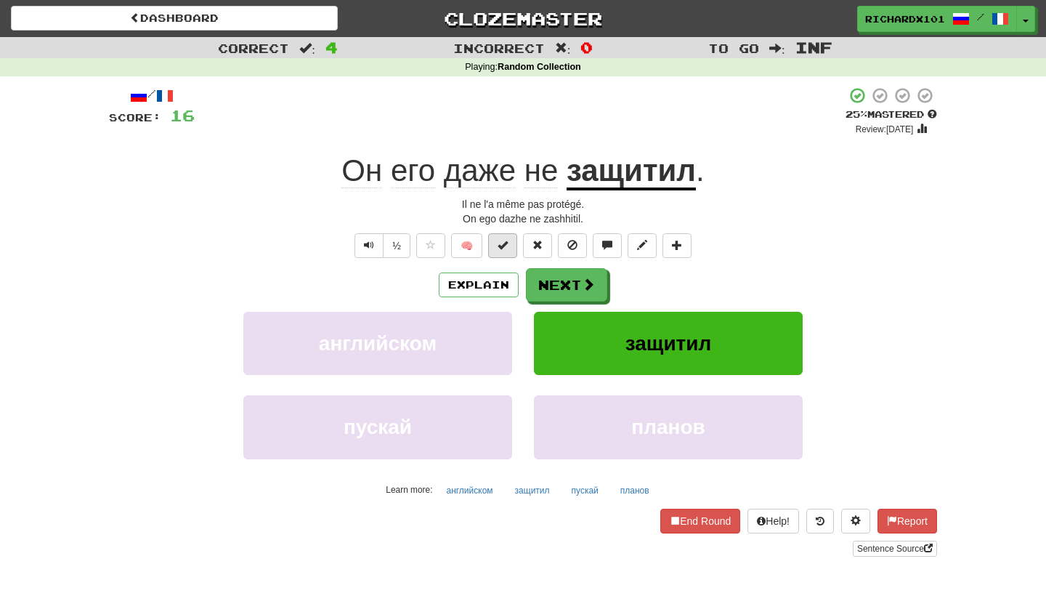
drag, startPoint x: 617, startPoint y: 248, endPoint x: 504, endPoint y: 246, distance: 113.4
click at [504, 246] on span at bounding box center [503, 245] width 10 height 10
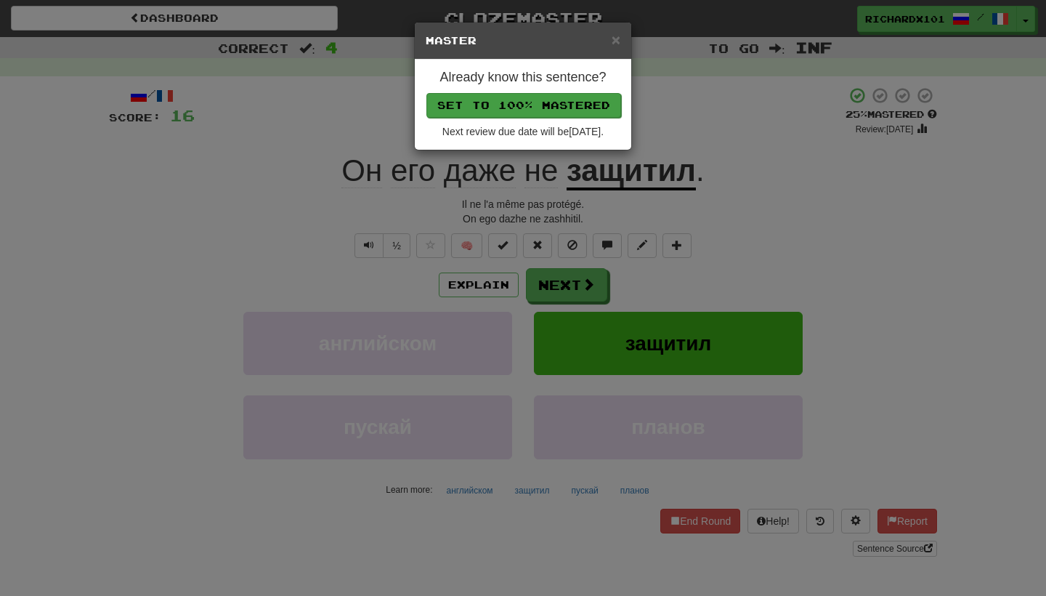
drag, startPoint x: 504, startPoint y: 246, endPoint x: 563, endPoint y: 97, distance: 160.4
click at [563, 97] on button "Set to 100% Mastered" at bounding box center [524, 105] width 195 height 25
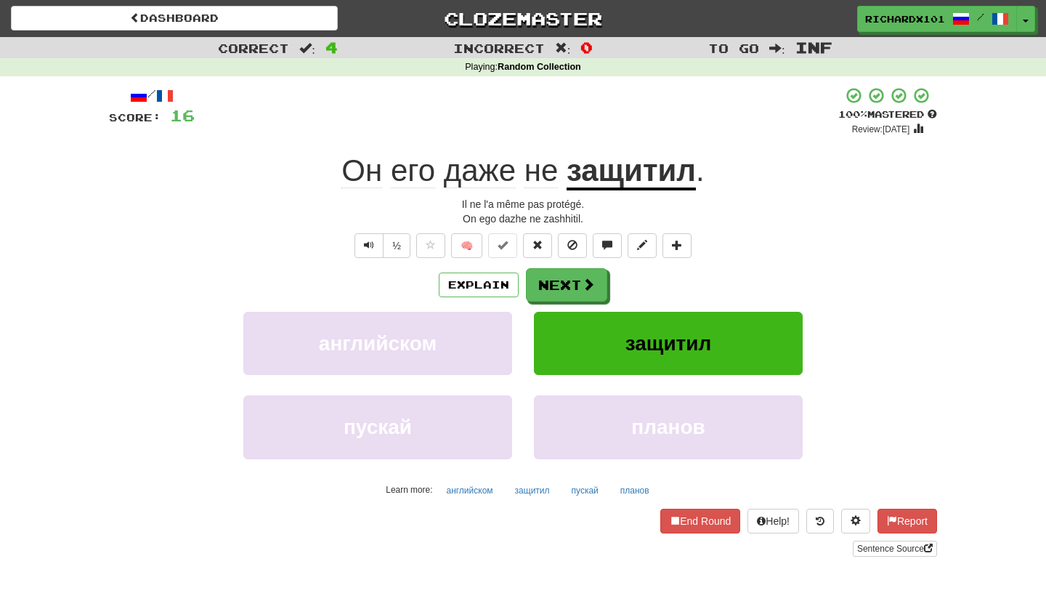
click at [559, 286] on button "Next" at bounding box center [566, 284] width 81 height 33
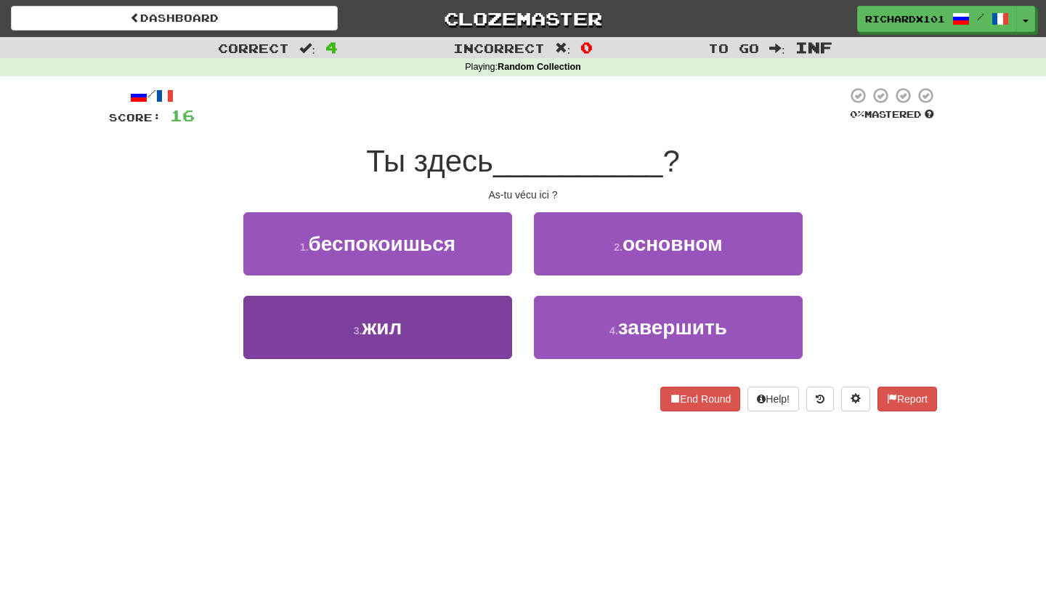
drag, startPoint x: 563, startPoint y: 97, endPoint x: 477, endPoint y: 326, distance: 244.7
click at [477, 326] on button "3 . жил" at bounding box center [377, 327] width 269 height 63
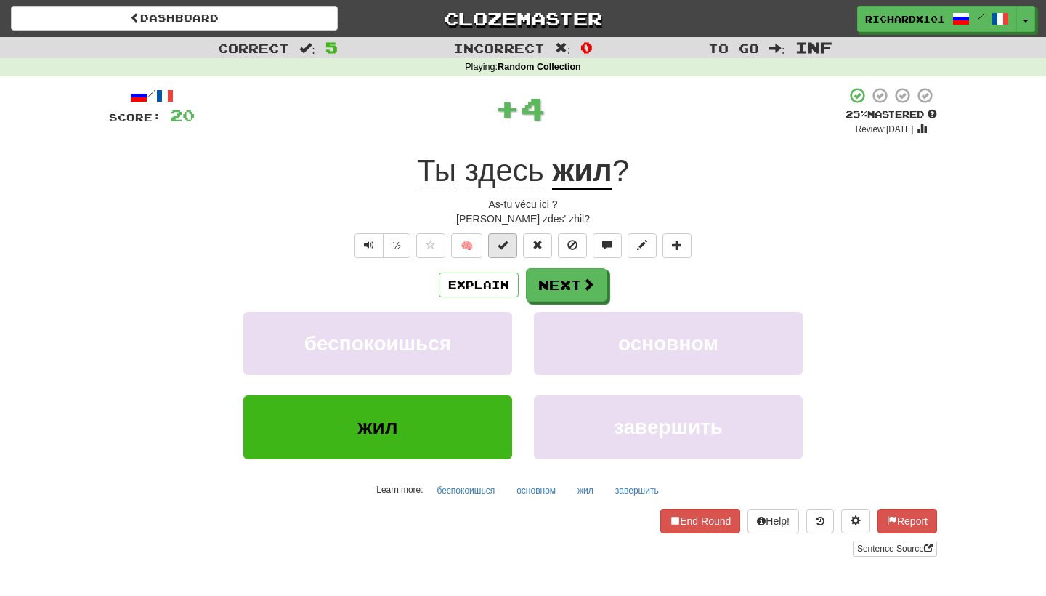
drag, startPoint x: 477, startPoint y: 326, endPoint x: 509, endPoint y: 248, distance: 85.0
click at [509, 248] on button at bounding box center [502, 245] width 29 height 25
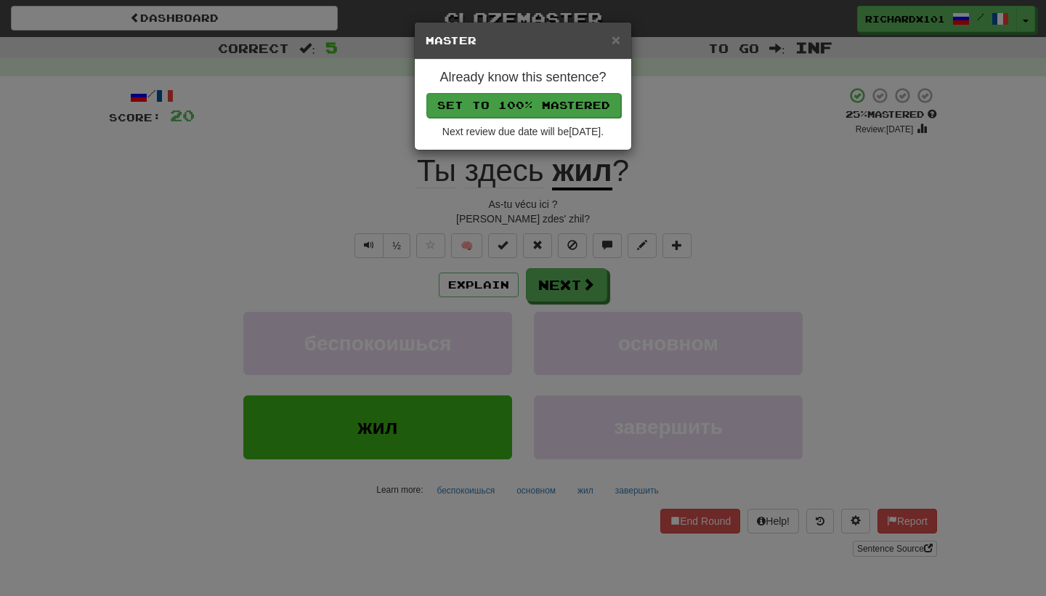
drag, startPoint x: 509, startPoint y: 248, endPoint x: 561, endPoint y: 108, distance: 149.4
click at [561, 108] on button "Set to 100% Mastered" at bounding box center [524, 105] width 195 height 25
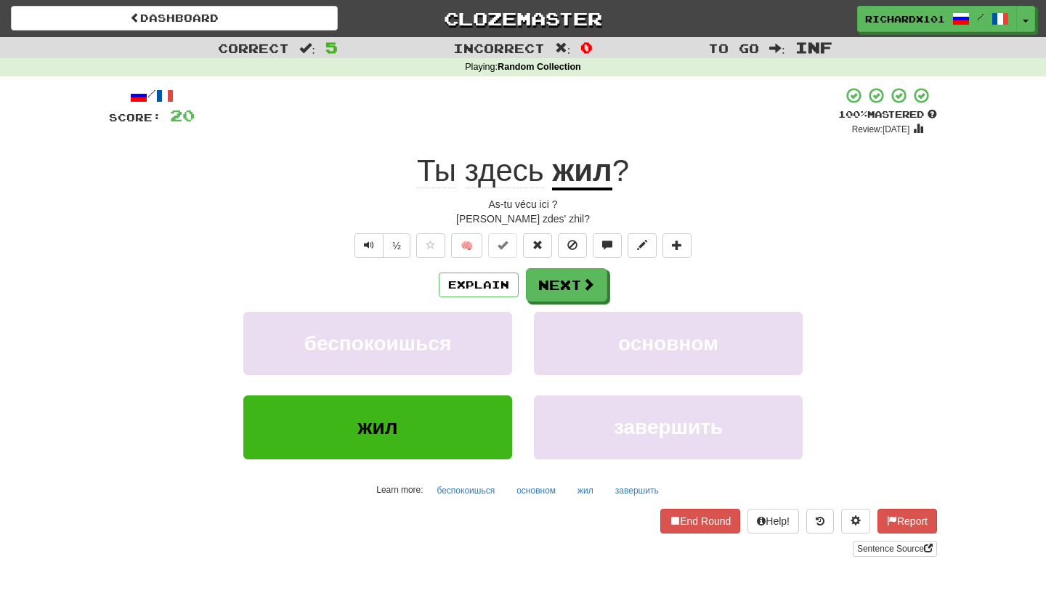
click at [549, 277] on button "Next" at bounding box center [566, 284] width 81 height 33
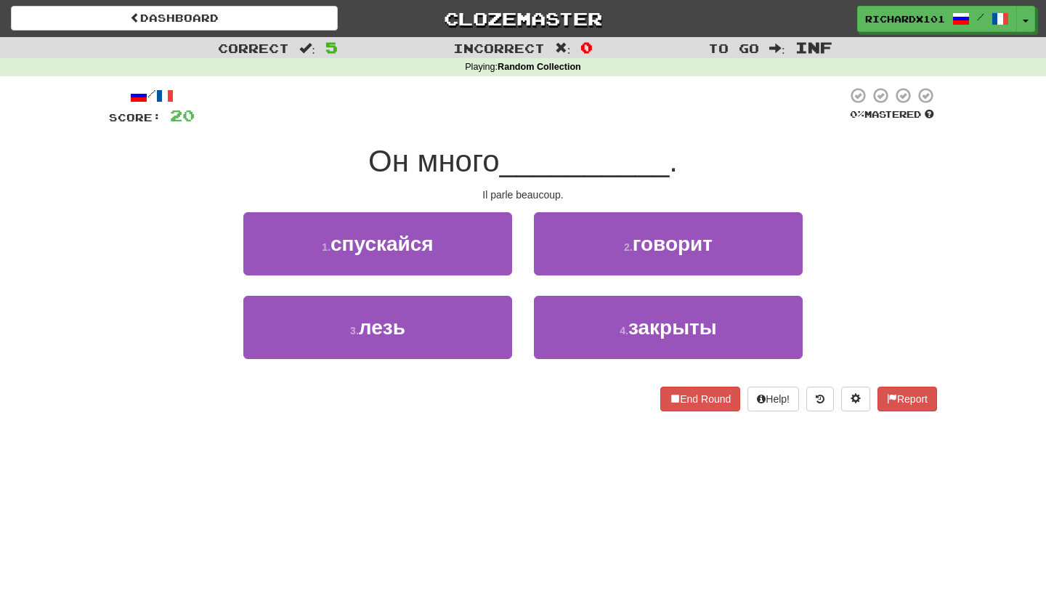
click at [586, 241] on button "2 . говорит" at bounding box center [668, 243] width 269 height 63
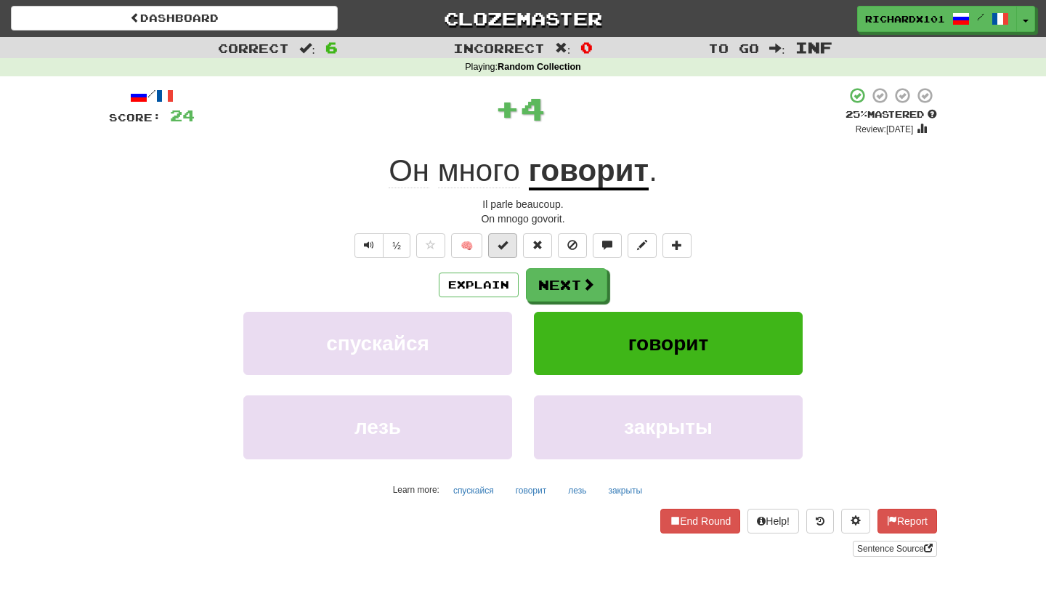
drag, startPoint x: 561, startPoint y: 108, endPoint x: 503, endPoint y: 245, distance: 149.1
click at [503, 245] on span at bounding box center [503, 245] width 10 height 10
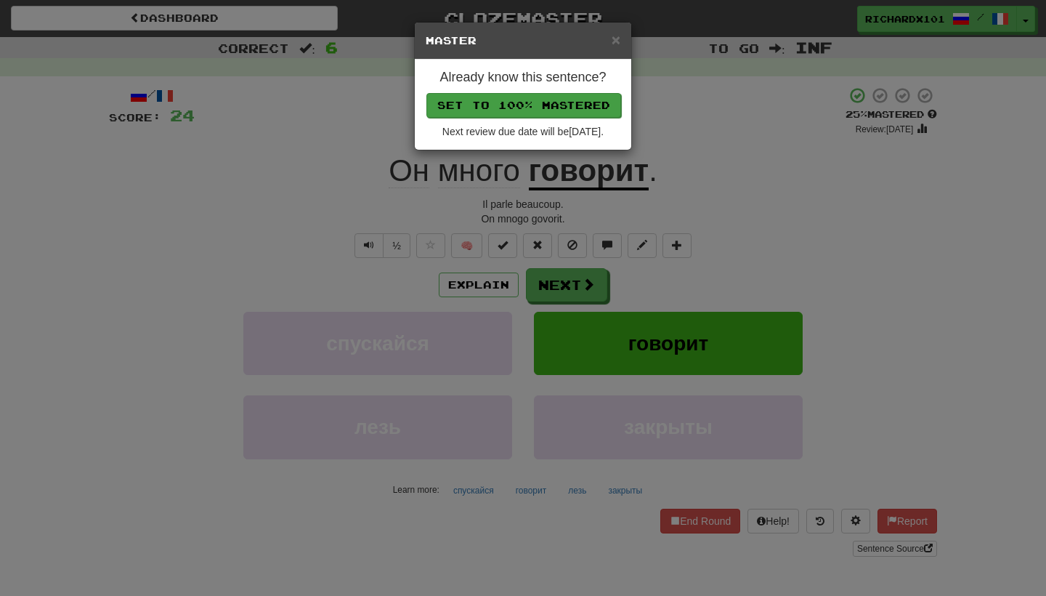
drag, startPoint x: 503, startPoint y: 245, endPoint x: 567, endPoint y: 100, distance: 158.1
click at [567, 100] on button "Set to 100% Mastered" at bounding box center [524, 105] width 195 height 25
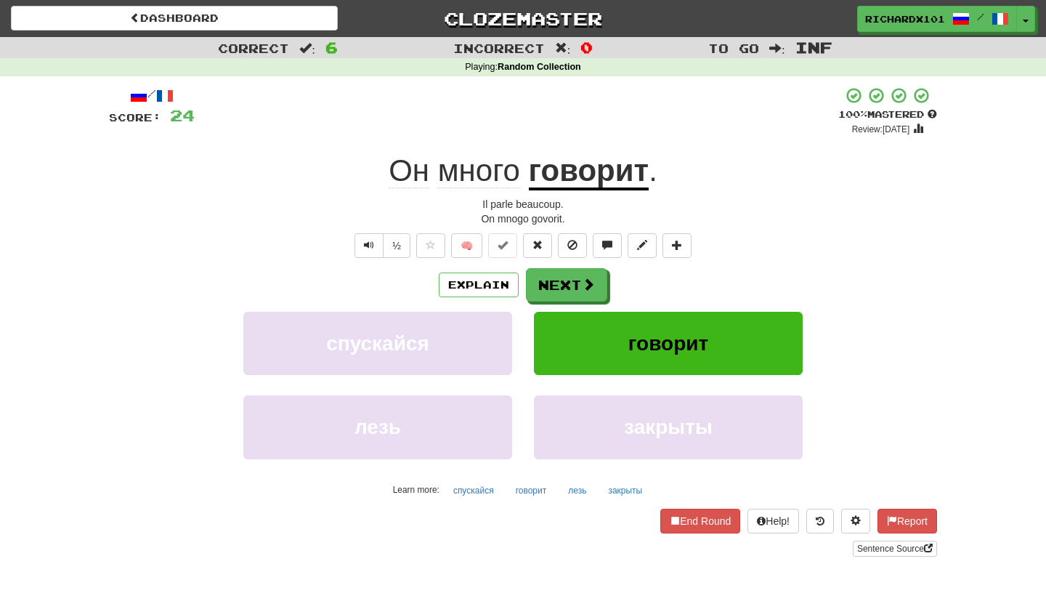
click at [551, 279] on button "Next" at bounding box center [566, 284] width 81 height 33
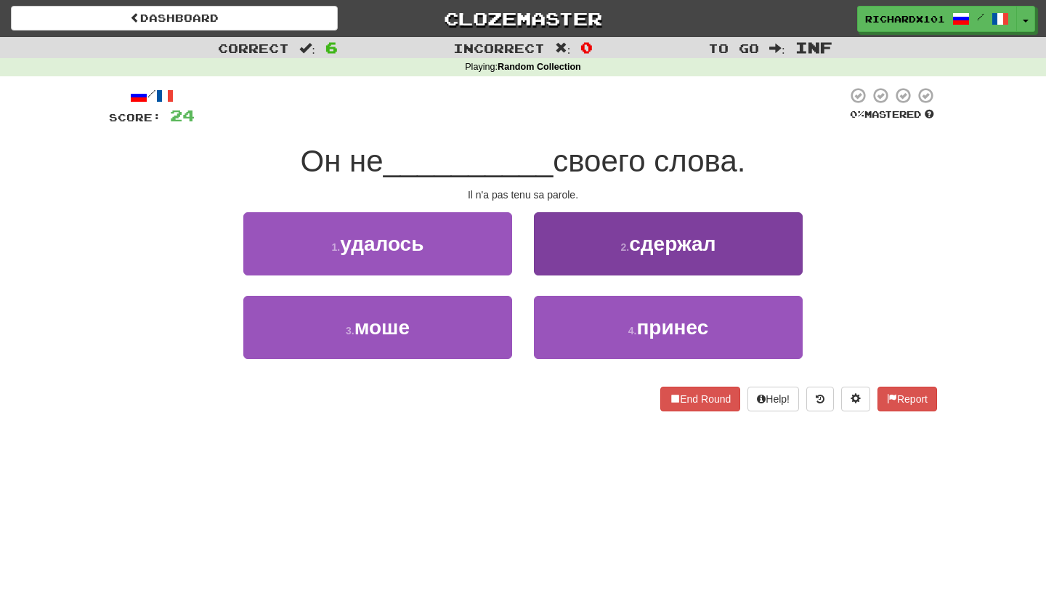
drag, startPoint x: 567, startPoint y: 100, endPoint x: 591, endPoint y: 259, distance: 160.9
click at [591, 259] on button "2 . сдержал" at bounding box center [668, 243] width 269 height 63
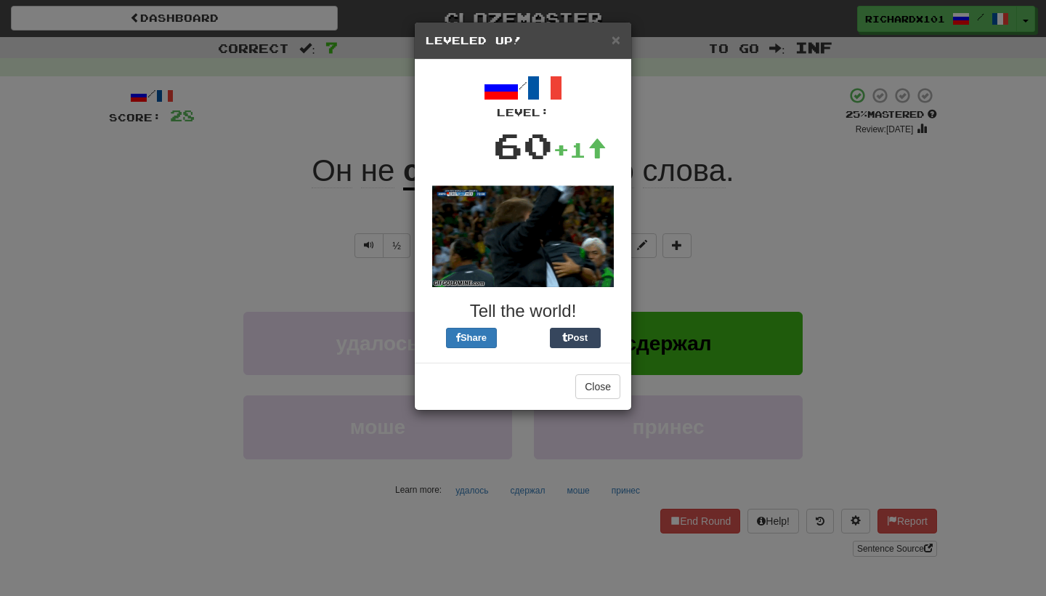
click at [590, 382] on button "Close" at bounding box center [597, 386] width 45 height 25
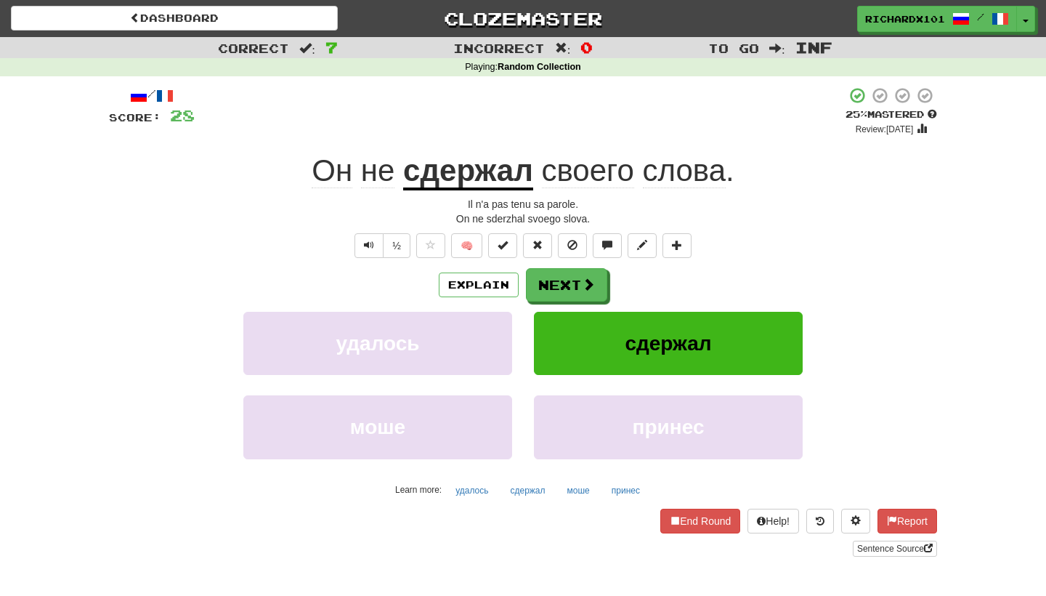
click at [897, 548] on link "Sentence Source" at bounding box center [895, 549] width 84 height 16
click at [690, 525] on button "End Round" at bounding box center [700, 521] width 80 height 25
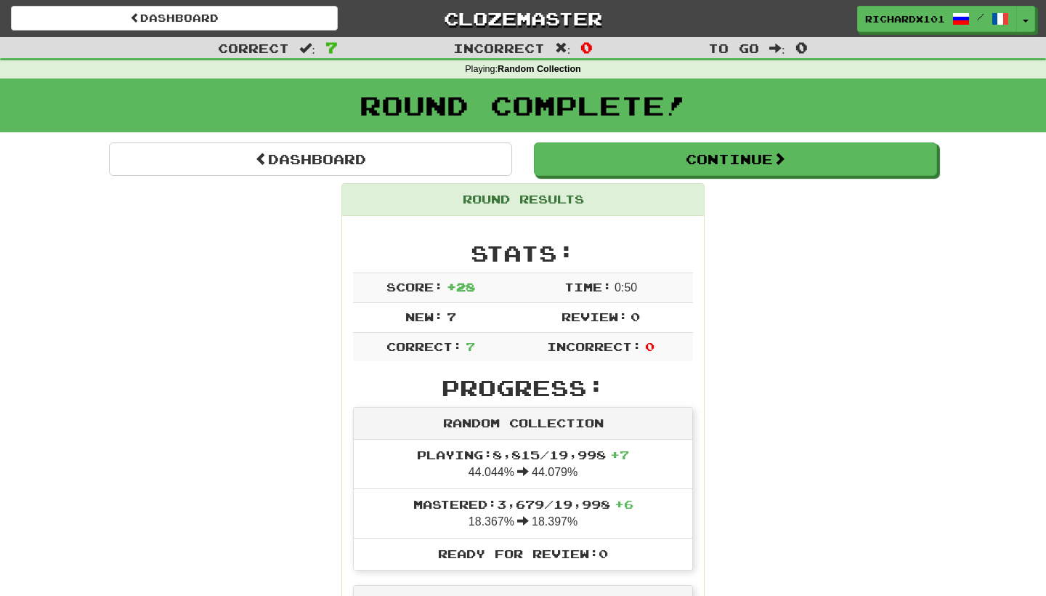
click at [386, 155] on link "Dashboard" at bounding box center [310, 158] width 403 height 33
